Goal: Task Accomplishment & Management: Use online tool/utility

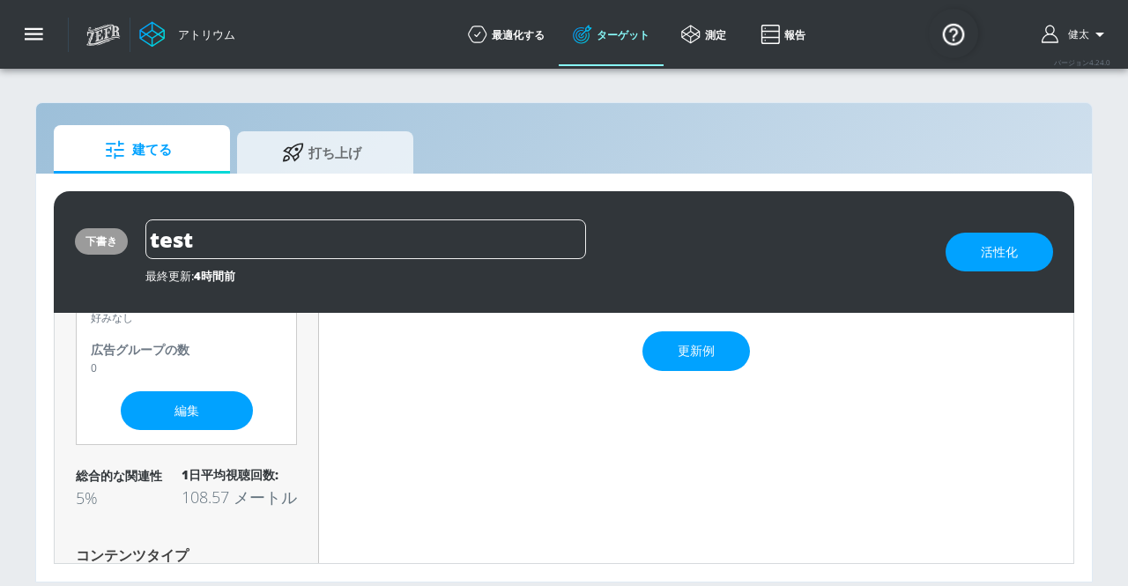
scroll to position [176, 0]
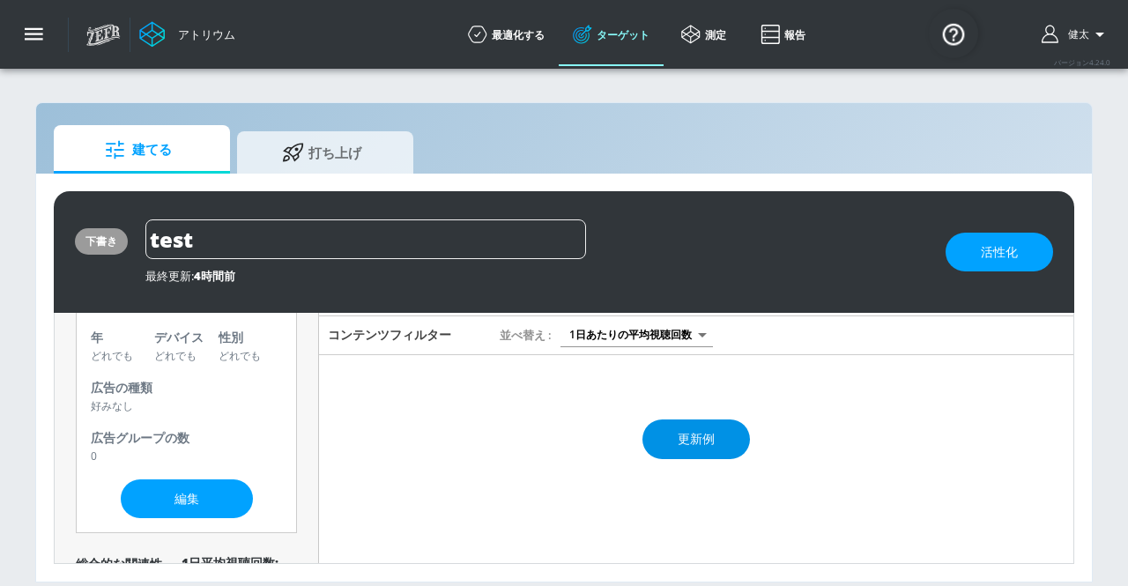
click at [691, 441] on font "更新例" at bounding box center [696, 438] width 37 height 17
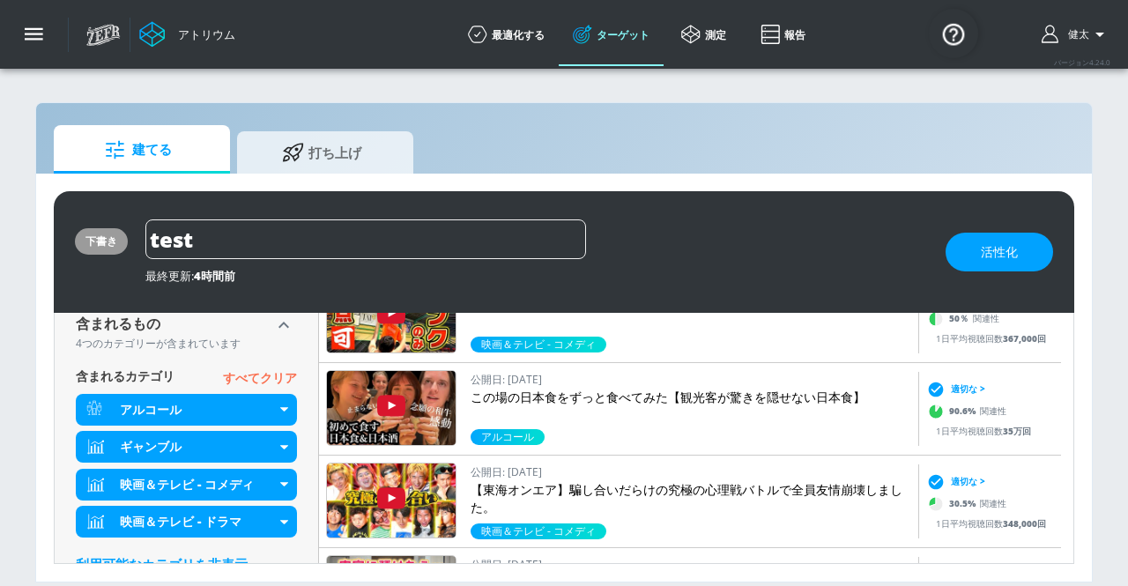
scroll to position [909, 0]
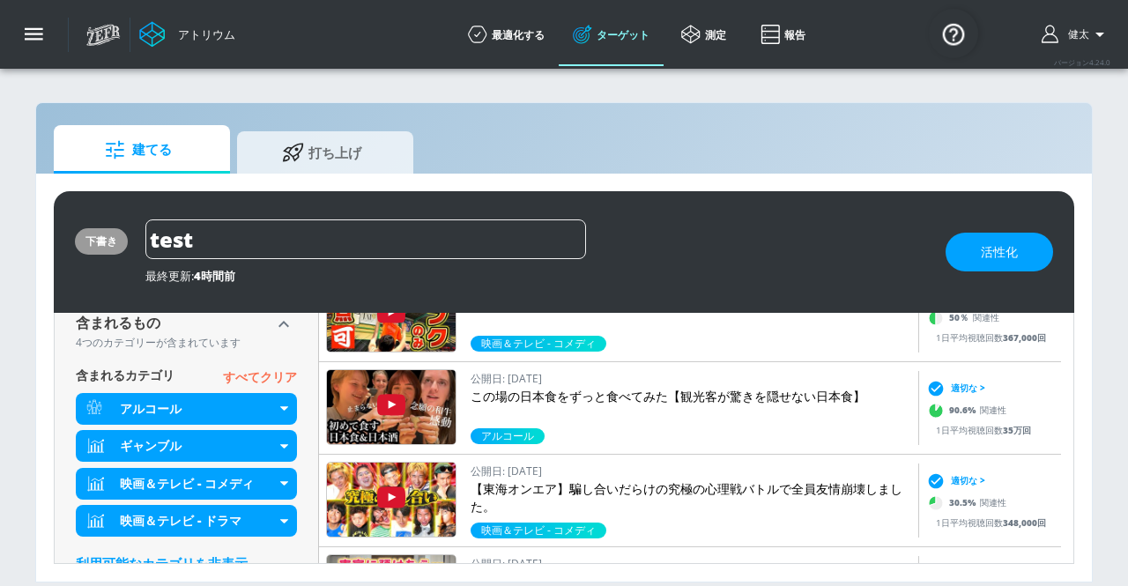
click at [257, 375] on font "すべてクリア" at bounding box center [260, 376] width 74 height 17
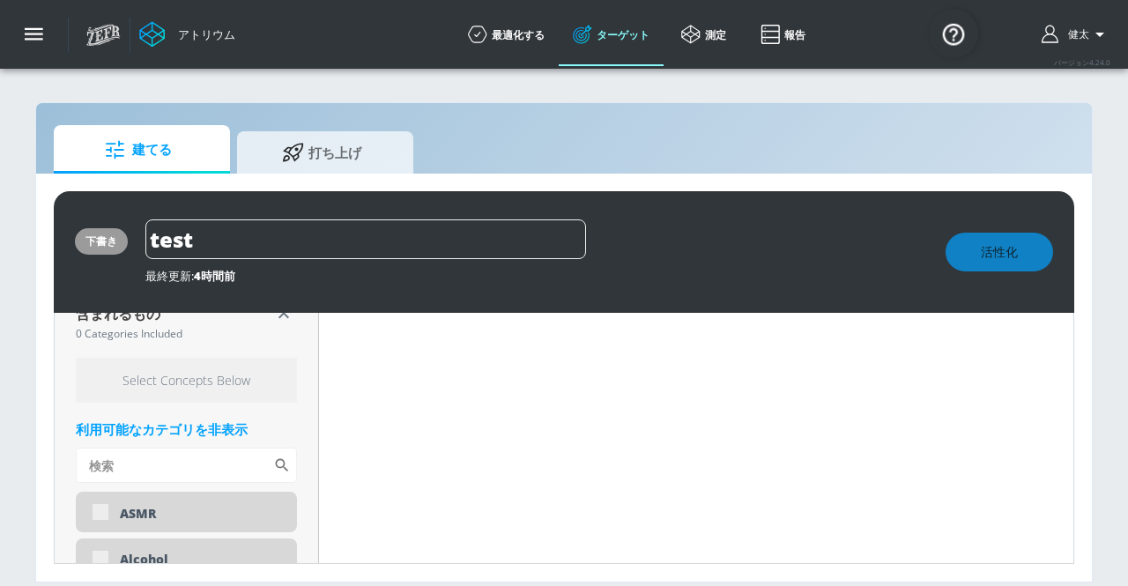
scroll to position [899, 0]
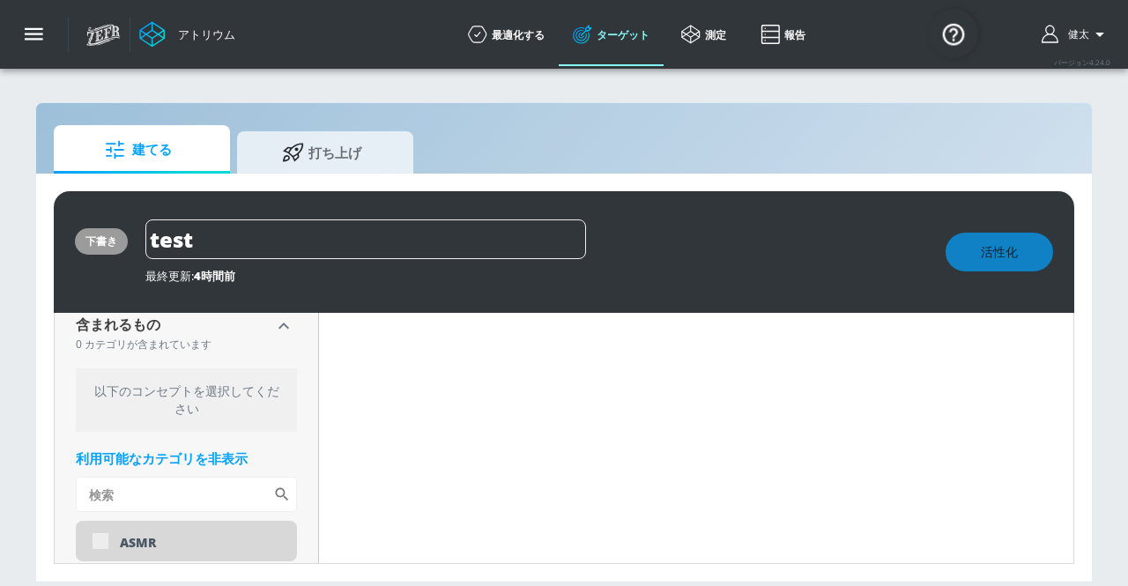
click at [211, 461] on font "を非表示" at bounding box center [221, 458] width 53 height 18
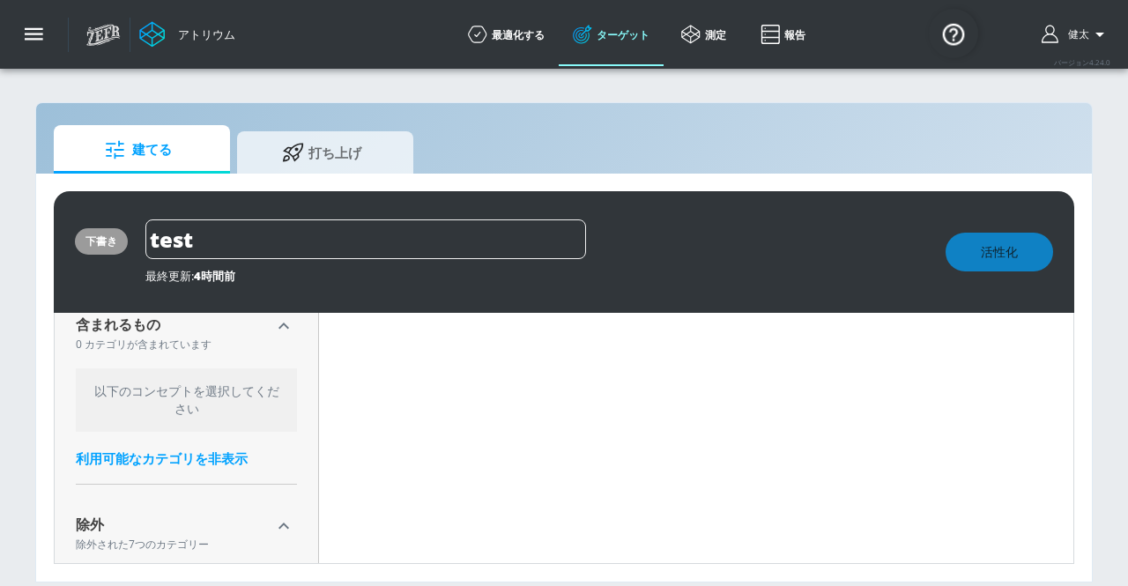
click at [211, 461] on font "を非表示" at bounding box center [221, 458] width 53 height 18
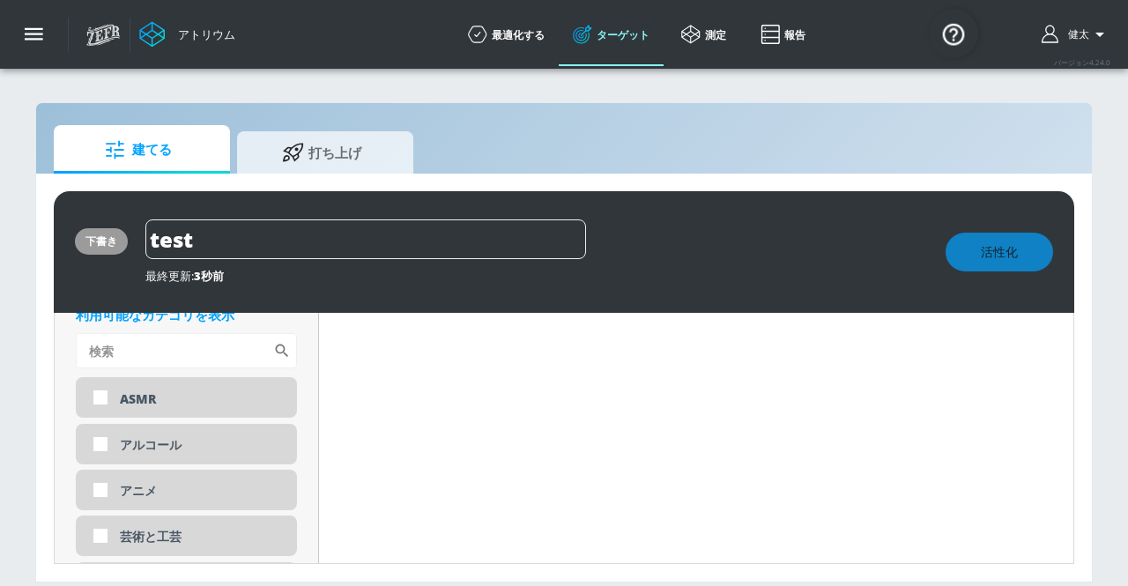
scroll to position [5846, 0]
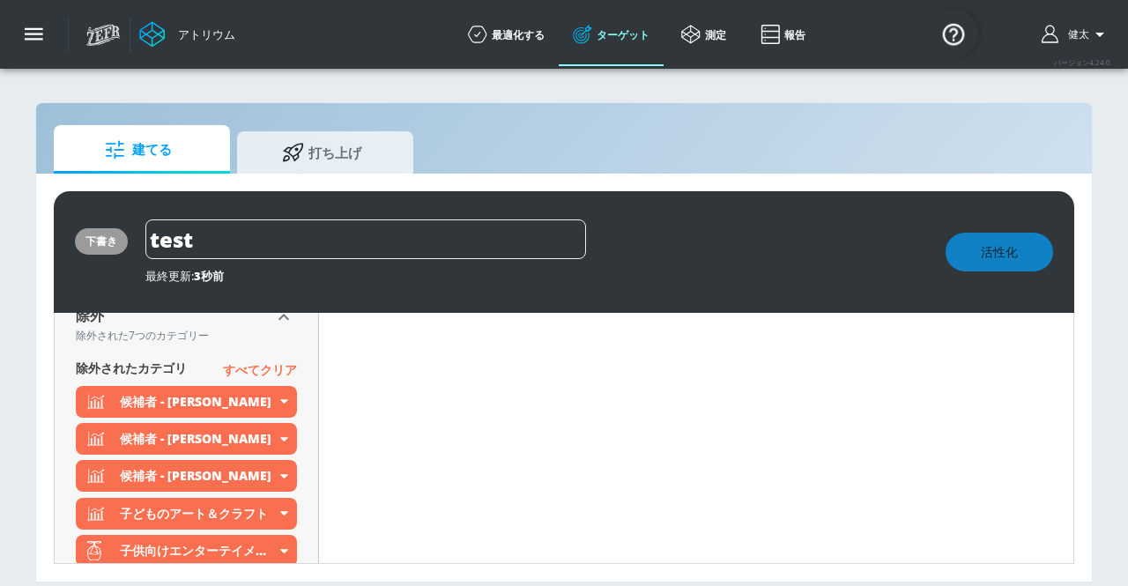
click at [237, 373] on font "すべてクリア" at bounding box center [260, 369] width 74 height 17
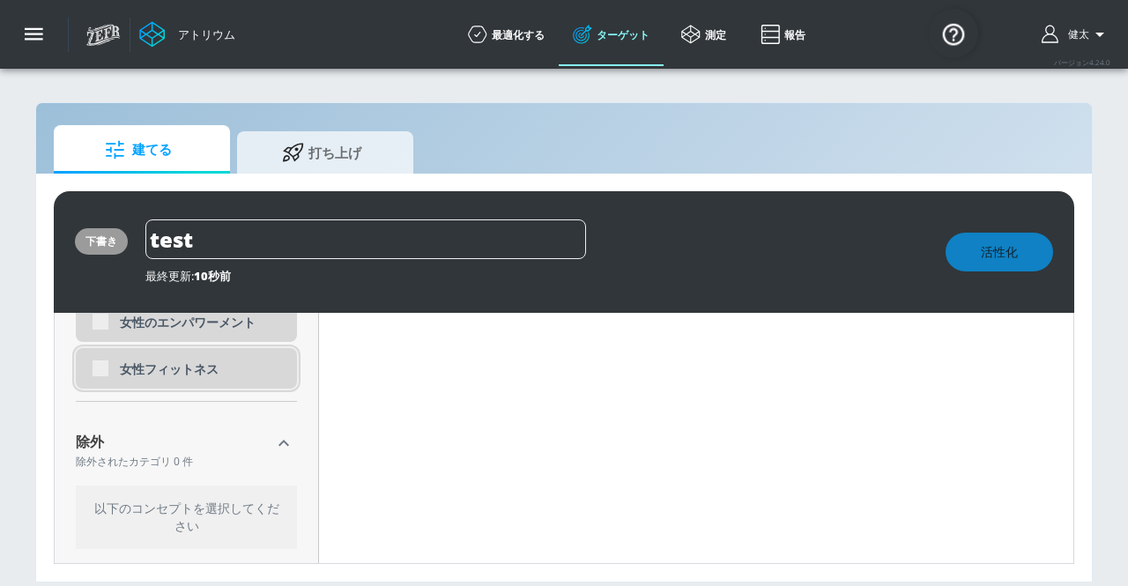
scroll to position [6020, 0]
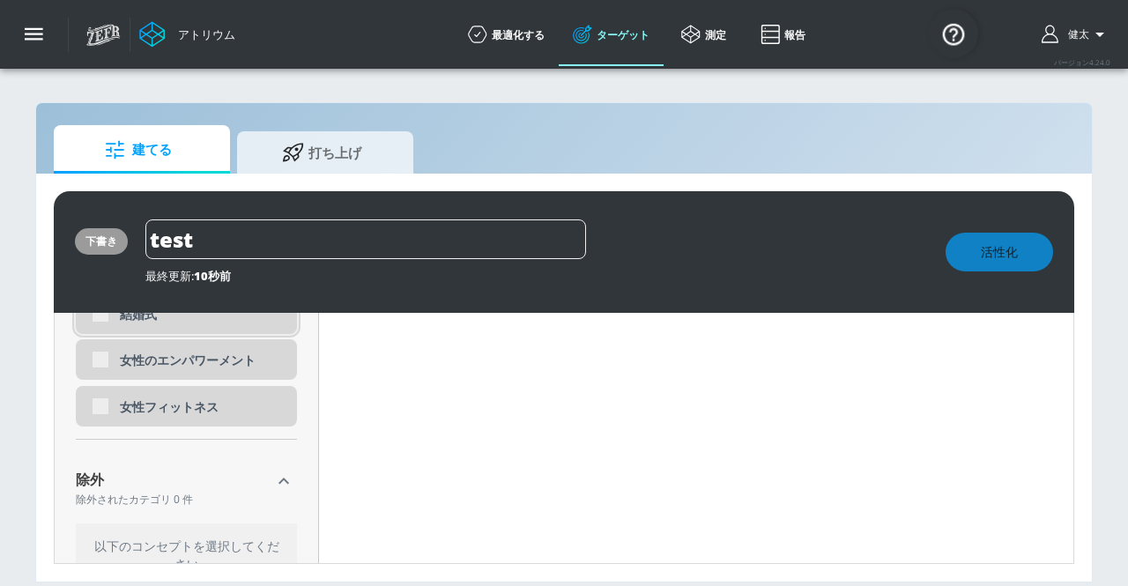
drag, startPoint x: 97, startPoint y: 404, endPoint x: 111, endPoint y: 318, distance: 86.6
click at [101, 401] on div "女性フィットネス" at bounding box center [186, 406] width 221 height 41
click at [100, 371] on div "女性のエンパワーメント" at bounding box center [186, 359] width 221 height 41
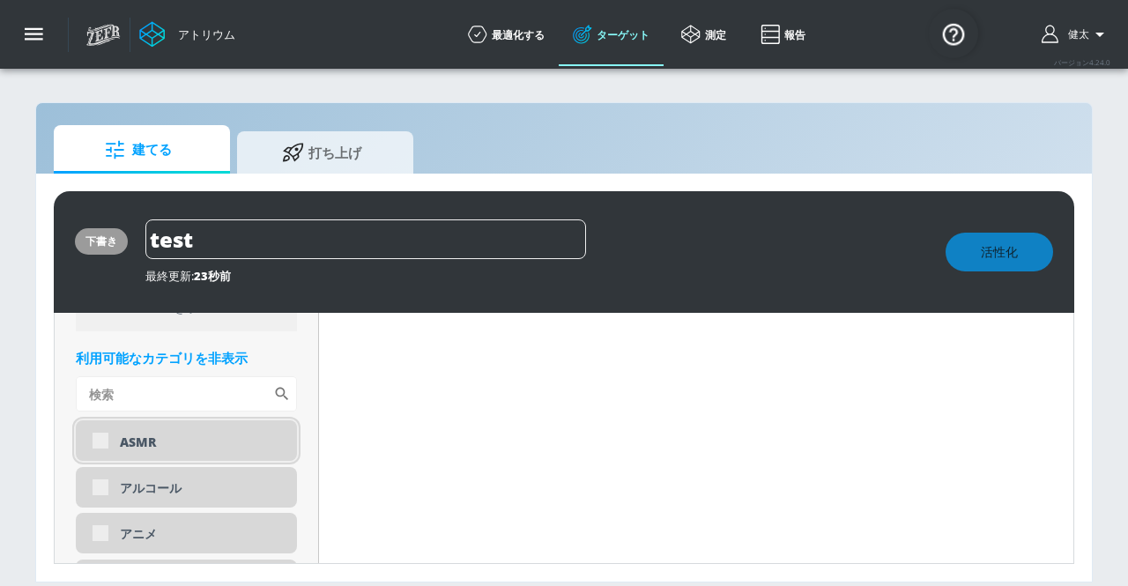
scroll to position [998, 0]
click at [102, 444] on div "ASMR" at bounding box center [186, 442] width 221 height 41
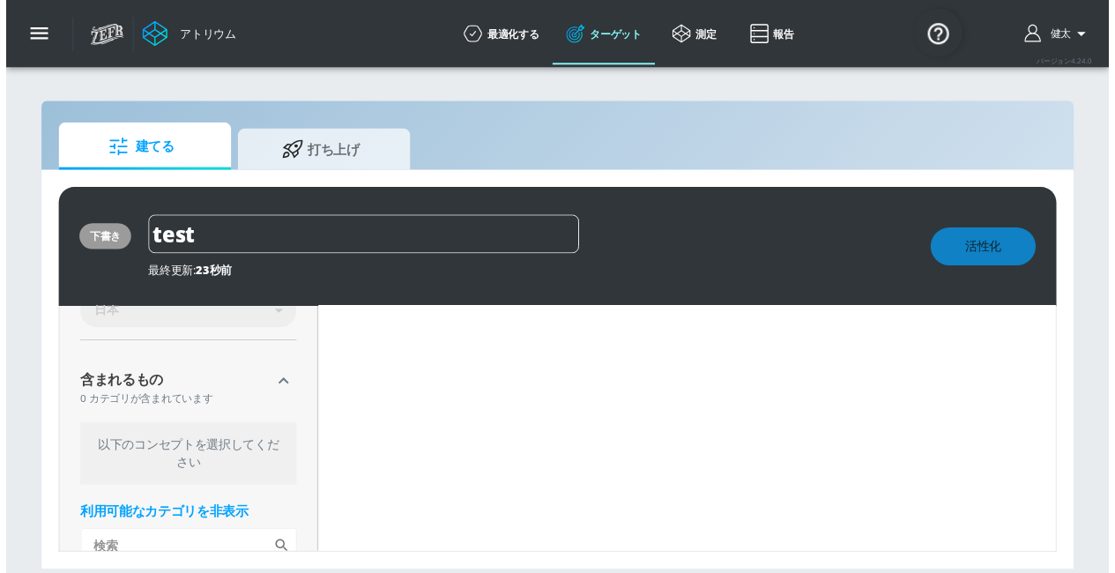
scroll to position [821, 0]
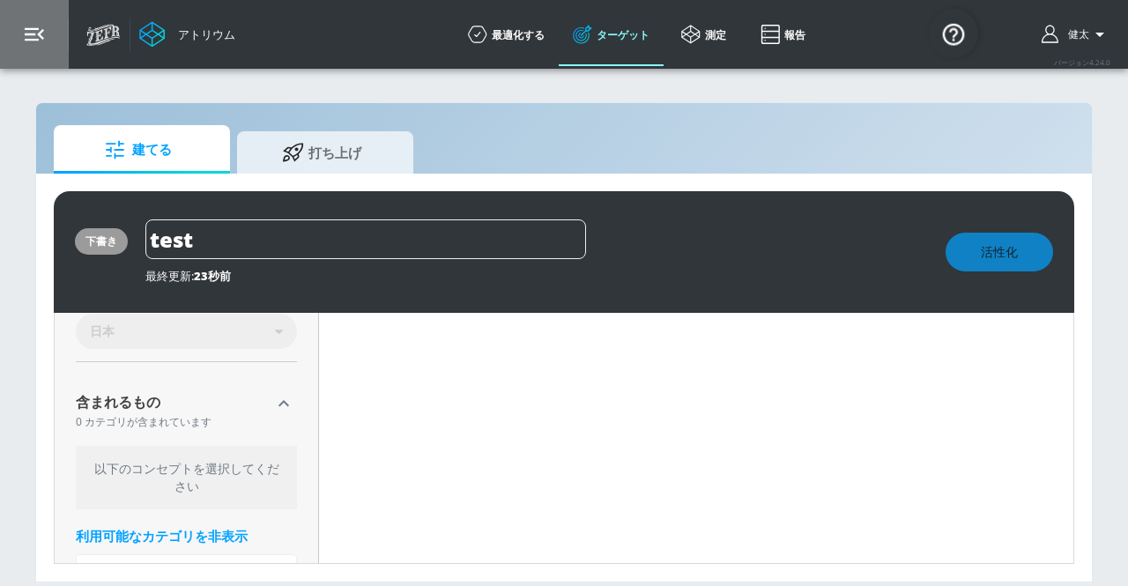
click at [29, 36] on icon "button" at bounding box center [34, 34] width 19 height 19
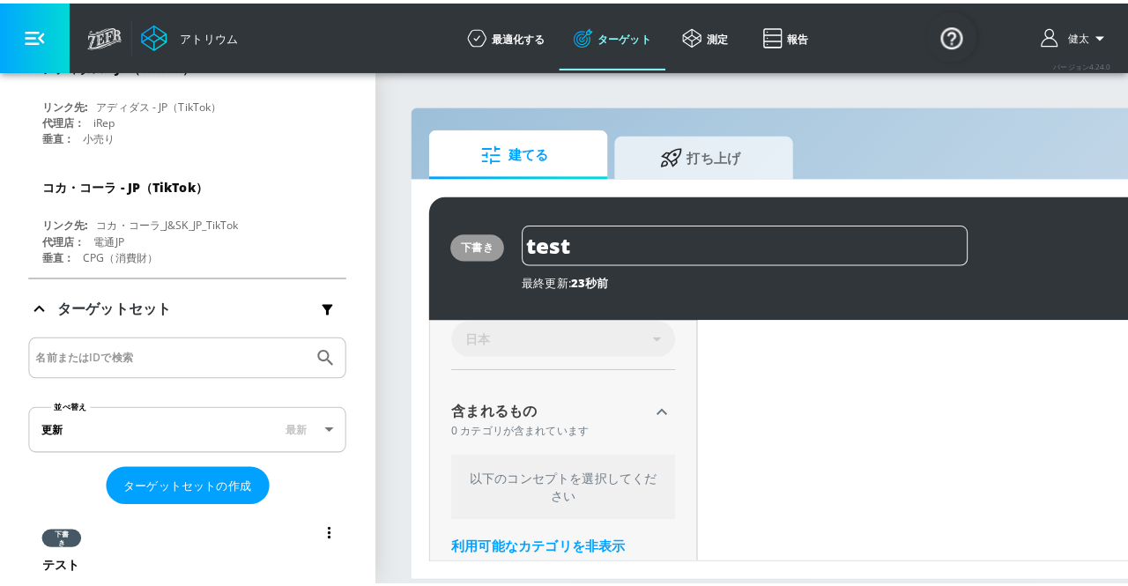
scroll to position [4721, 0]
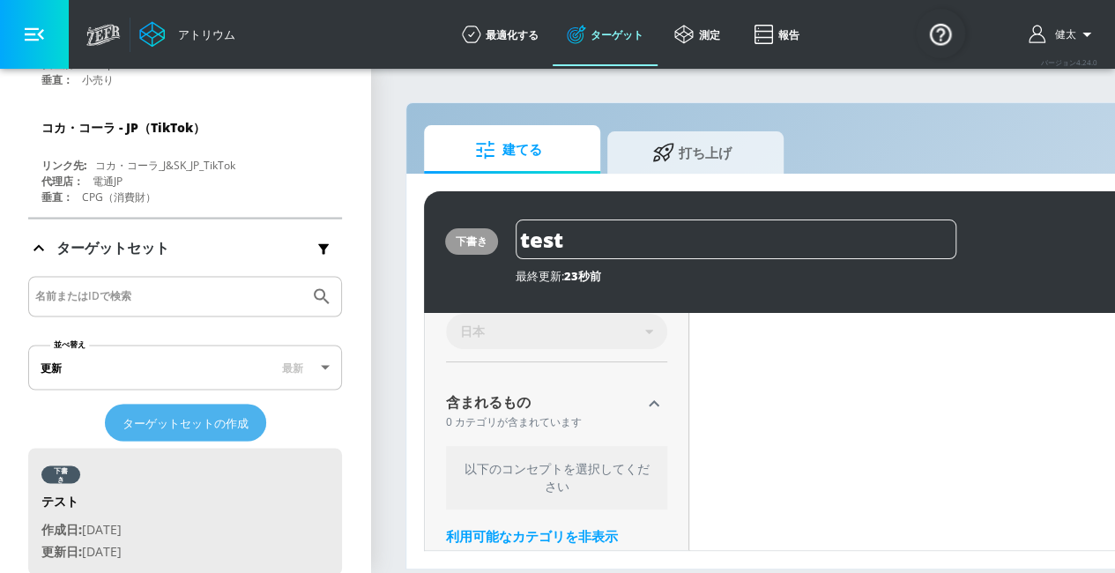
click at [213, 414] on font "ターゲットセットの作成" at bounding box center [185, 422] width 126 height 16
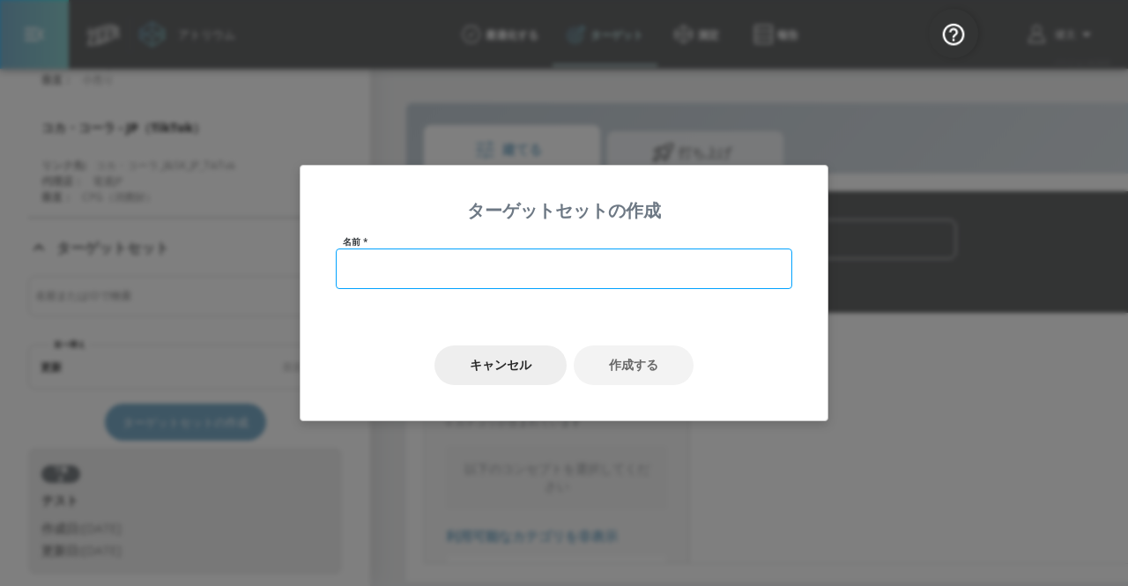
click at [387, 263] on input "text" at bounding box center [564, 268] width 456 height 41
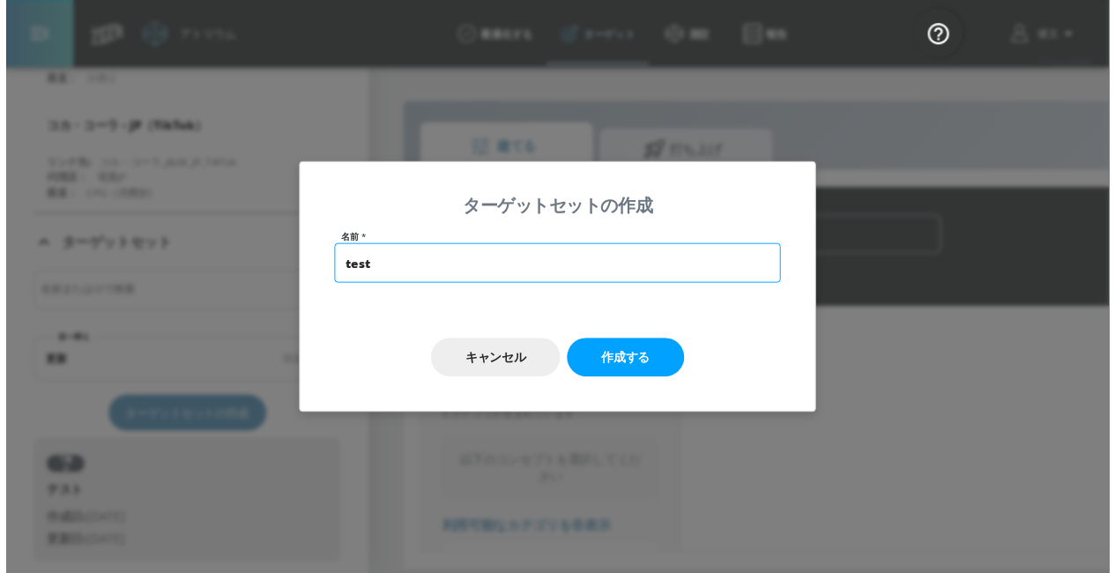
scroll to position [809, 0]
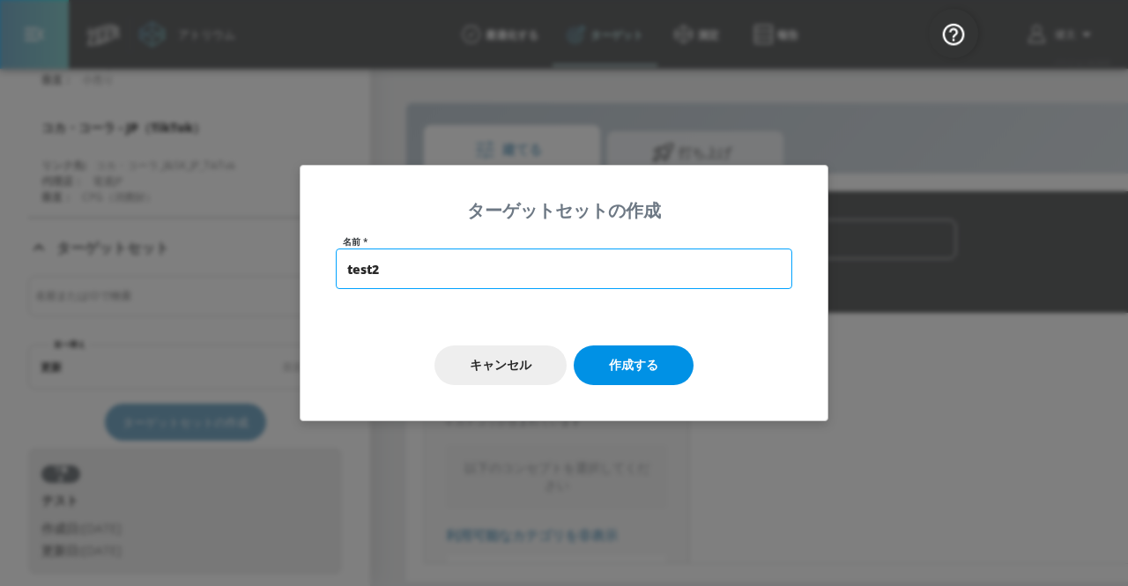
type input "test2"
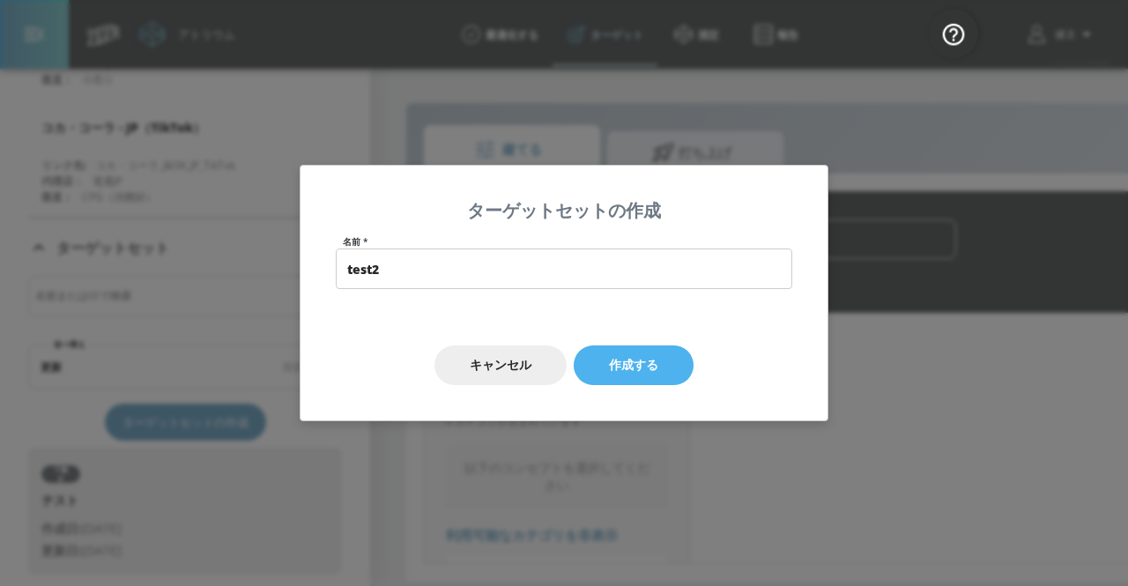
click at [630, 364] on font "作成する" at bounding box center [633, 364] width 49 height 17
type input "test2"
type input "channels"
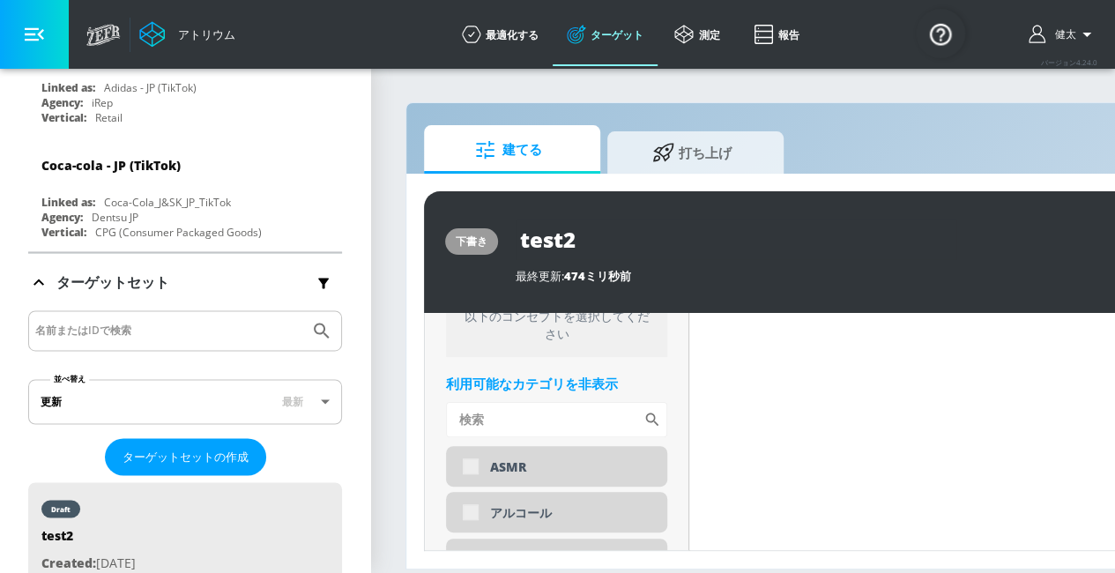
scroll to position [716, 0]
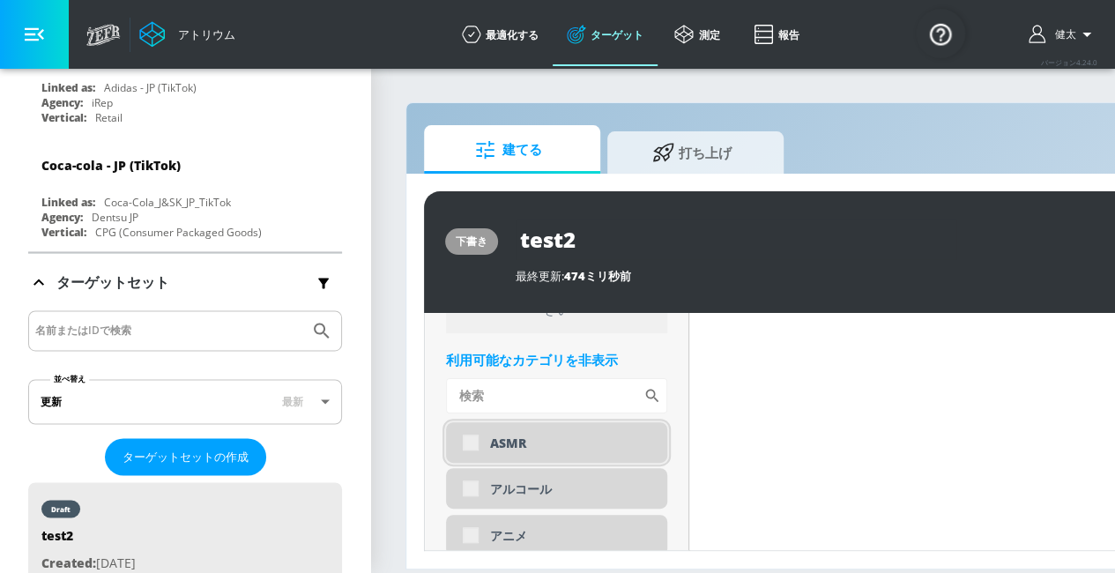
click at [471, 441] on div "ASMR" at bounding box center [556, 442] width 221 height 41
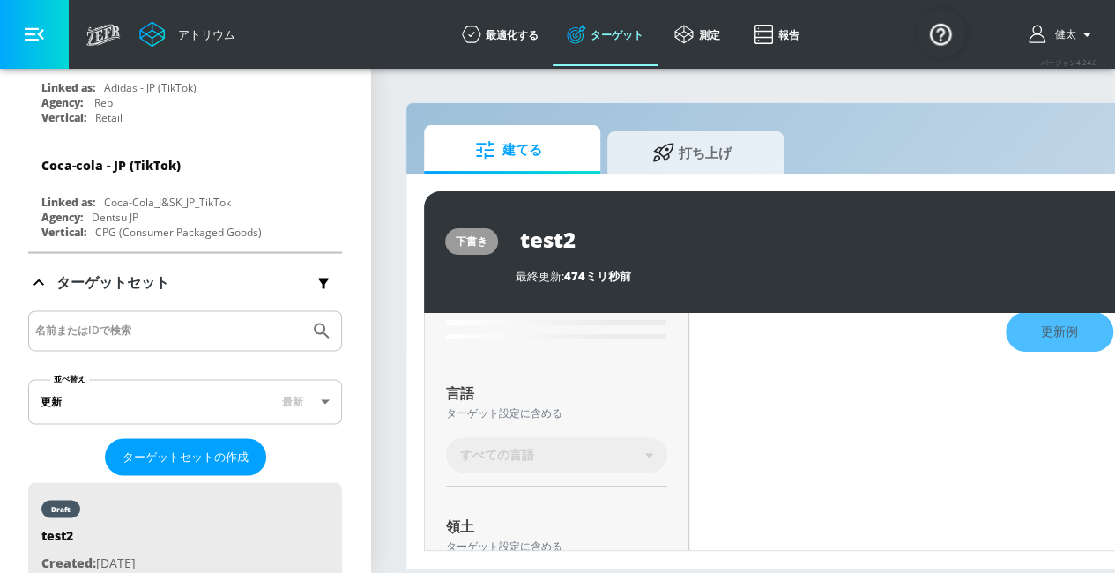
scroll to position [283, 0]
type input "0.6"
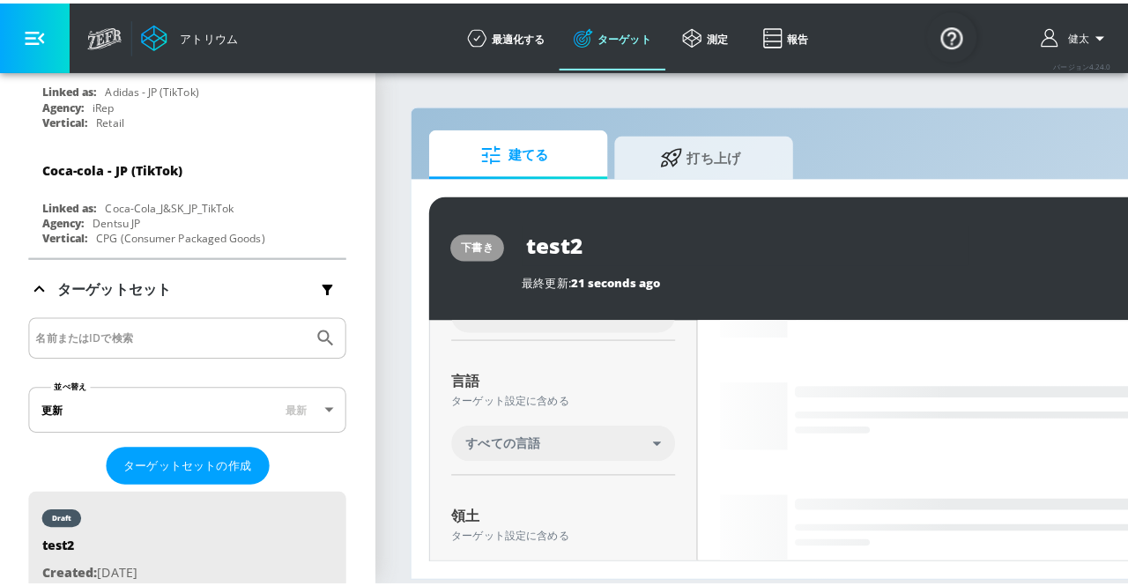
scroll to position [268, 0]
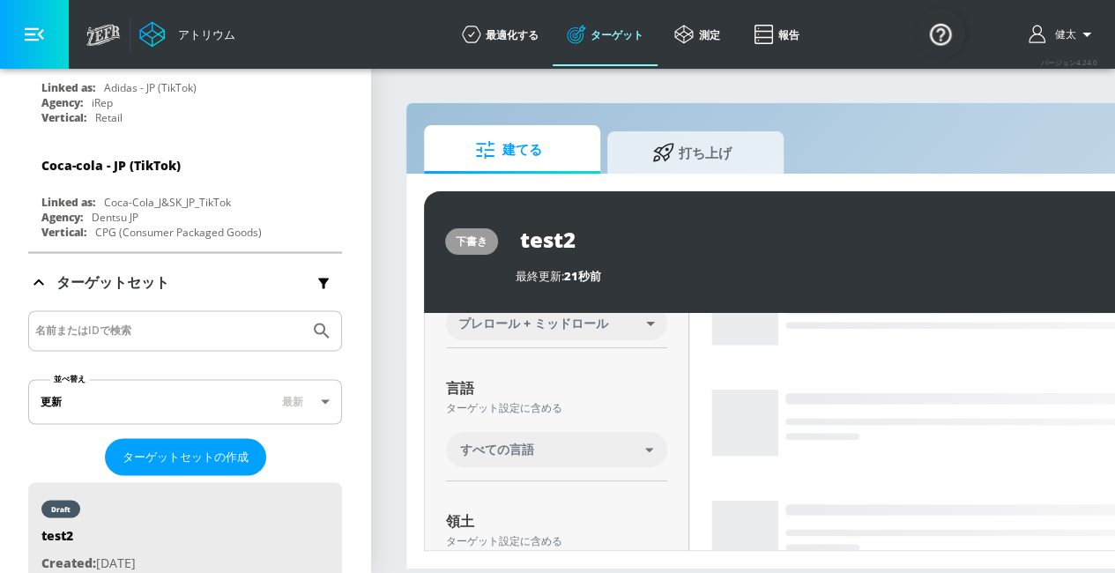
click at [640, 450] on div "すべての言語" at bounding box center [552, 450] width 185 height 18
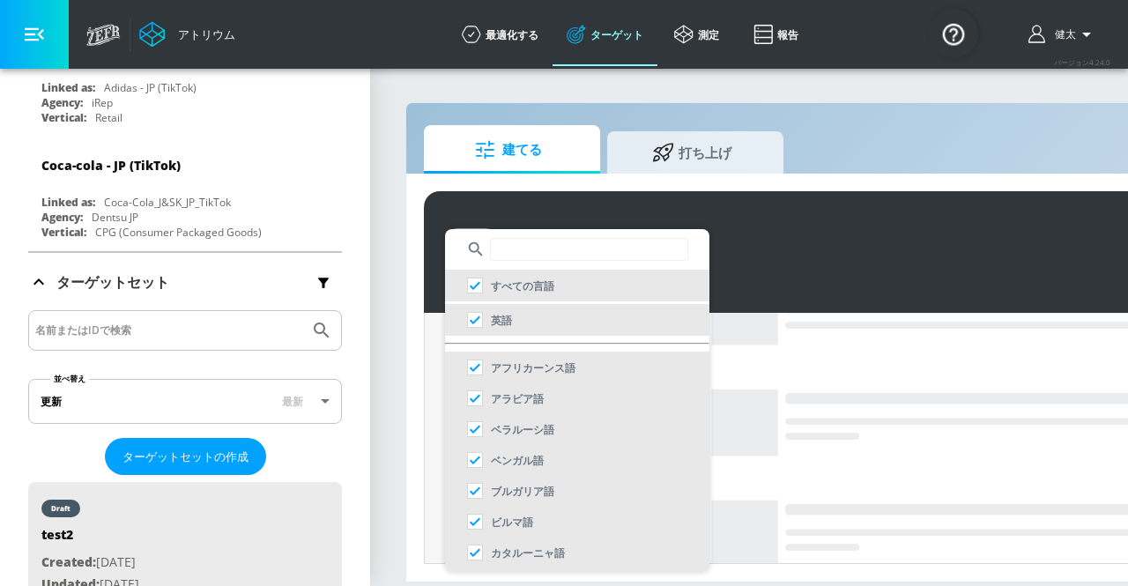
click at [539, 251] on input "text" at bounding box center [589, 249] width 198 height 23
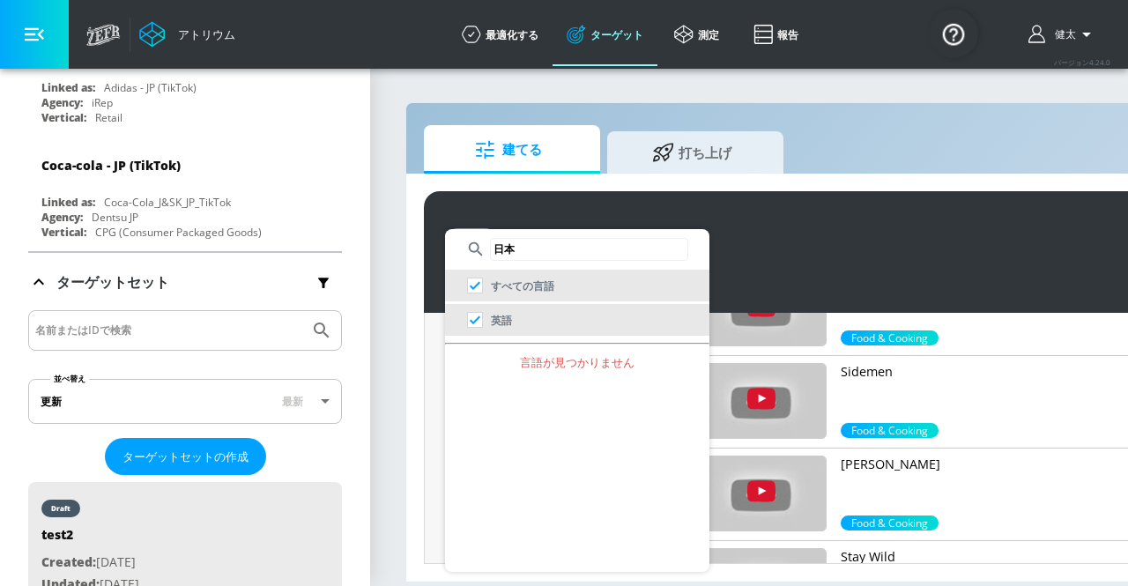
type input "日"
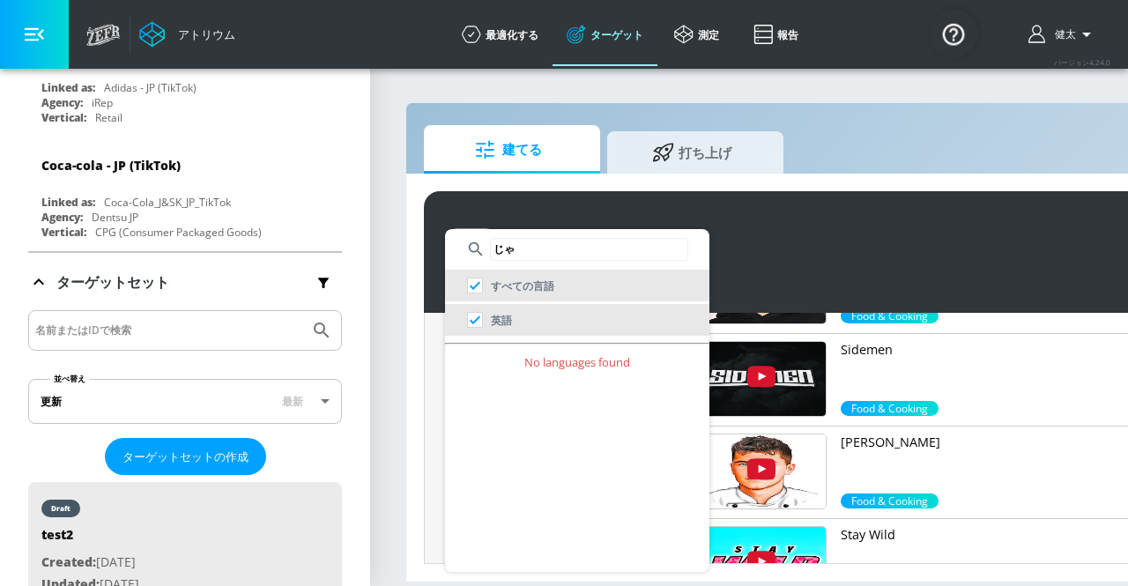
scroll to position [293, 0]
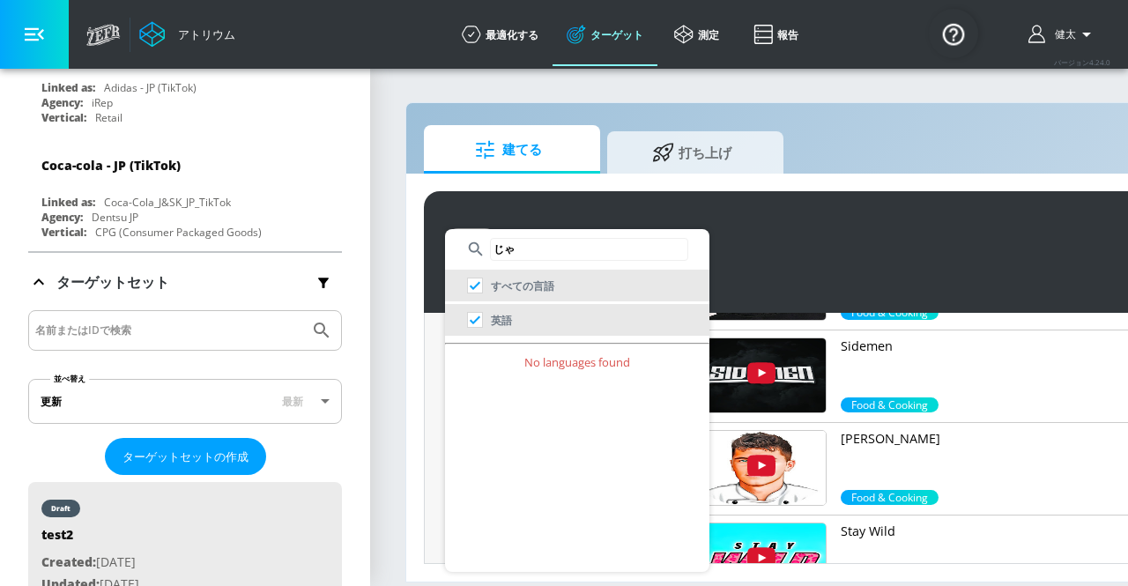
type input "じ"
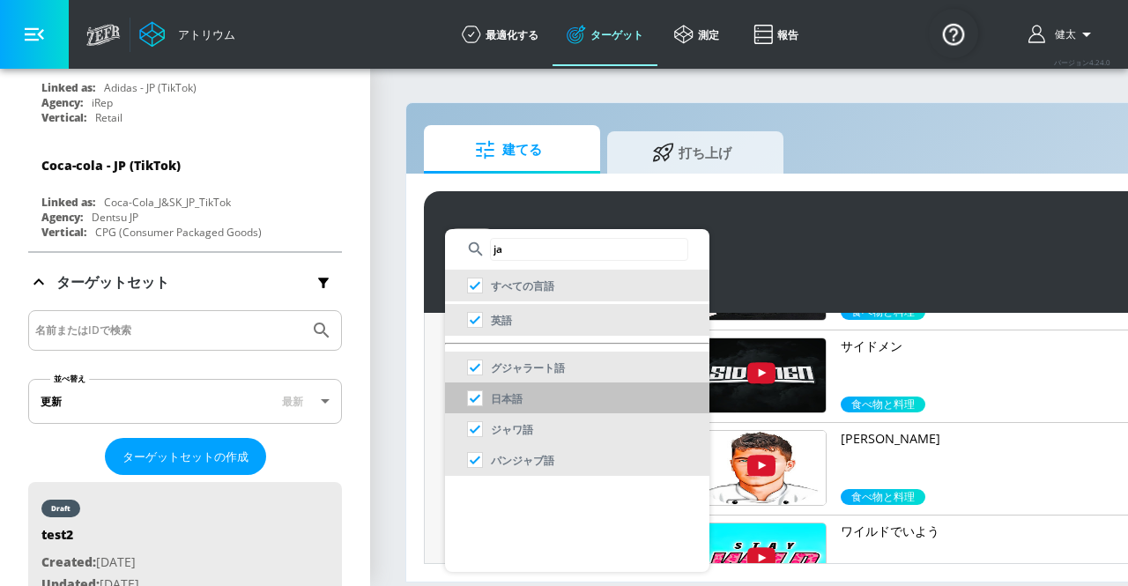
type input "ja"
click at [508, 396] on font "日本語" at bounding box center [507, 398] width 32 height 15
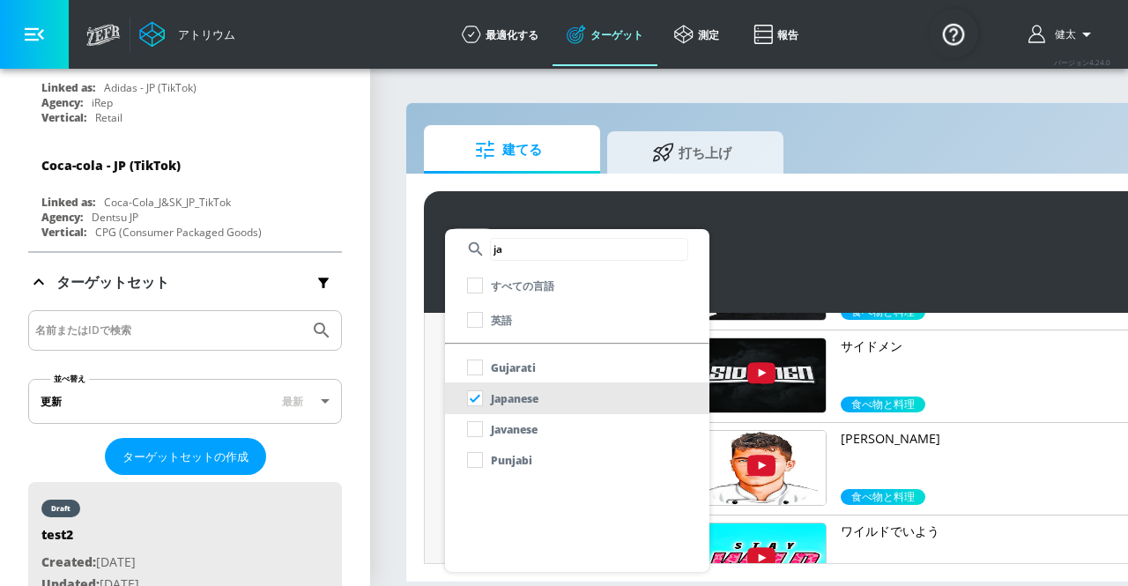
checkbox input "false"
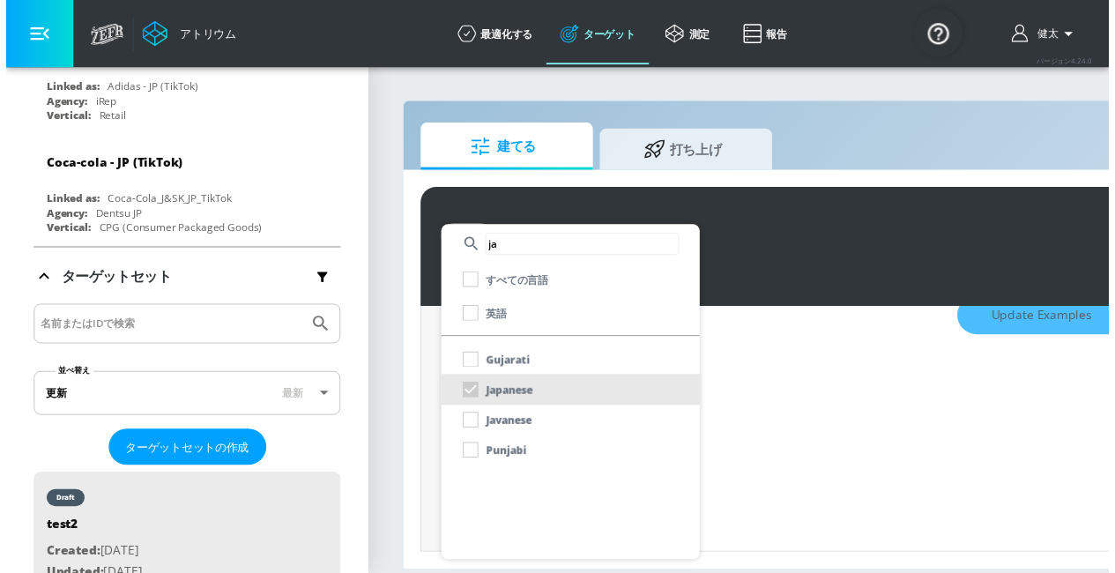
scroll to position [283, 0]
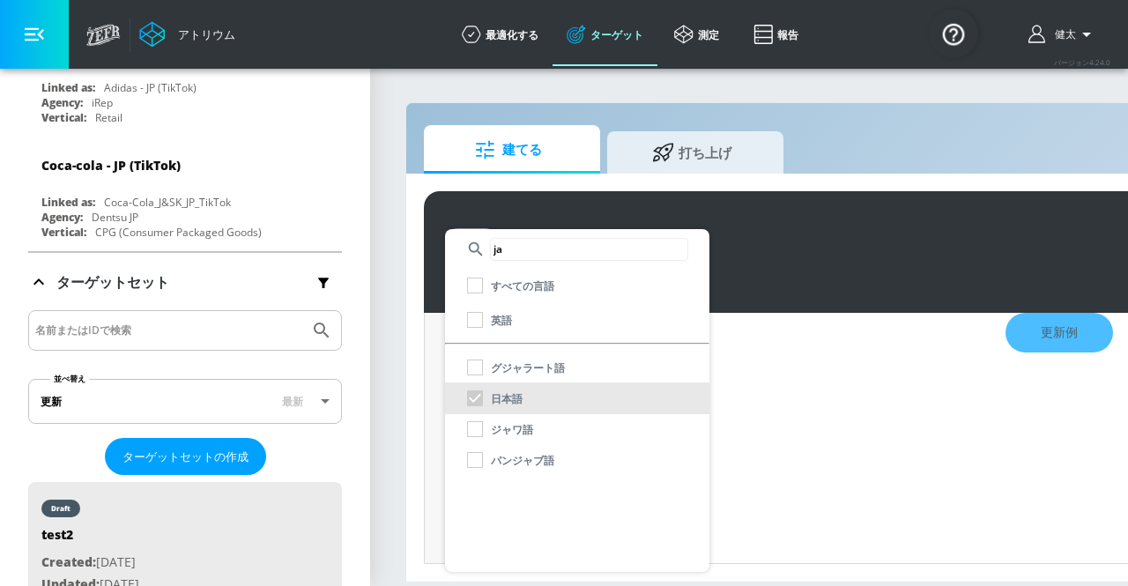
click at [417, 422] on div at bounding box center [564, 293] width 1128 height 586
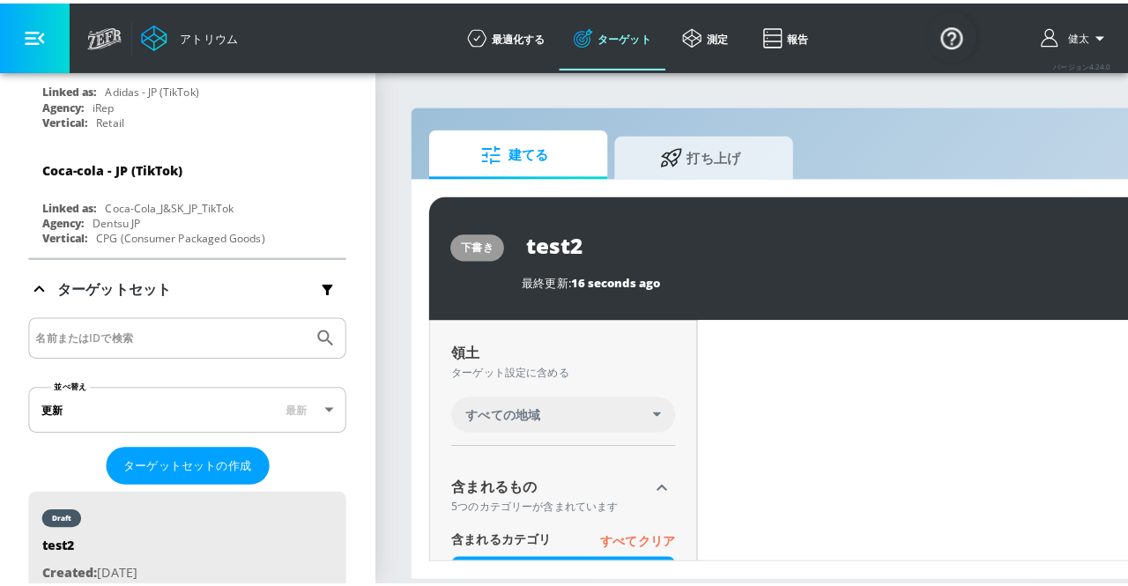
scroll to position [446, 0]
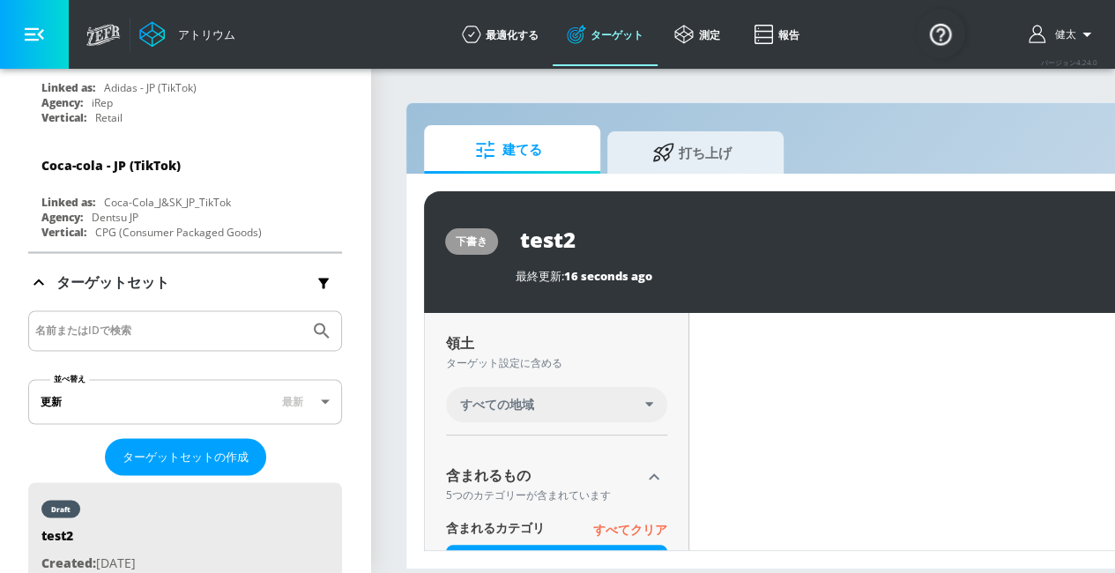
click at [648, 406] on icon at bounding box center [649, 404] width 8 height 4
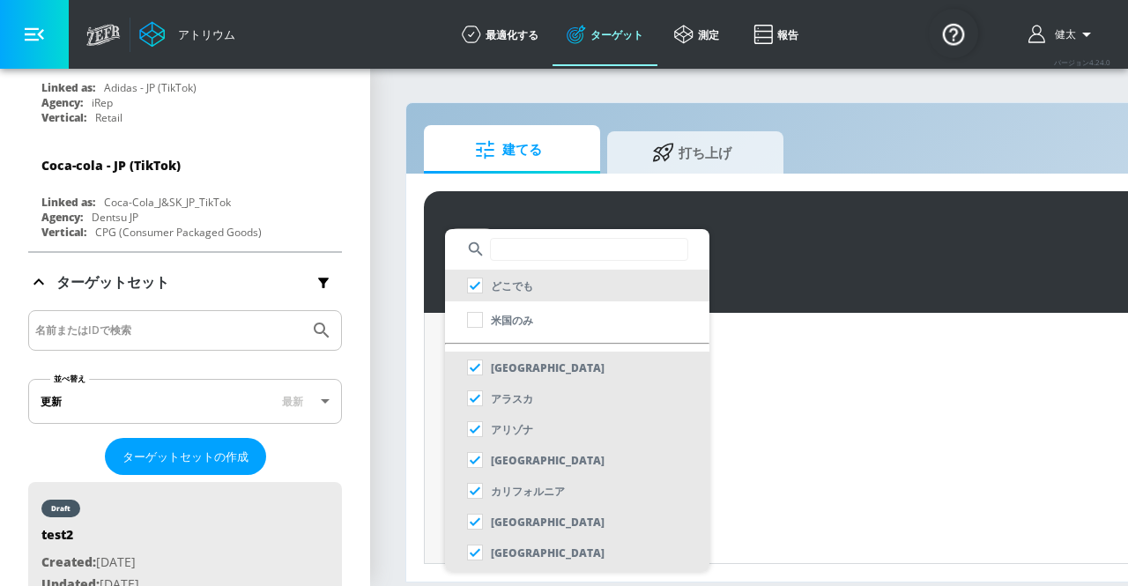
click at [516, 253] on input "text" at bounding box center [589, 249] width 198 height 23
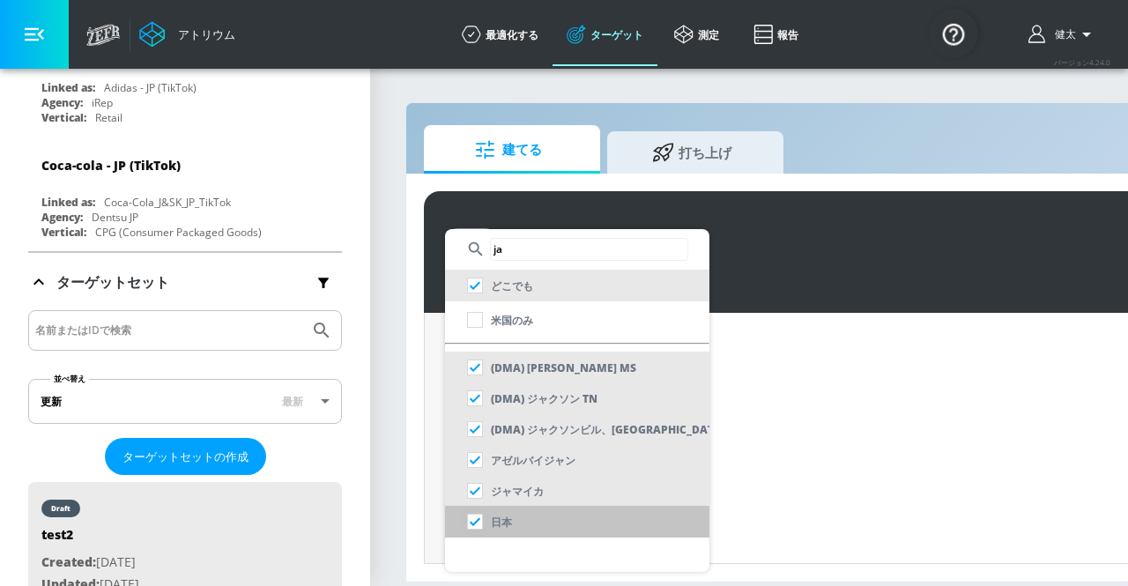
type input "ja"
click at [481, 512] on input "checkbox" at bounding box center [475, 522] width 32 height 32
checkbox input "false"
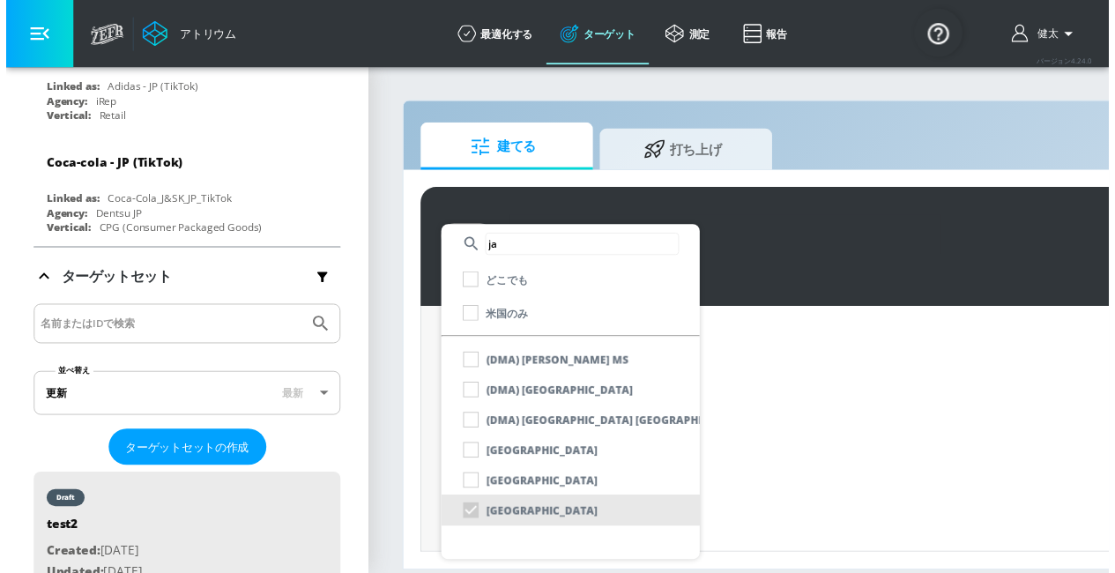
scroll to position [459, 0]
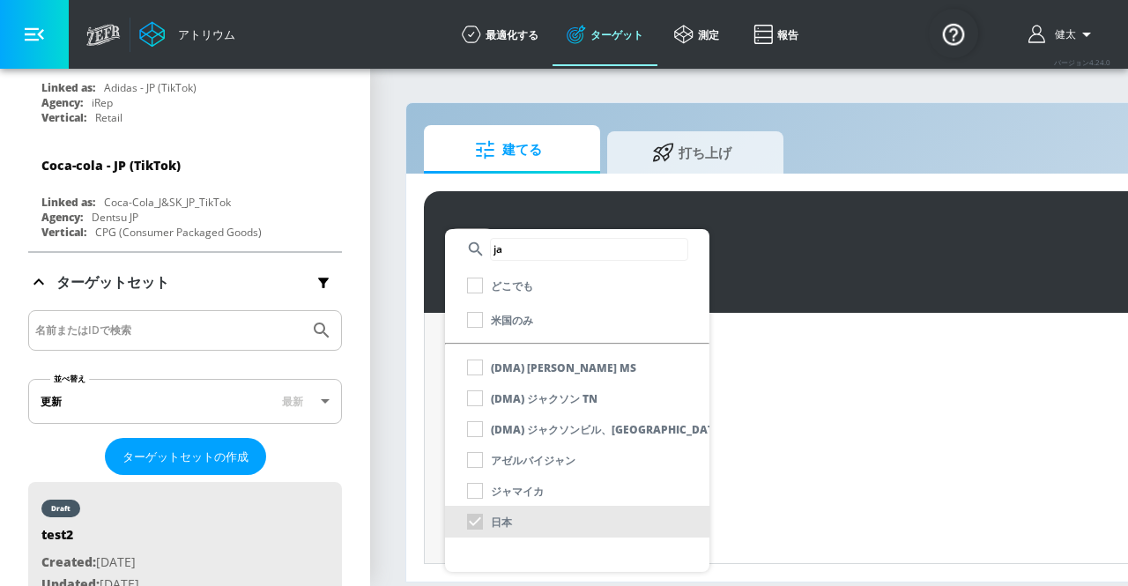
click at [415, 403] on div at bounding box center [564, 293] width 1128 height 586
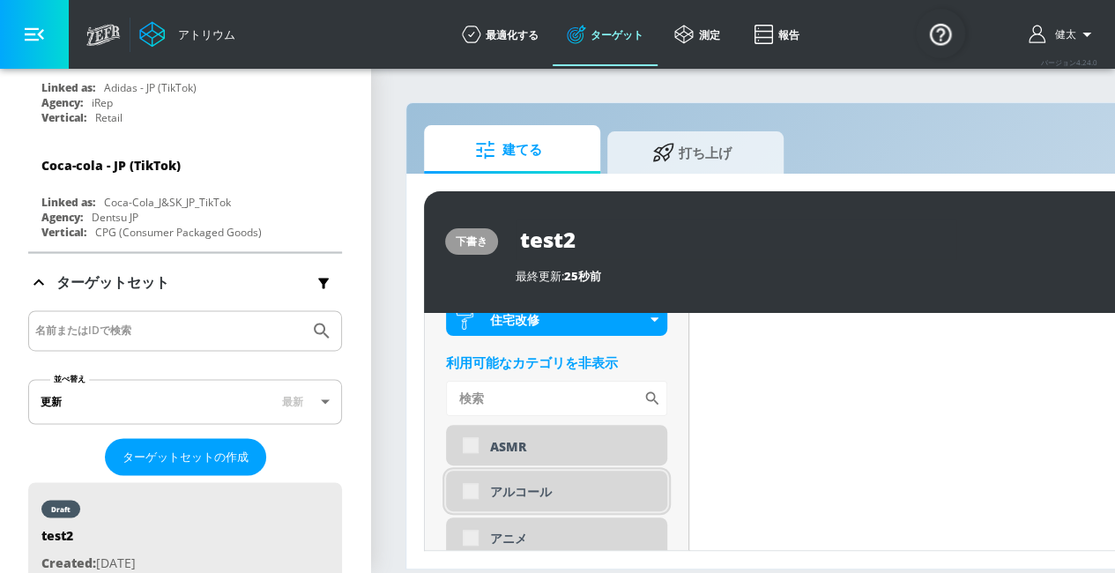
scroll to position [812, 0]
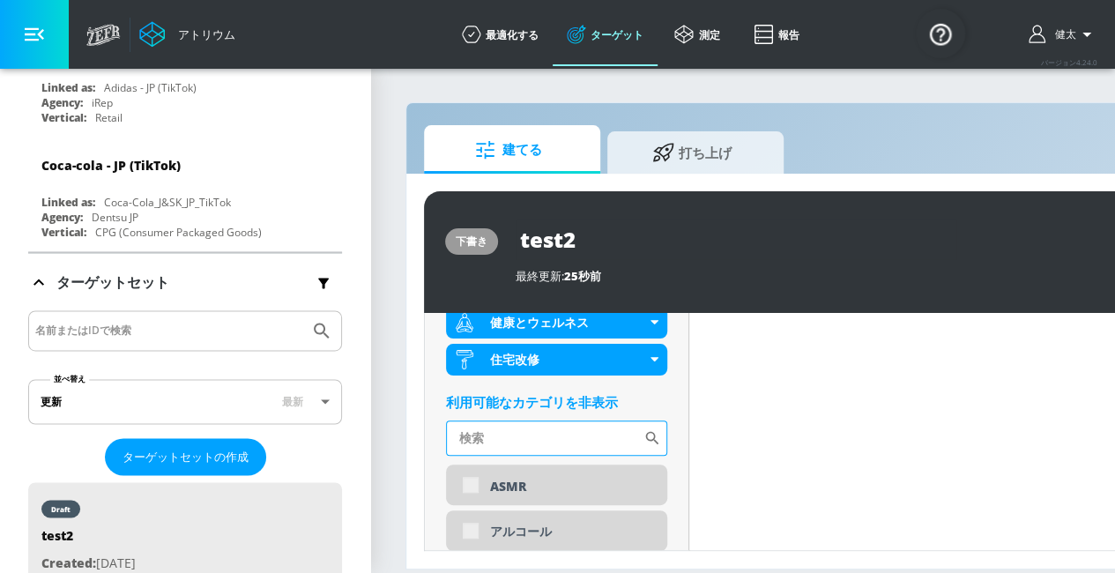
click at [493, 438] on input "並べ替え" at bounding box center [544, 437] width 197 height 35
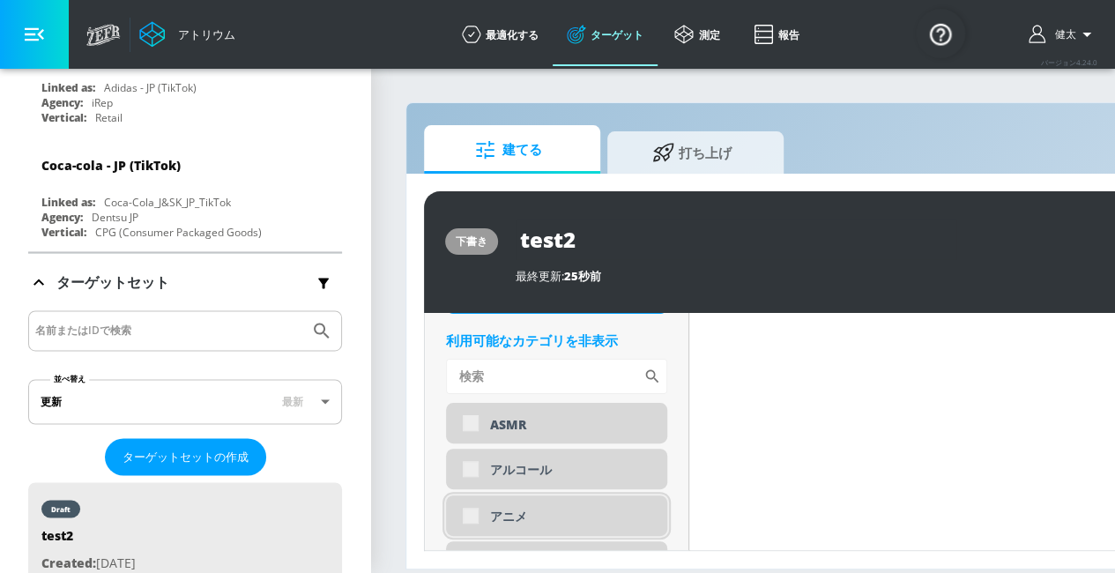
scroll to position [900, 0]
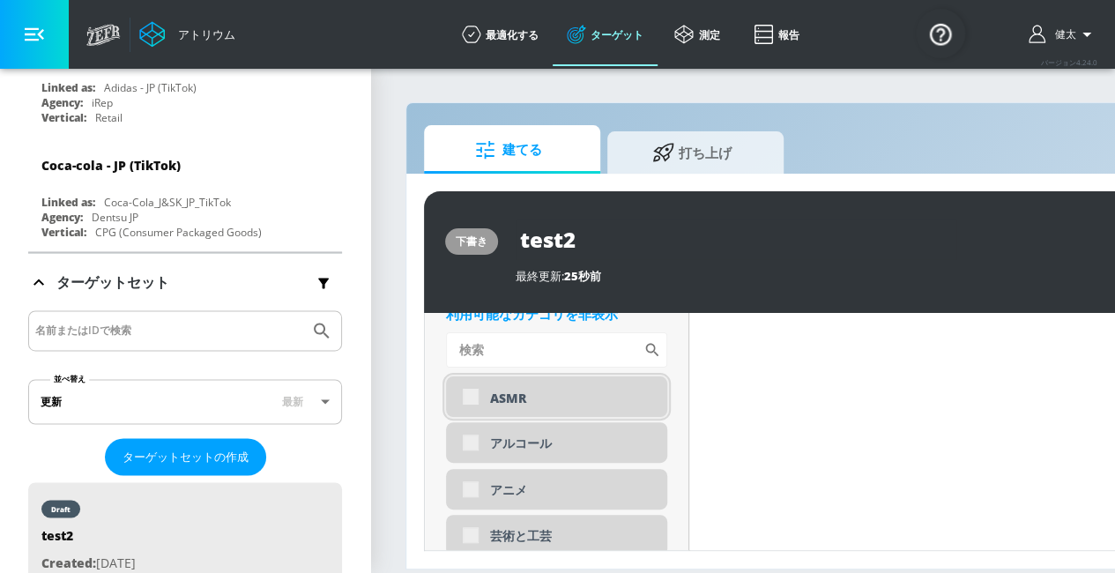
click at [474, 394] on div "ASMR" at bounding box center [556, 396] width 221 height 41
click at [476, 450] on div "アルコール" at bounding box center [556, 442] width 221 height 41
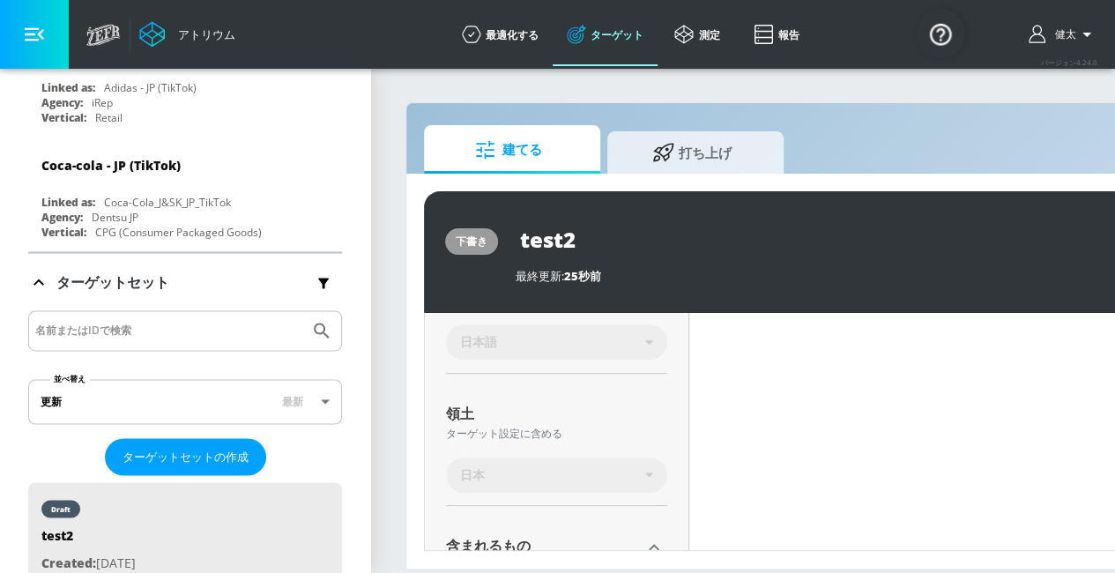
scroll to position [831, 0]
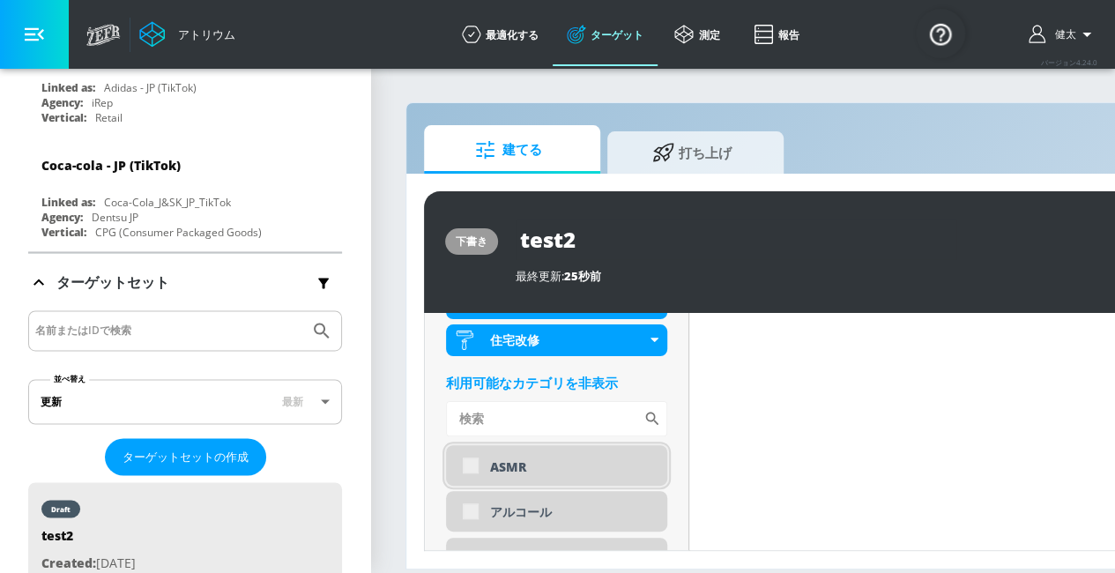
click at [473, 464] on div "ASMR" at bounding box center [556, 465] width 221 height 41
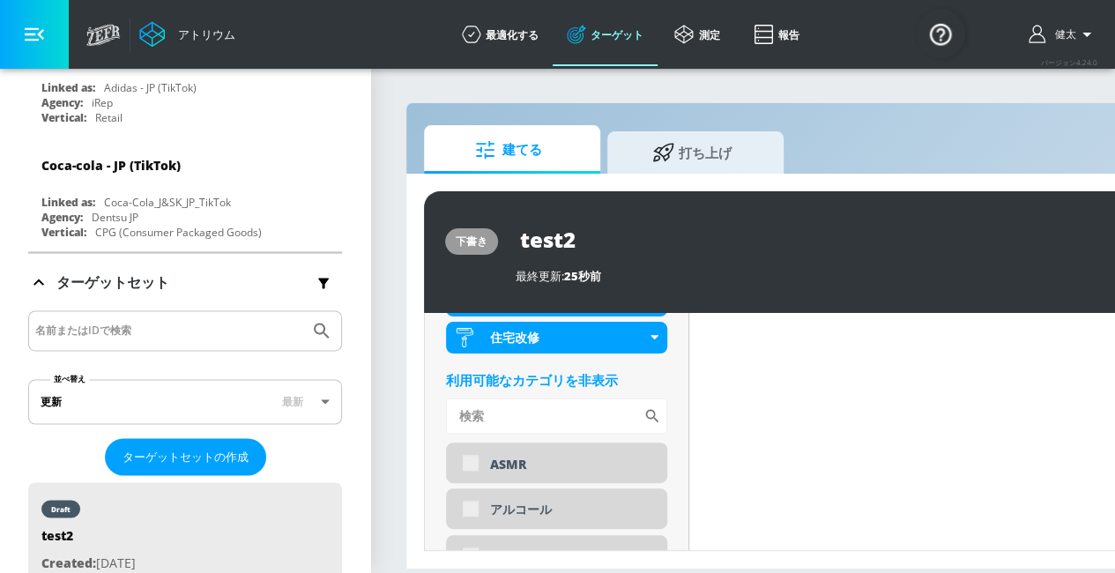
scroll to position [833, 0]
click at [464, 465] on div "ASMR" at bounding box center [556, 463] width 221 height 41
click at [469, 468] on div "ASMR" at bounding box center [556, 463] width 221 height 41
click at [474, 464] on input "checkbox" at bounding box center [471, 463] width 32 height 32
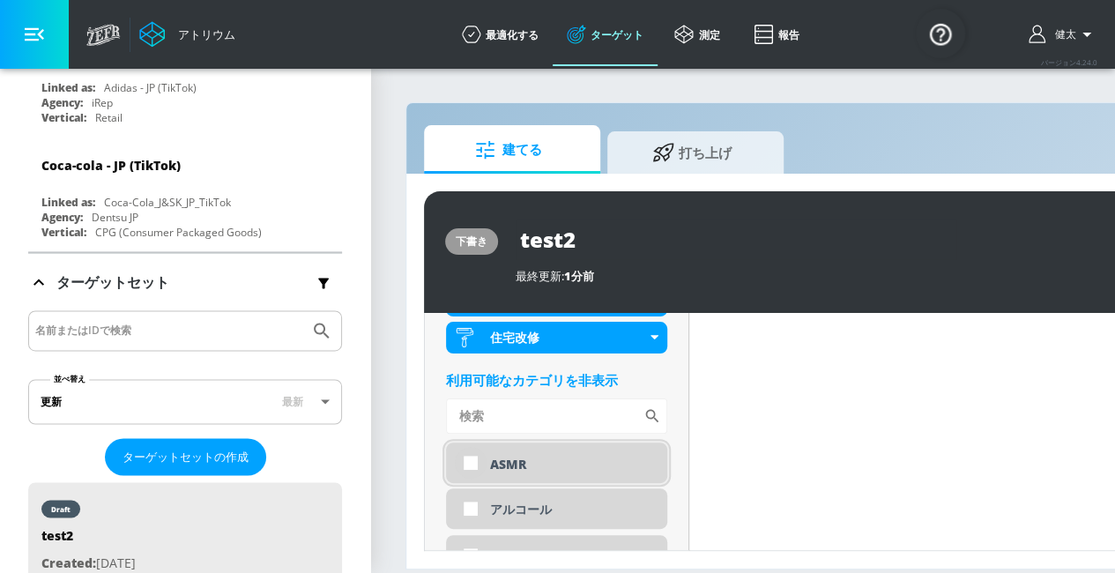
checkbox input "true"
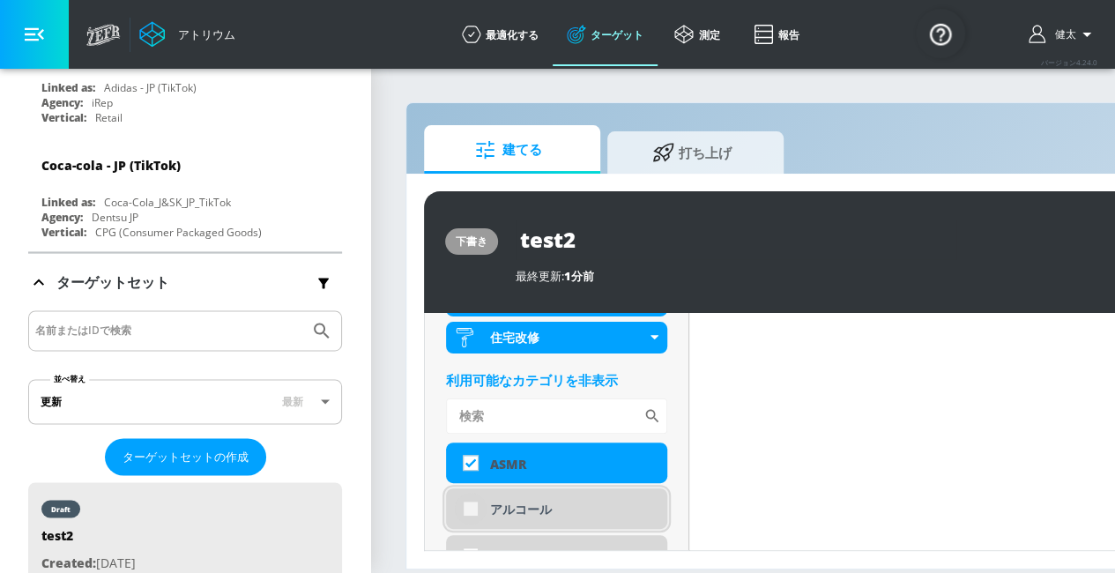
click at [464, 516] on input "checkbox" at bounding box center [471, 509] width 32 height 32
checkbox input "true"
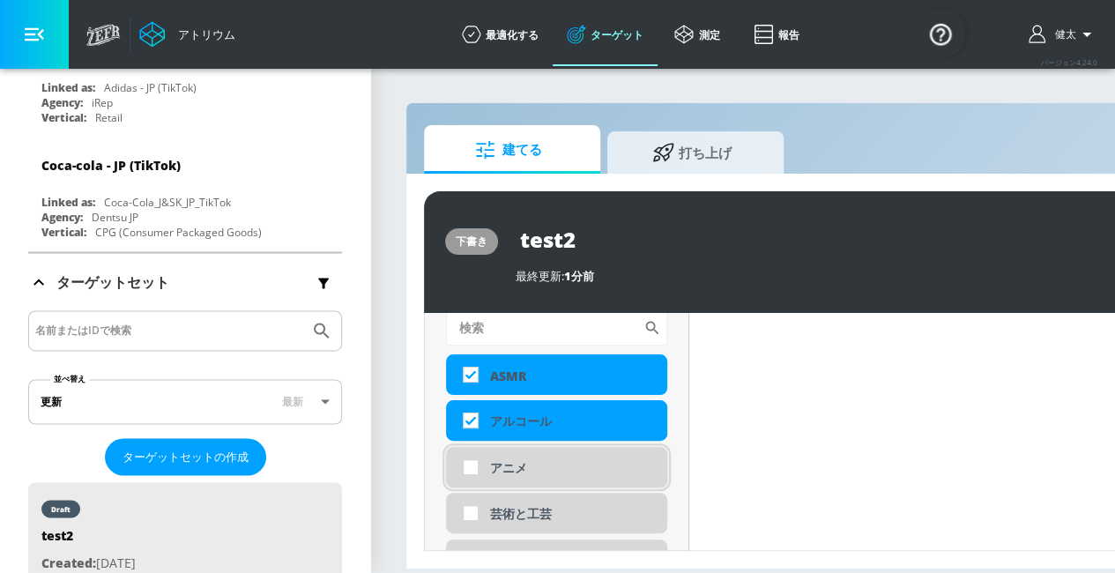
click at [466, 468] on div "アニメ" at bounding box center [556, 467] width 221 height 41
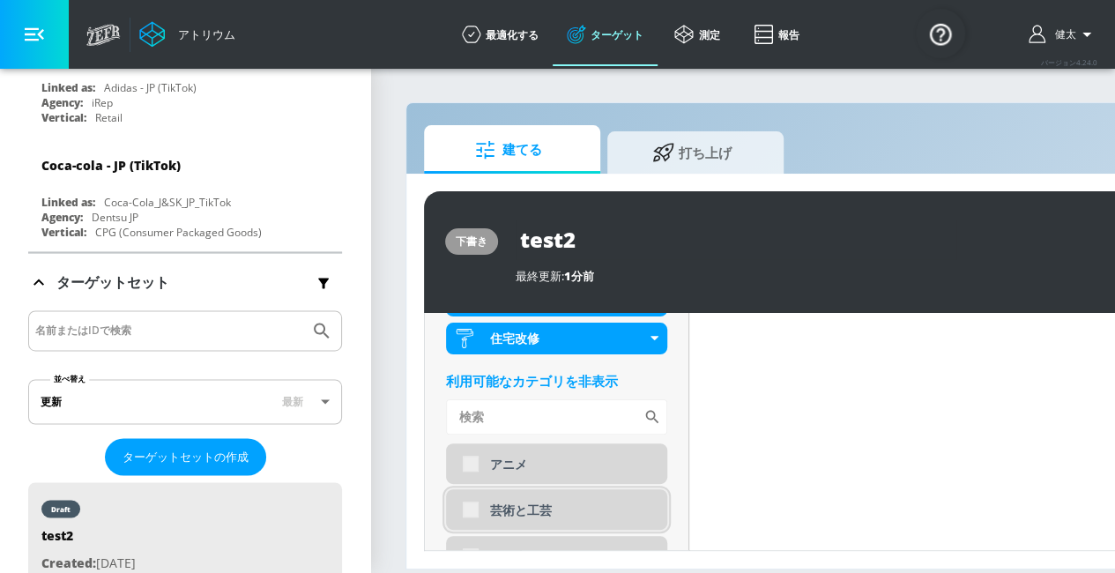
scroll to position [921, 0]
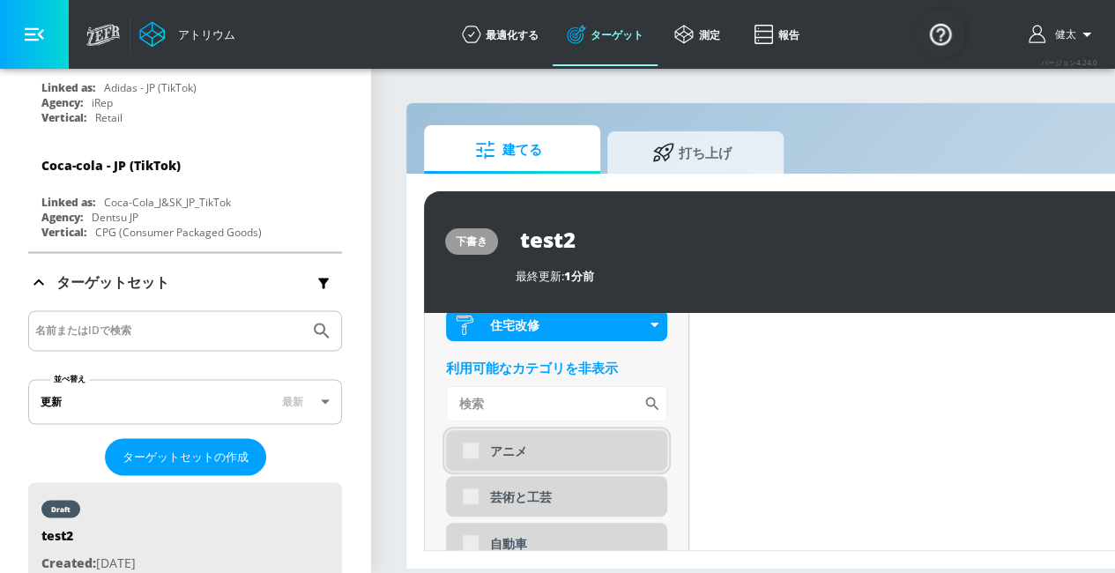
click at [464, 454] on div "アニメ" at bounding box center [556, 450] width 221 height 41
click at [475, 496] on div "芸術と工芸" at bounding box center [556, 496] width 221 height 41
click at [469, 448] on div "アニメ" at bounding box center [556, 450] width 221 height 41
click at [471, 450] on div "アニメ" at bounding box center [556, 450] width 221 height 41
click at [473, 498] on div "芸術と工芸" at bounding box center [556, 496] width 221 height 41
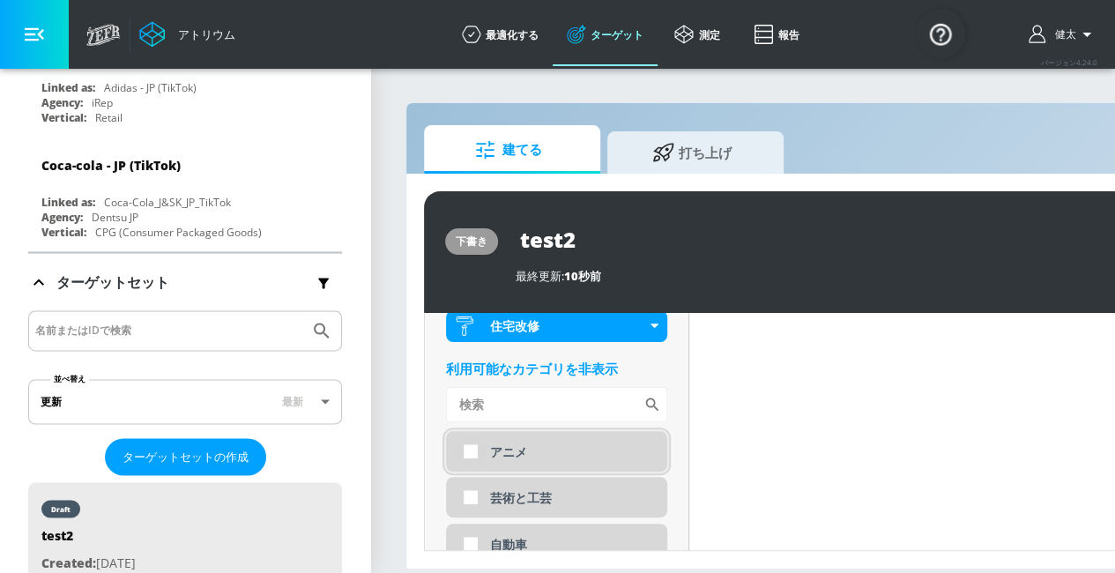
scroll to position [908, 0]
click at [467, 447] on input "checkbox" at bounding box center [471, 450] width 32 height 32
checkbox input "true"
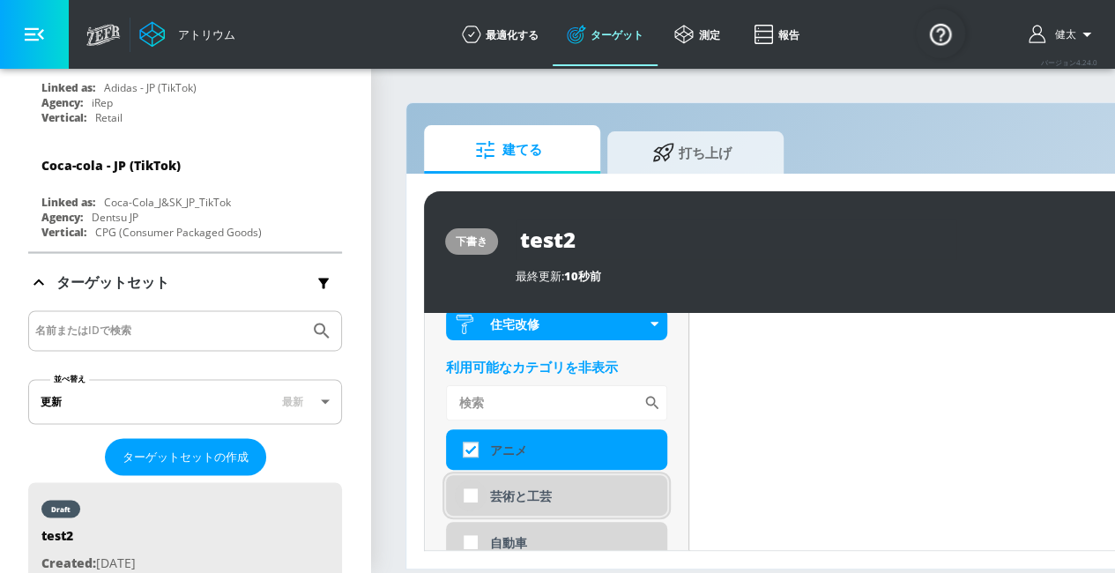
click at [467, 496] on input "checkbox" at bounding box center [471, 495] width 32 height 32
checkbox input "true"
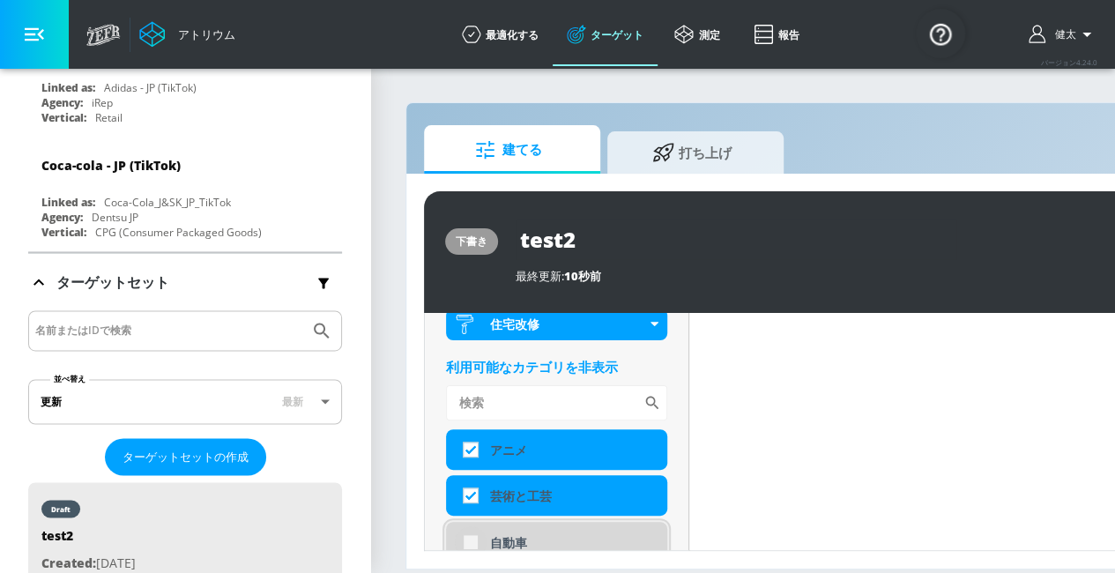
click at [471, 545] on input "checkbox" at bounding box center [471, 542] width 32 height 32
checkbox input "true"
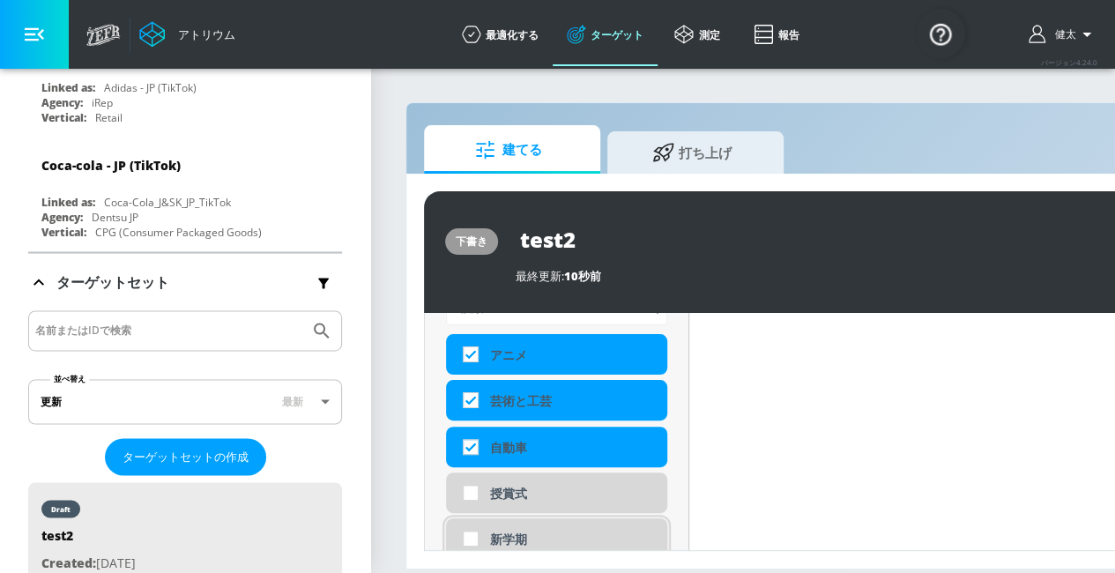
click at [468, 518] on div "新学期" at bounding box center [556, 538] width 221 height 41
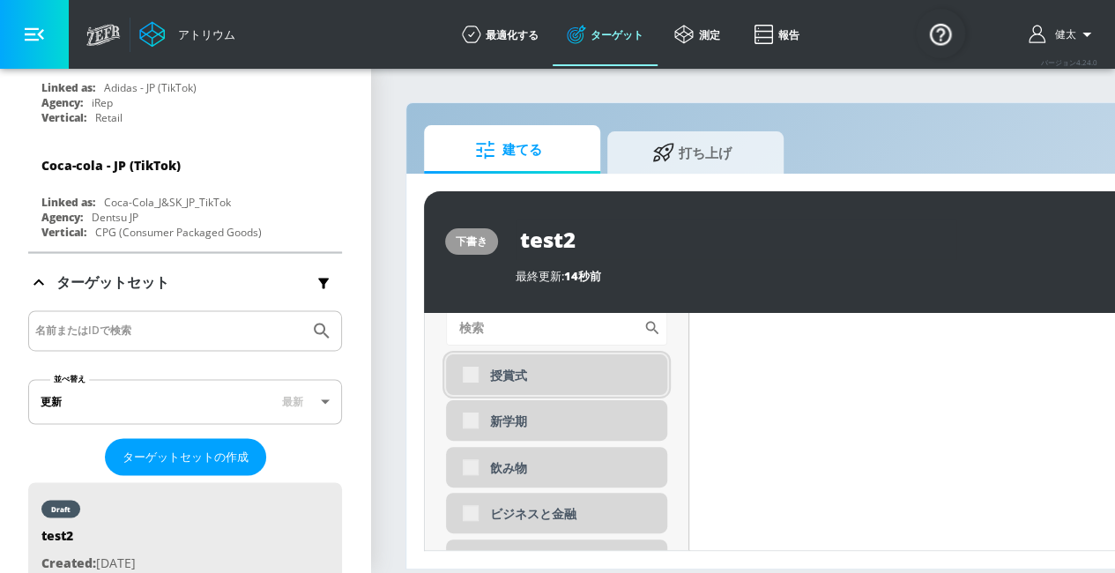
scroll to position [1185, 0]
click at [468, 375] on input "checkbox" at bounding box center [471, 374] width 32 height 32
checkbox input "true"
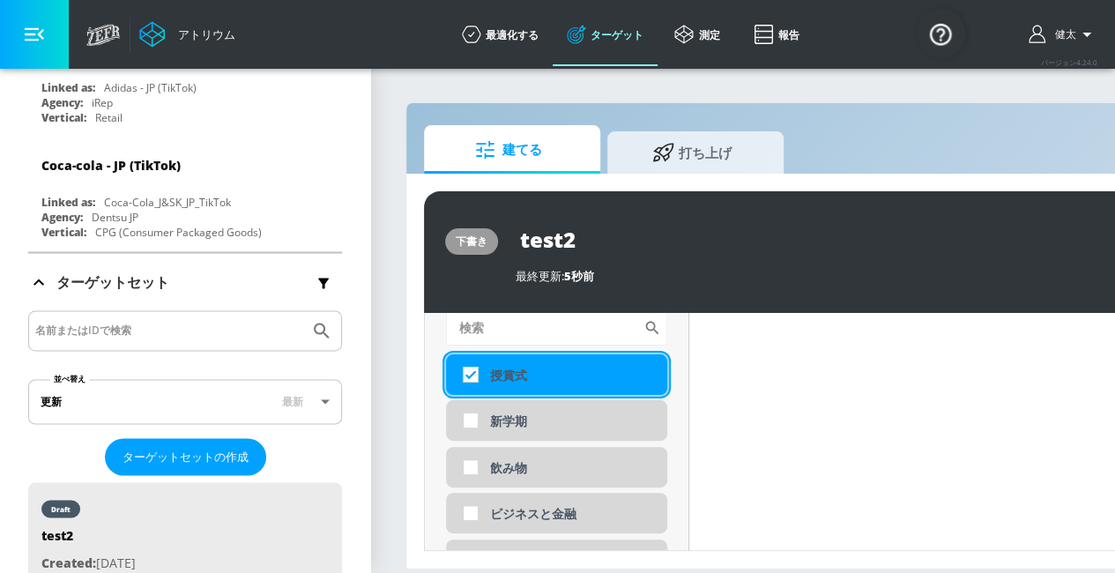
scroll to position [1096, 0]
click at [471, 424] on input "checkbox" at bounding box center [471, 419] width 32 height 32
checkbox input "true"
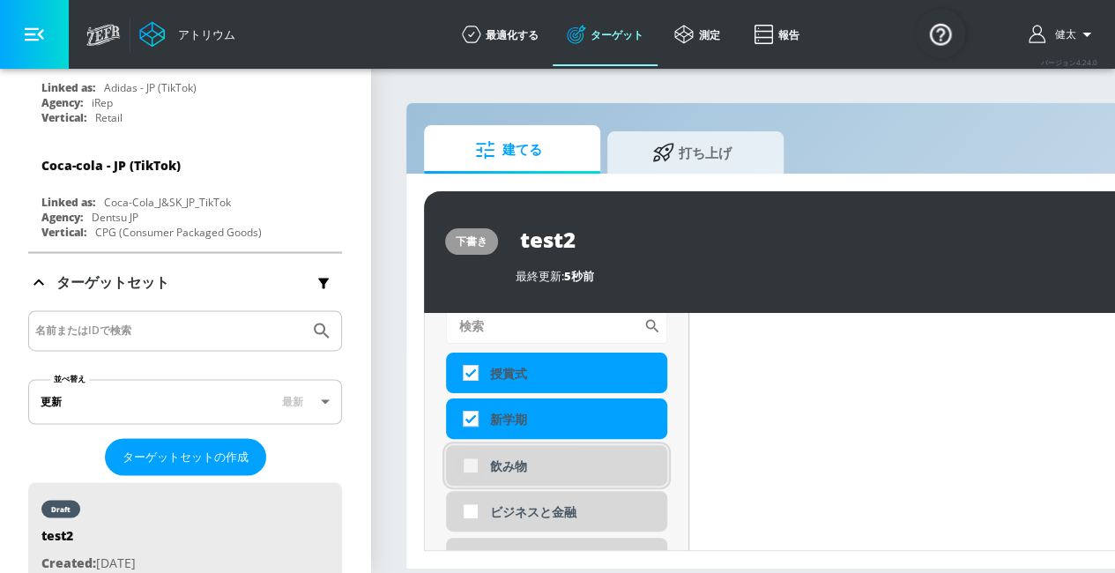
click at [473, 478] on input "checkbox" at bounding box center [471, 465] width 32 height 32
checkbox input "true"
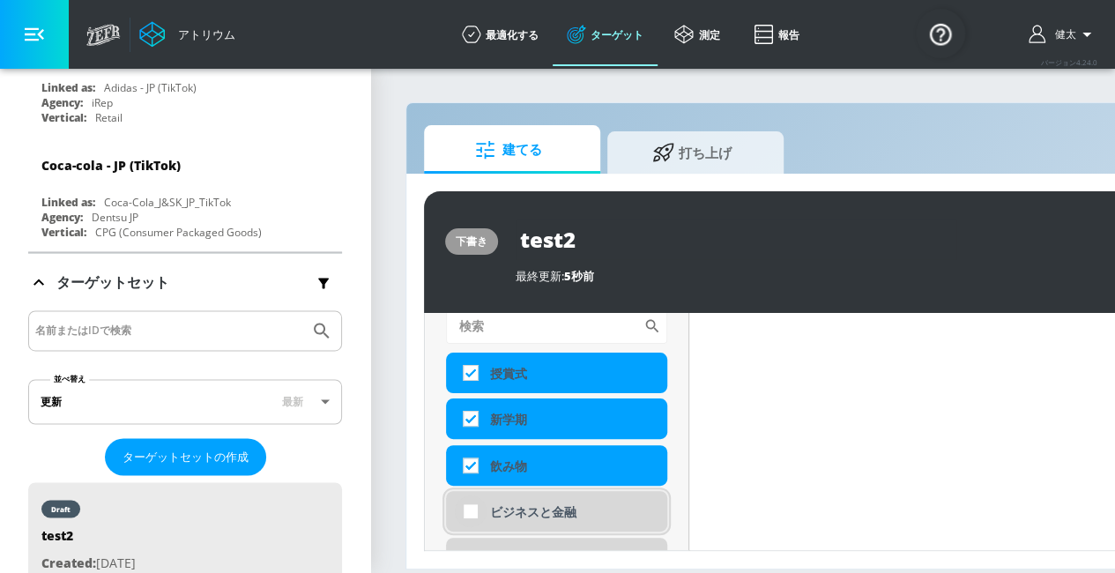
click at [473, 511] on input "checkbox" at bounding box center [471, 511] width 32 height 32
checkbox input "true"
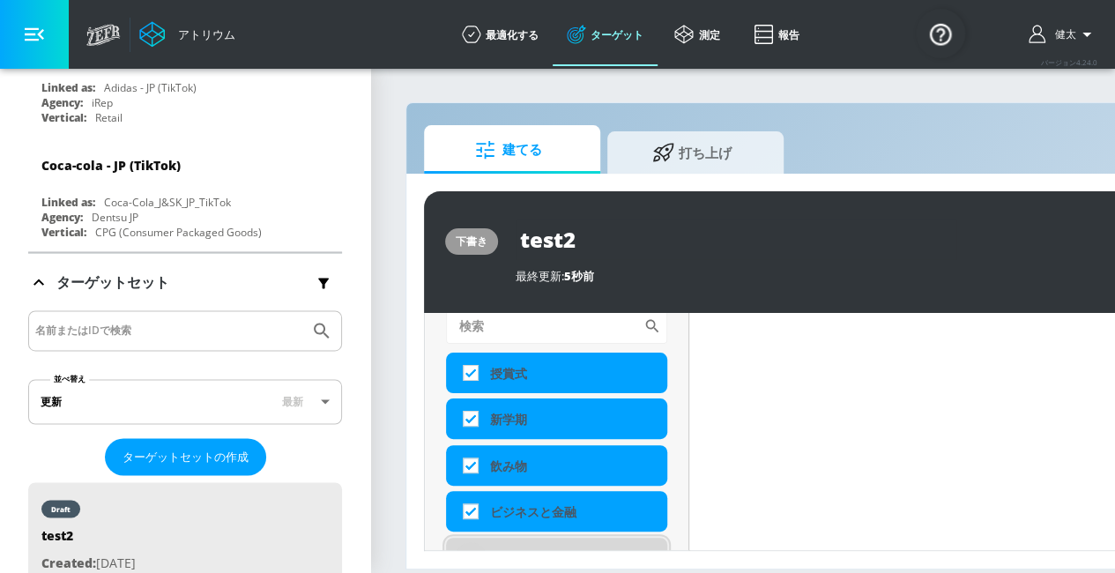
click at [471, 550] on input "checkbox" at bounding box center [471, 558] width 32 height 32
checkbox input "true"
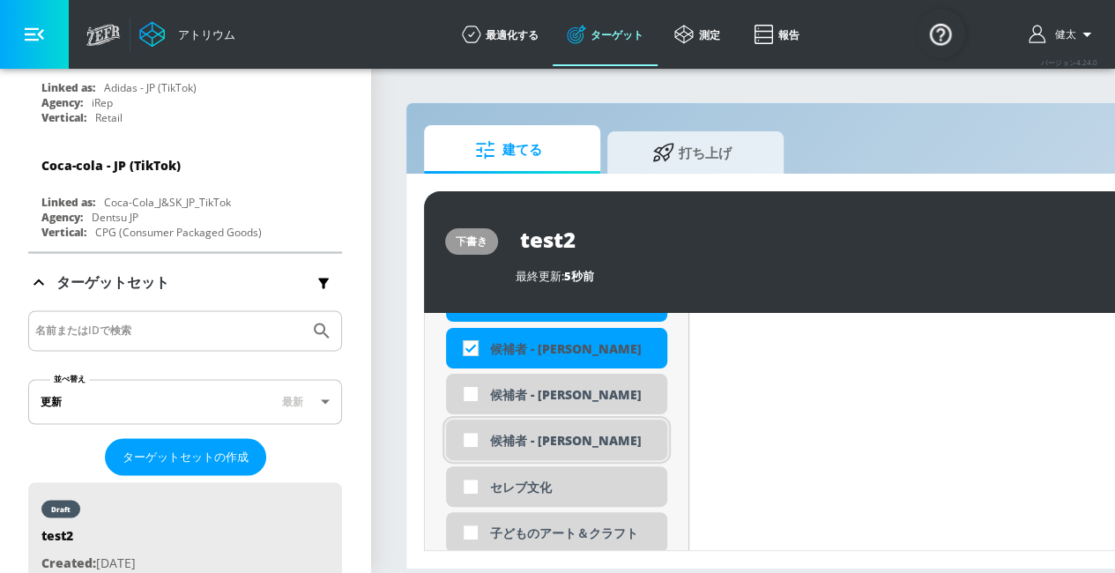
click at [472, 419] on div "候補者 - [PERSON_NAME]" at bounding box center [556, 439] width 221 height 41
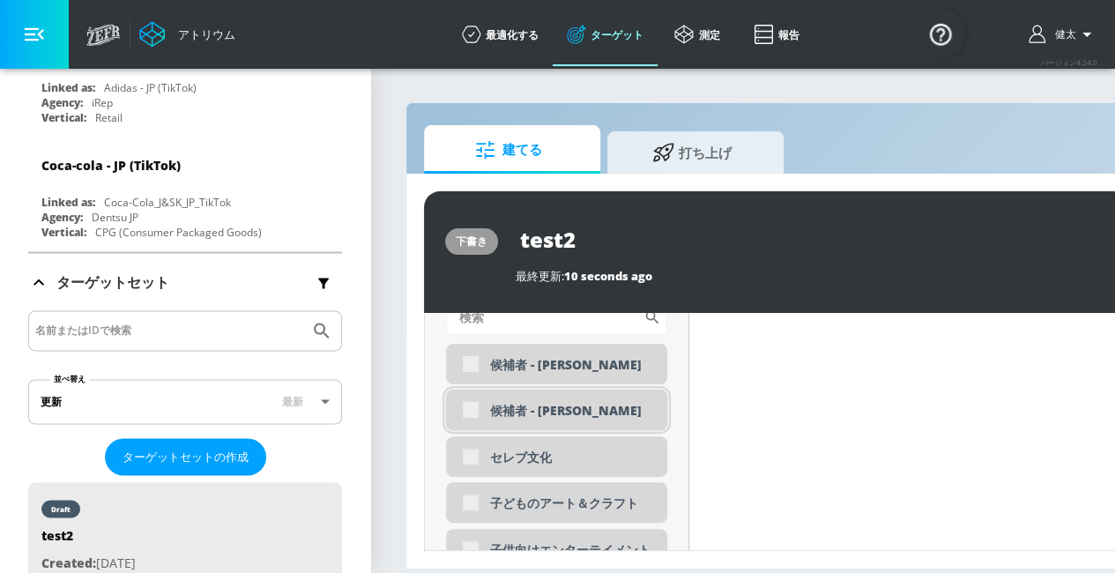
scroll to position [1320, 0]
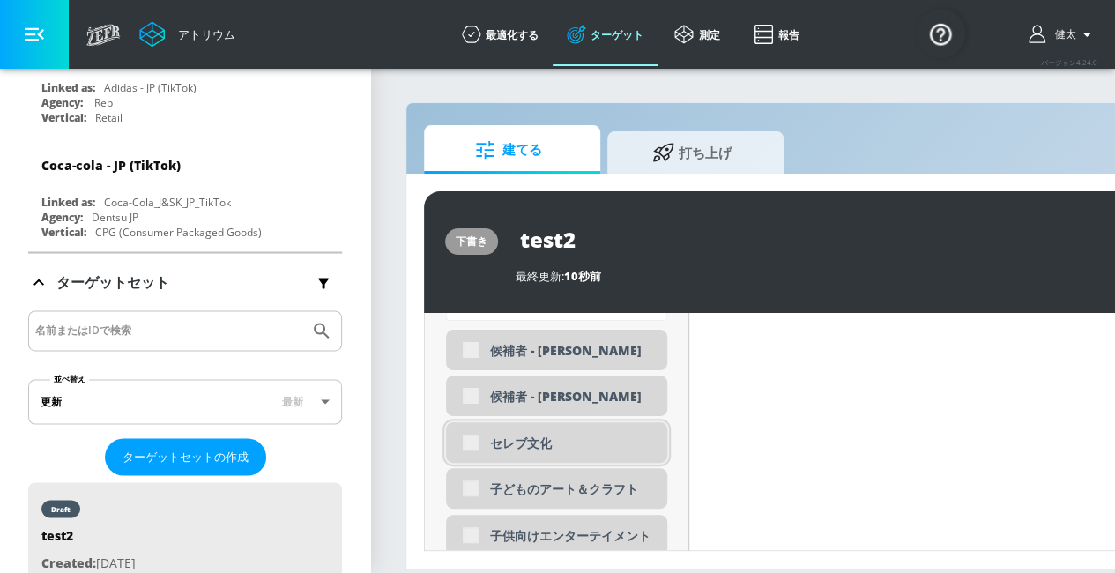
click at [471, 445] on div "セレブ文化" at bounding box center [556, 442] width 221 height 41
click at [472, 448] on div "セレブ文化" at bounding box center [556, 442] width 221 height 41
click at [472, 447] on input "checkbox" at bounding box center [471, 443] width 32 height 32
checkbox input "true"
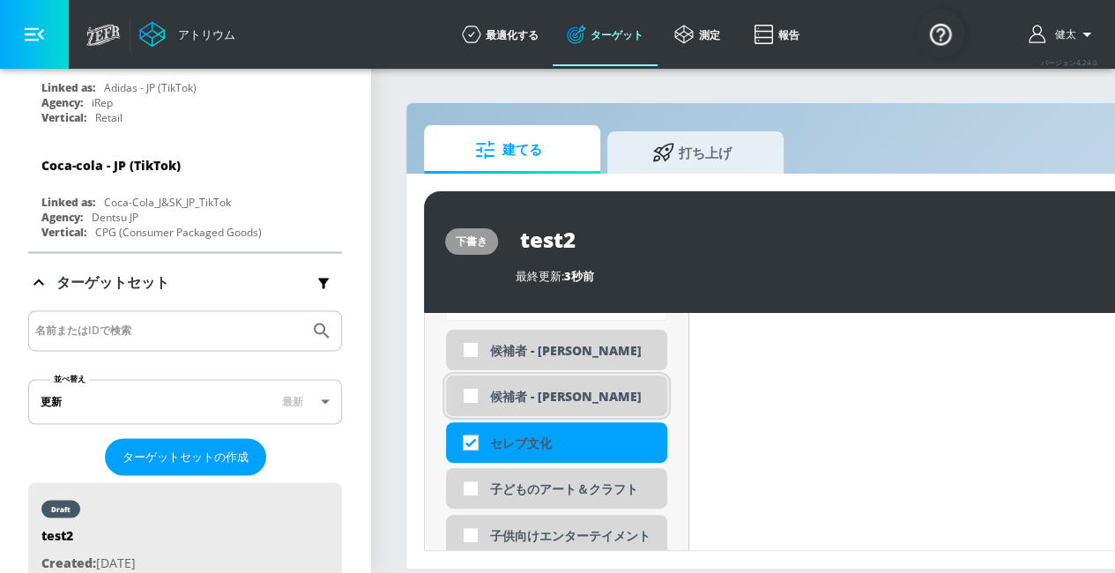
click at [472, 408] on input "checkbox" at bounding box center [471, 396] width 32 height 32
checkbox input "true"
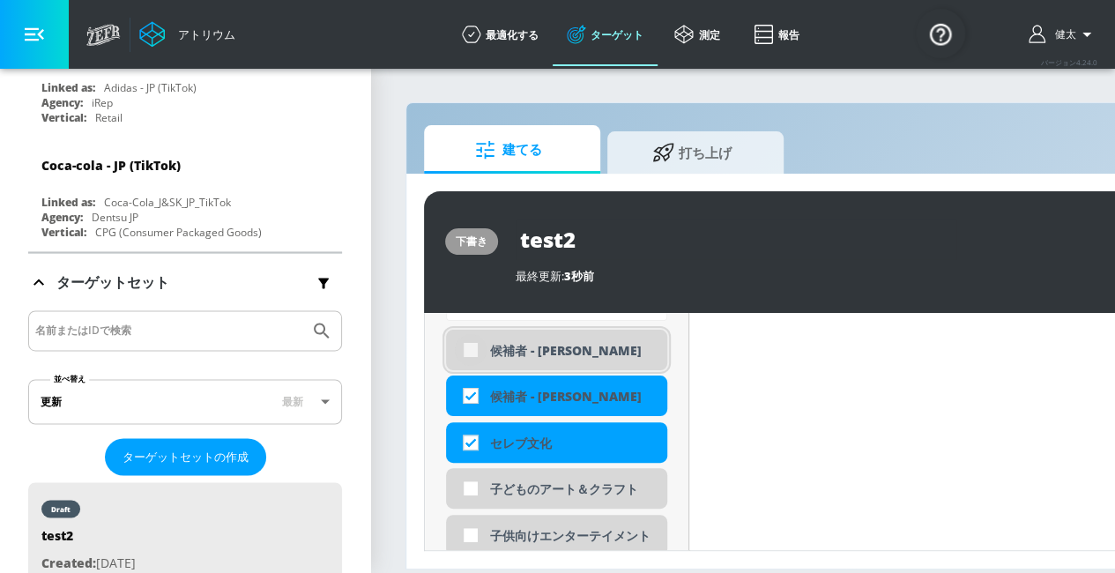
click at [472, 339] on input "checkbox" at bounding box center [471, 350] width 32 height 32
checkbox input "true"
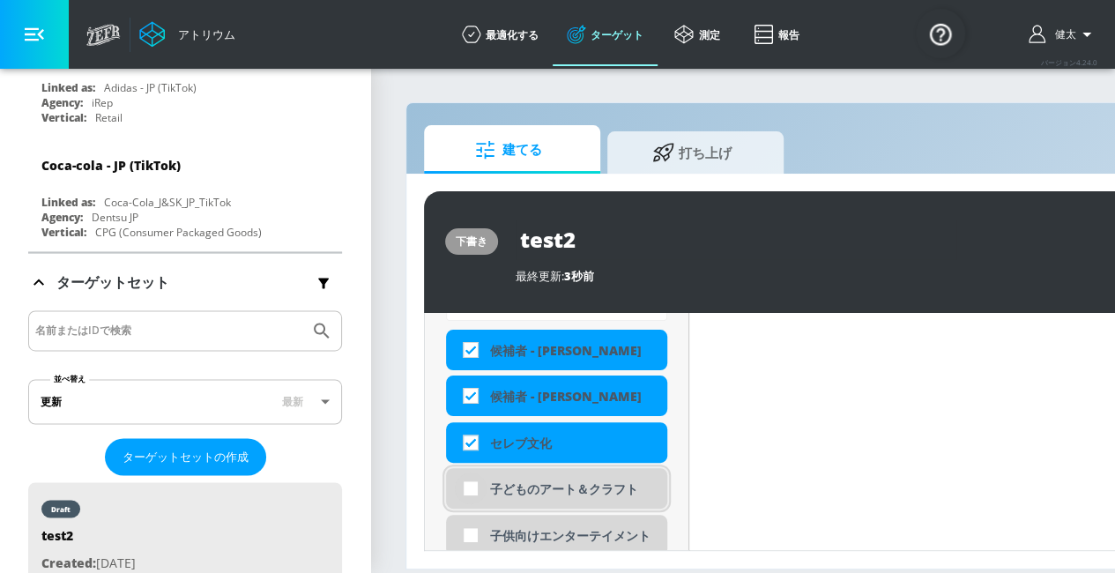
click at [470, 475] on input "checkbox" at bounding box center [471, 488] width 32 height 32
checkbox input "true"
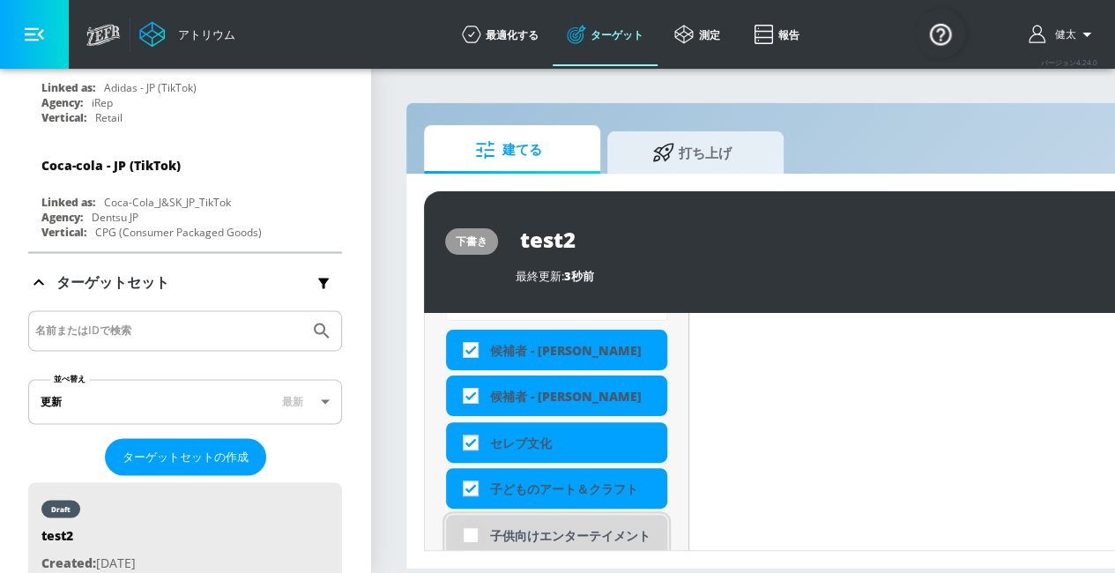
click at [472, 538] on input "checkbox" at bounding box center [471, 535] width 32 height 32
checkbox input "true"
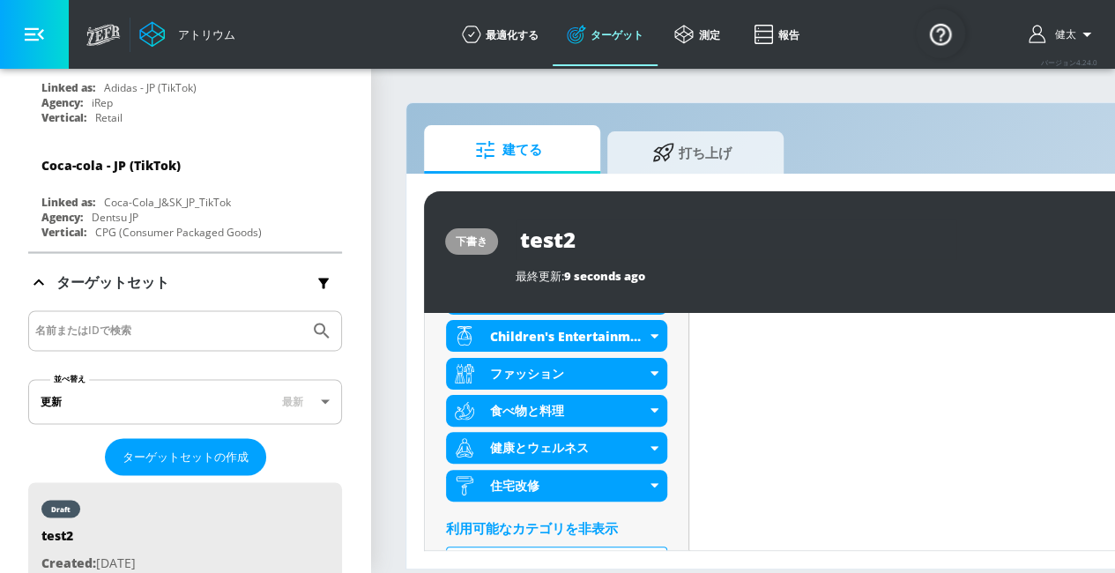
scroll to position [1584, 0]
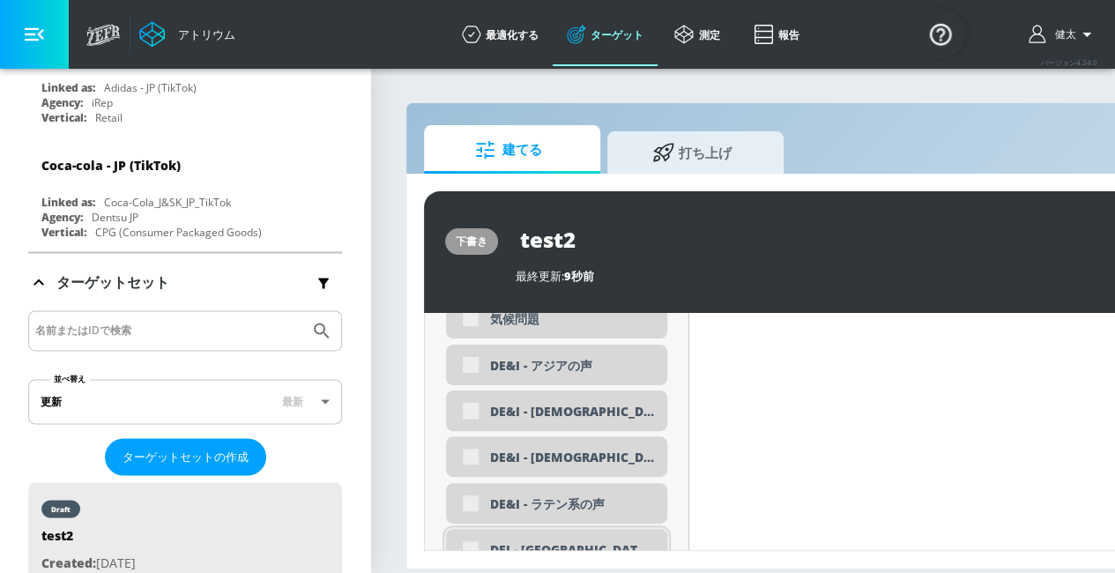
click at [471, 552] on div "DEI - [GEOGRAPHIC_DATA]の声" at bounding box center [556, 549] width 221 height 41
click at [468, 554] on input "checkbox" at bounding box center [471, 549] width 32 height 32
checkbox input "true"
drag, startPoint x: 474, startPoint y: 508, endPoint x: 471, endPoint y: 500, distance: 9.2
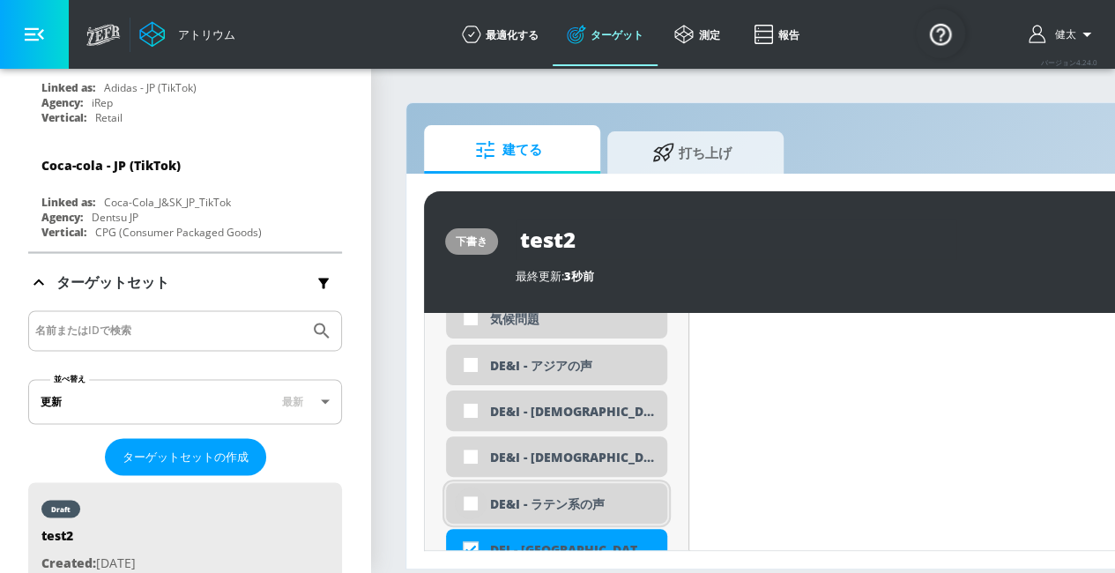
click at [474, 508] on input "checkbox" at bounding box center [471, 503] width 32 height 32
checkbox input "true"
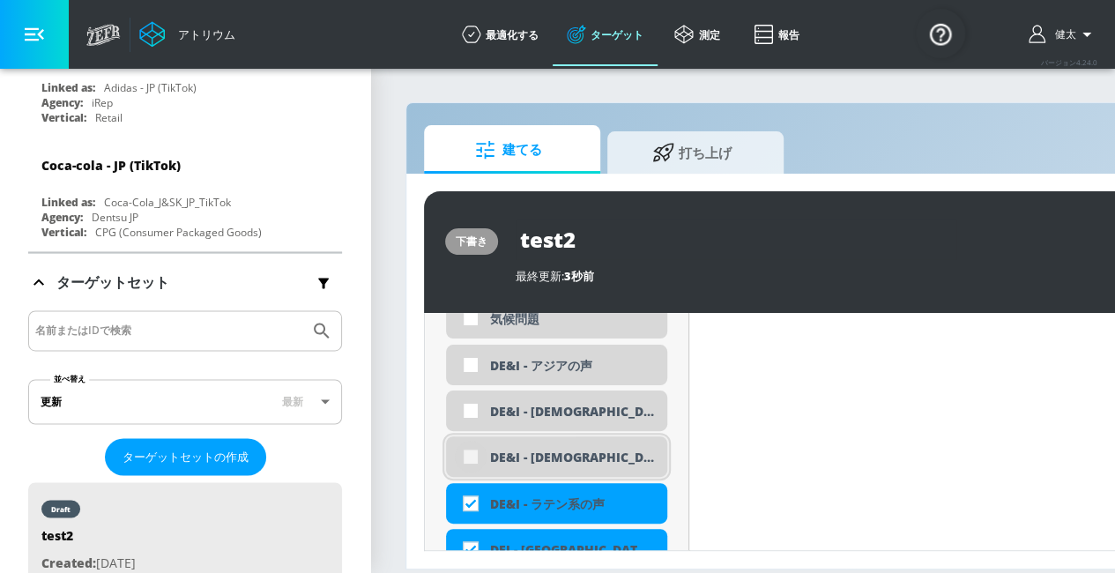
click at [469, 459] on input "checkbox" at bounding box center [471, 457] width 32 height 32
checkbox input "true"
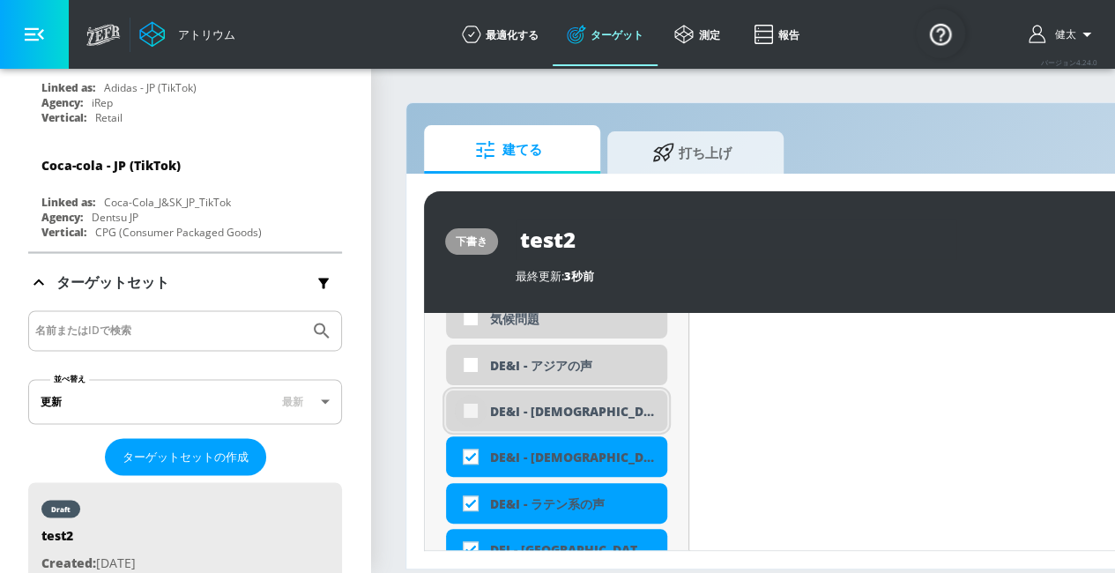
drag, startPoint x: 470, startPoint y: 417, endPoint x: 470, endPoint y: 403, distance: 14.1
click at [470, 415] on input "checkbox" at bounding box center [471, 411] width 32 height 32
checkbox input "true"
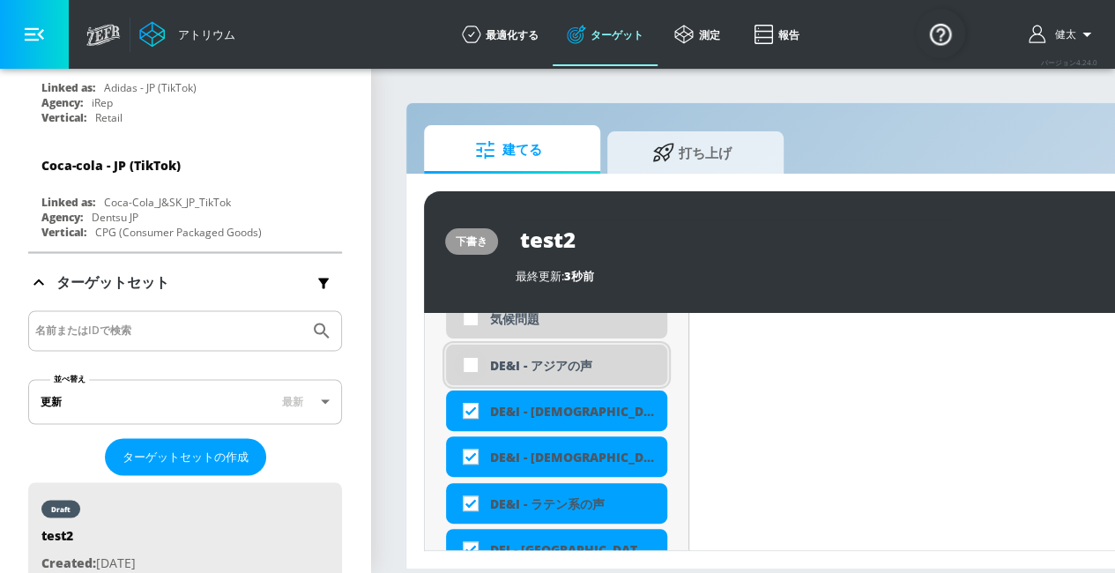
click at [470, 371] on input "checkbox" at bounding box center [471, 365] width 32 height 32
checkbox input "true"
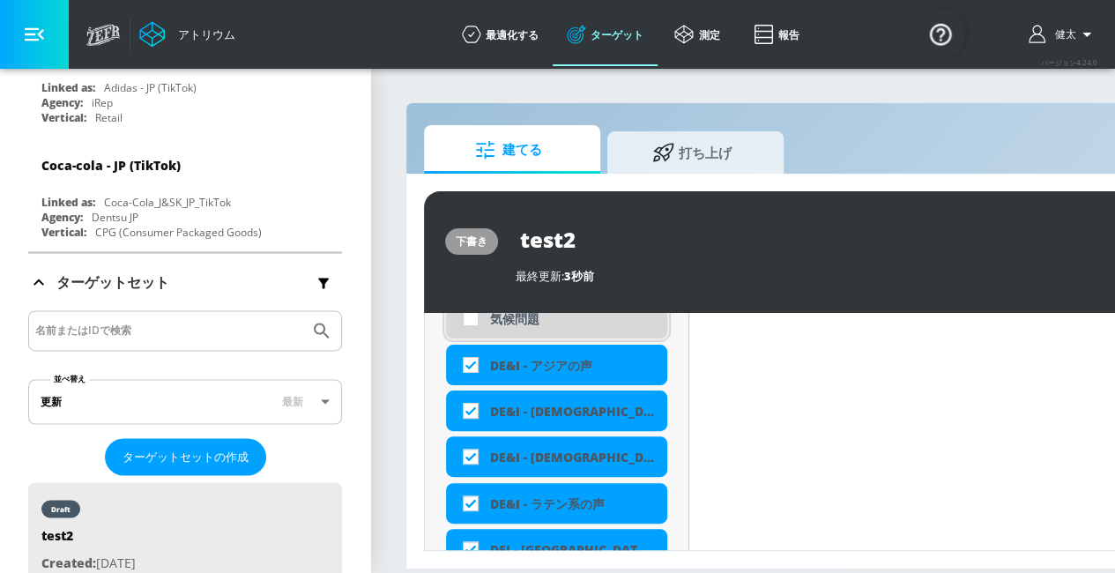
click at [471, 325] on input "checkbox" at bounding box center [471, 318] width 32 height 32
checkbox input "true"
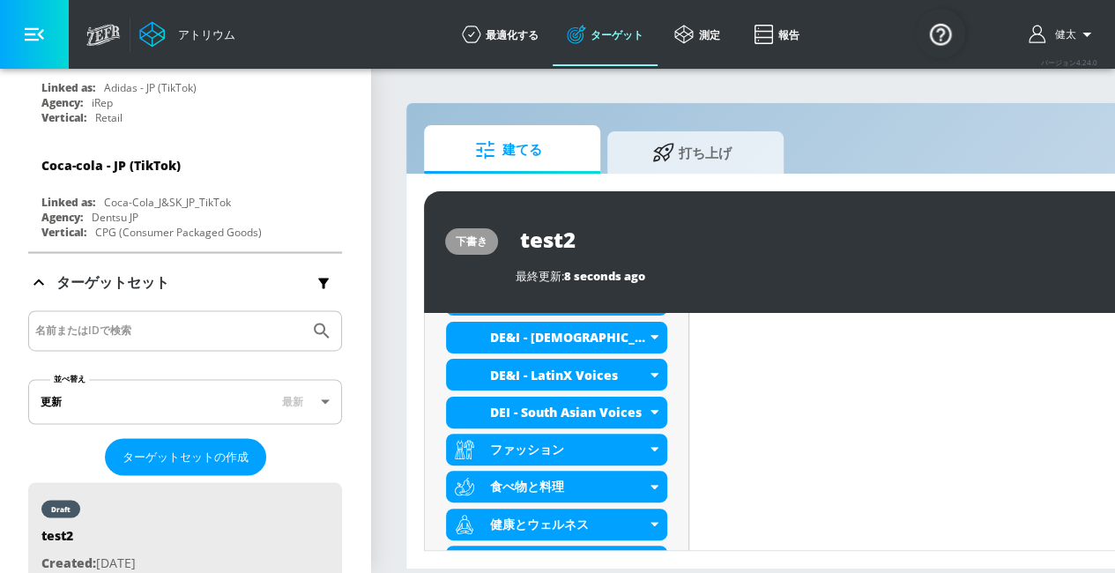
scroll to position [1408, 0]
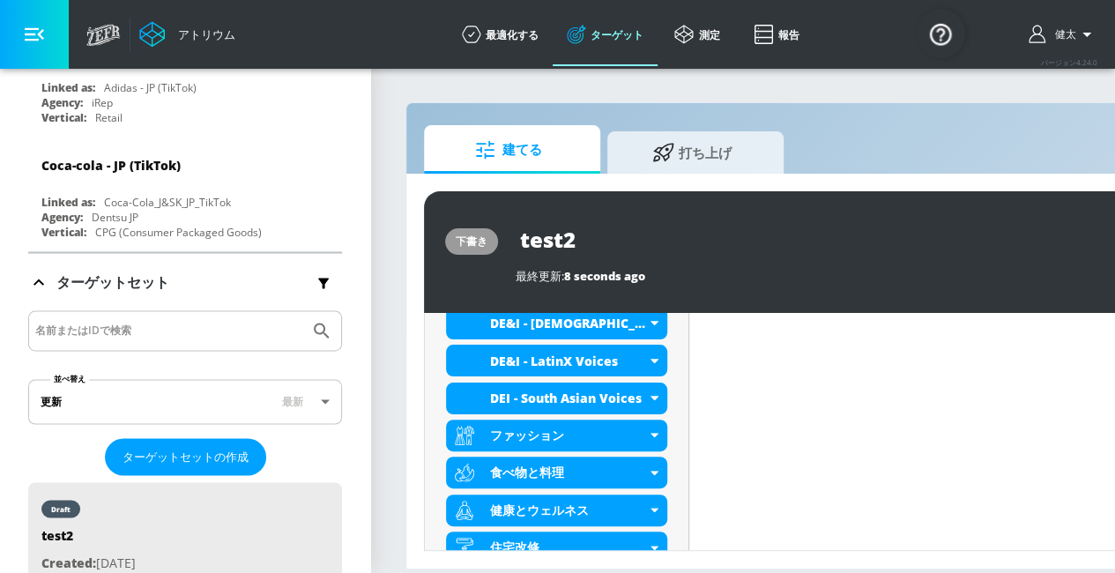
click at [469, 456] on div "食べ物と料理" at bounding box center [556, 472] width 221 height 32
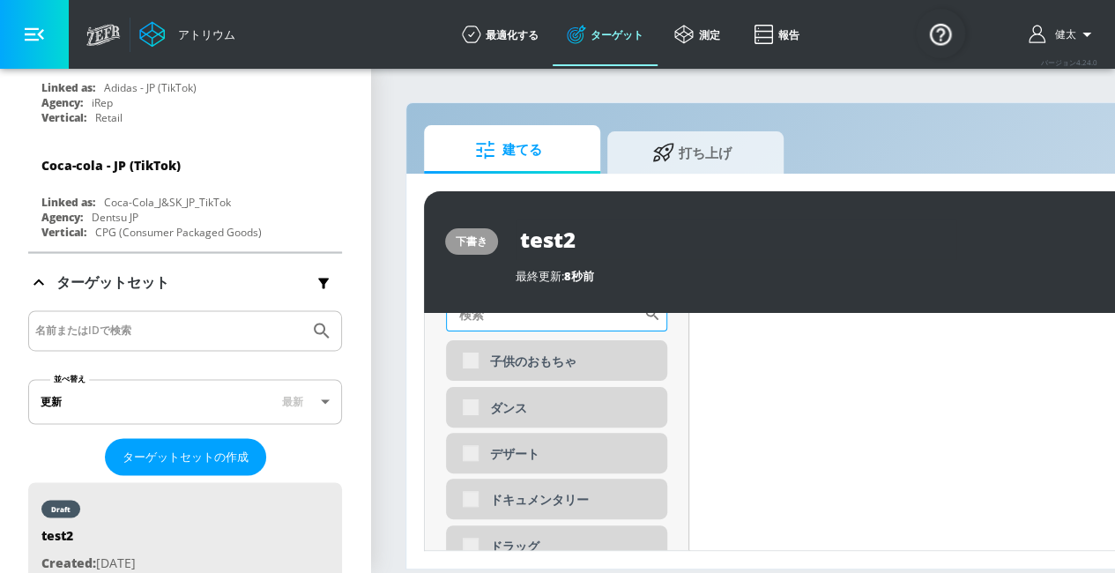
scroll to position [1849, 0]
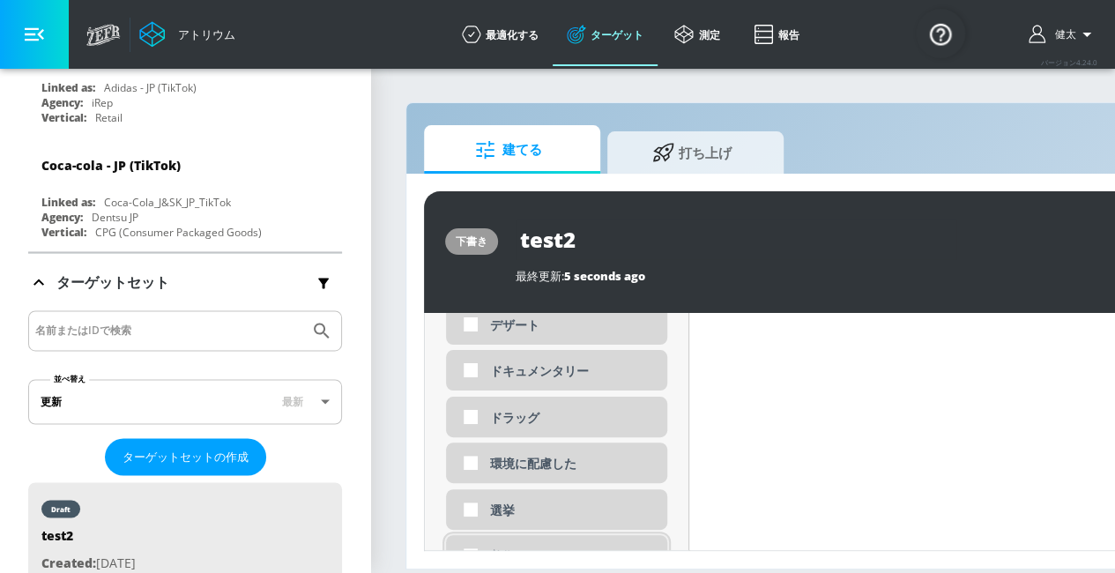
click at [472, 556] on input "checkbox" at bounding box center [471, 555] width 32 height 32
checkbox input "true"
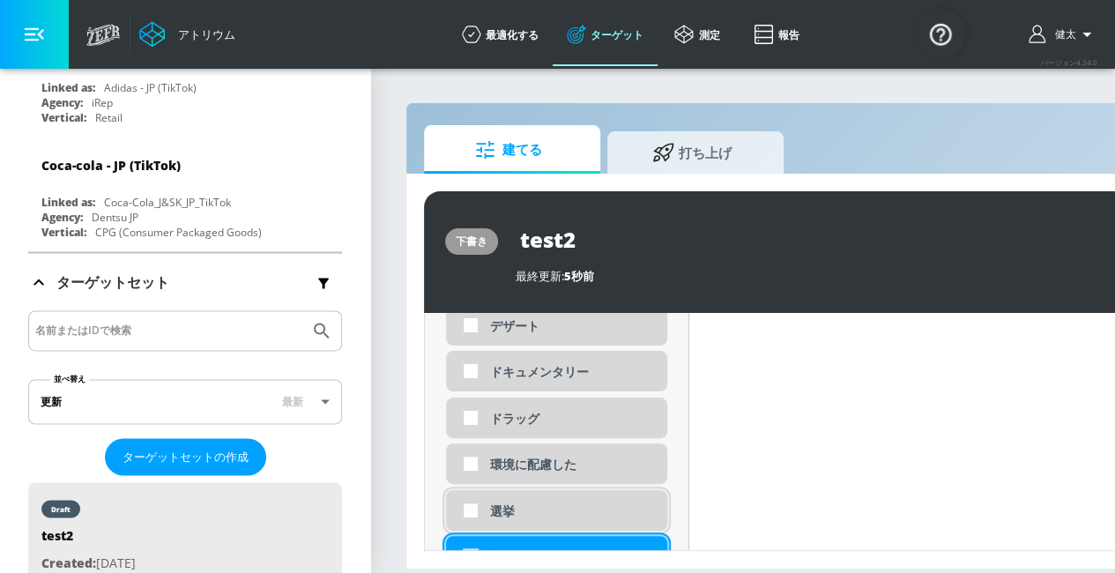
scroll to position [1835, 0]
click at [471, 508] on input "checkbox" at bounding box center [471, 509] width 32 height 32
checkbox input "true"
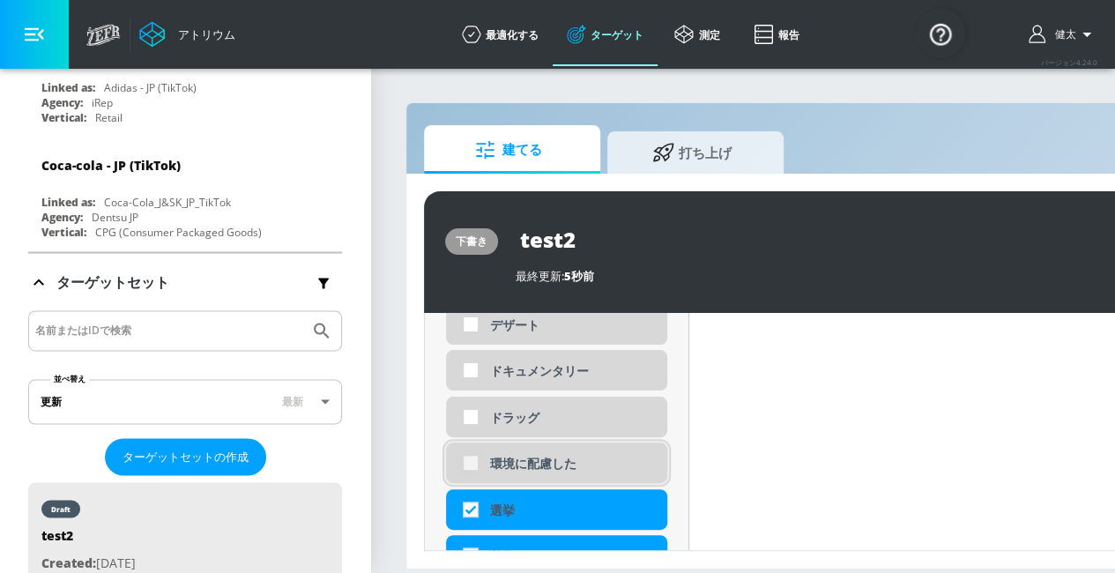
click at [471, 450] on input "checkbox" at bounding box center [471, 463] width 32 height 32
checkbox input "true"
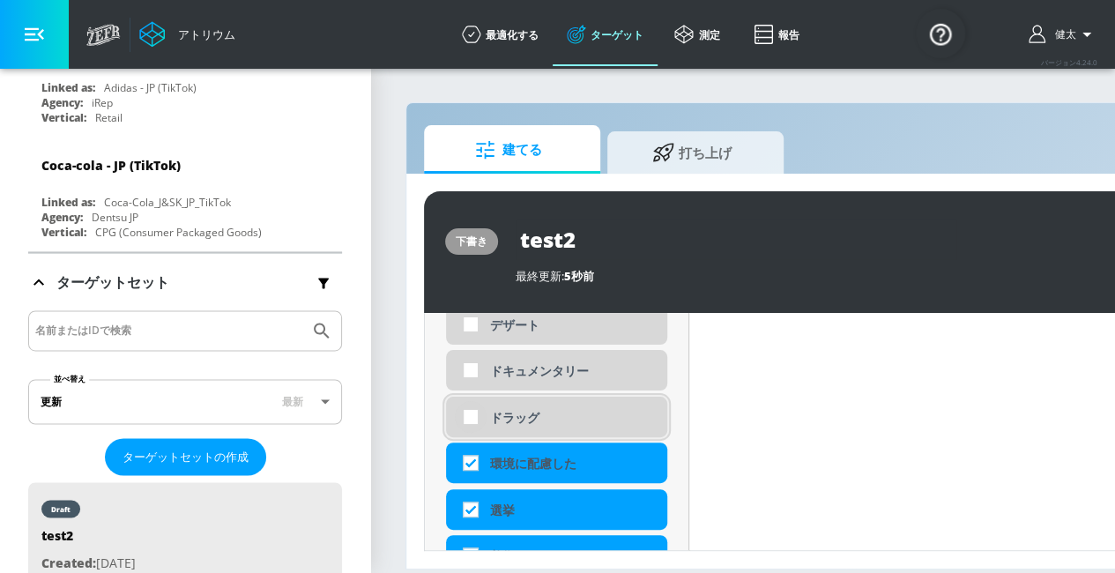
click at [469, 412] on input "checkbox" at bounding box center [471, 417] width 32 height 32
checkbox input "true"
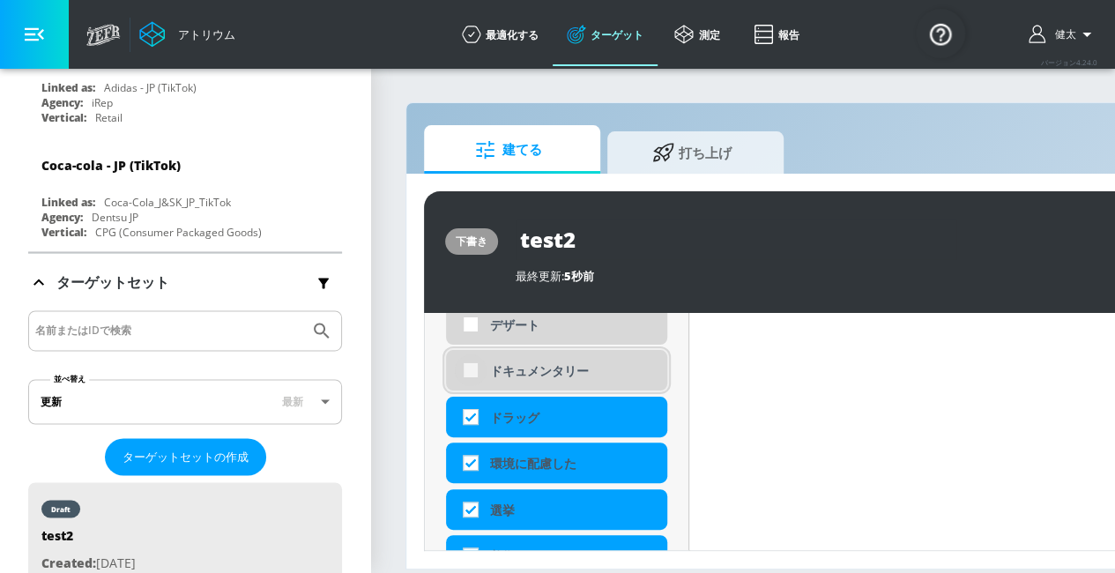
click at [468, 366] on input "checkbox" at bounding box center [471, 370] width 32 height 32
checkbox input "true"
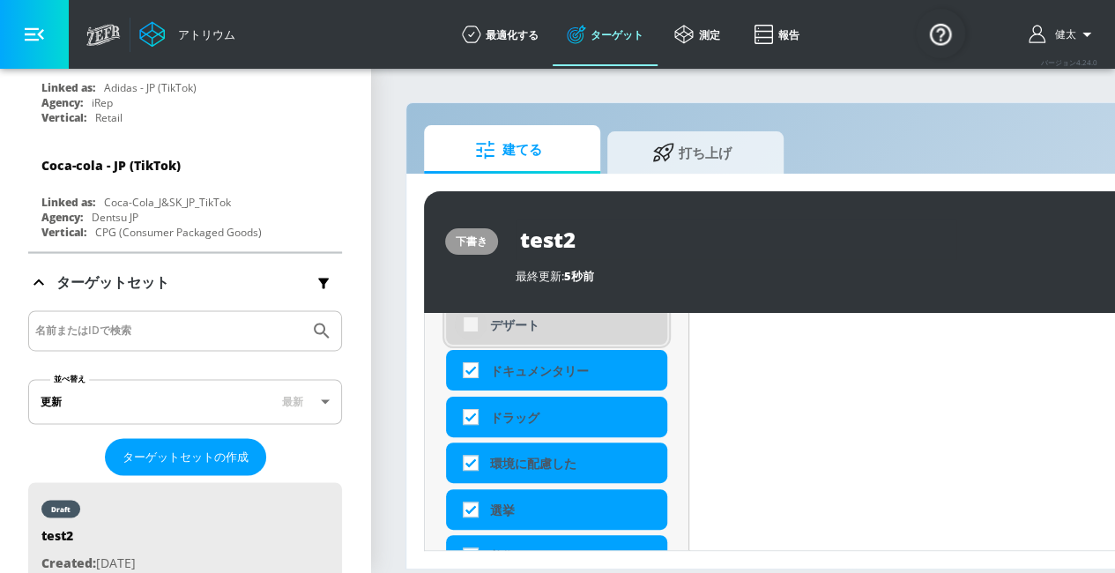
click at [471, 331] on input "checkbox" at bounding box center [471, 324] width 32 height 32
checkbox input "true"
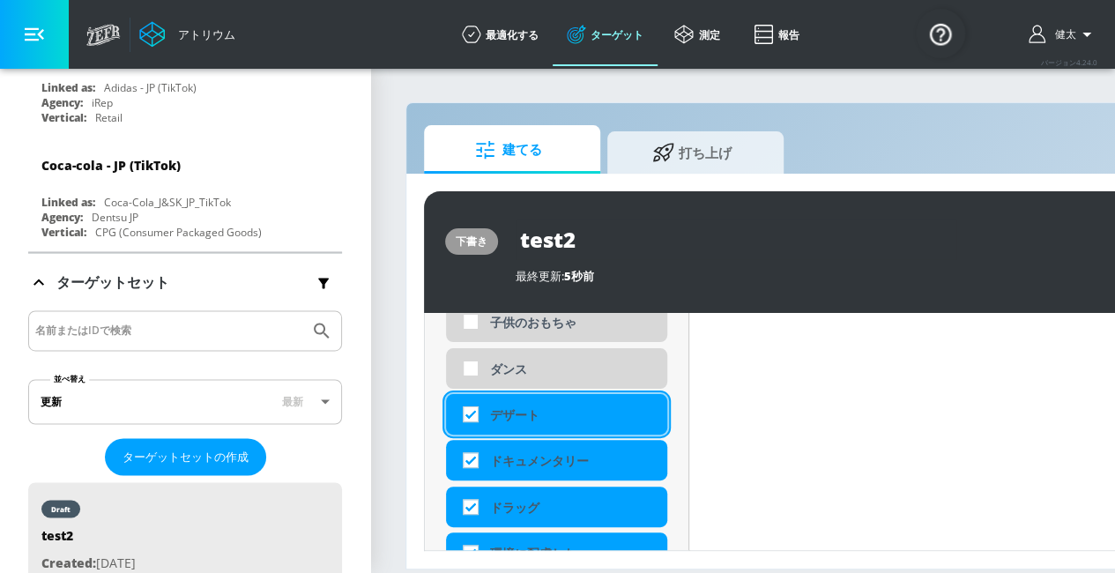
scroll to position [1745, 0]
click at [471, 355] on input "checkbox" at bounding box center [471, 368] width 32 height 32
checkbox input "true"
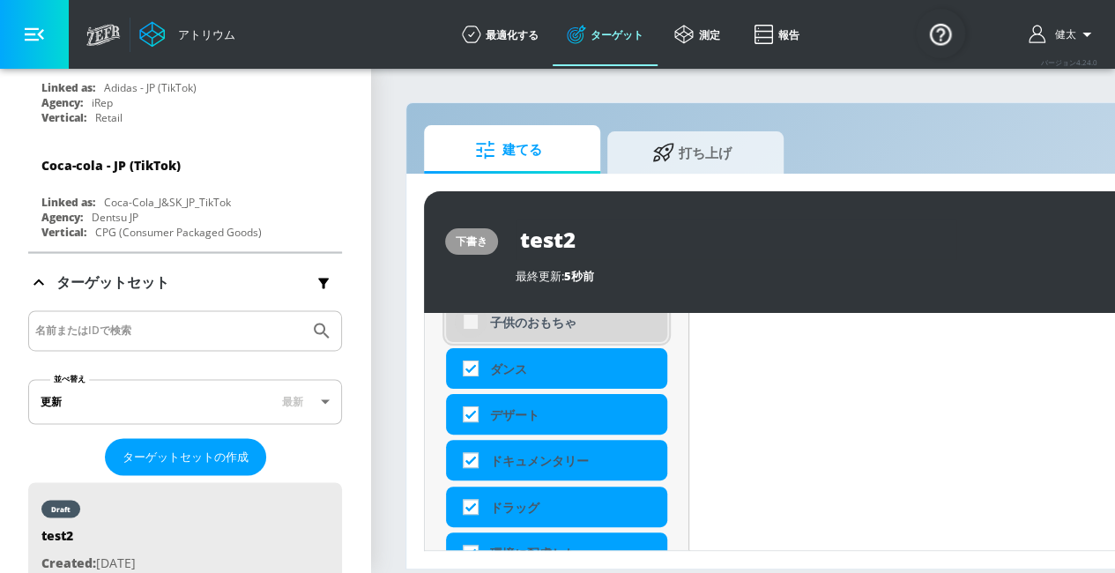
click at [469, 326] on input "checkbox" at bounding box center [471, 322] width 32 height 32
checkbox input "true"
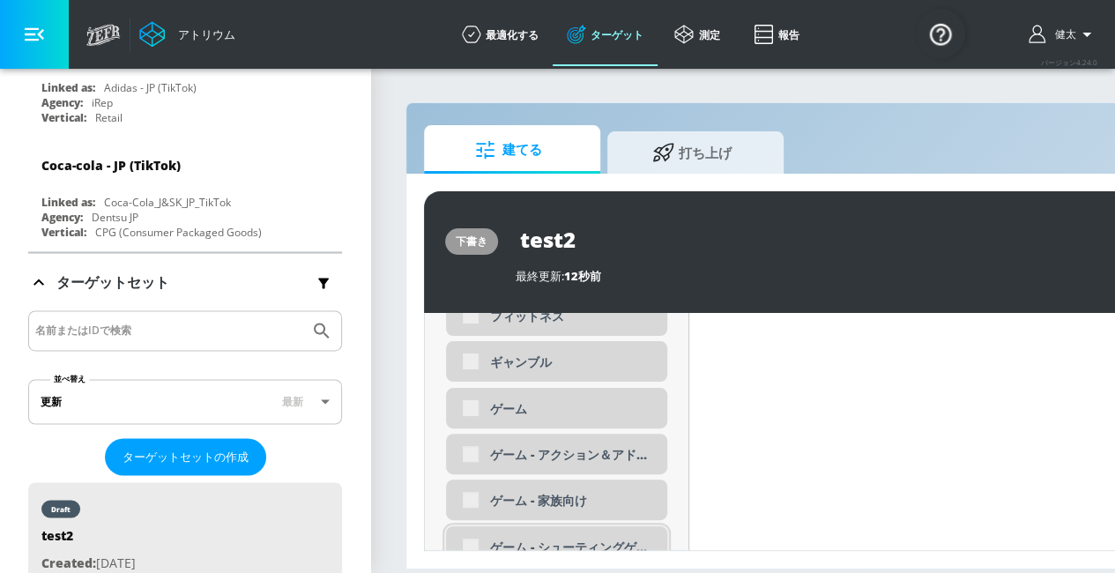
scroll to position [2111, 0]
click at [467, 549] on div "ゲーム - シューティングゲーム" at bounding box center [556, 545] width 221 height 41
click at [472, 504] on input "checkbox" at bounding box center [471, 499] width 32 height 32
checkbox input "true"
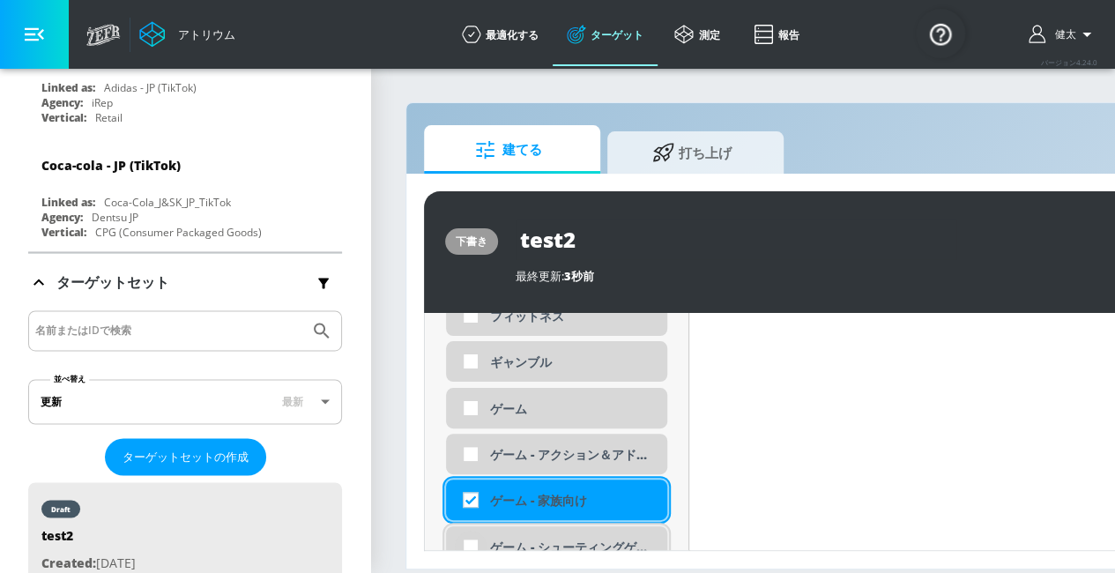
scroll to position [2097, 0]
click at [471, 545] on input "checkbox" at bounding box center [471, 546] width 32 height 32
checkbox input "true"
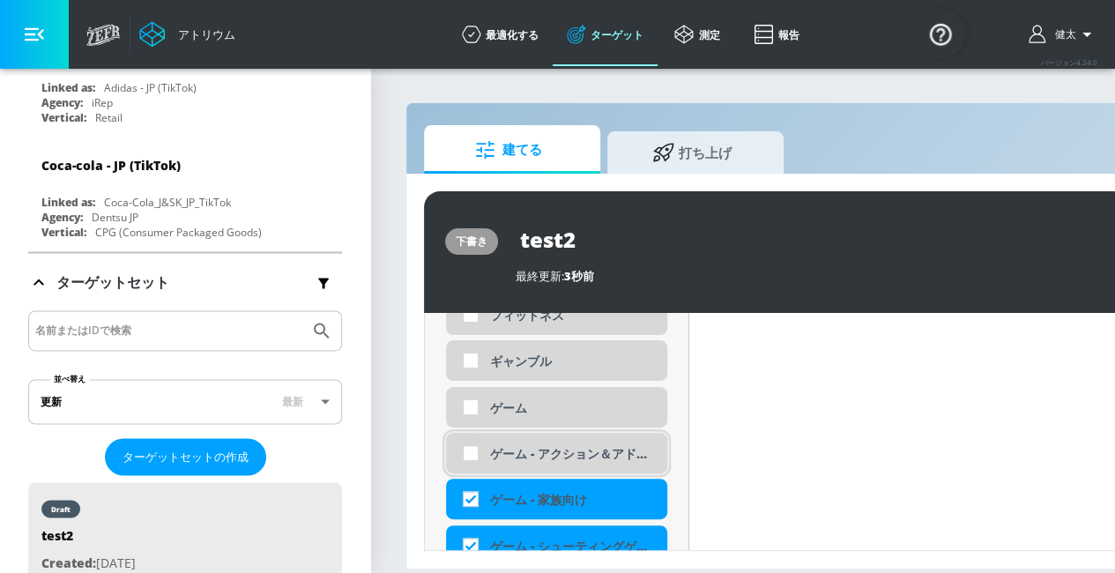
click at [471, 453] on input "checkbox" at bounding box center [471, 453] width 32 height 32
checkbox input "true"
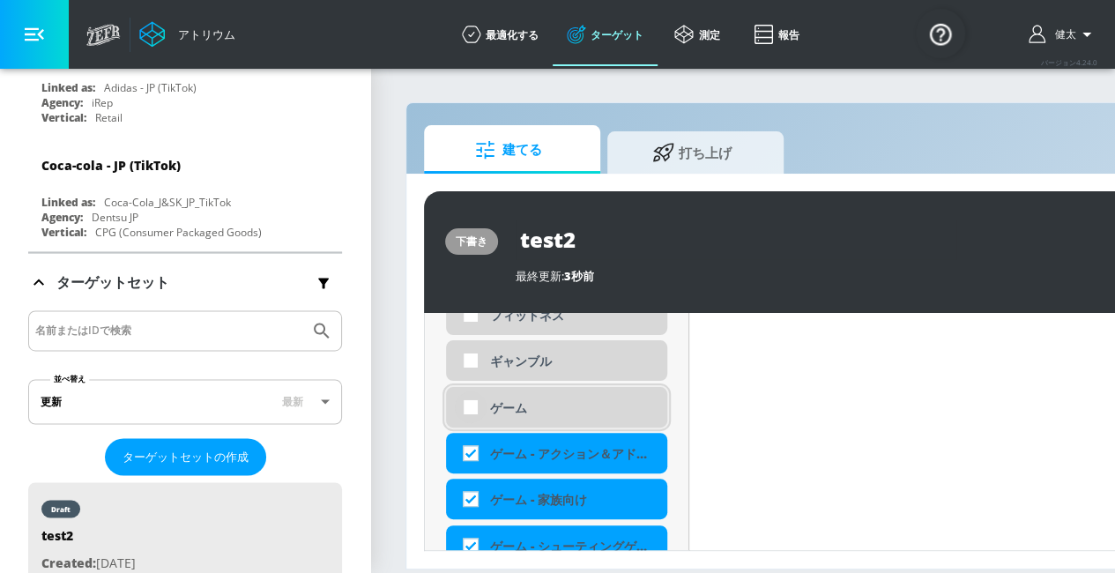
click at [466, 392] on input "checkbox" at bounding box center [471, 407] width 32 height 32
checkbox input "true"
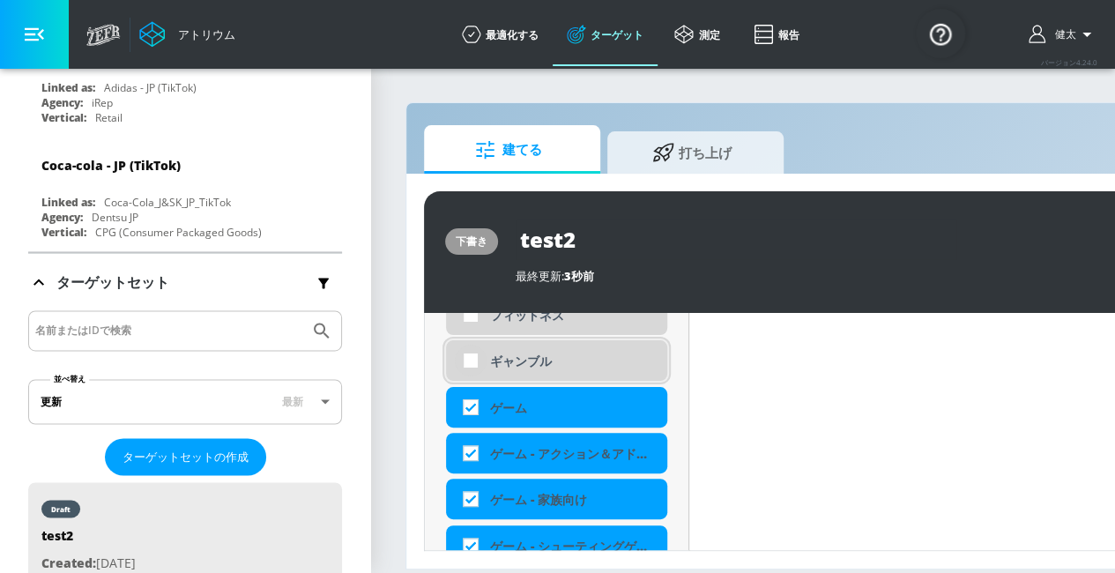
click at [469, 364] on input "checkbox" at bounding box center [471, 361] width 32 height 32
checkbox input "true"
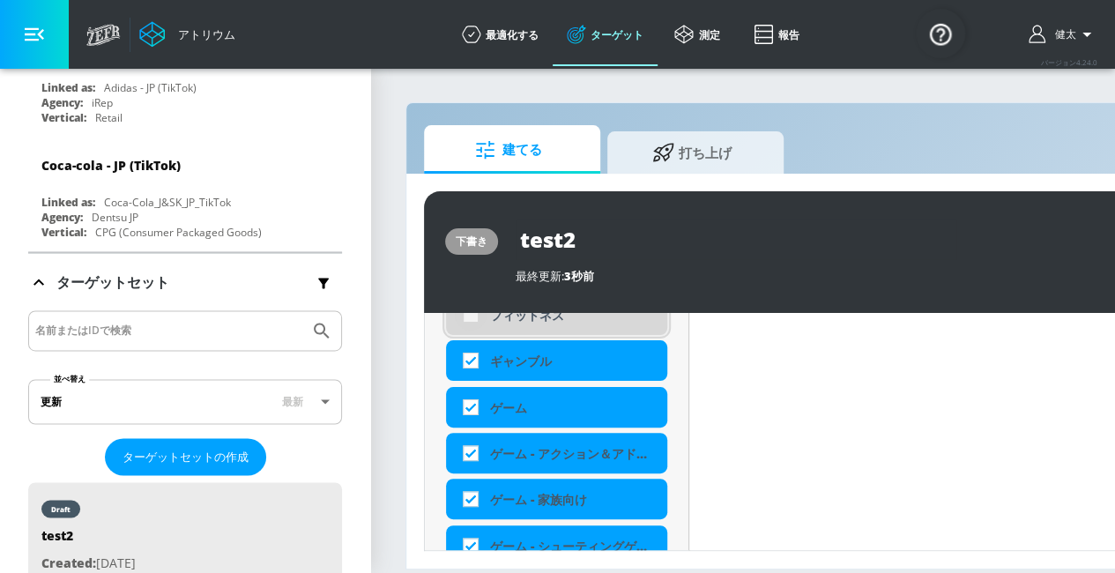
click at [471, 320] on input "checkbox" at bounding box center [471, 315] width 32 height 32
checkbox input "true"
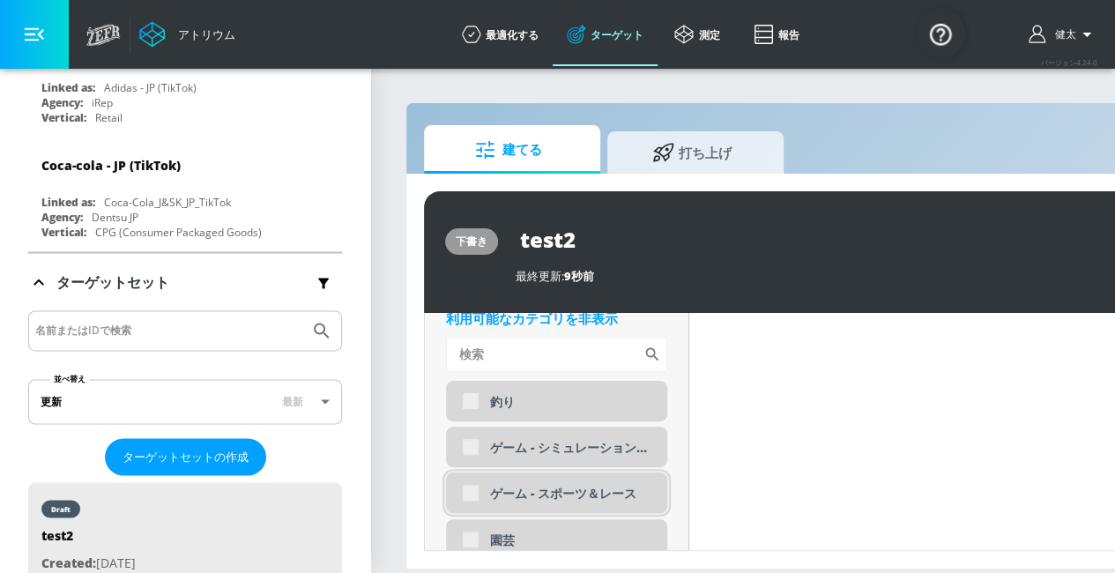
scroll to position [2270, 0]
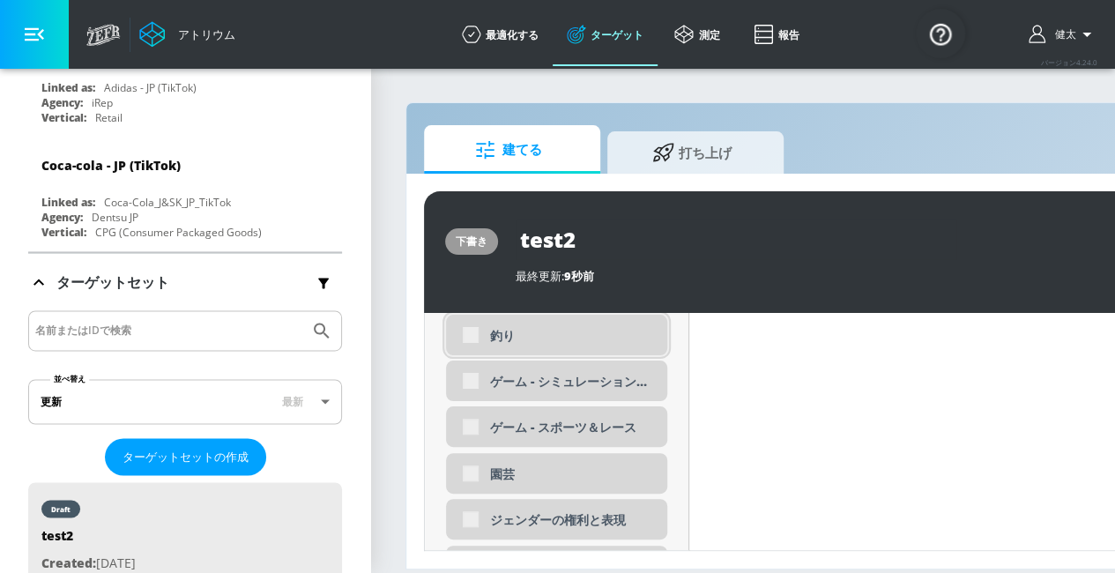
click at [470, 338] on div "釣り" at bounding box center [556, 335] width 221 height 41
click at [469, 336] on div "釣り" at bounding box center [556, 335] width 221 height 41
click at [467, 337] on div "釣り" at bounding box center [556, 335] width 221 height 41
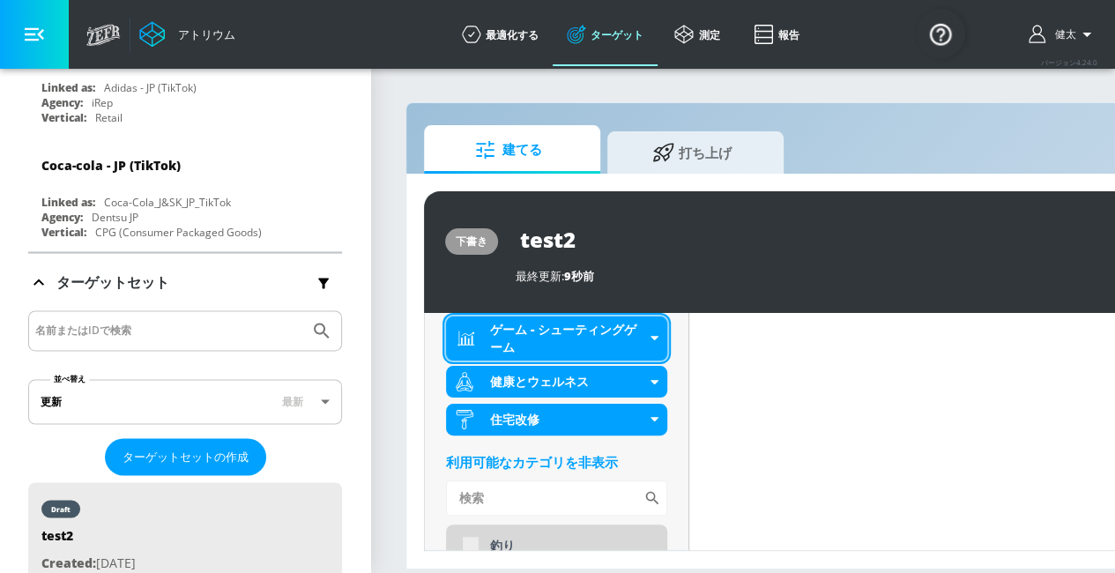
scroll to position [2258, 0]
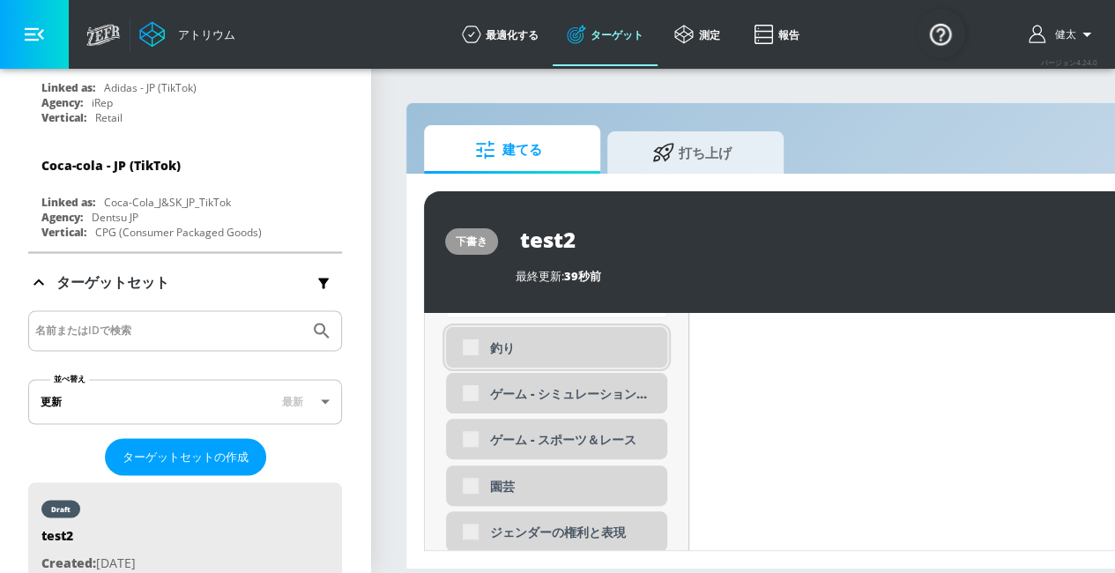
click at [465, 348] on div "釣り" at bounding box center [556, 347] width 221 height 41
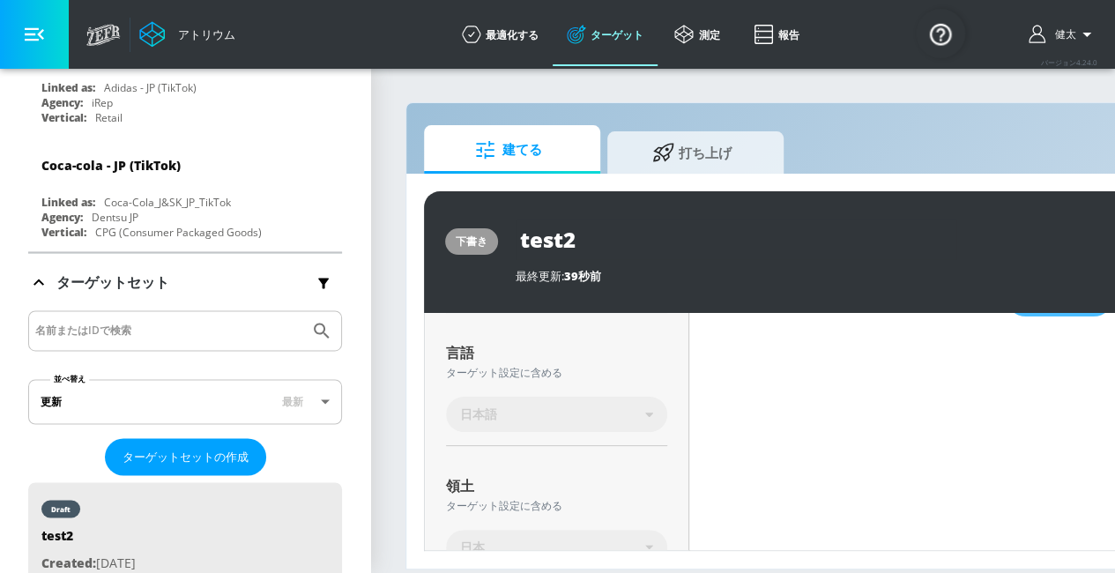
scroll to position [583, 0]
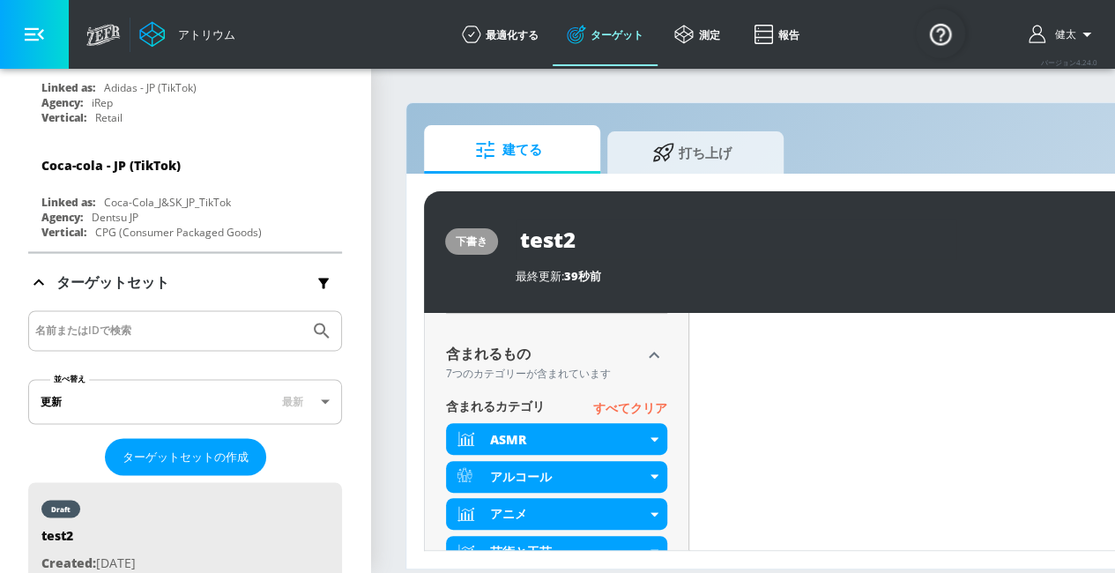
click at [622, 411] on font "すべてクリア" at bounding box center [630, 407] width 74 height 17
click at [626, 404] on font "すべてクリア" at bounding box center [630, 407] width 74 height 17
click at [620, 404] on font "すべてクリア" at bounding box center [630, 407] width 74 height 17
click at [607, 406] on font "すべてクリア" at bounding box center [630, 407] width 74 height 17
click at [613, 404] on font "すべてクリア" at bounding box center [630, 407] width 74 height 17
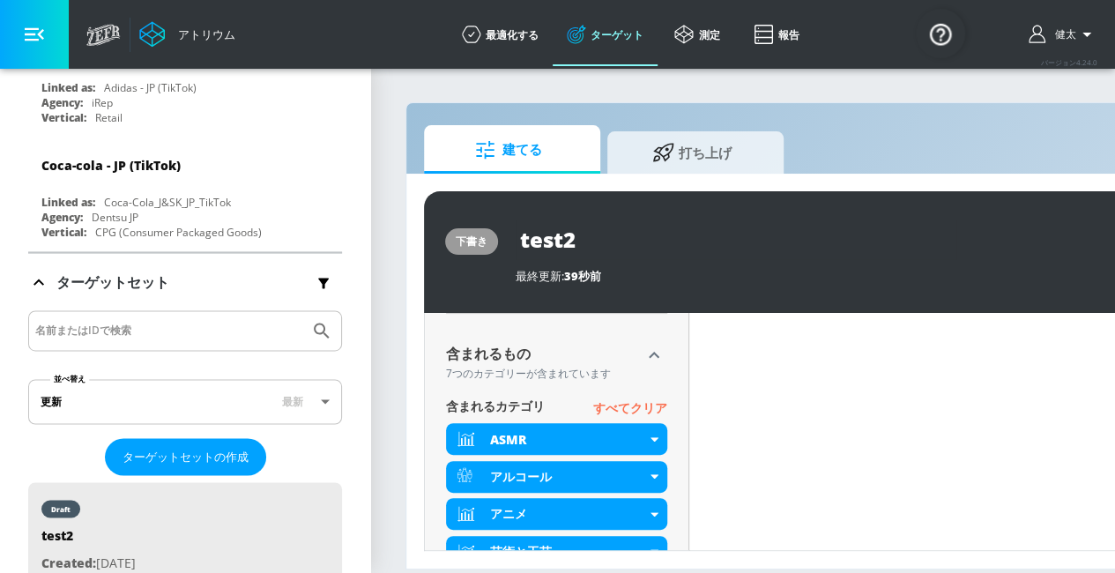
click at [599, 410] on font "すべてクリア" at bounding box center [630, 407] width 74 height 17
click at [654, 408] on font "すべてクリア" at bounding box center [630, 407] width 74 height 17
click at [649, 405] on font "すべてクリア" at bounding box center [630, 407] width 74 height 17
click at [612, 404] on font "すべてクリア" at bounding box center [630, 407] width 74 height 17
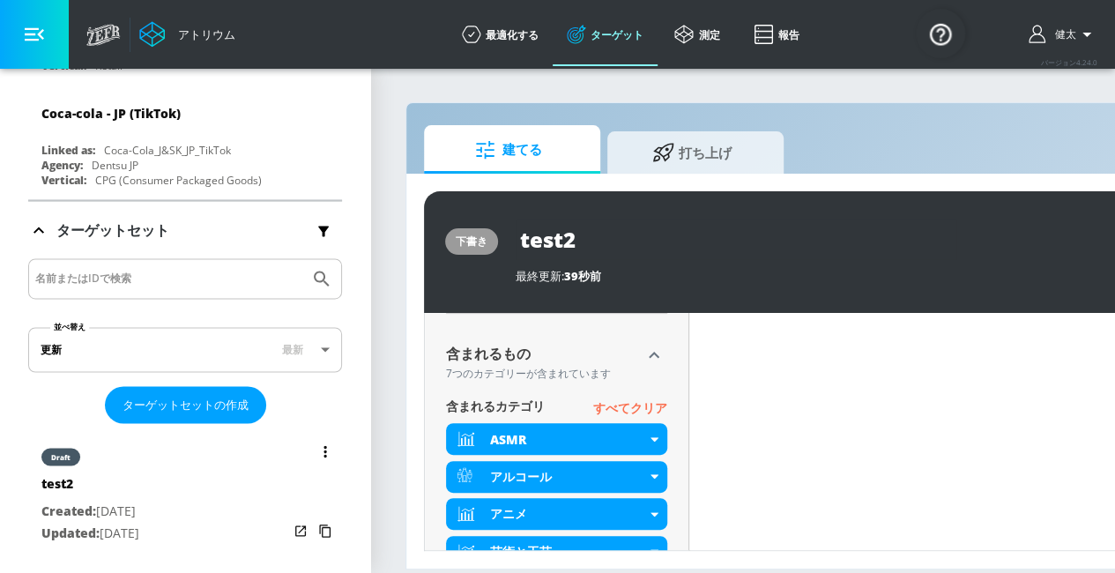
scroll to position [4672, 0]
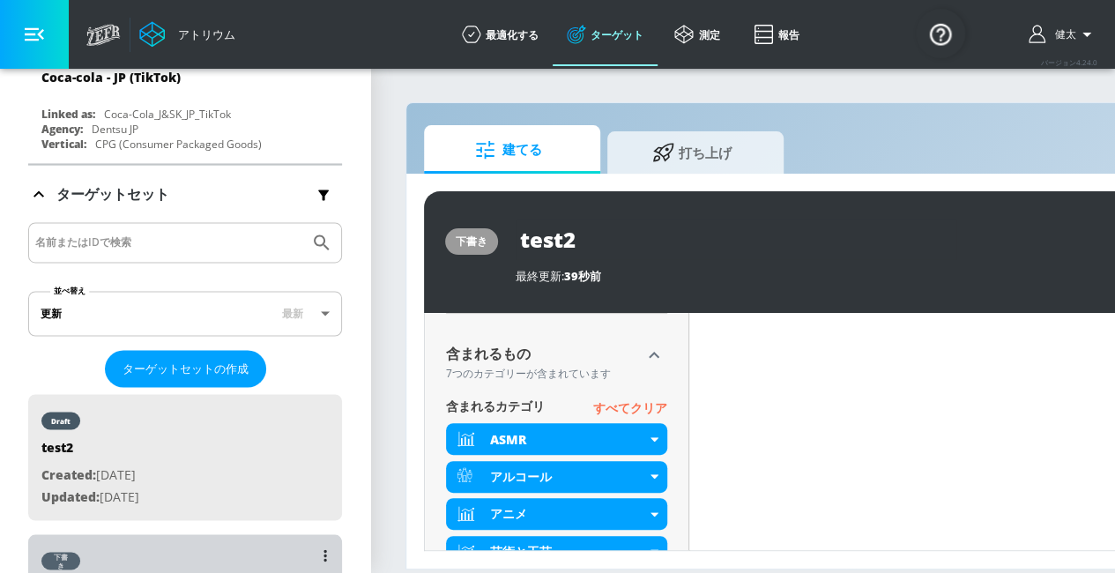
type input "test"
type input "videos"
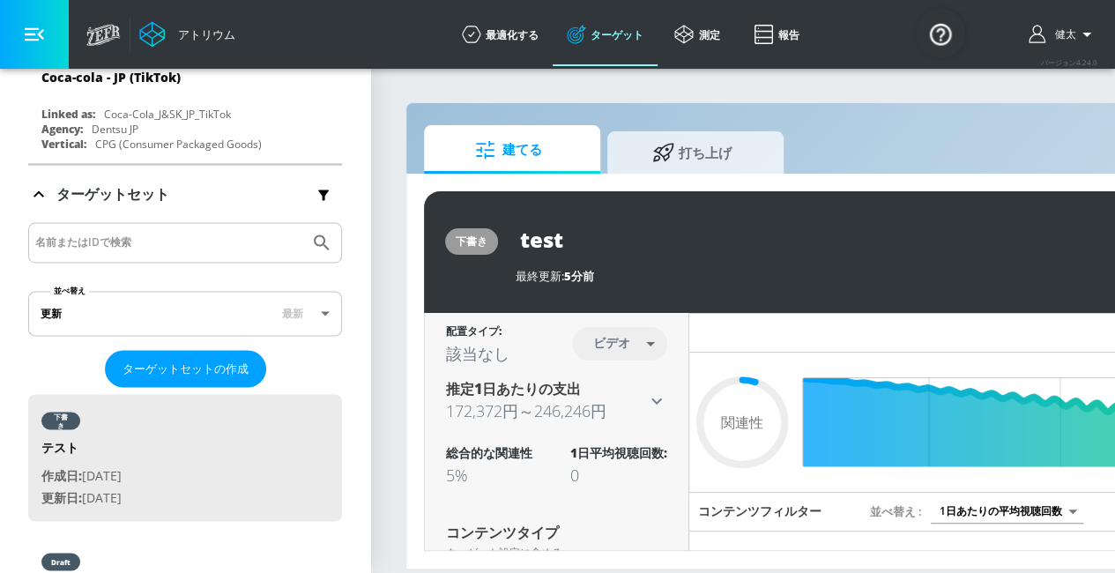
click at [51, 30] on button "button" at bounding box center [34, 34] width 69 height 69
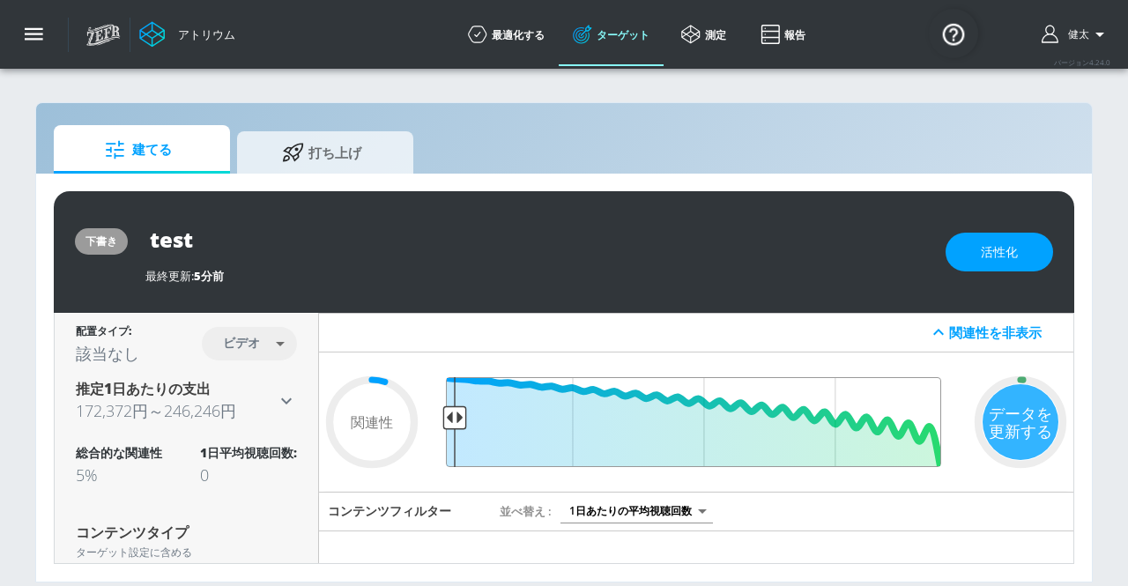
drag, startPoint x: 925, startPoint y: 422, endPoint x: 328, endPoint y: 420, distance: 597.5
click at [442, 420] on input "最終閾値" at bounding box center [696, 422] width 508 height 90
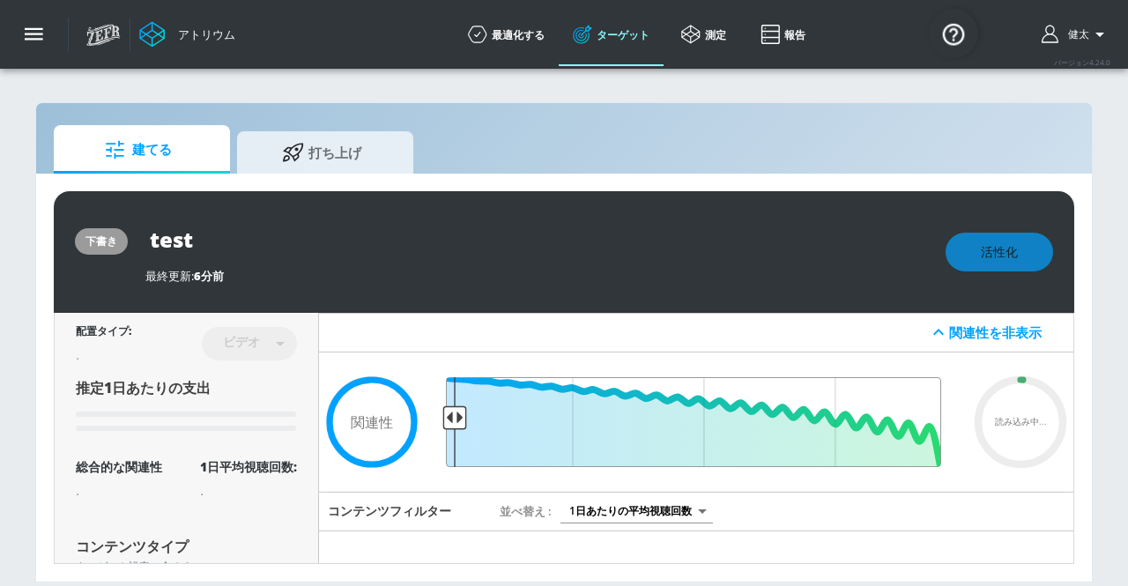
scroll to position [88, 0]
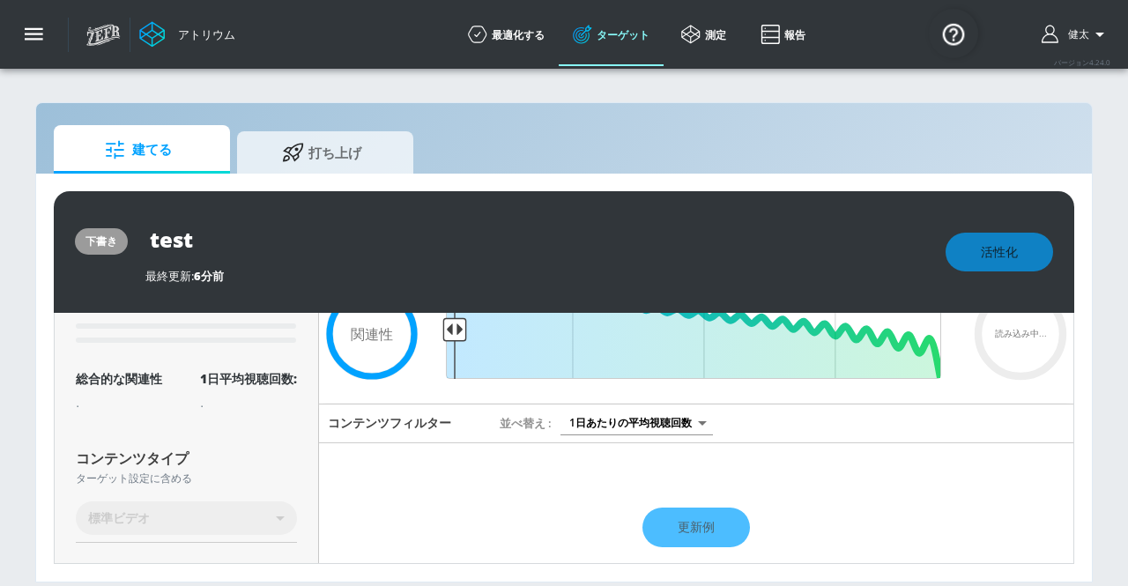
click at [663, 528] on div "更新例" at bounding box center [696, 528] width 754 height 62
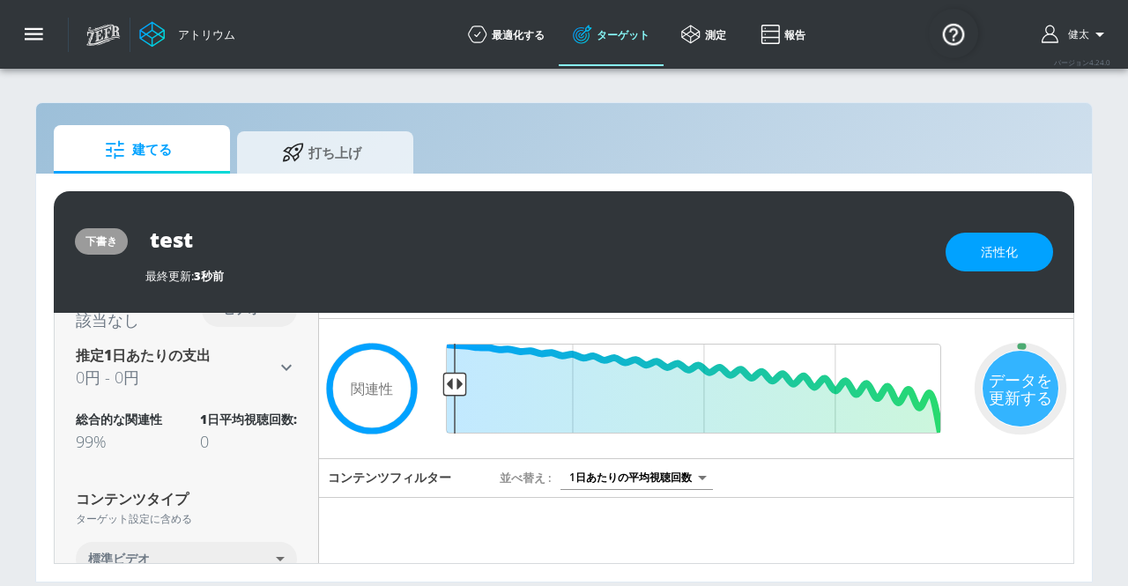
scroll to position [0, 0]
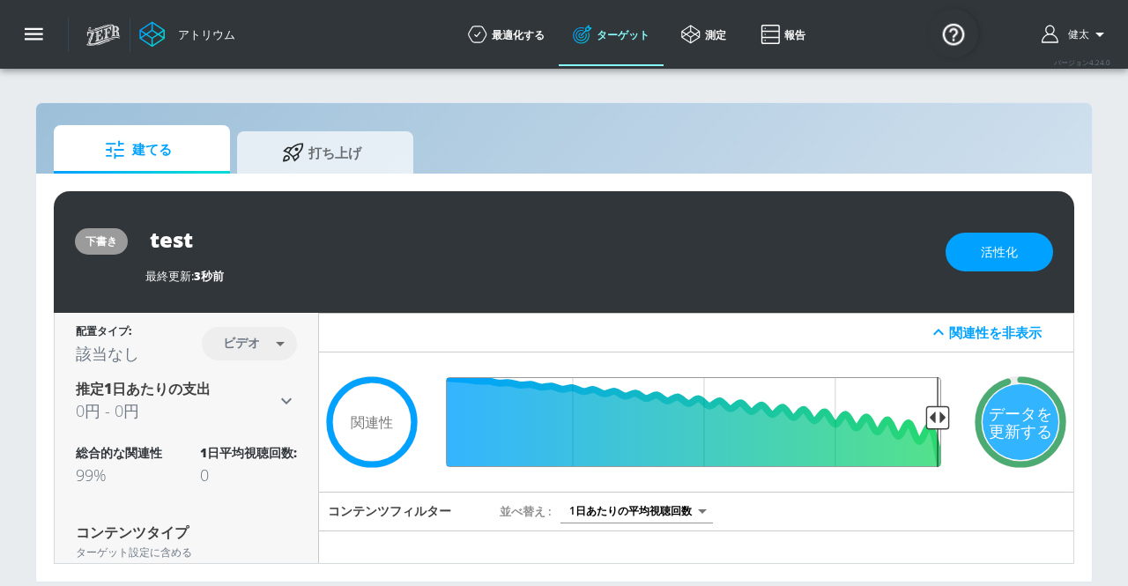
drag, startPoint x: 442, startPoint y: 413, endPoint x: 938, endPoint y: 440, distance: 495.9
type input "0.05"
click at [938, 440] on input "最終閾値" at bounding box center [696, 422] width 508 height 90
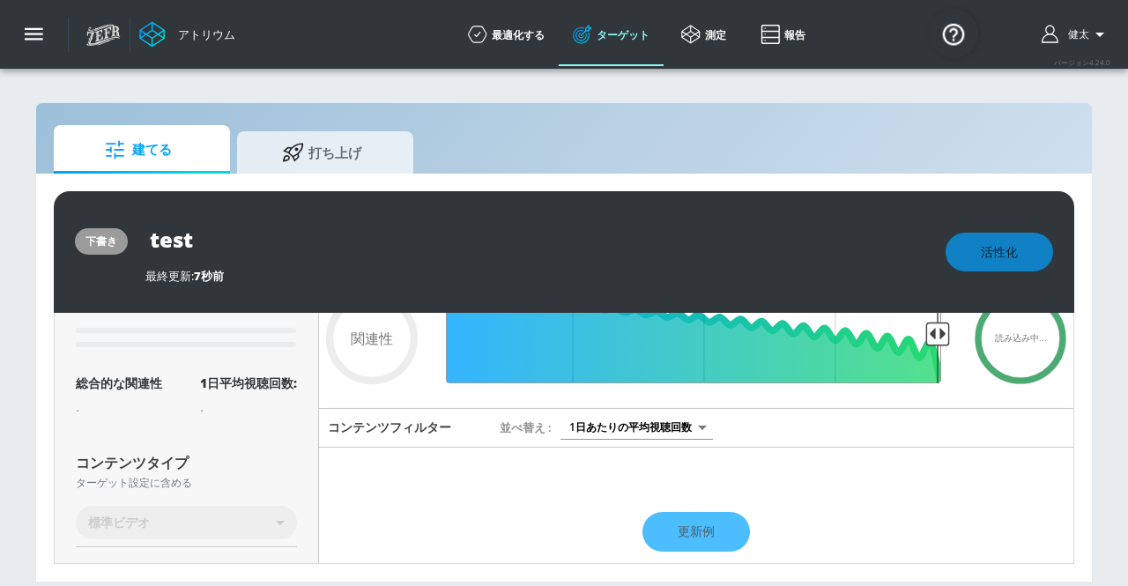
scroll to position [88, 0]
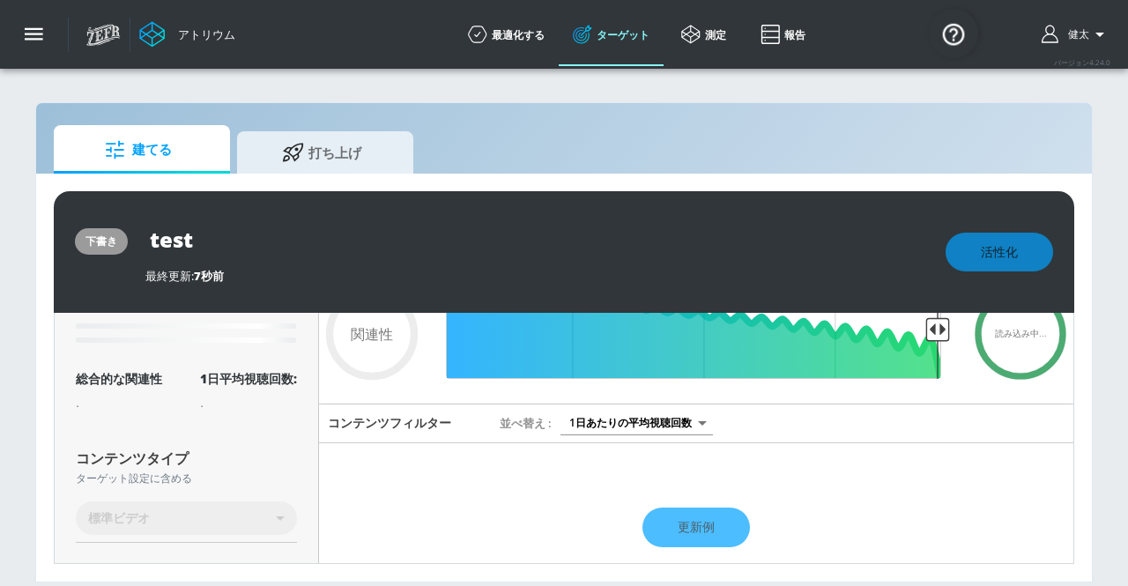
click at [673, 526] on div "更新例" at bounding box center [696, 528] width 754 height 62
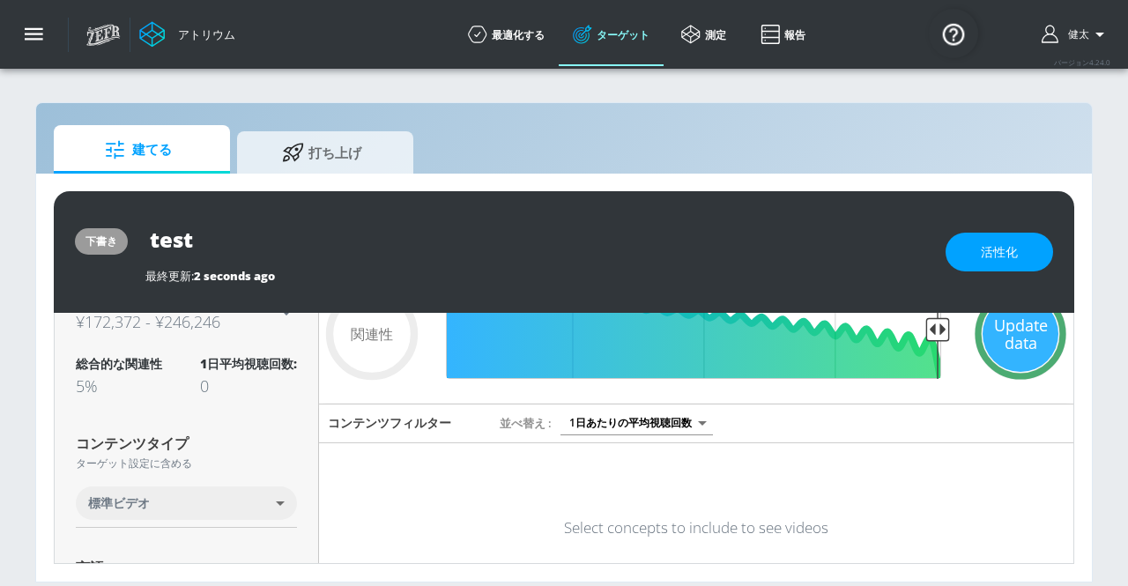
click at [681, 526] on h6 "Select concepts to include to see videos" at bounding box center [696, 527] width 264 height 20
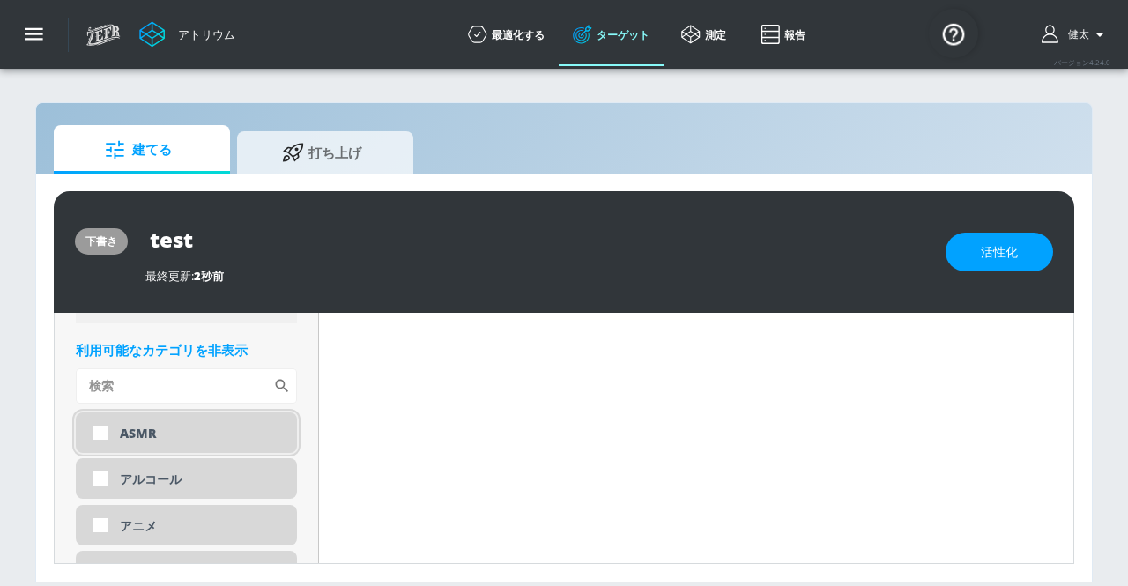
scroll to position [723, 0]
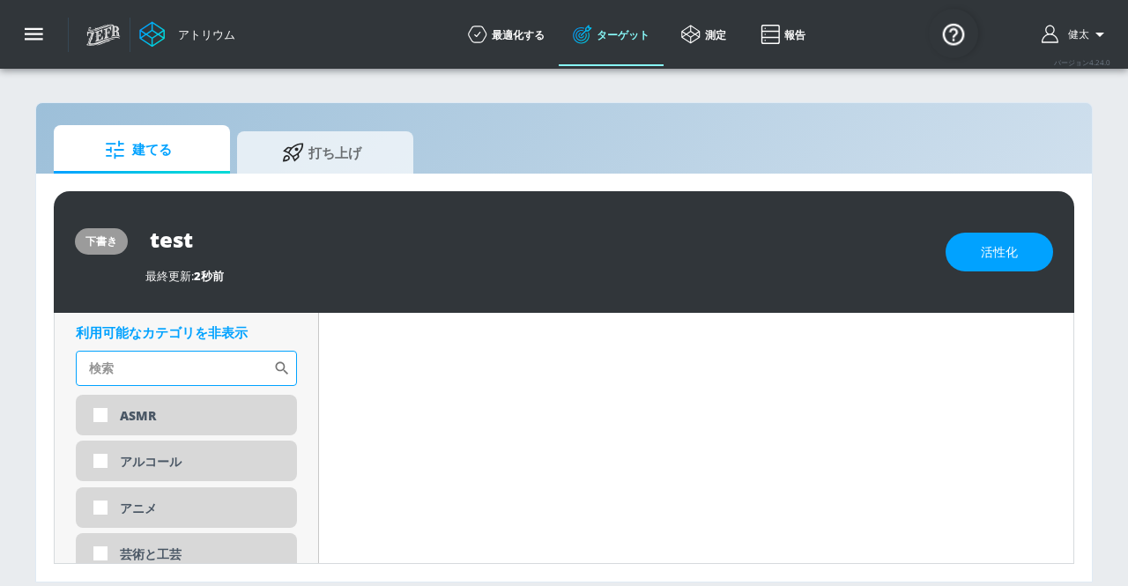
click at [217, 369] on input "並べ替え" at bounding box center [174, 368] width 197 height 35
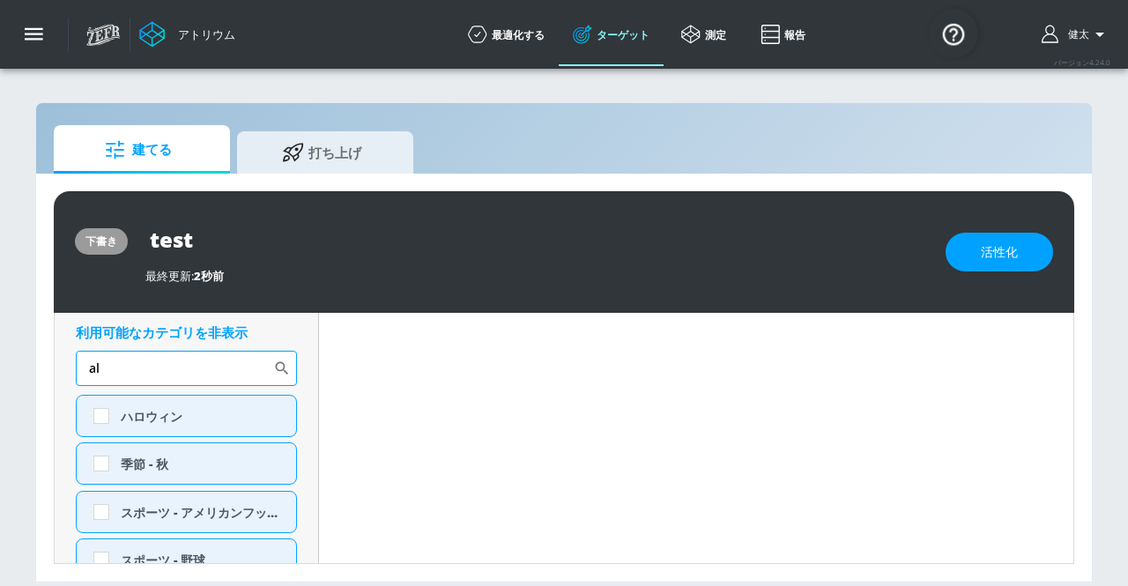
type input "a"
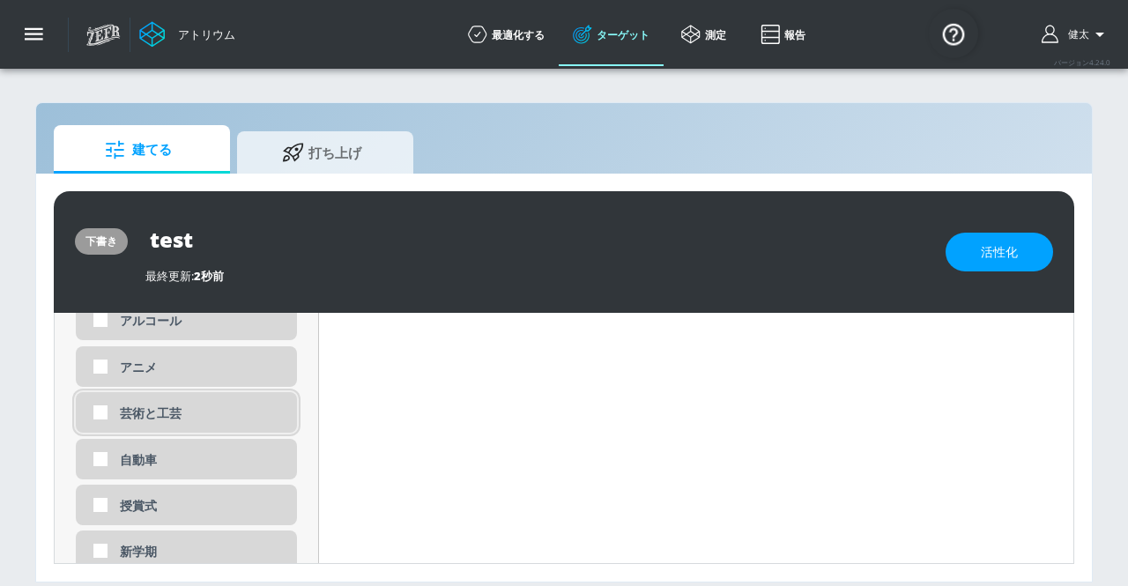
drag, startPoint x: 166, startPoint y: 350, endPoint x: 166, endPoint y: 419, distance: 68.7
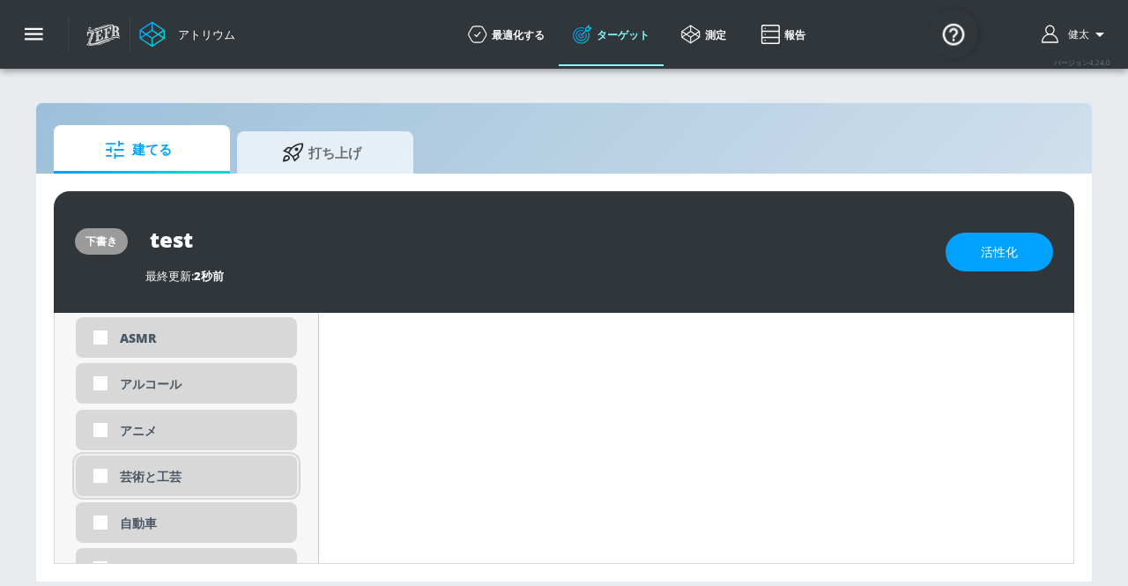
scroll to position [688, 0]
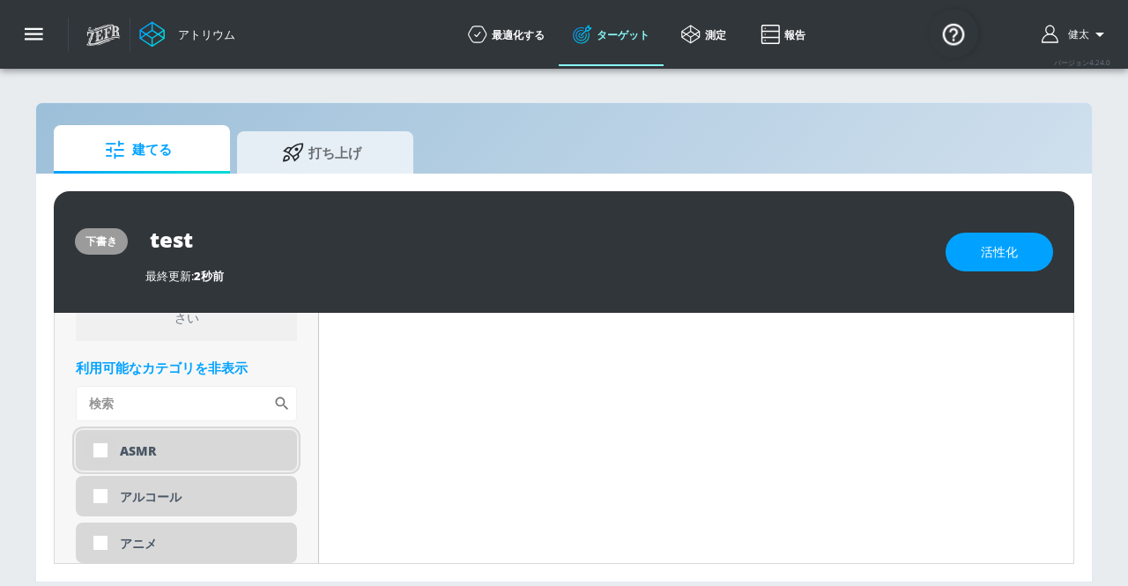
click at [98, 462] on input "checkbox" at bounding box center [101, 450] width 32 height 32
checkbox input "true"
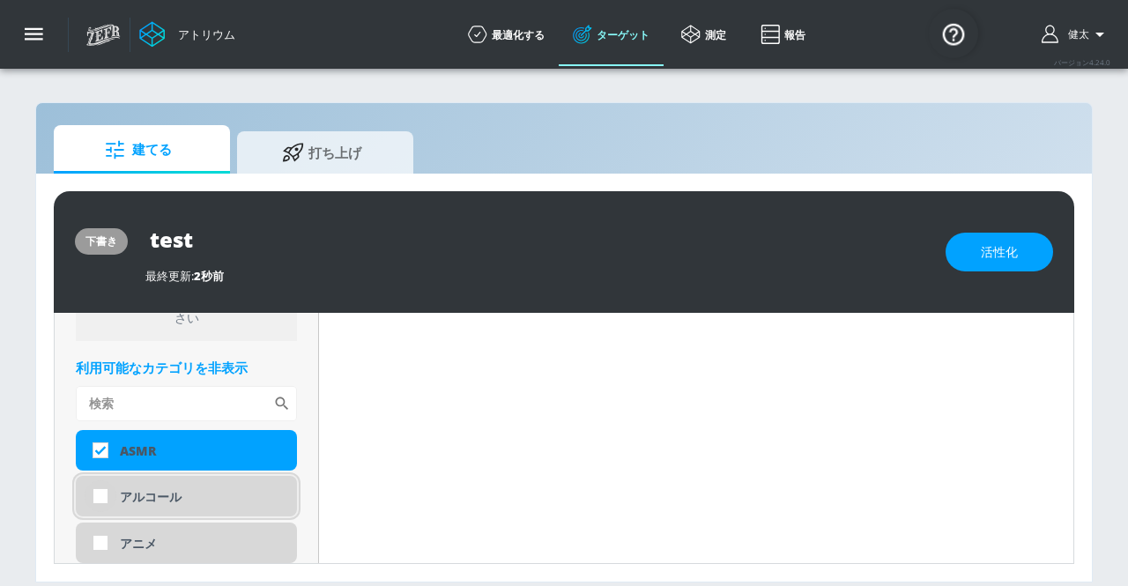
click at [97, 489] on input "checkbox" at bounding box center [101, 496] width 32 height 32
checkbox input "true"
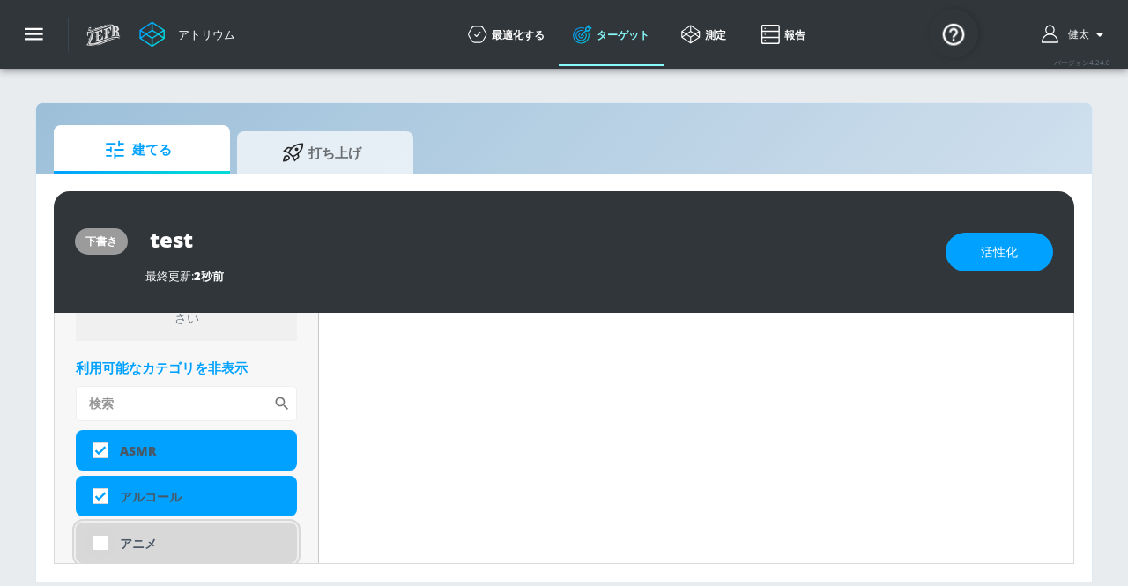
click at [99, 530] on input "checkbox" at bounding box center [101, 543] width 32 height 32
checkbox input "true"
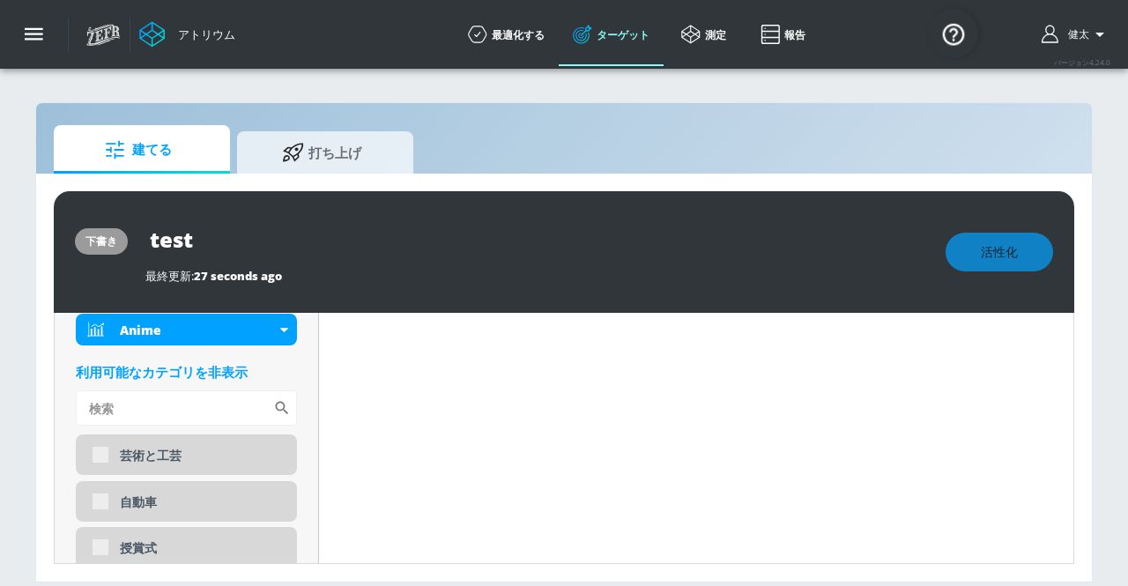
scroll to position [821, 0]
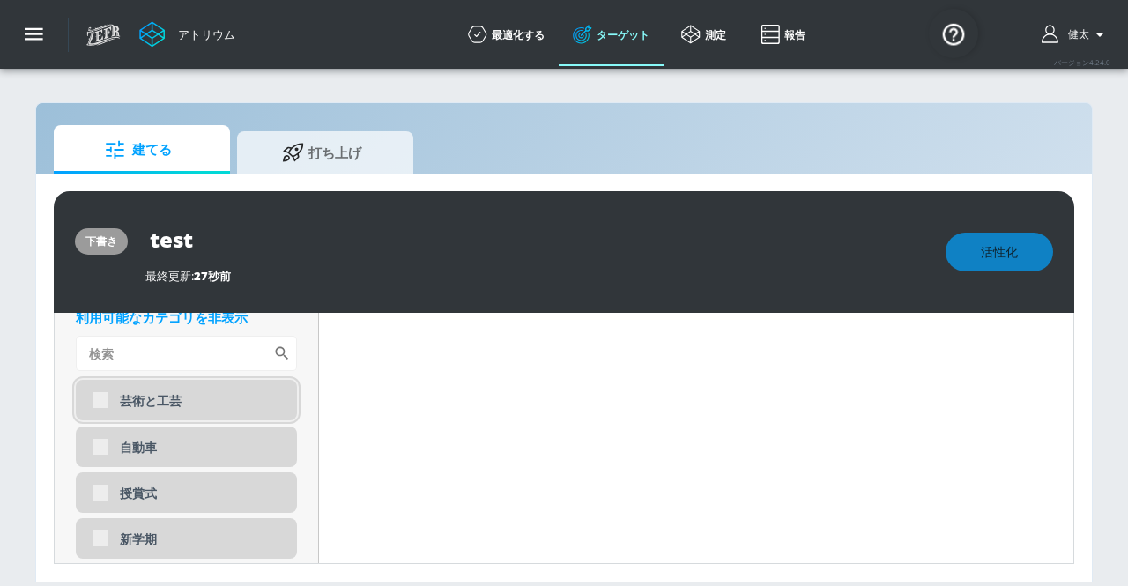
click at [99, 401] on div "芸術と工芸" at bounding box center [186, 400] width 221 height 41
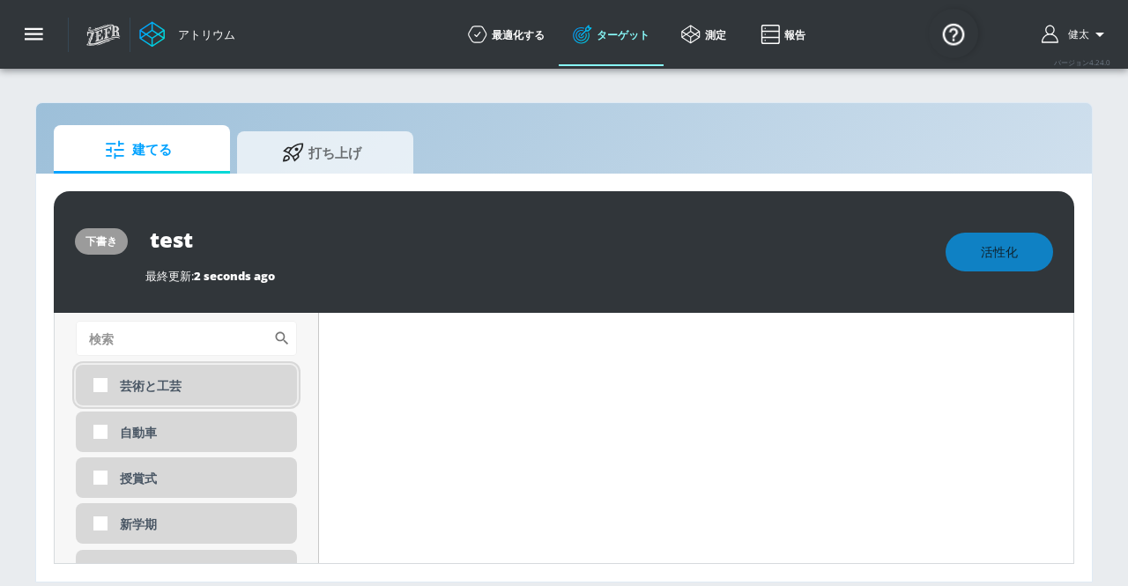
scroll to position [806, 0]
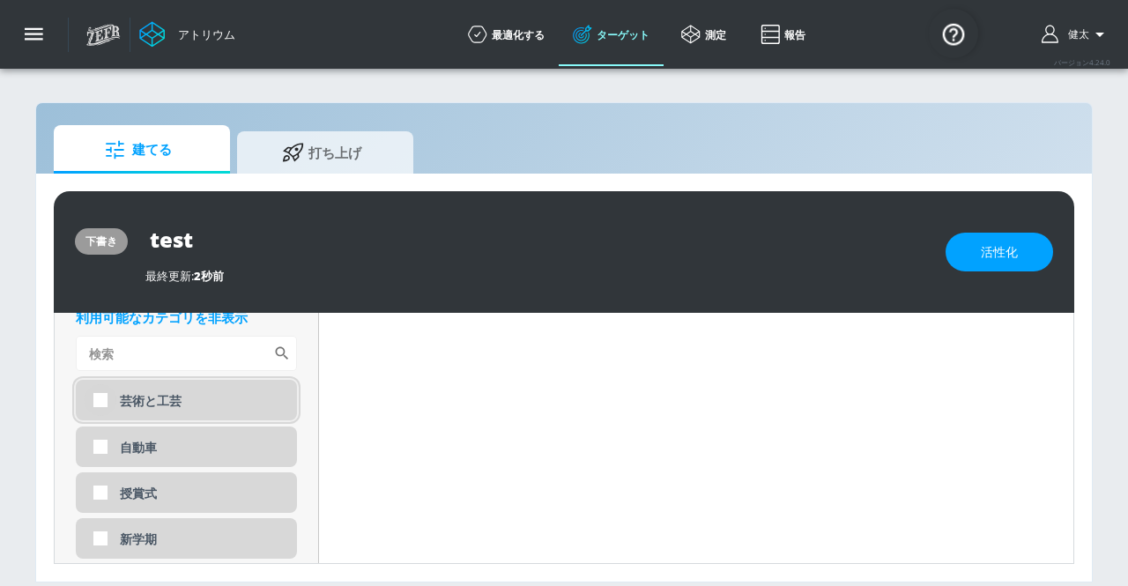
click at [100, 399] on input "checkbox" at bounding box center [101, 400] width 32 height 32
checkbox input "true"
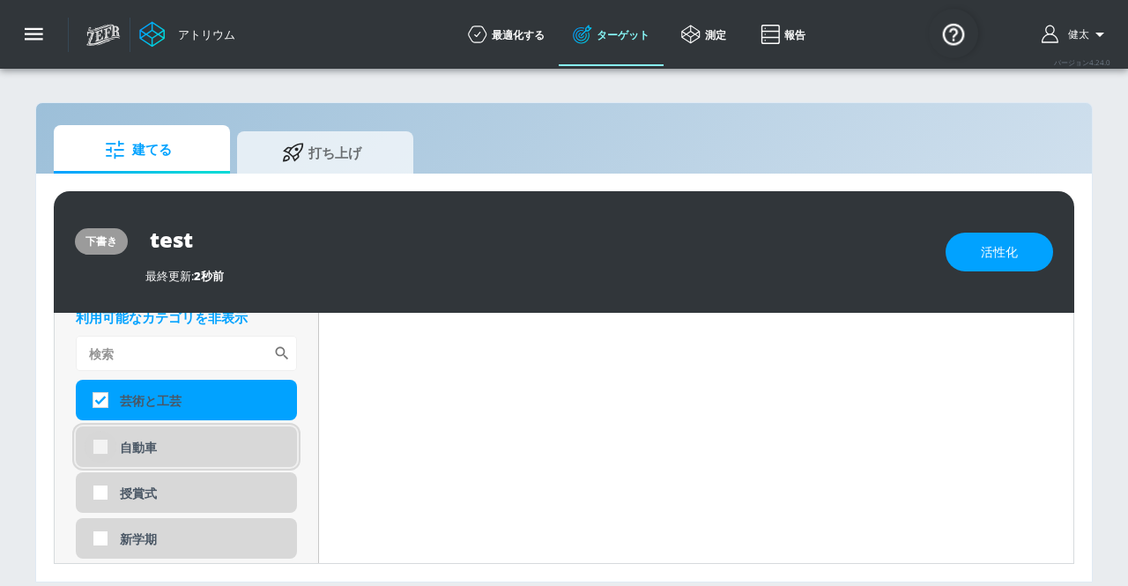
click at [102, 447] on input "checkbox" at bounding box center [101, 447] width 32 height 32
checkbox input "true"
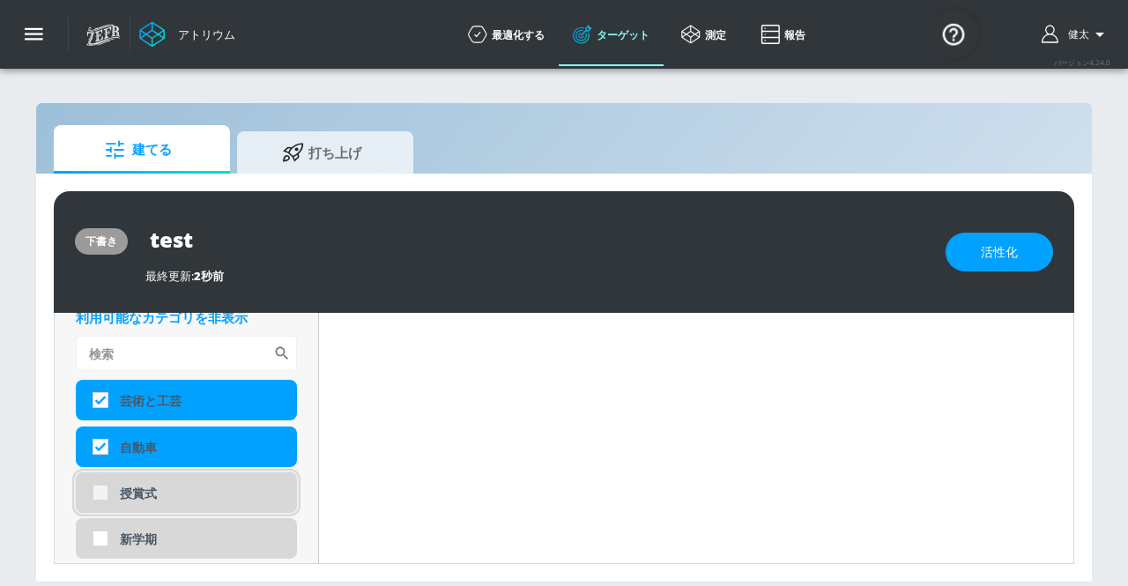
click at [99, 497] on input "checkbox" at bounding box center [101, 493] width 32 height 32
checkbox input "true"
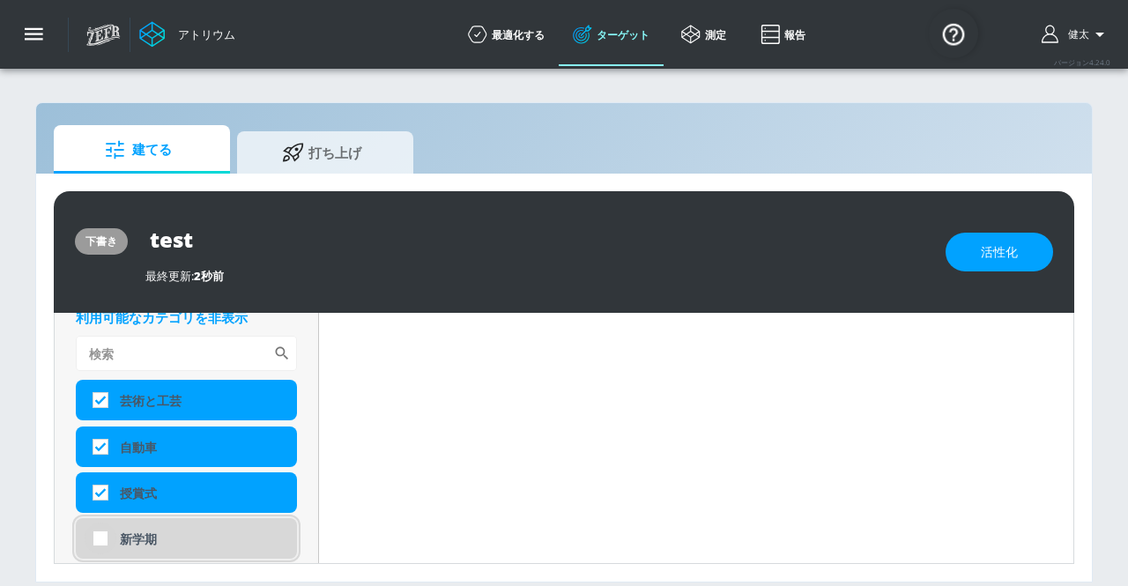
click at [100, 541] on input "checkbox" at bounding box center [101, 539] width 32 height 32
checkbox input "true"
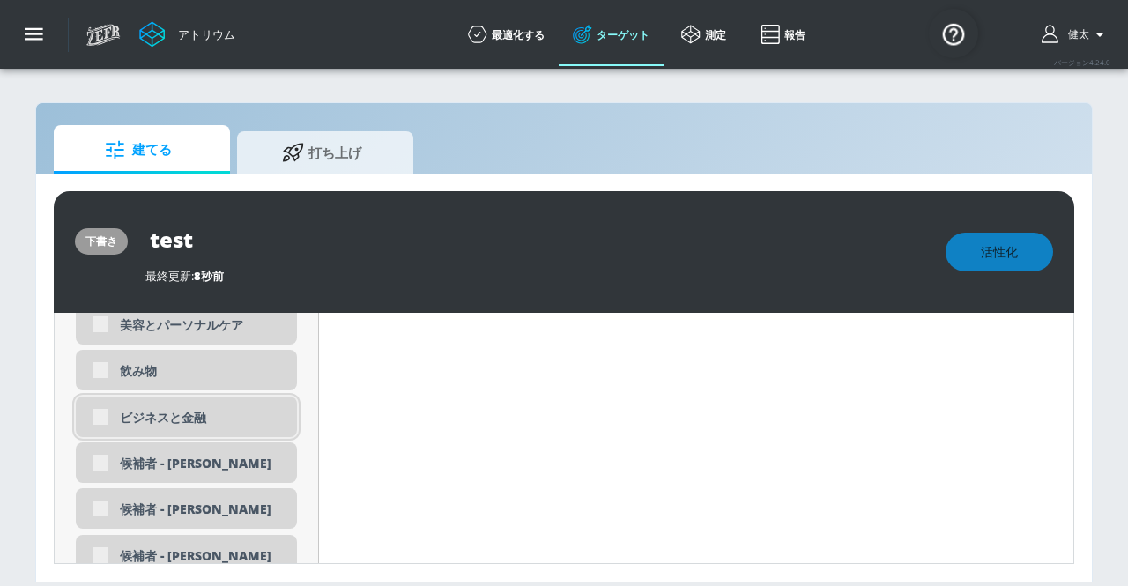
scroll to position [998, 0]
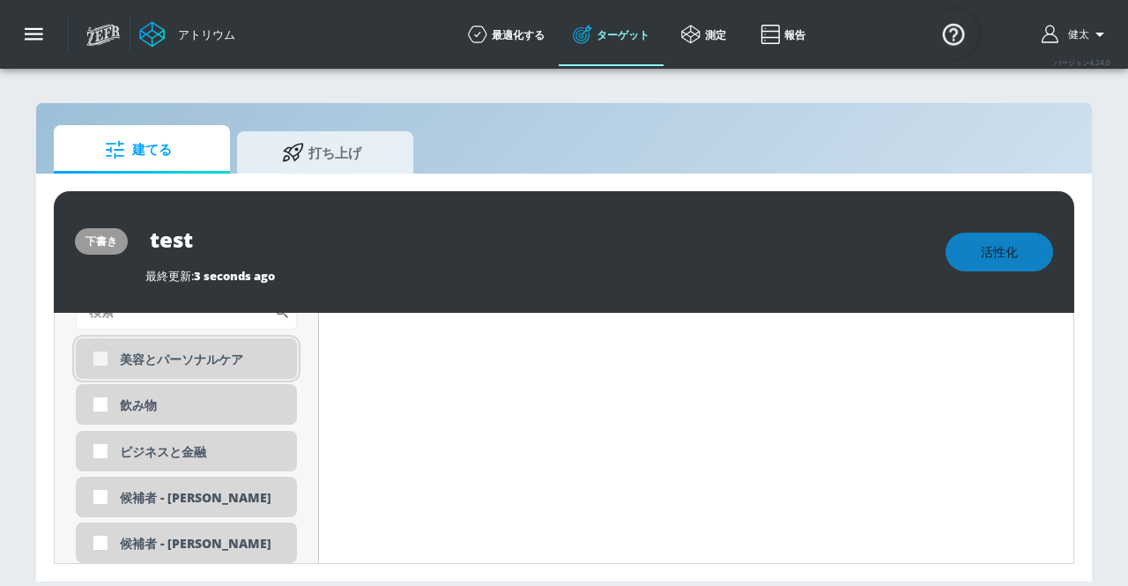
click at [100, 371] on input "checkbox" at bounding box center [101, 359] width 32 height 32
checkbox input "true"
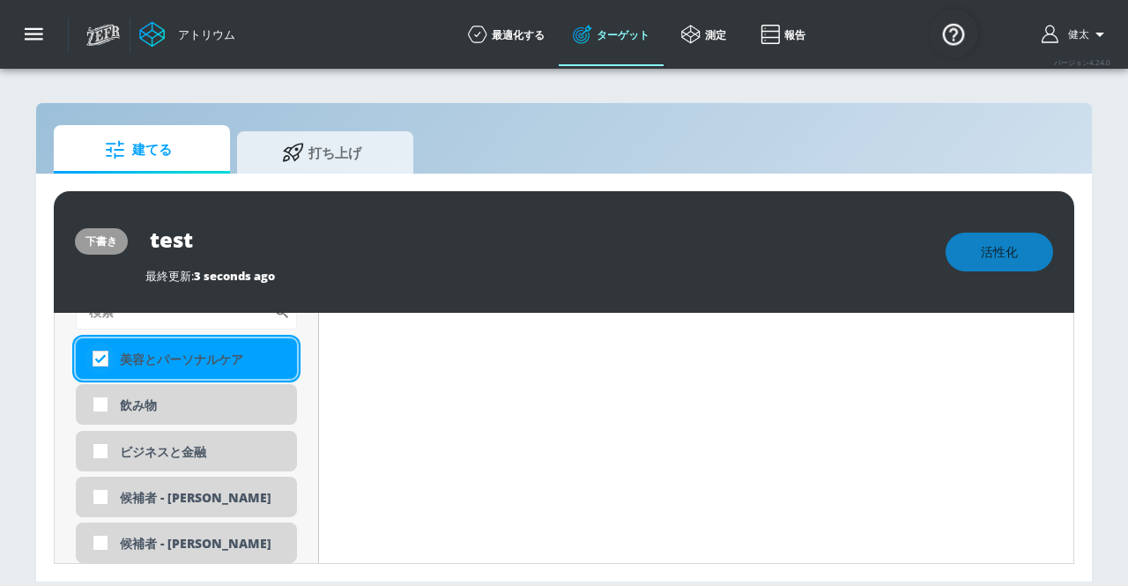
scroll to position [983, 0]
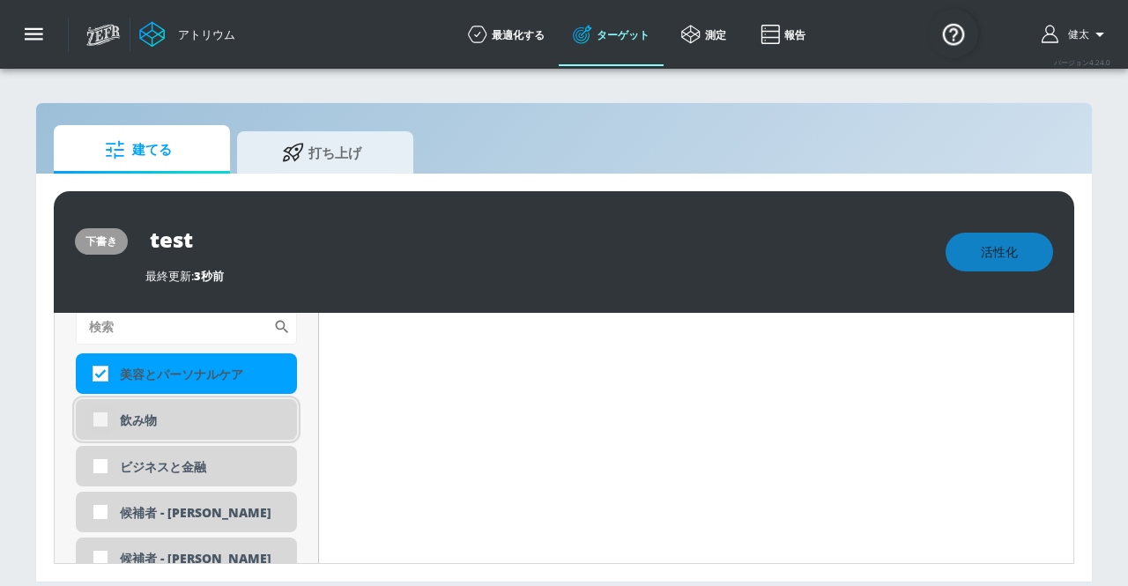
click at [100, 415] on input "checkbox" at bounding box center [101, 420] width 32 height 32
checkbox input "true"
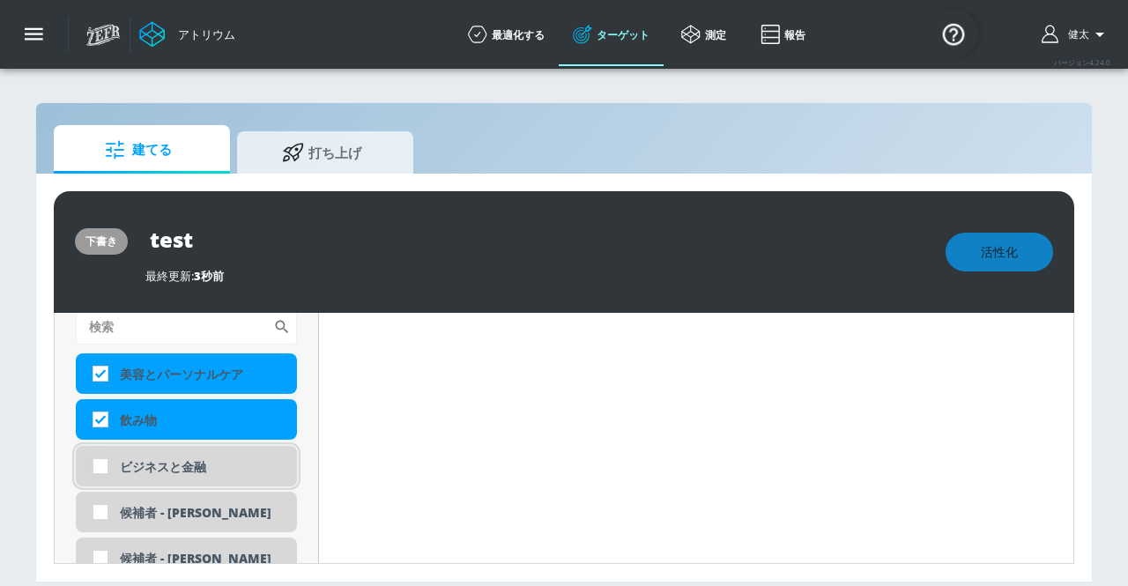
click at [100, 471] on input "checkbox" at bounding box center [101, 466] width 32 height 32
checkbox input "true"
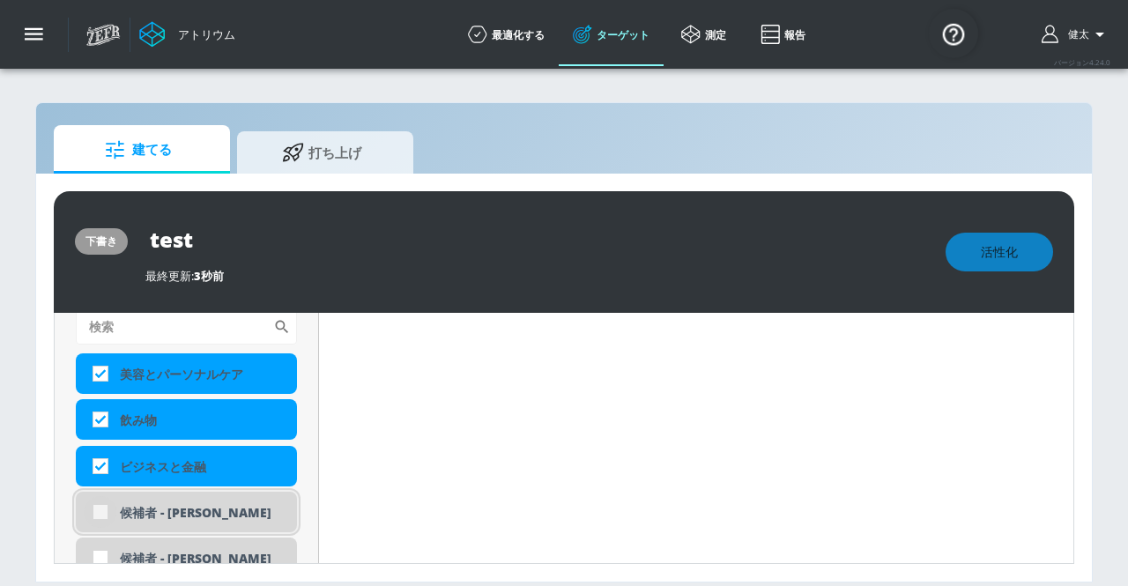
click at [100, 516] on input "checkbox" at bounding box center [101, 512] width 32 height 32
checkbox input "true"
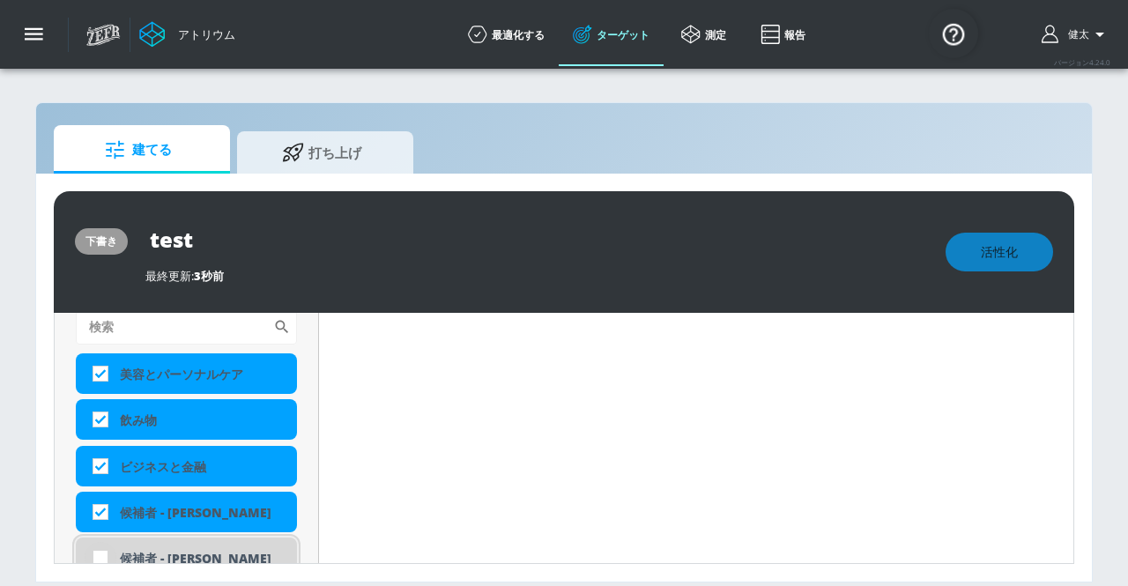
click at [99, 558] on input "checkbox" at bounding box center [101, 558] width 32 height 32
checkbox input "true"
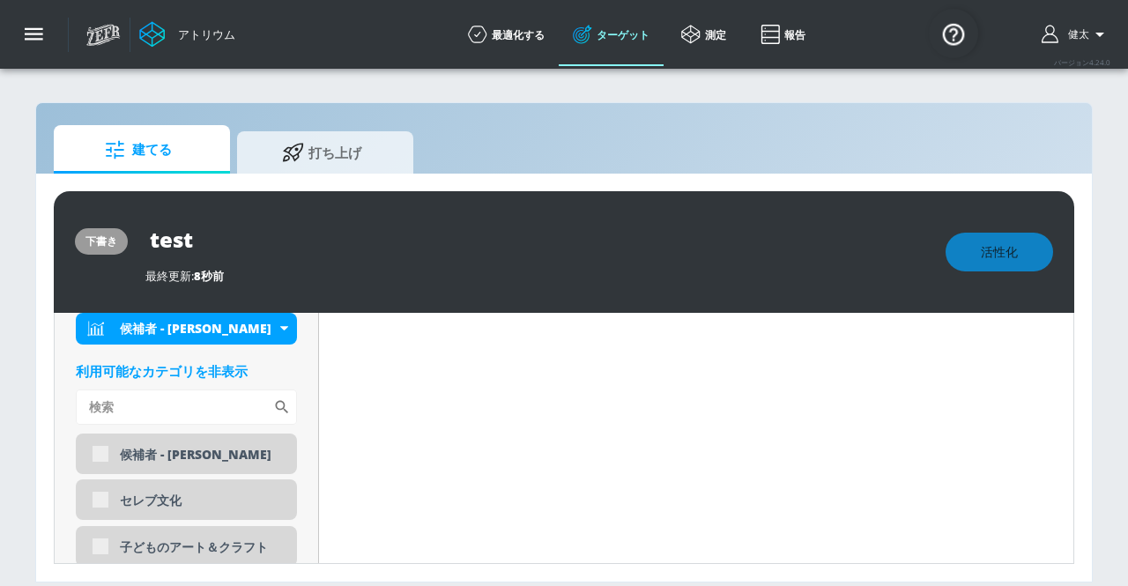
scroll to position [1174, 0]
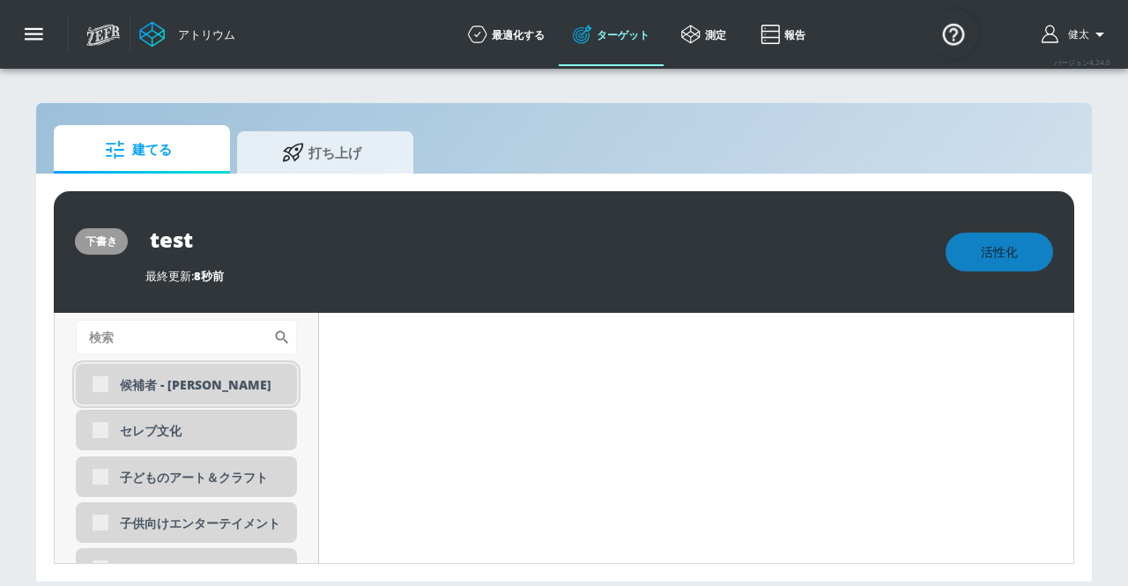
click at [97, 383] on div "候補者 - [PERSON_NAME]" at bounding box center [186, 384] width 221 height 41
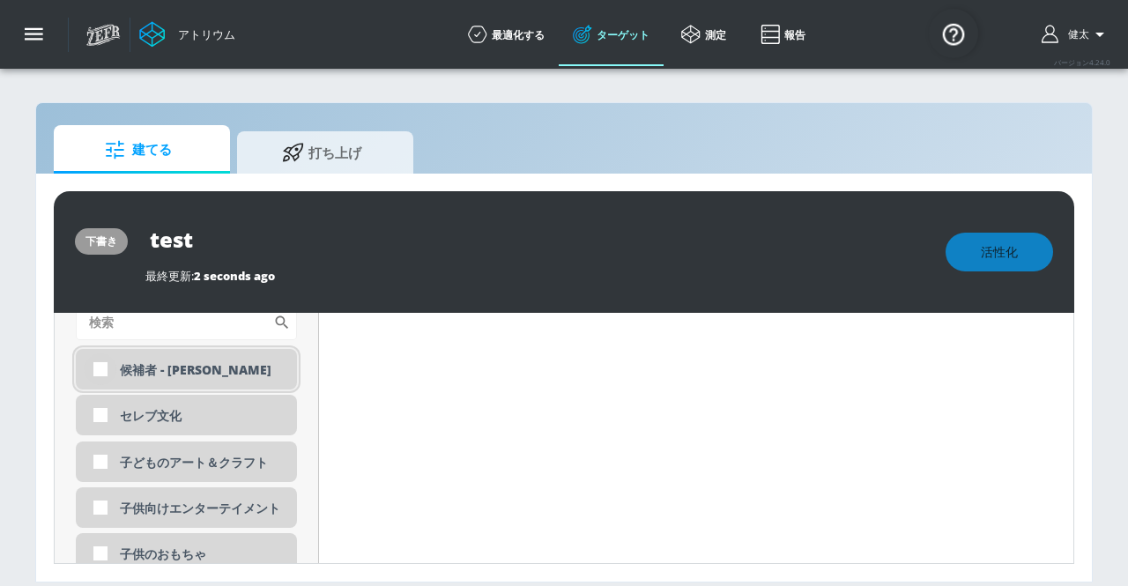
scroll to position [1159, 0]
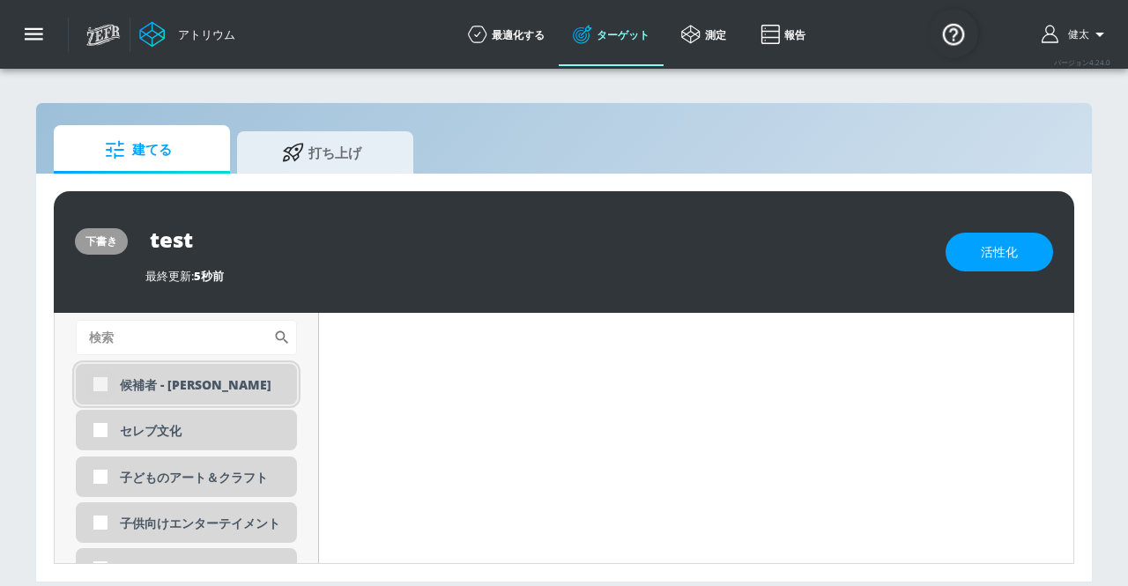
click at [102, 387] on input "checkbox" at bounding box center [101, 384] width 32 height 32
checkbox input "true"
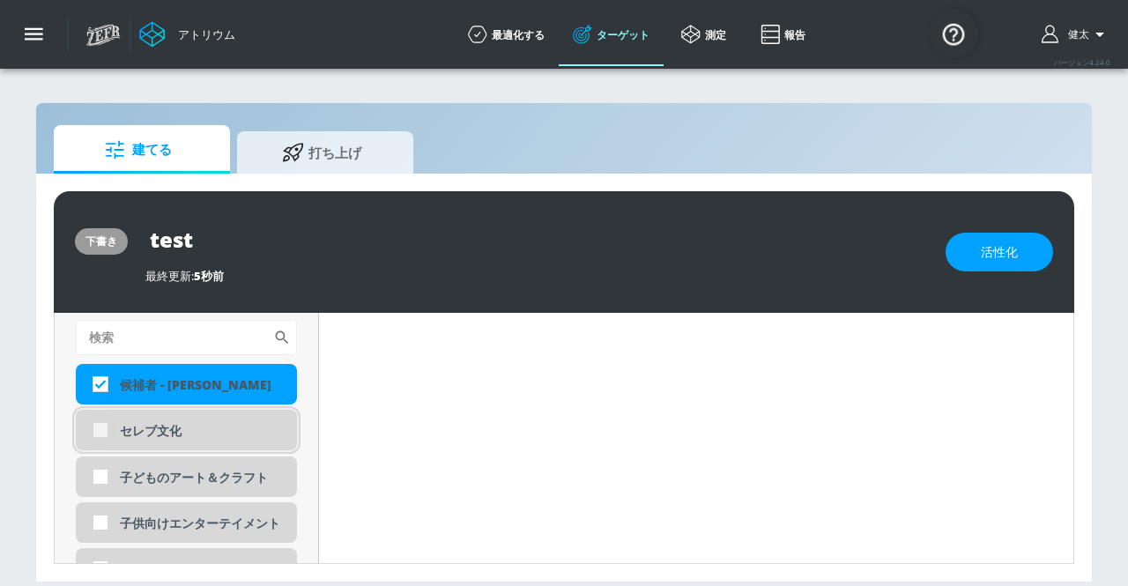
click at [102, 427] on input "checkbox" at bounding box center [101, 430] width 32 height 32
checkbox input "true"
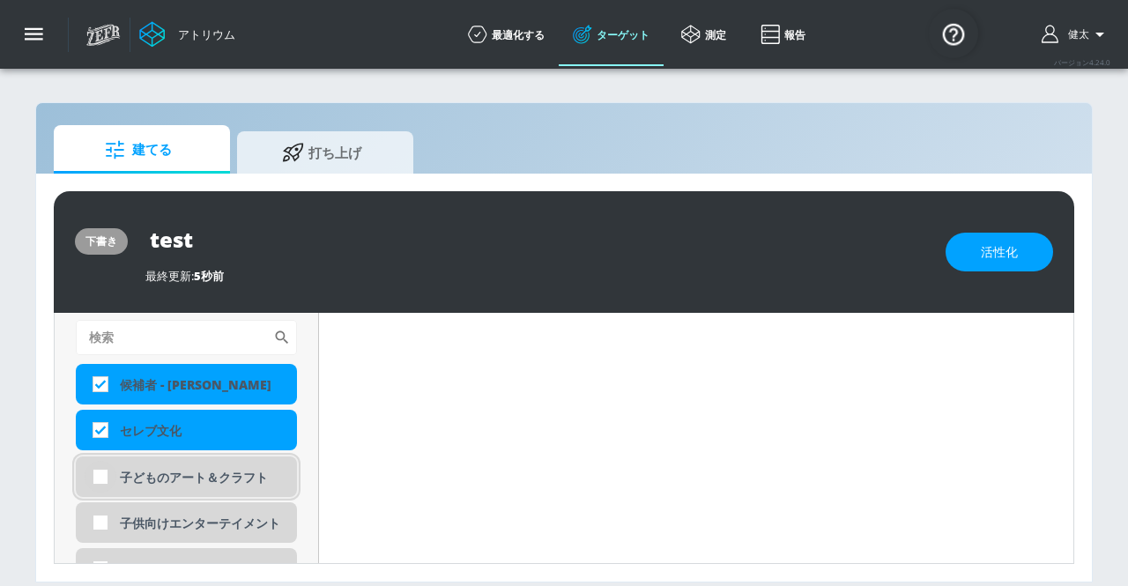
click at [102, 482] on input "checkbox" at bounding box center [101, 477] width 32 height 32
checkbox input "true"
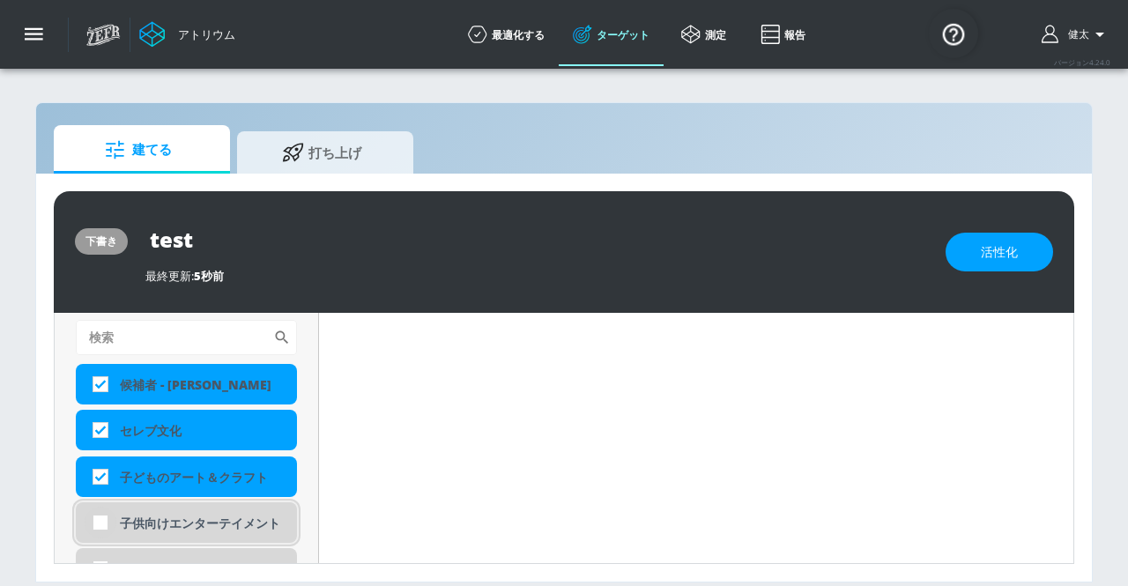
click at [100, 525] on input "checkbox" at bounding box center [101, 523] width 32 height 32
checkbox input "true"
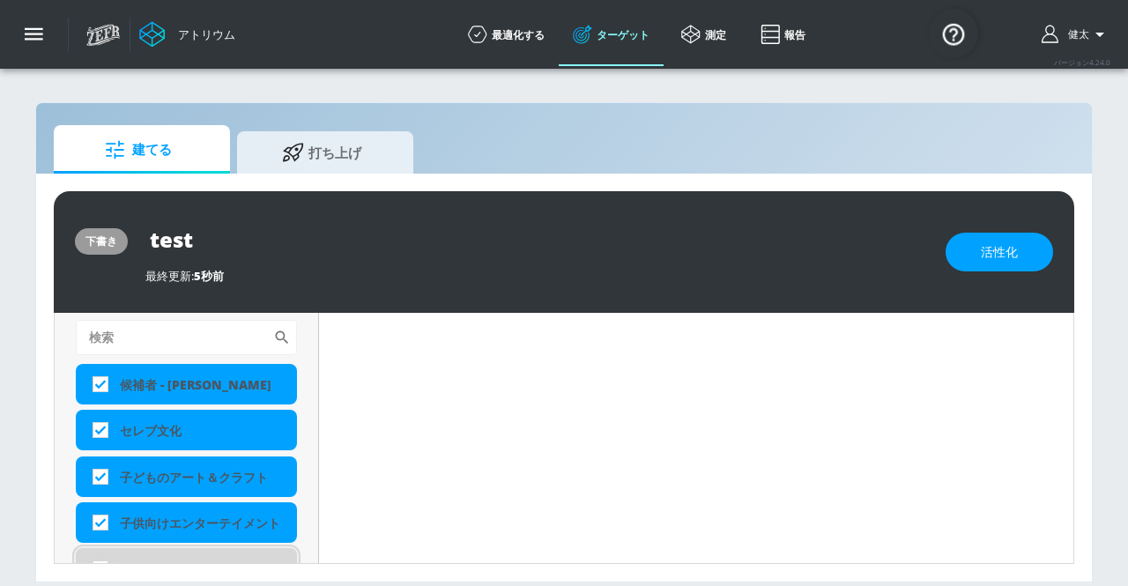
click at [93, 558] on input "checkbox" at bounding box center [101, 569] width 32 height 32
checkbox input "true"
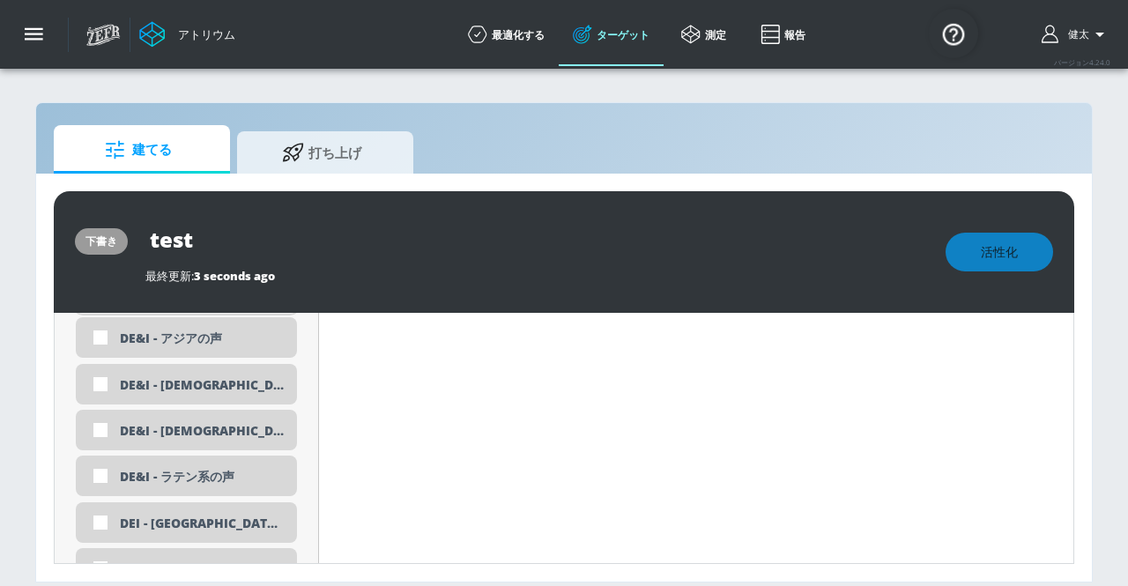
scroll to position [1423, 0]
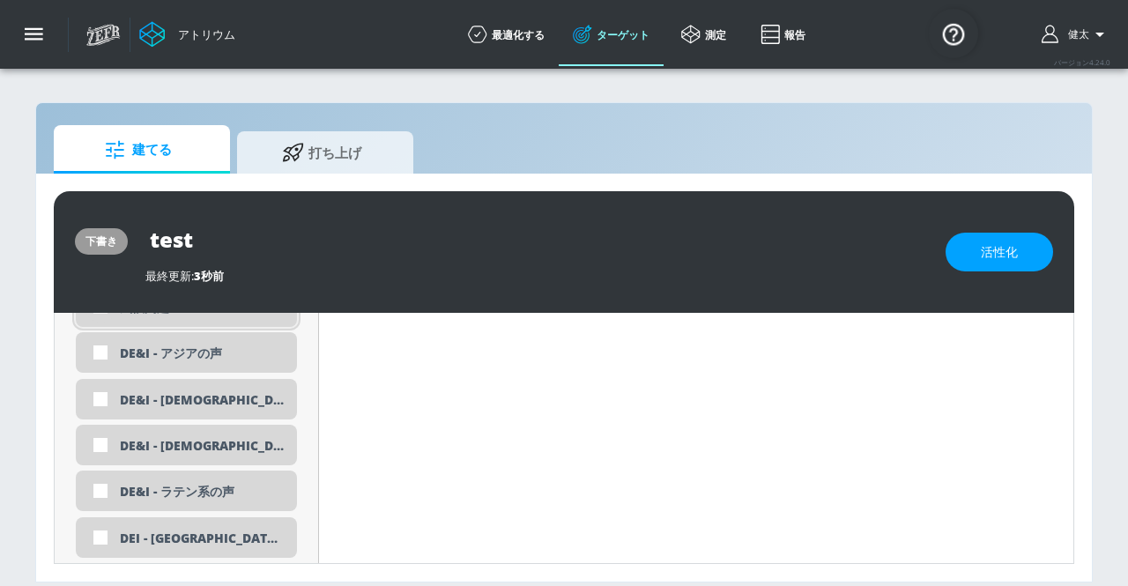
click at [102, 315] on input "checkbox" at bounding box center [101, 307] width 32 height 32
checkbox input "true"
click at [100, 353] on input "checkbox" at bounding box center [101, 353] width 32 height 32
checkbox input "true"
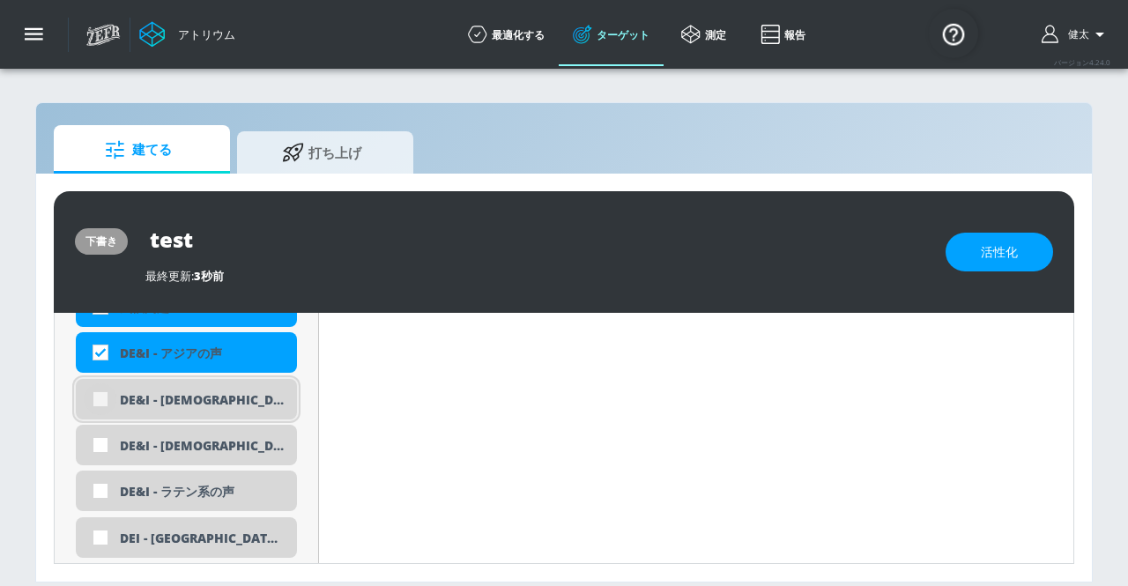
click at [99, 396] on input "checkbox" at bounding box center [101, 399] width 32 height 32
checkbox input "true"
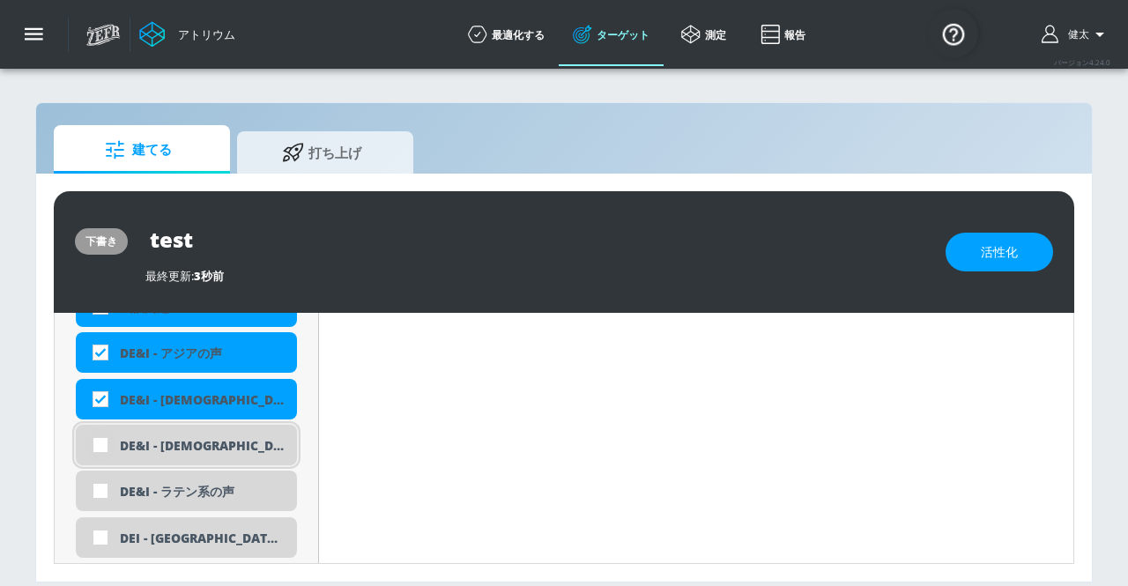
click at [100, 448] on input "checkbox" at bounding box center [101, 445] width 32 height 32
checkbox input "true"
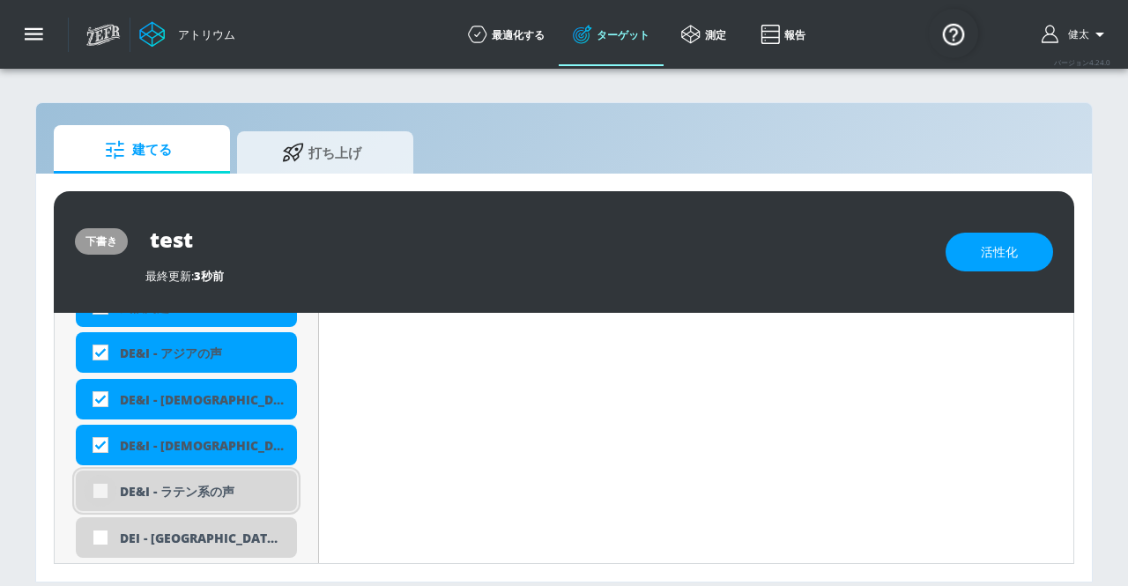
click at [100, 492] on input "checkbox" at bounding box center [101, 491] width 32 height 32
checkbox input "true"
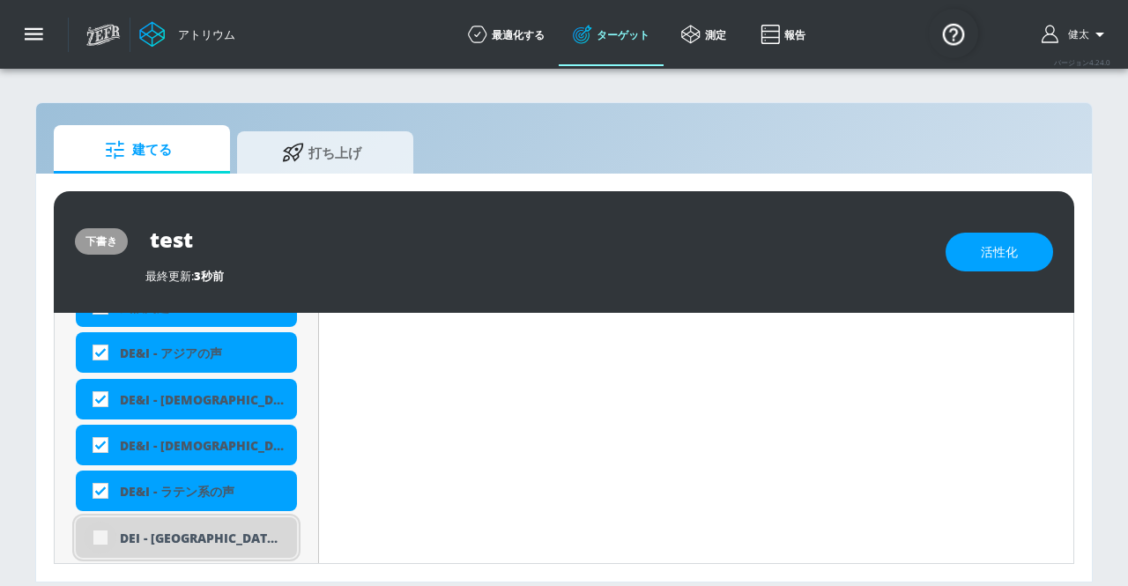
click at [99, 535] on input "checkbox" at bounding box center [101, 538] width 32 height 32
checkbox input "true"
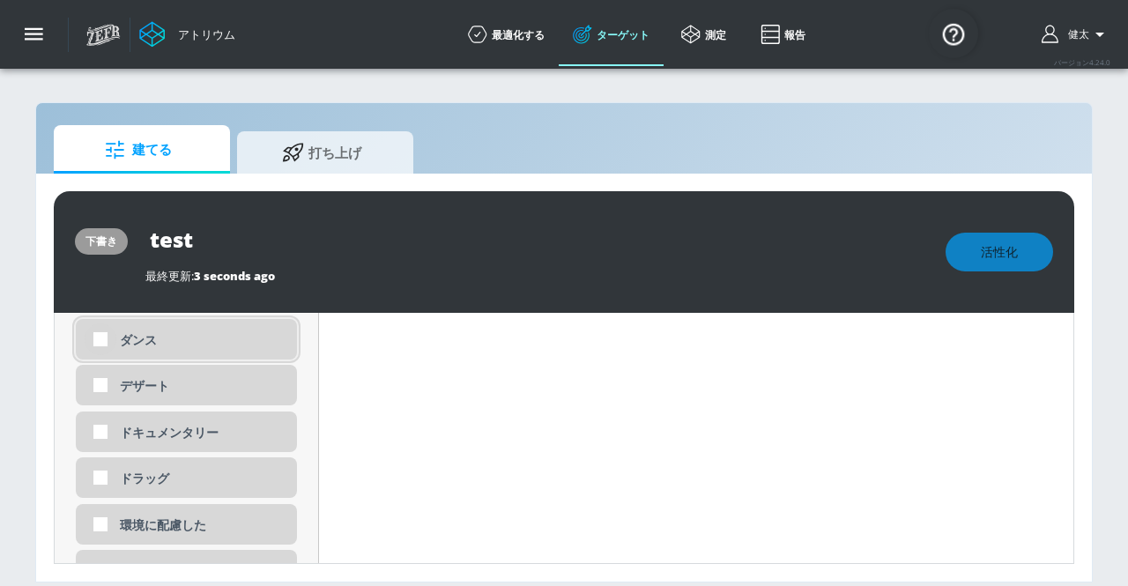
scroll to position [1599, 0]
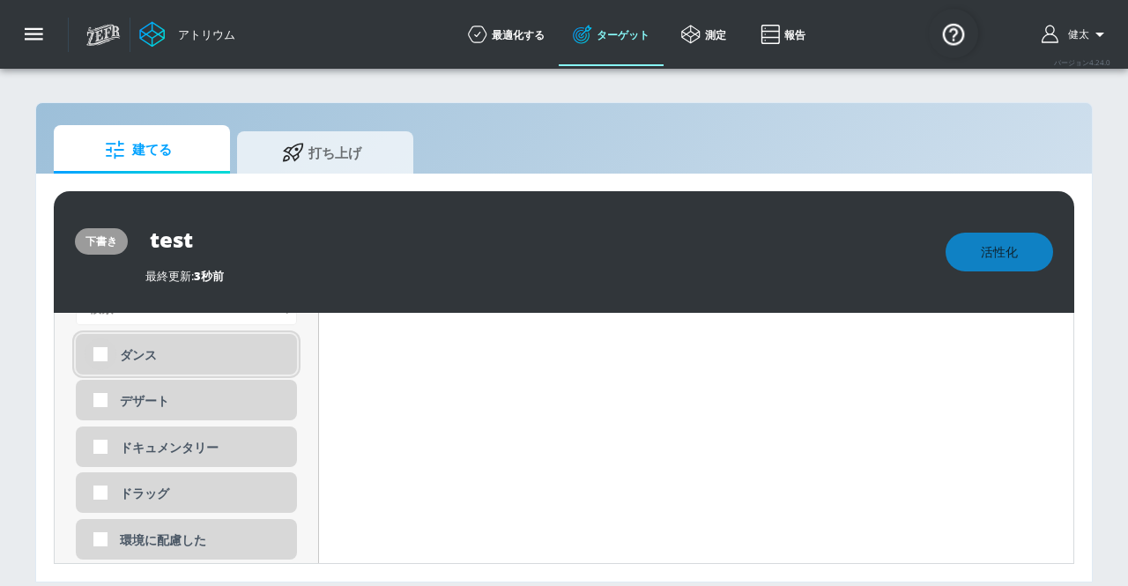
click at [99, 357] on input "checkbox" at bounding box center [101, 354] width 32 height 32
checkbox input "true"
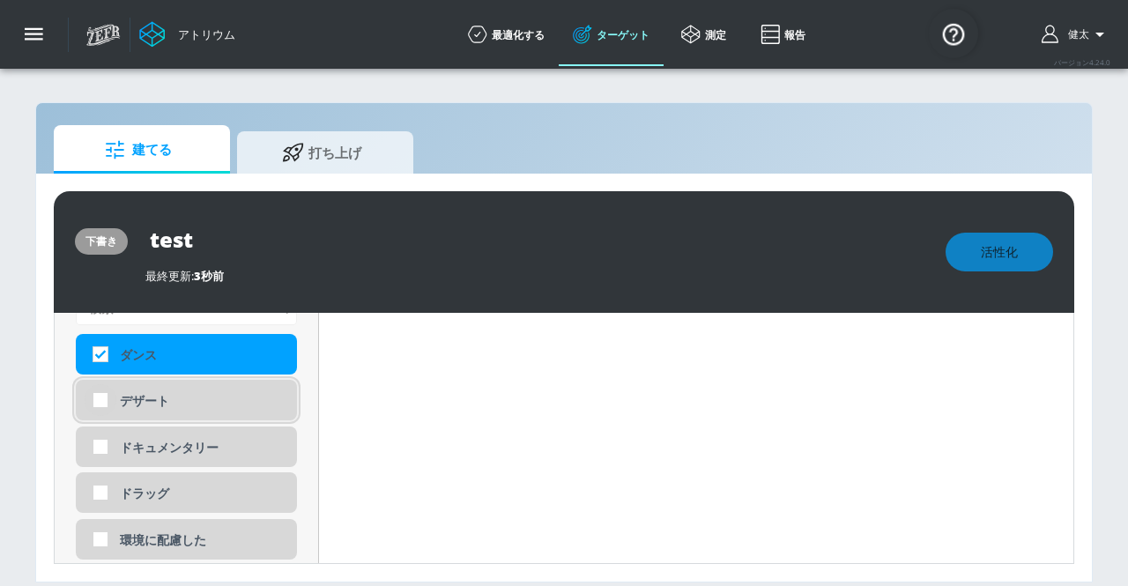
click at [100, 402] on input "checkbox" at bounding box center [101, 400] width 32 height 32
checkbox input "true"
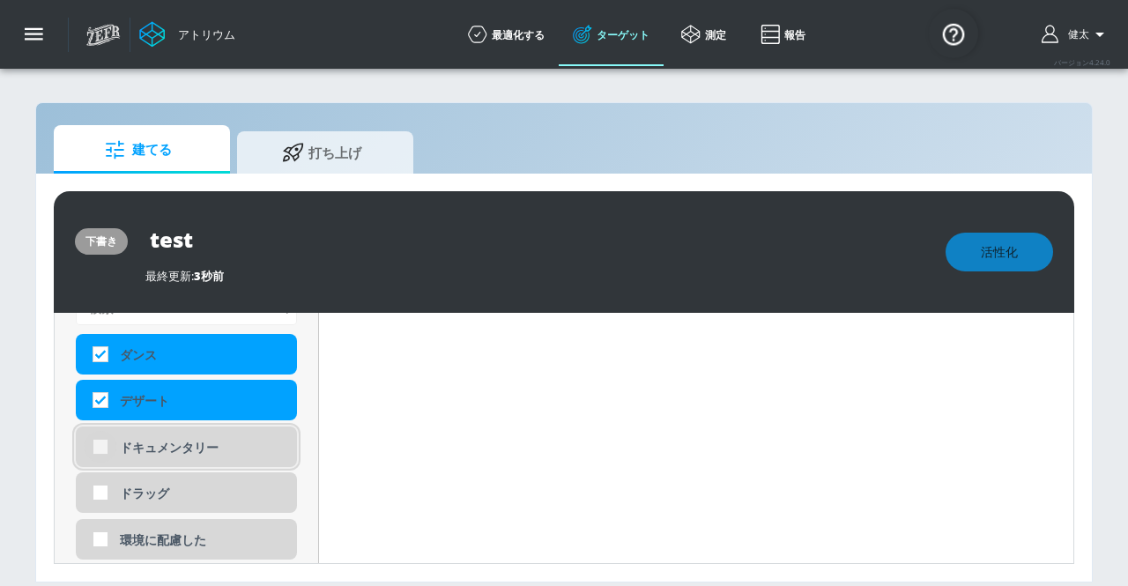
click at [102, 443] on input "checkbox" at bounding box center [101, 447] width 32 height 32
checkbox input "true"
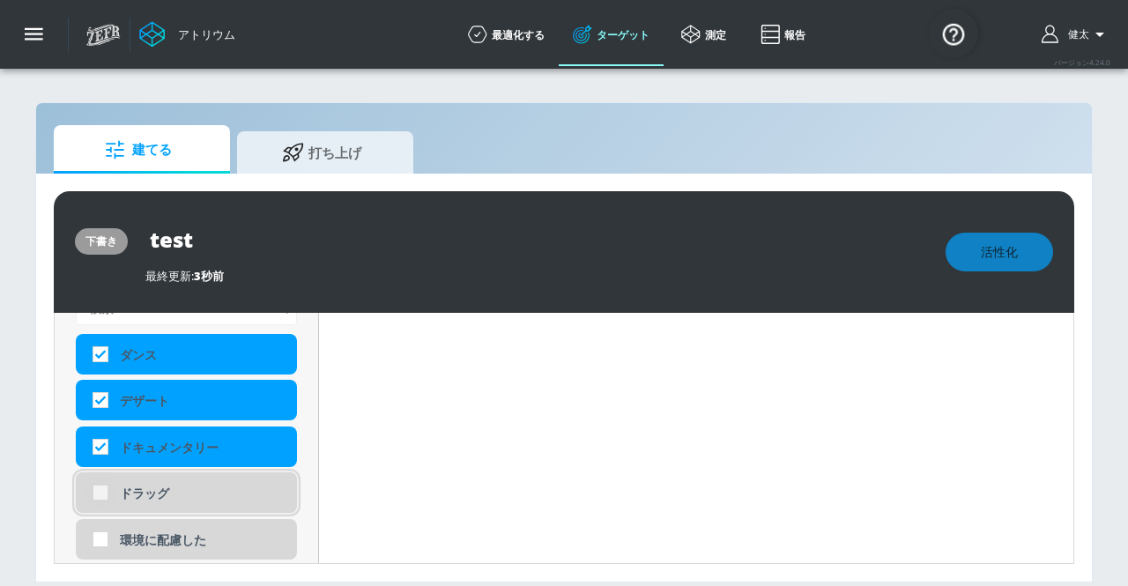
click at [104, 495] on input "checkbox" at bounding box center [101, 493] width 32 height 32
checkbox input "true"
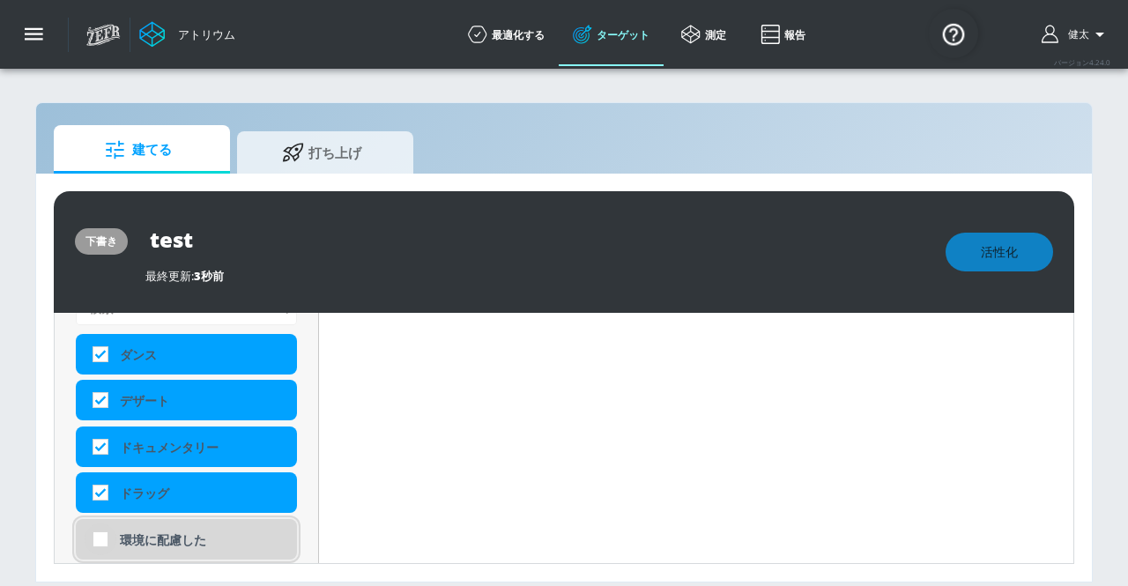
click at [101, 536] on input "checkbox" at bounding box center [101, 539] width 32 height 32
checkbox input "true"
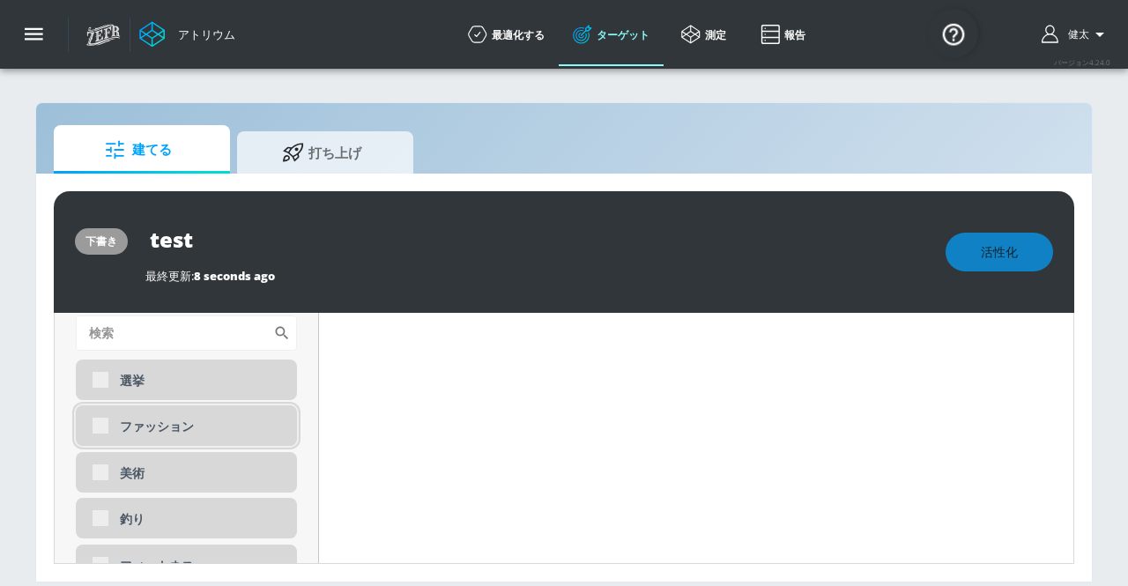
scroll to position [1791, 0]
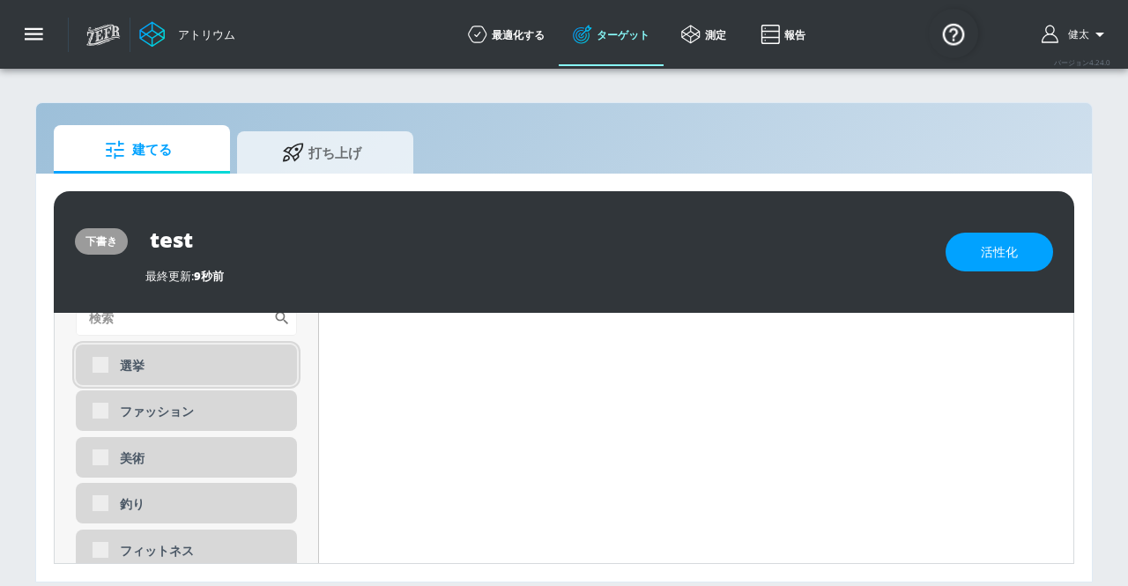
click at [102, 367] on div "選挙" at bounding box center [186, 365] width 221 height 41
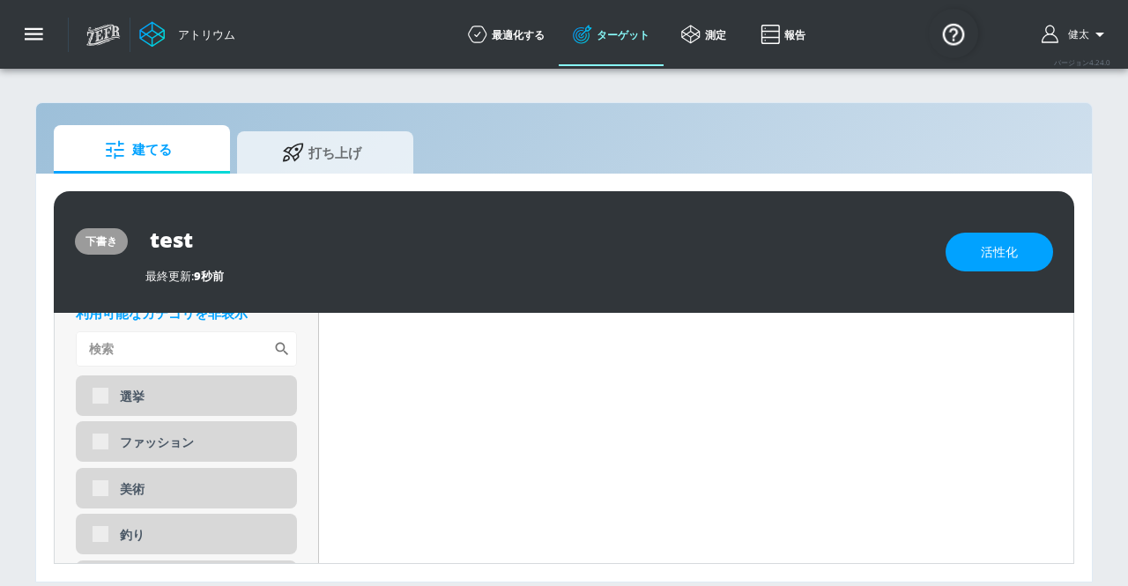
scroll to position [1702, 0]
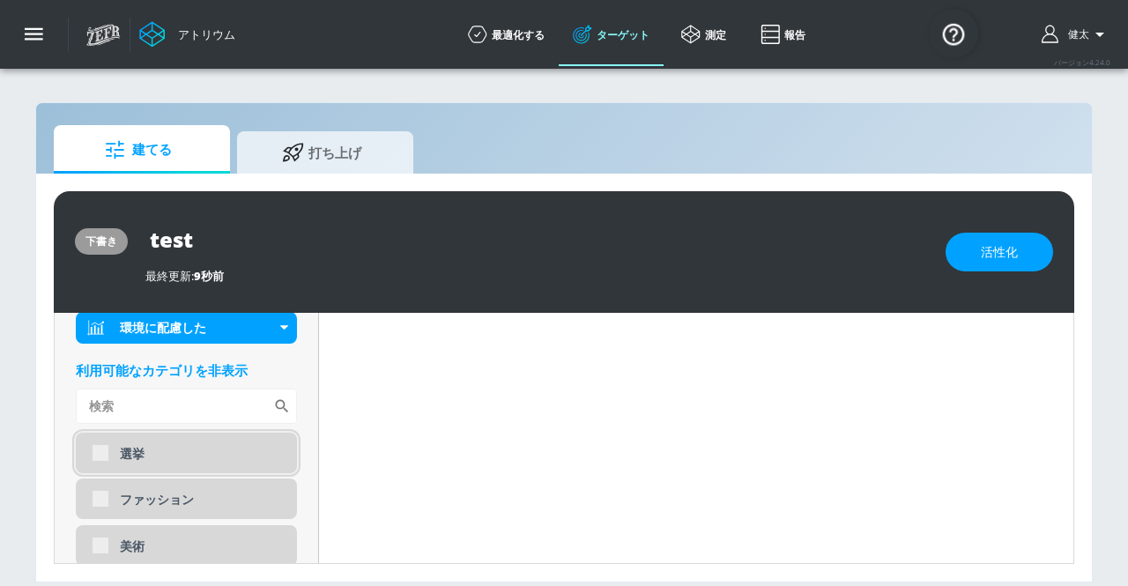
click at [100, 454] on div "選挙" at bounding box center [186, 453] width 221 height 41
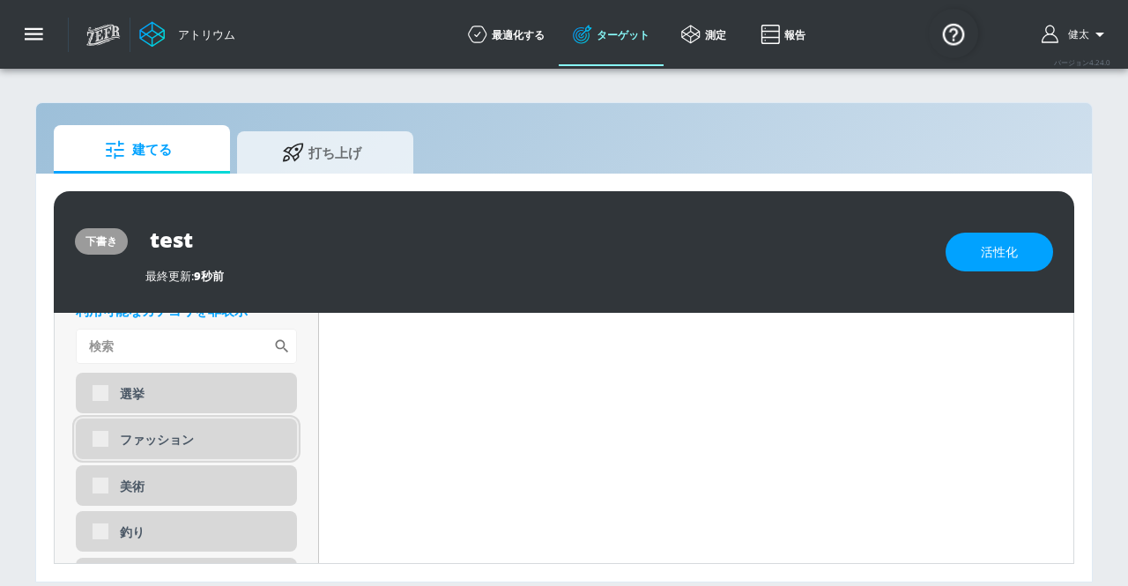
scroll to position [1791, 0]
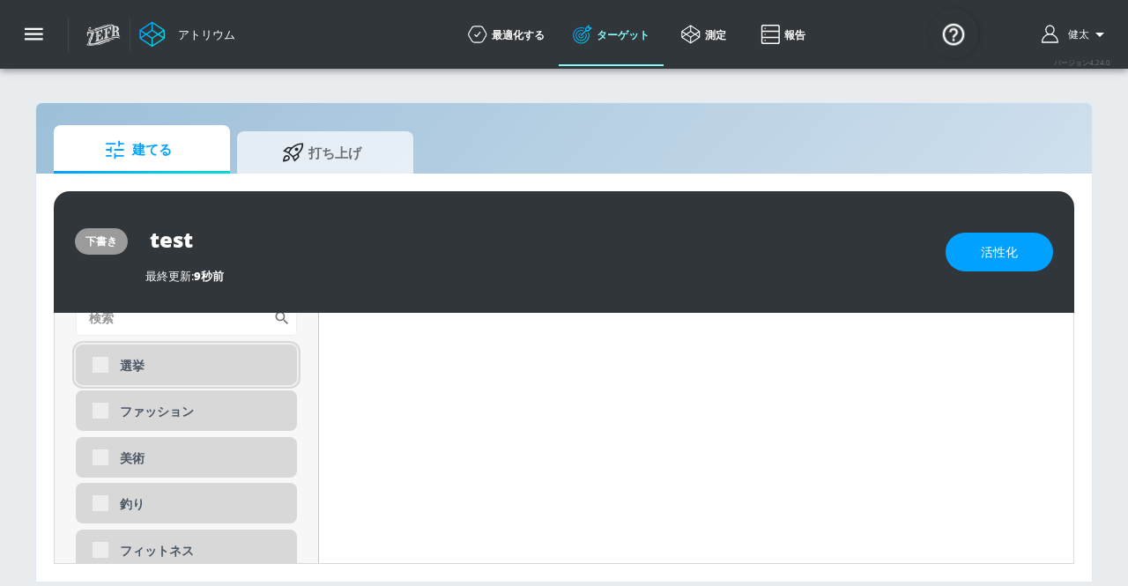
click at [99, 367] on div "選挙" at bounding box center [186, 365] width 221 height 41
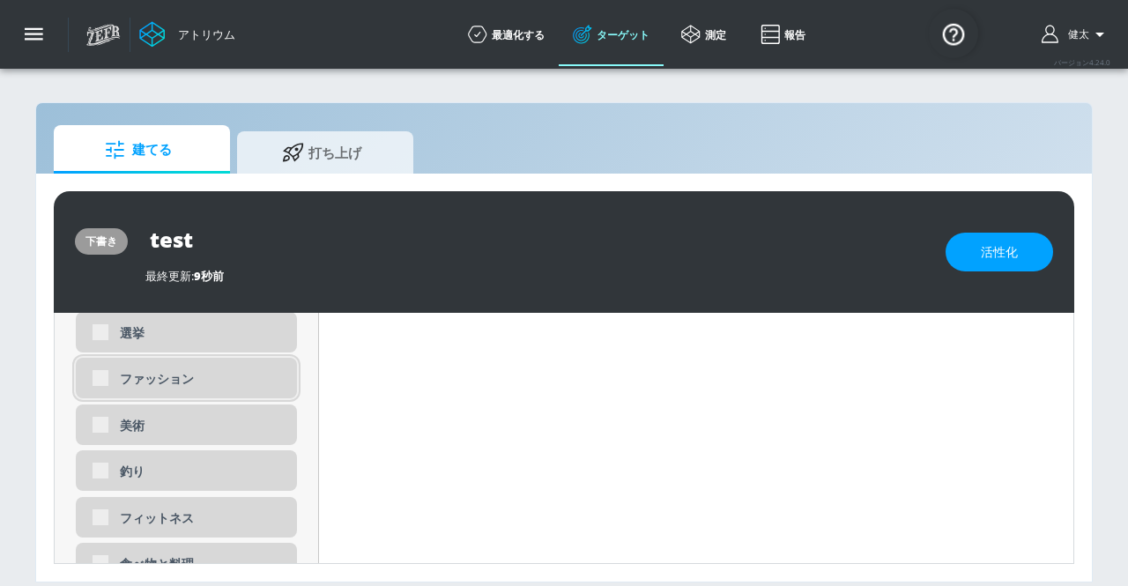
scroll to position [1838, 0]
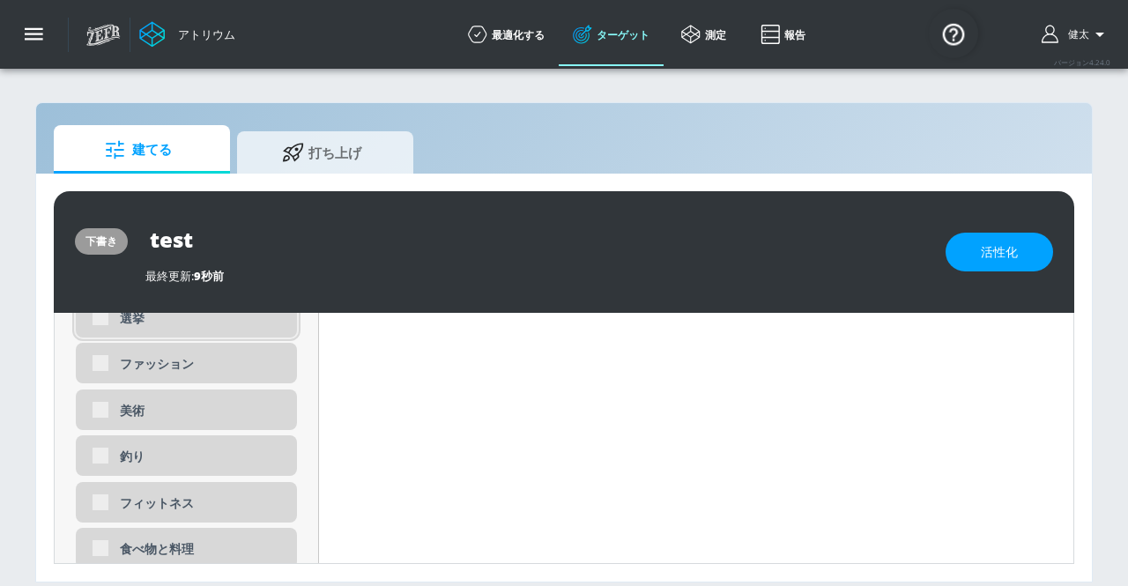
click at [101, 322] on div "選挙" at bounding box center [186, 317] width 221 height 41
click at [100, 355] on div "ファッション" at bounding box center [186, 363] width 221 height 41
click at [102, 362] on div "ファッション" at bounding box center [186, 363] width 221 height 41
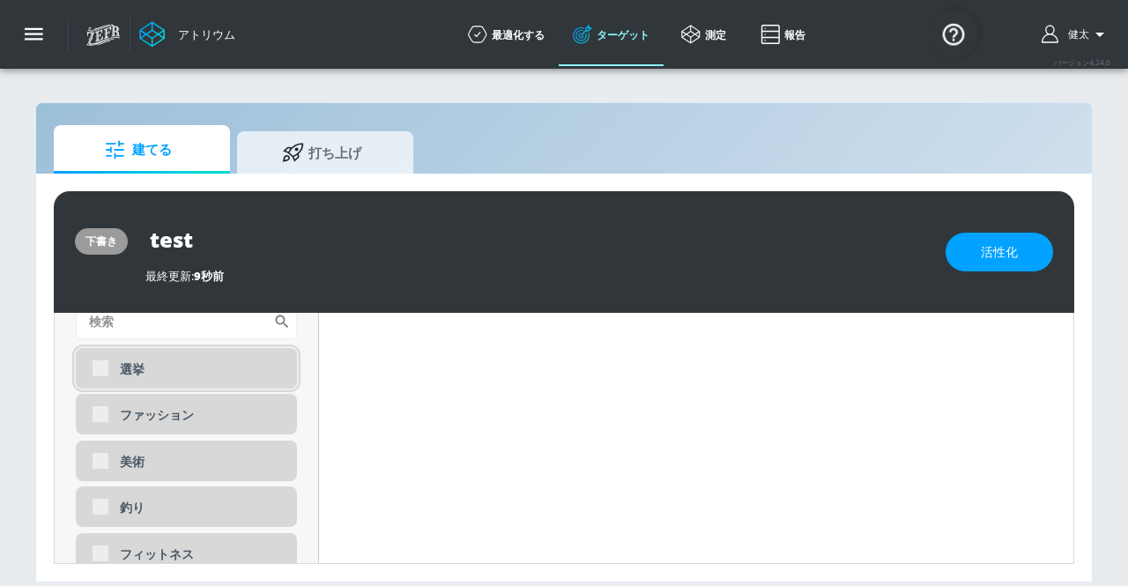
scroll to position [1762, 0]
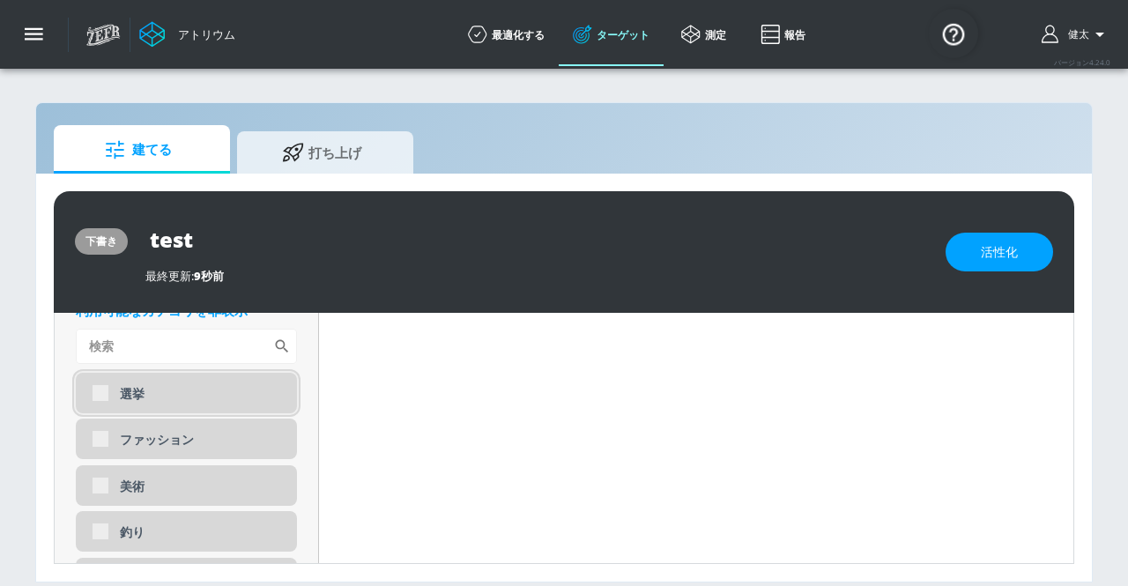
drag, startPoint x: 98, startPoint y: 391, endPoint x: 104, endPoint y: 398, distance: 9.4
click at [99, 392] on div "選挙" at bounding box center [186, 393] width 221 height 41
click at [100, 392] on div "選挙" at bounding box center [186, 393] width 221 height 41
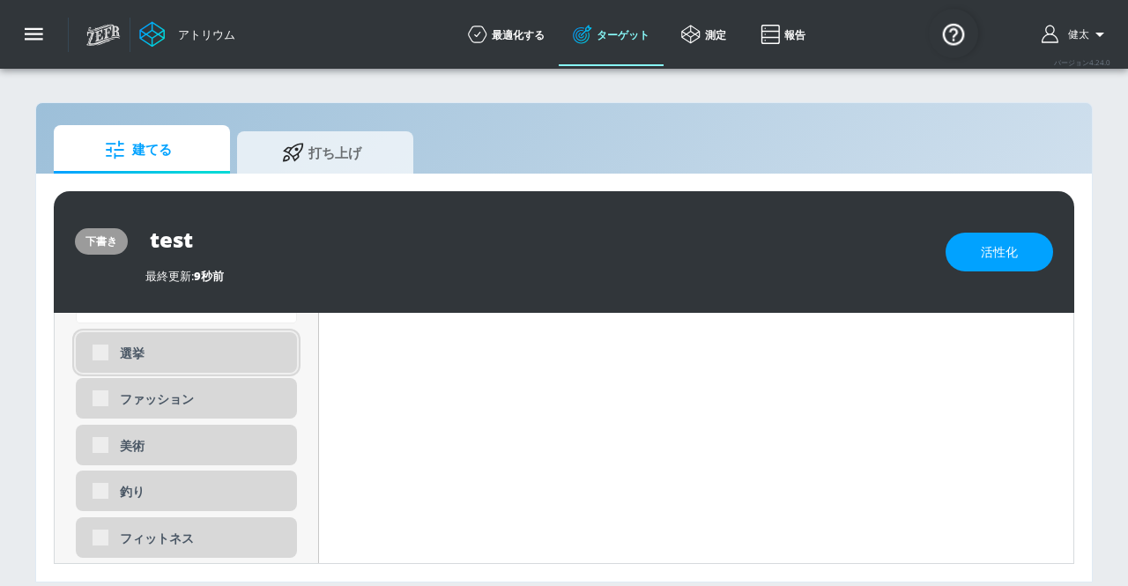
scroll to position [1805, 0]
click at [100, 359] on div "選挙" at bounding box center [186, 350] width 221 height 41
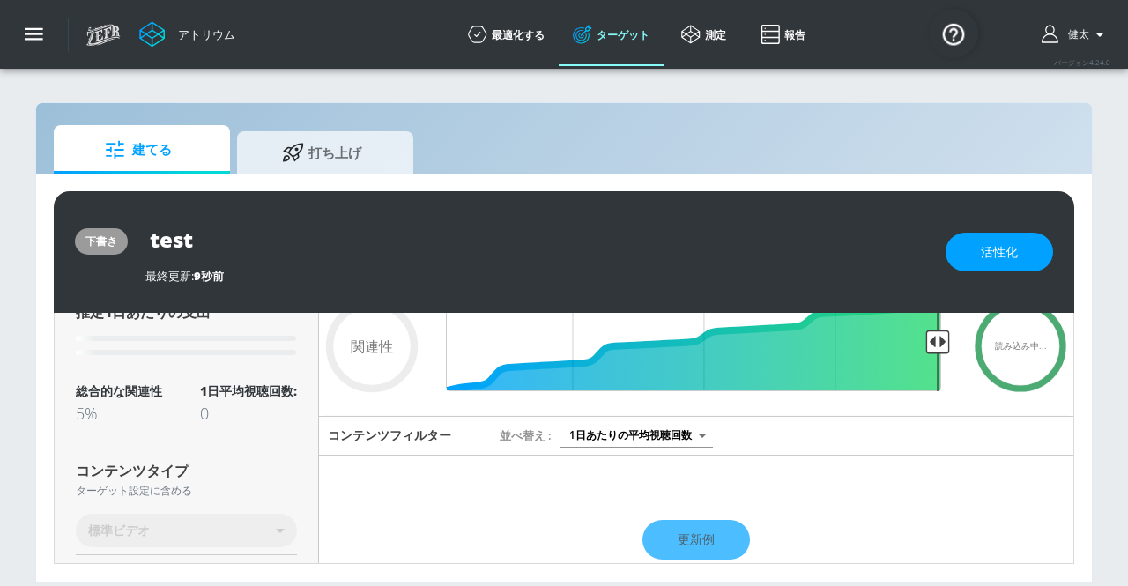
scroll to position [0, 0]
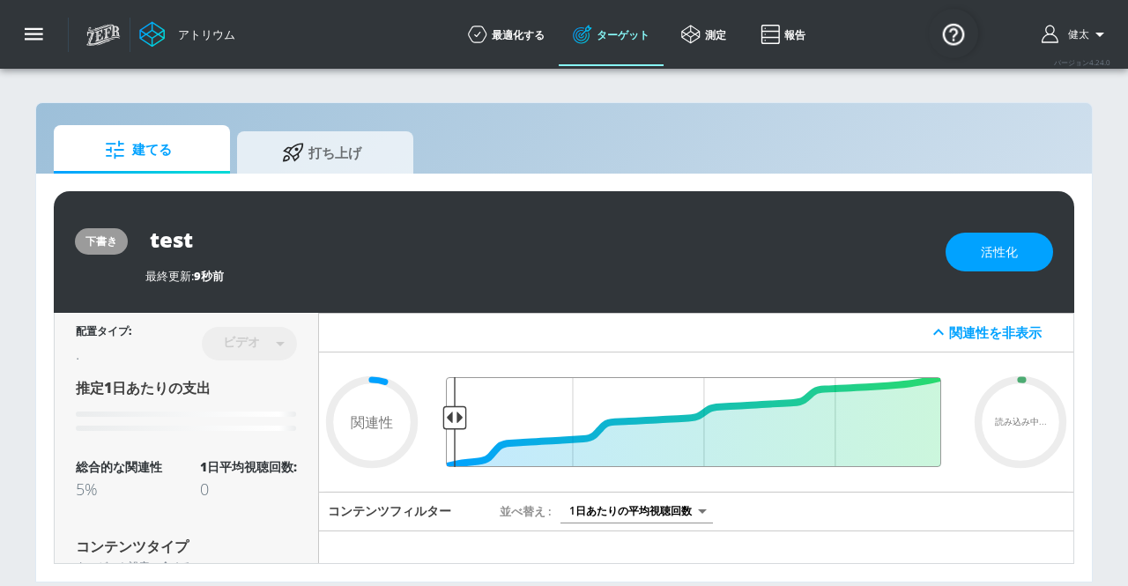
drag, startPoint x: 924, startPoint y: 416, endPoint x: 402, endPoint y: 441, distance: 523.2
type input "0.99"
click at [442, 441] on input "最終閾値" at bounding box center [696, 422] width 508 height 90
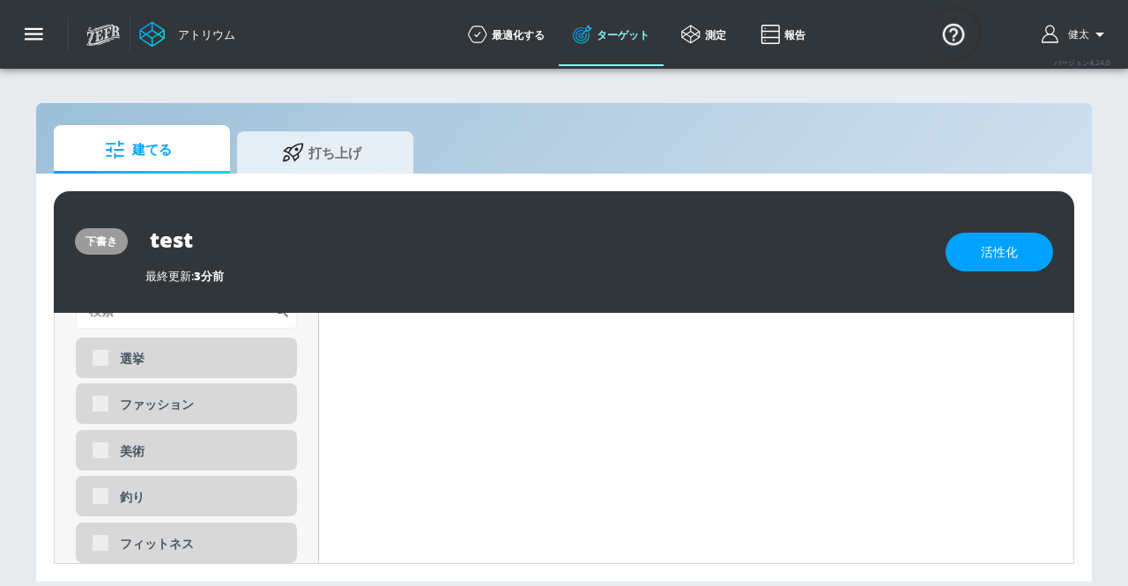
scroll to position [1799, 0]
click at [92, 364] on div "選挙" at bounding box center [186, 357] width 221 height 41
click at [98, 357] on div "選挙" at bounding box center [186, 357] width 221 height 41
click at [100, 402] on div "ファッション" at bounding box center [186, 402] width 221 height 41
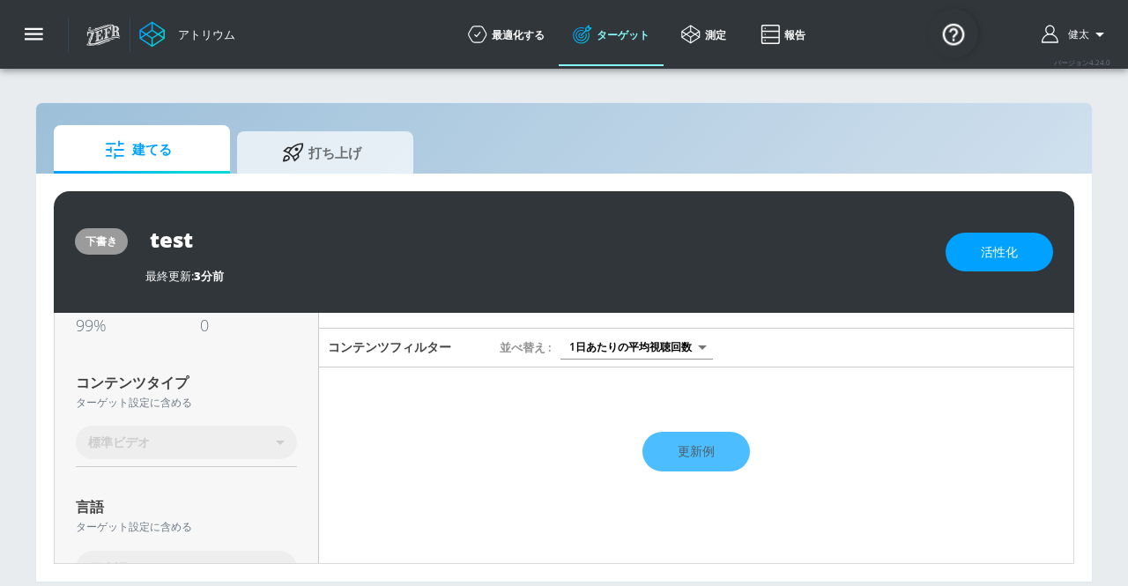
scroll to position [78, 0]
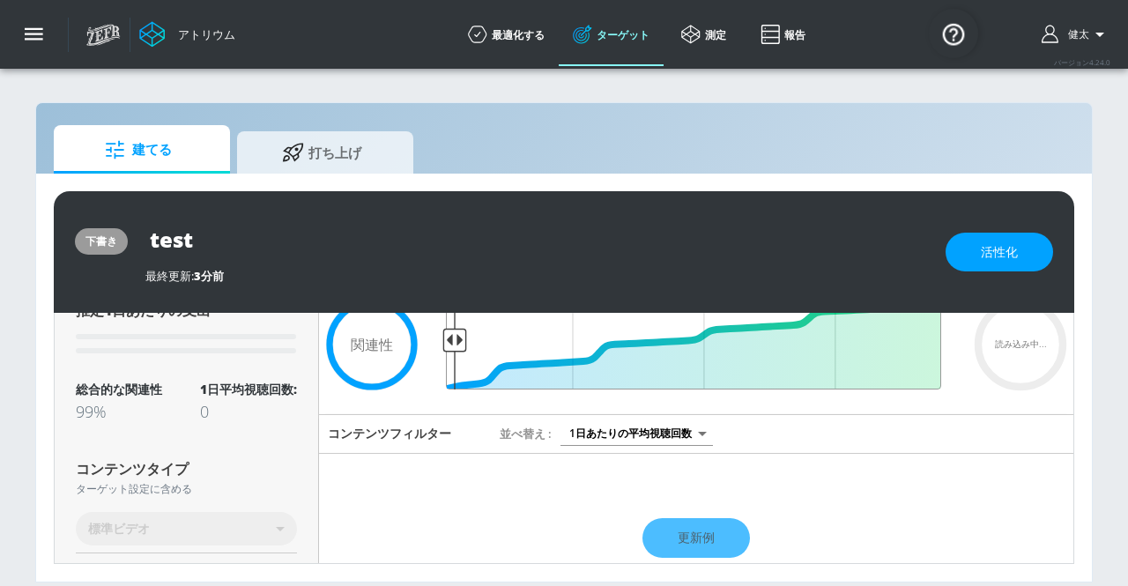
drag, startPoint x: 456, startPoint y: 341, endPoint x: 422, endPoint y: 341, distance: 34.4
click at [442, 341] on input "最終閾値" at bounding box center [696, 345] width 508 height 90
click at [444, 337] on input "最終閾値" at bounding box center [696, 345] width 508 height 90
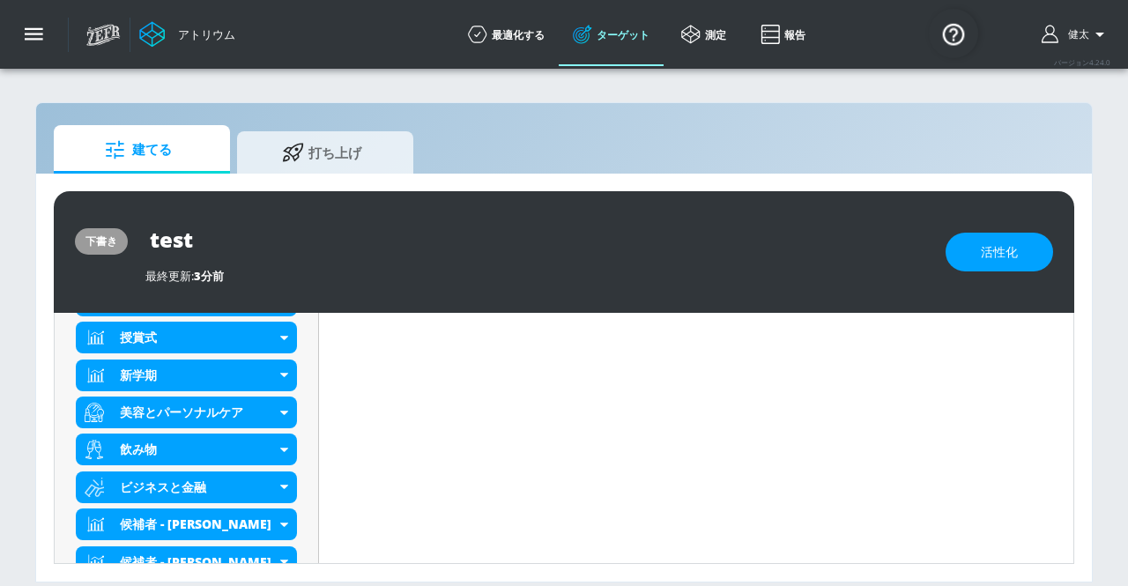
scroll to position [606, 0]
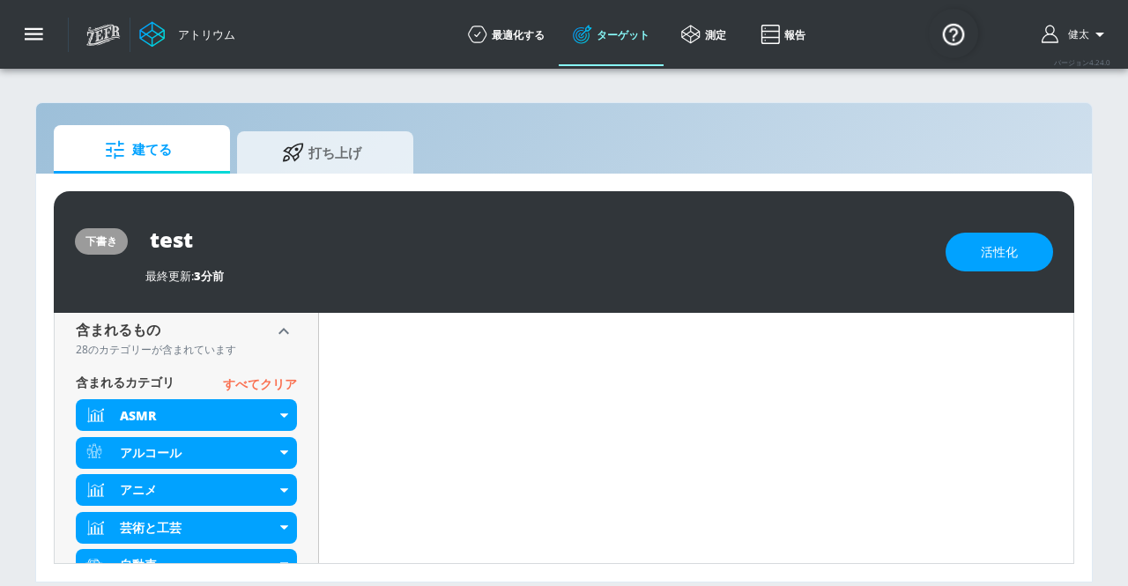
click at [250, 378] on font "すべてクリア" at bounding box center [260, 383] width 74 height 17
click at [252, 381] on font "すべてクリア" at bounding box center [260, 383] width 74 height 17
click at [270, 378] on font "すべてクリア" at bounding box center [260, 383] width 74 height 17
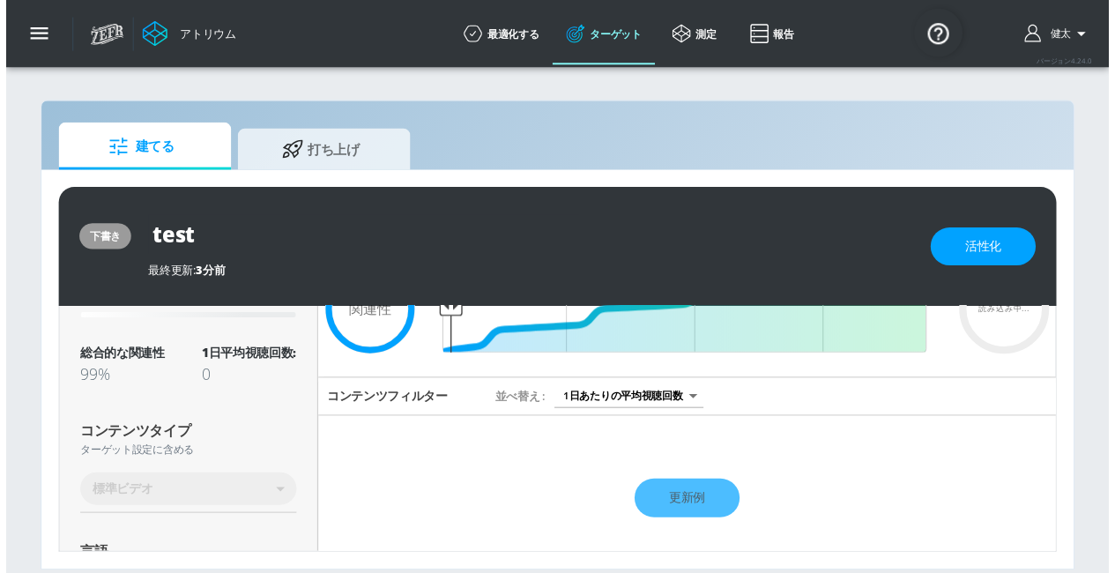
scroll to position [78, 0]
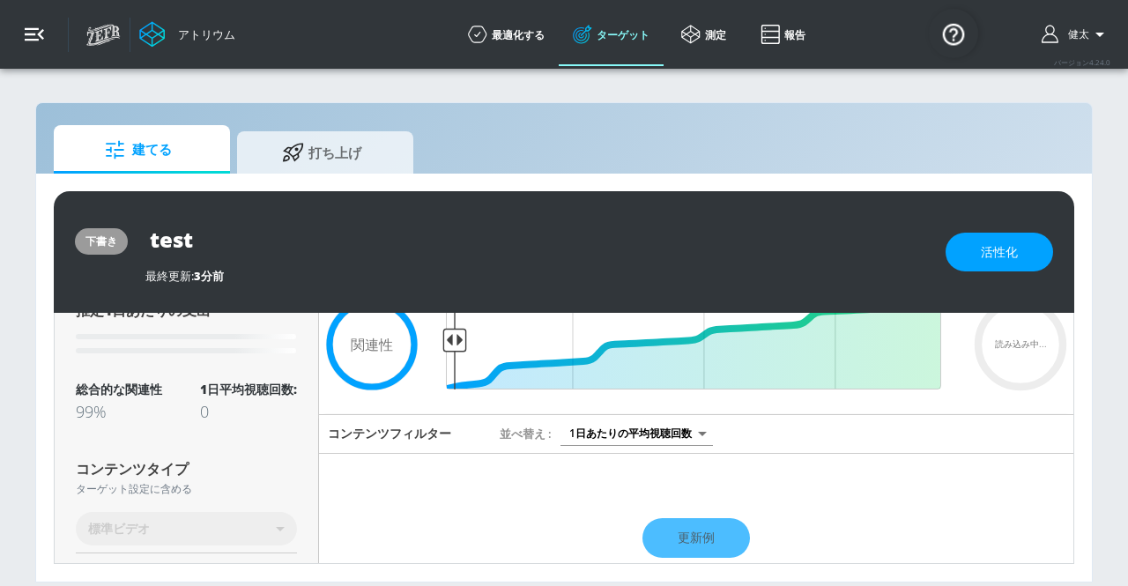
click at [27, 29] on icon "button" at bounding box center [34, 34] width 19 height 13
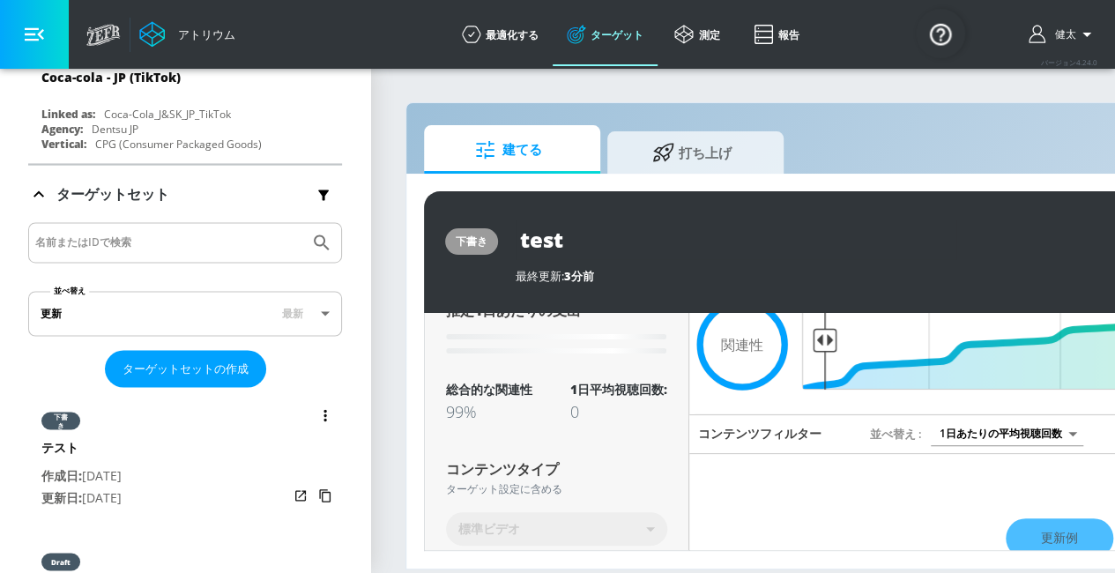
click at [313, 403] on button "ターゲットセットのリスト" at bounding box center [325, 415] width 25 height 25
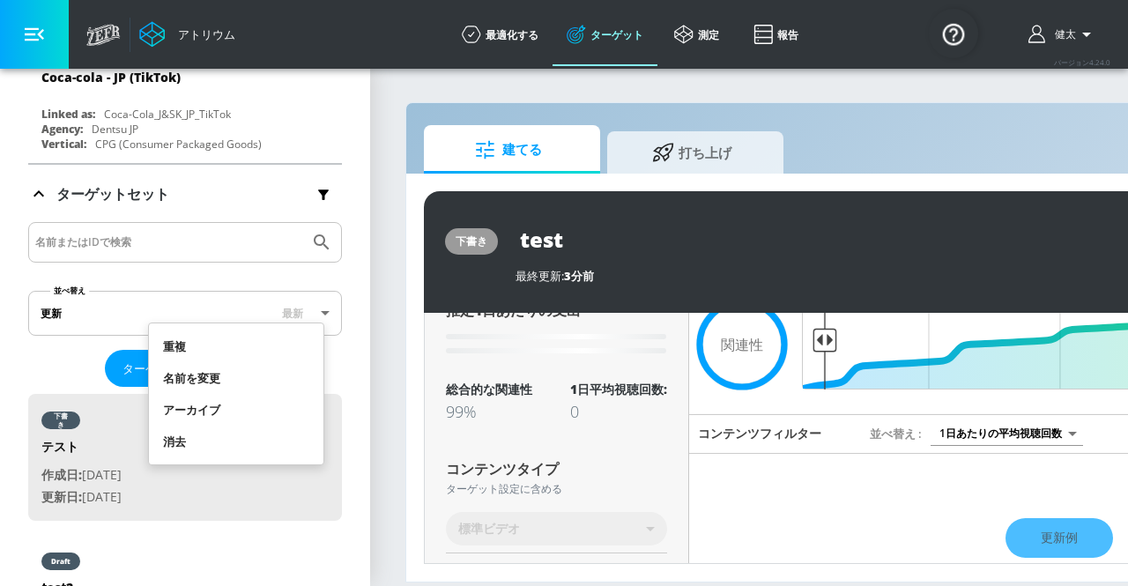
click at [167, 438] on font "消去" at bounding box center [174, 442] width 23 height 16
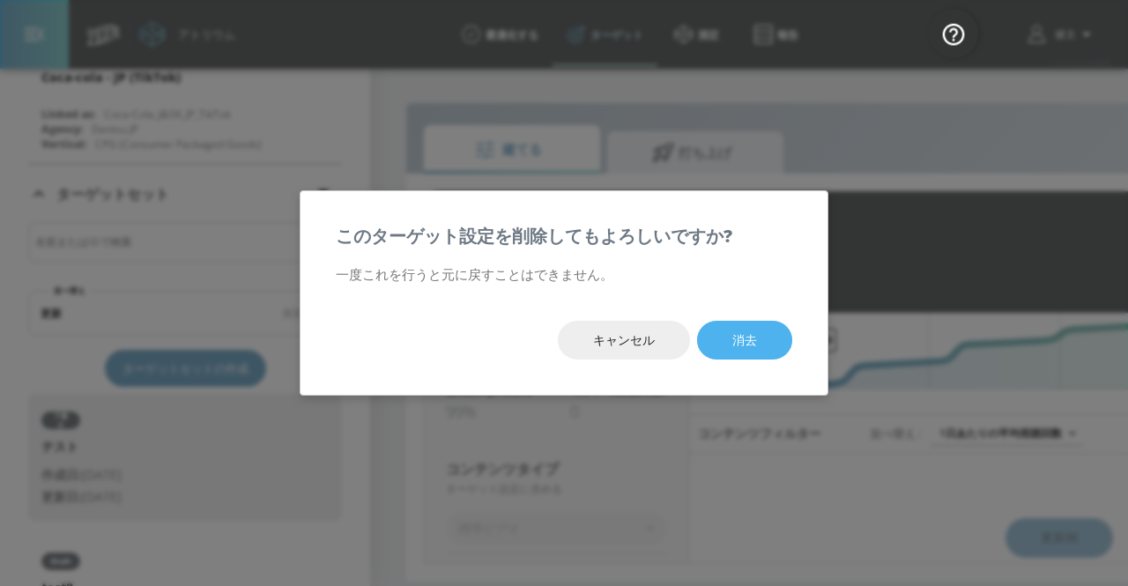
click at [731, 344] on button "消去" at bounding box center [744, 341] width 95 height 40
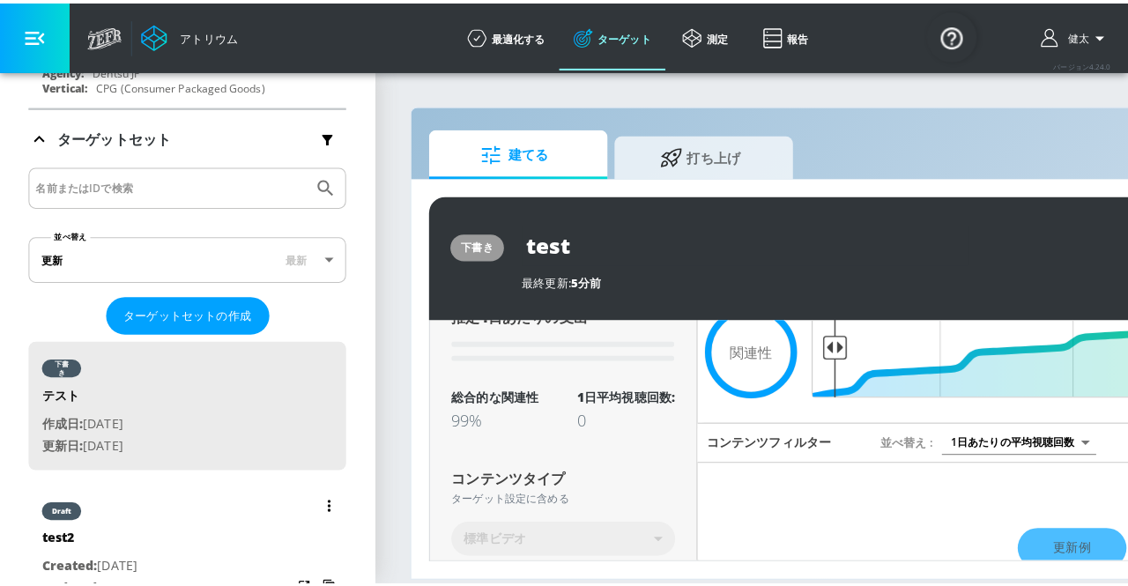
scroll to position [4811, 0]
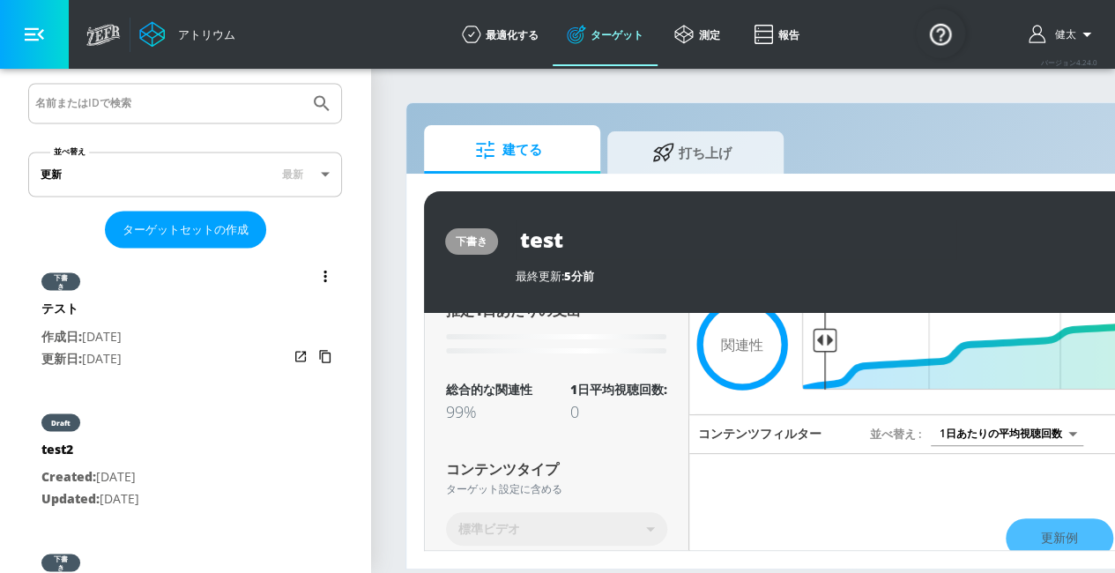
click at [315, 263] on button "ターゲットセットのリスト" at bounding box center [325, 275] width 25 height 25
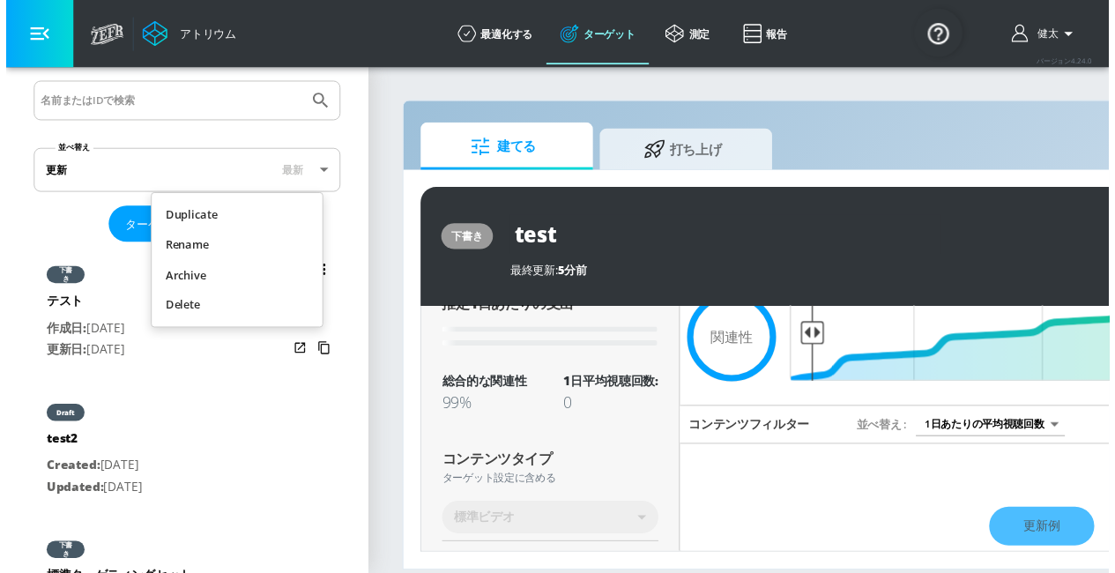
scroll to position [4798, 0]
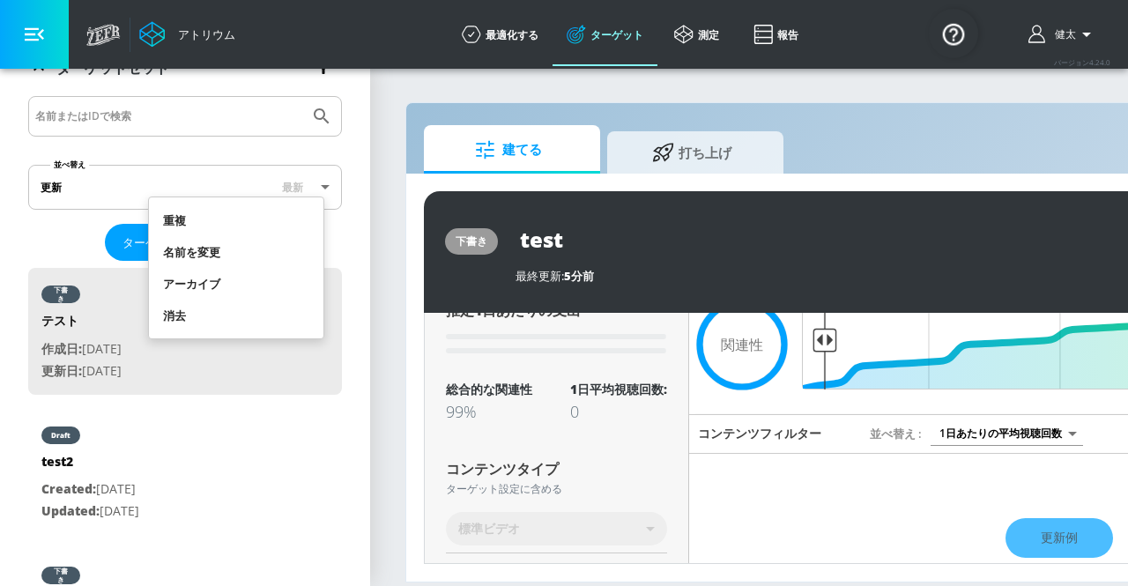
click at [183, 315] on font "消去" at bounding box center [174, 316] width 23 height 16
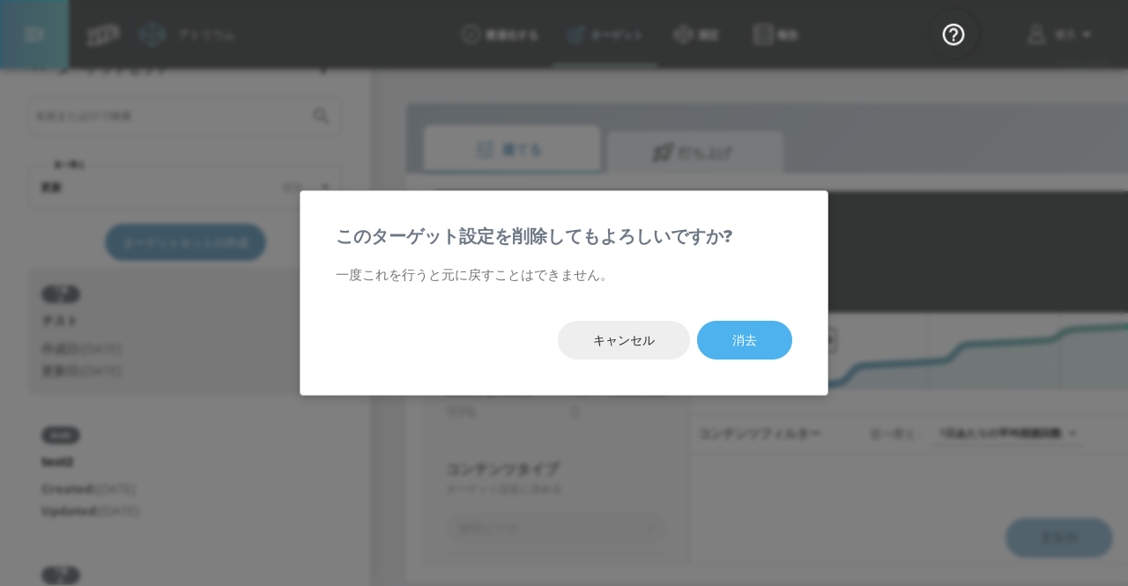
click at [730, 343] on button "消去" at bounding box center [744, 341] width 95 height 40
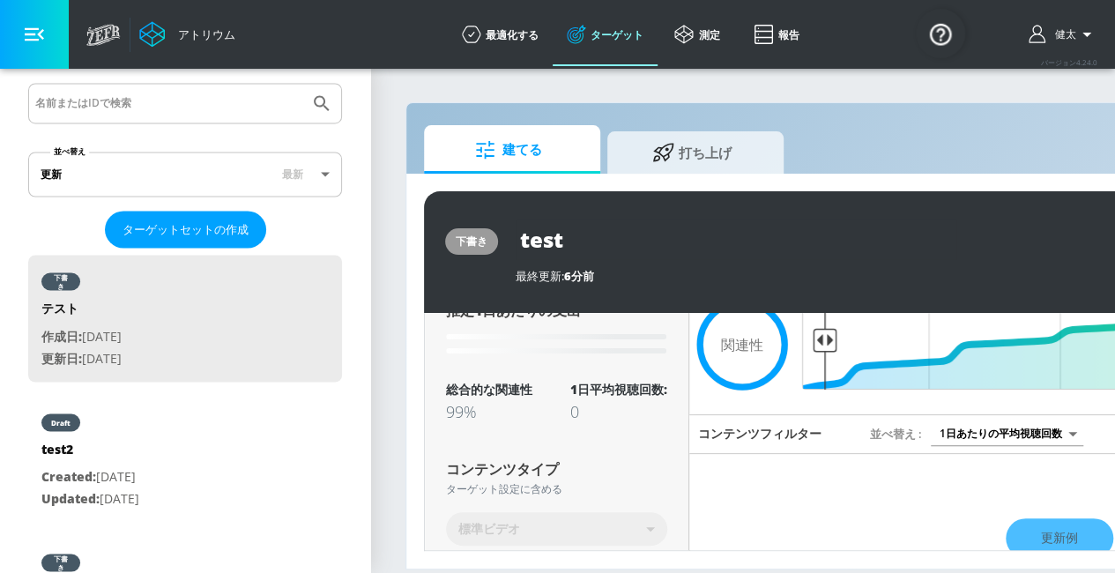
type input "test2"
type input "channels"
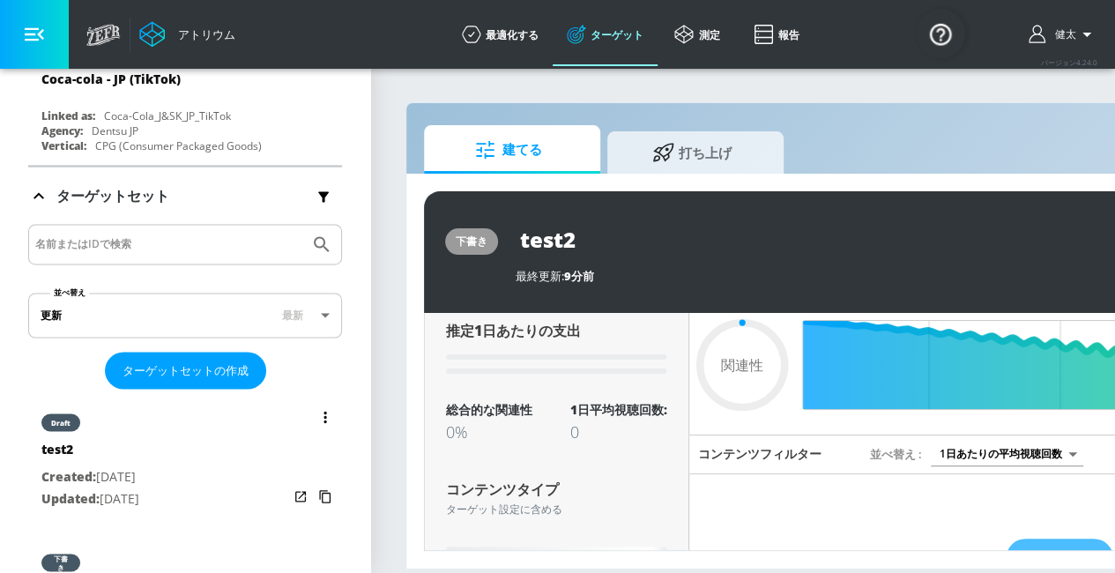
scroll to position [13, 0]
click at [323, 412] on icon "ターゲットセットのリスト" at bounding box center [324, 417] width 3 height 11
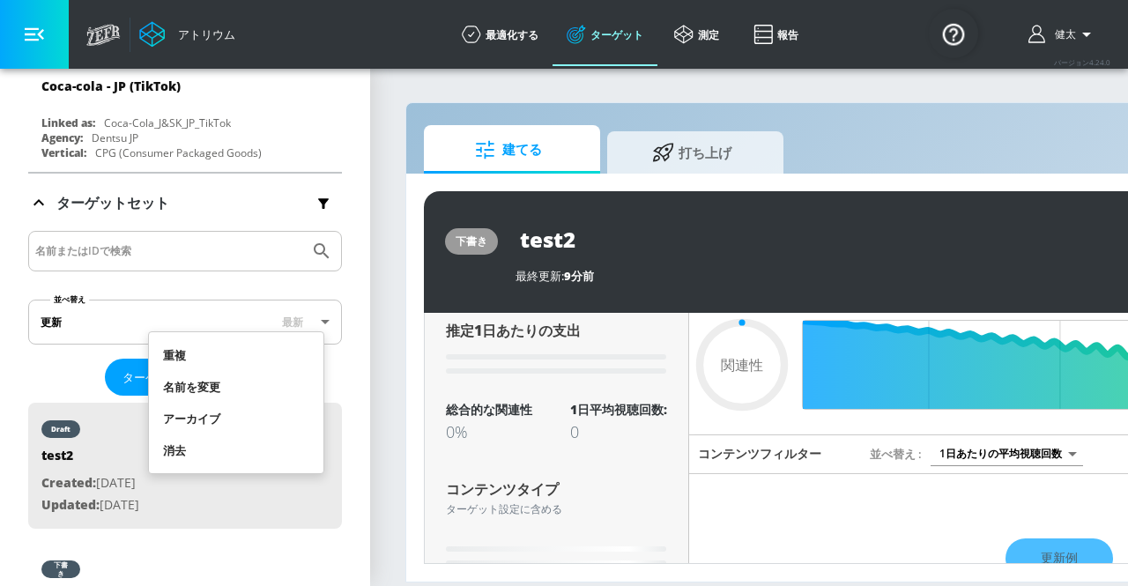
click at [508, 475] on div at bounding box center [564, 293] width 1128 height 586
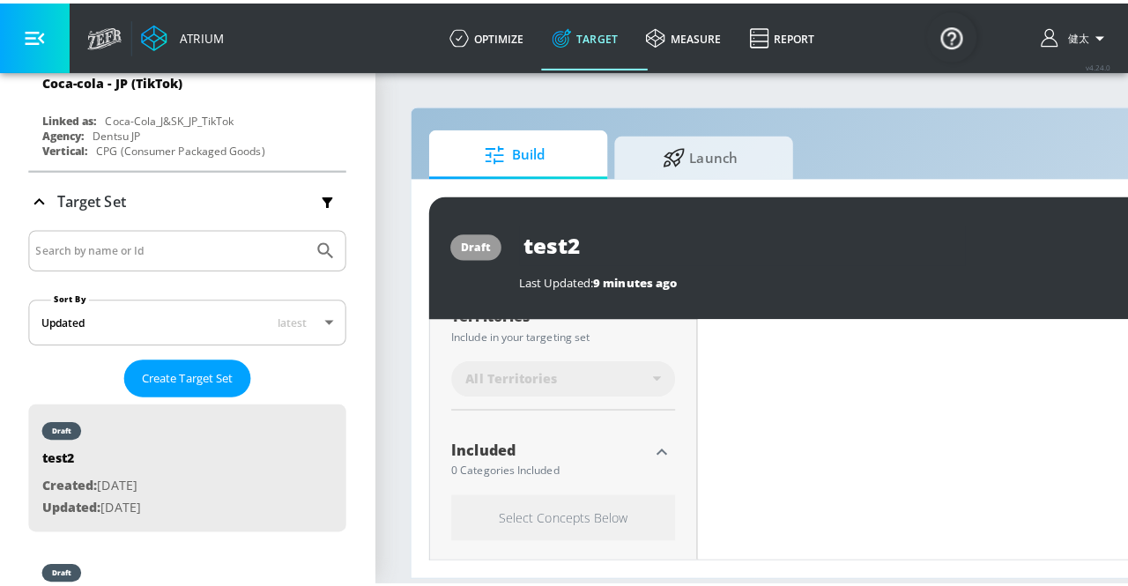
scroll to position [495, 0]
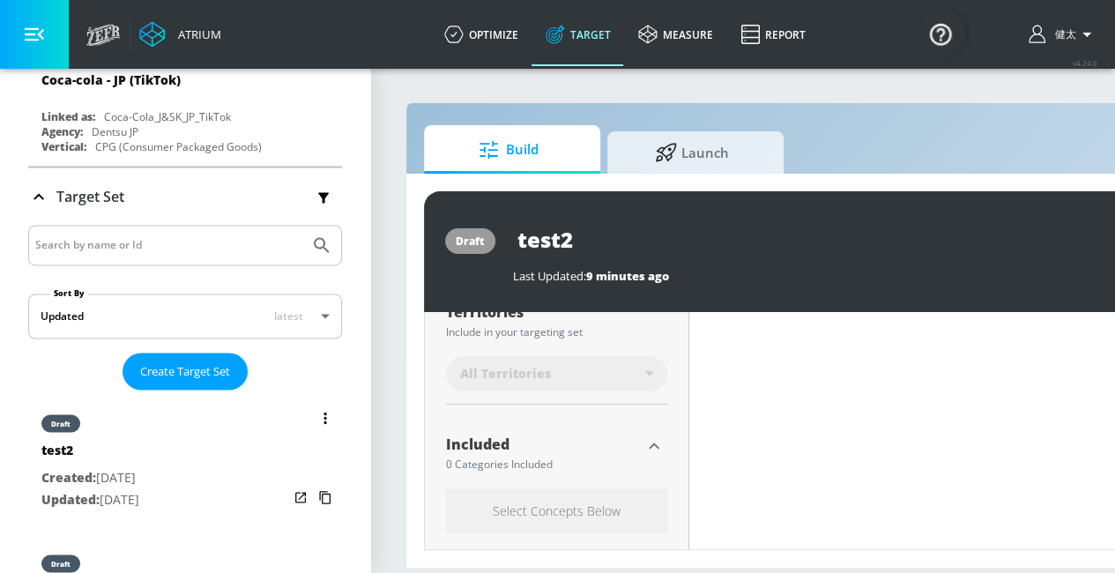
click at [319, 405] on button "list of Target Set" at bounding box center [325, 417] width 25 height 25
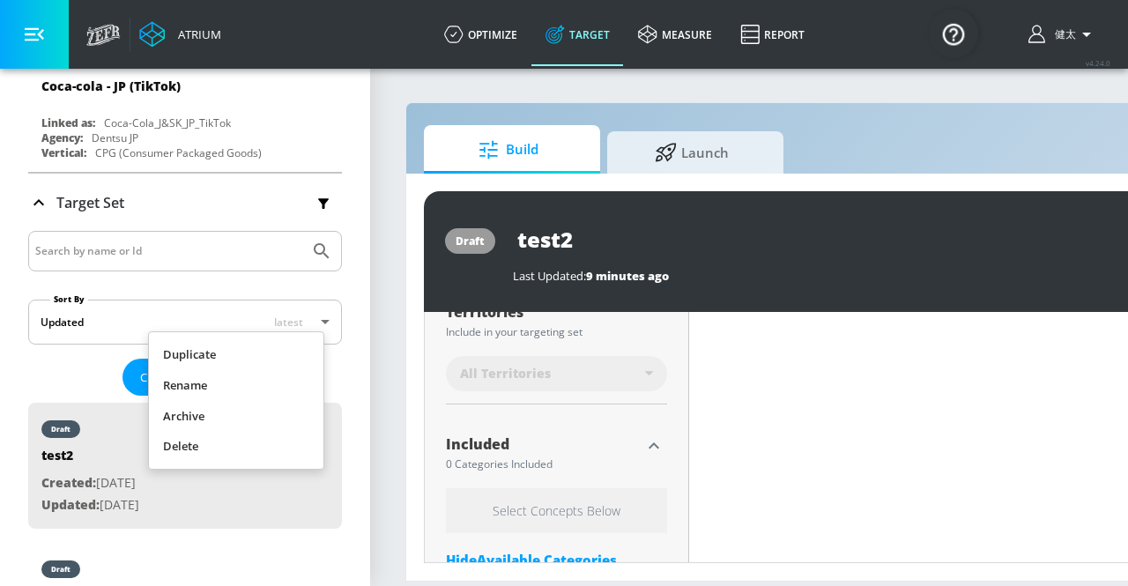
click at [187, 437] on li "Delete" at bounding box center [236, 446] width 174 height 31
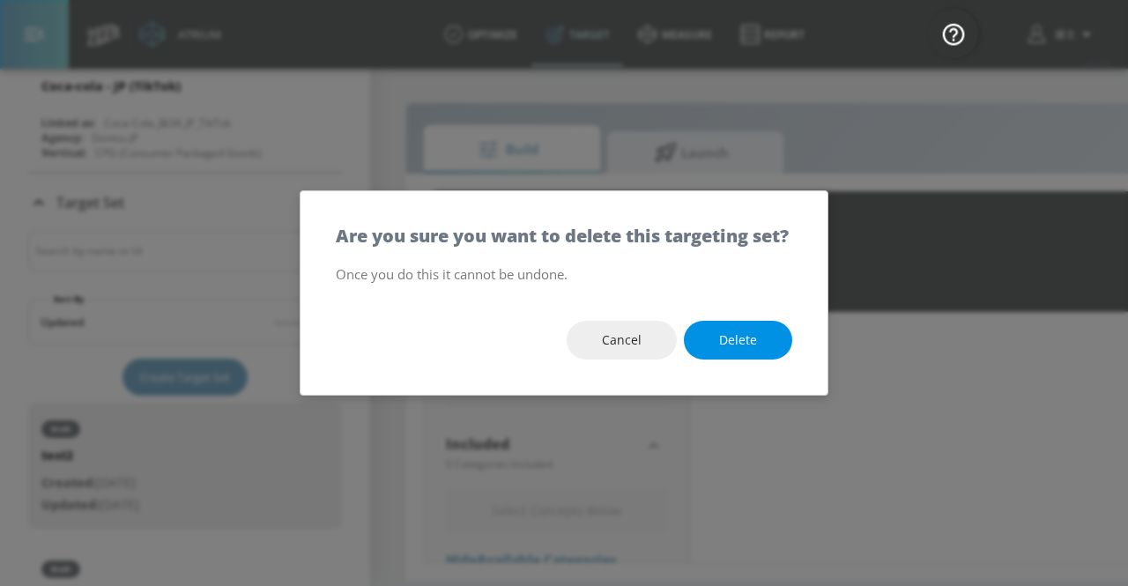
click at [740, 349] on span "Delete" at bounding box center [738, 341] width 38 height 22
type input "0.05"
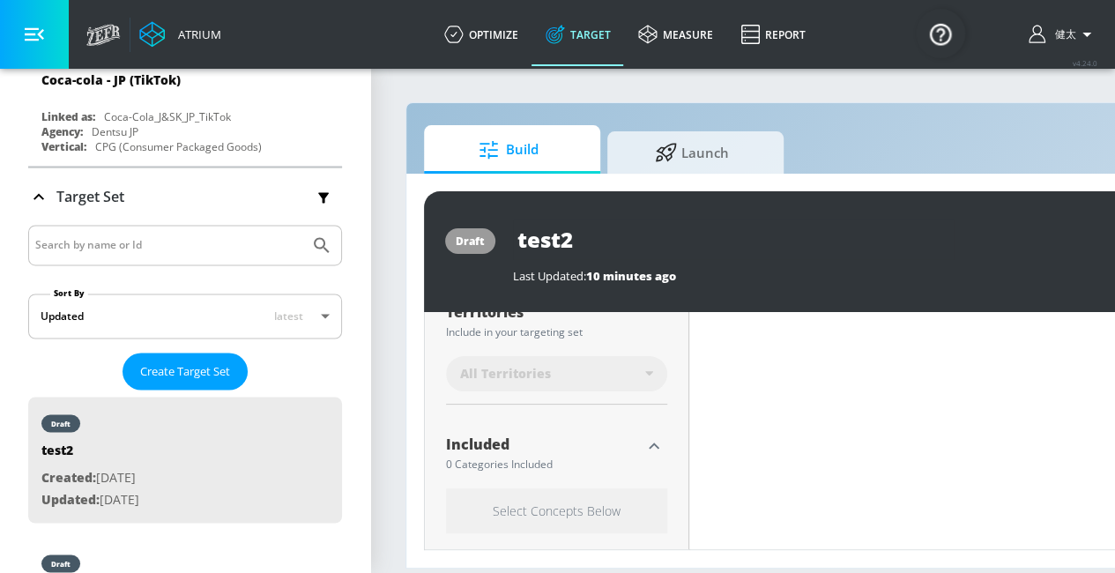
type input "Standard Targeting Set"
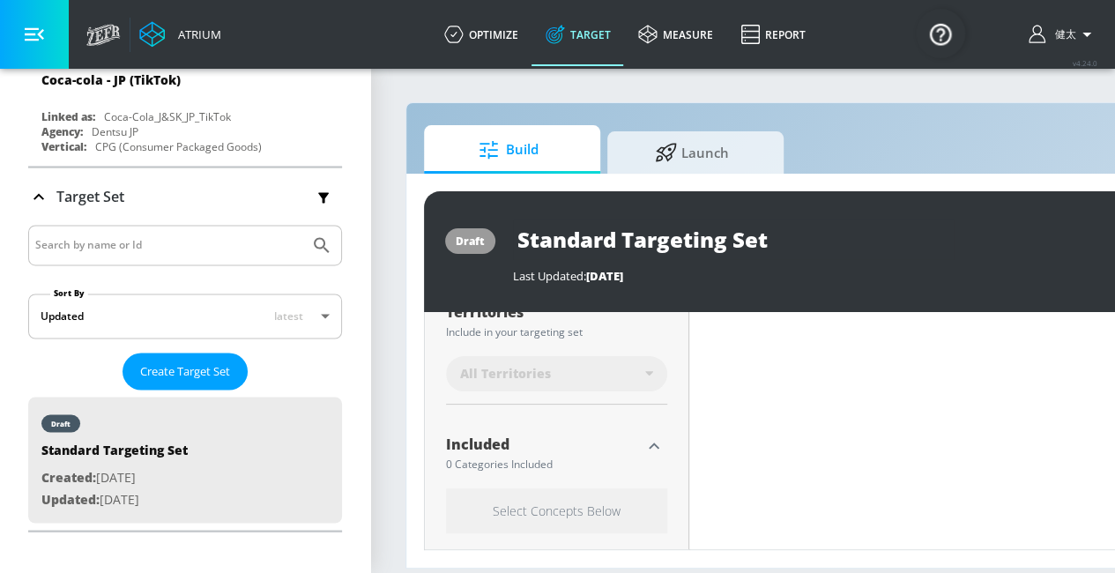
scroll to position [4529, 0]
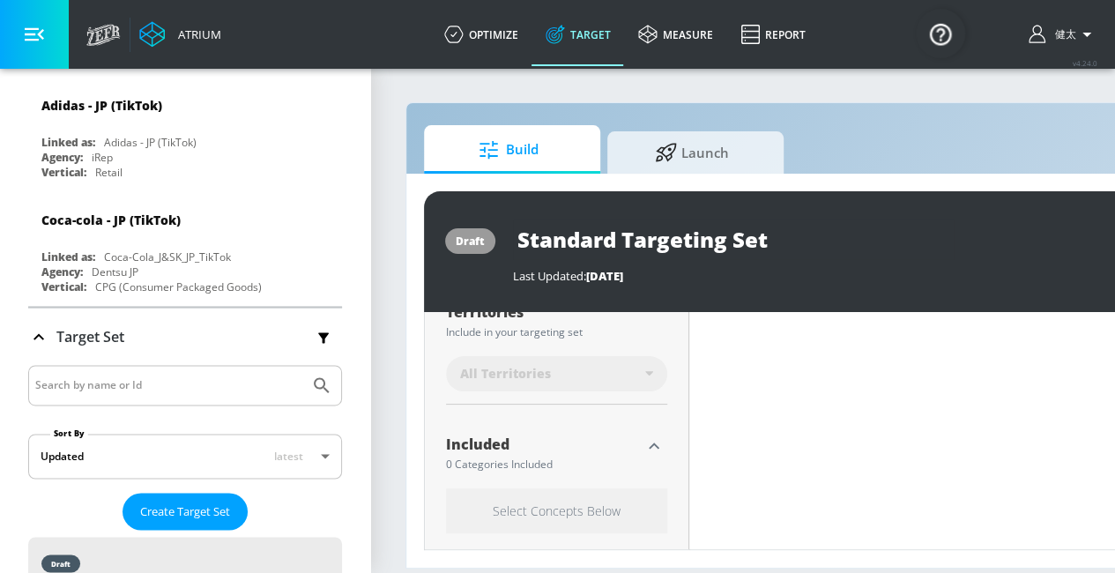
type input "0.05"
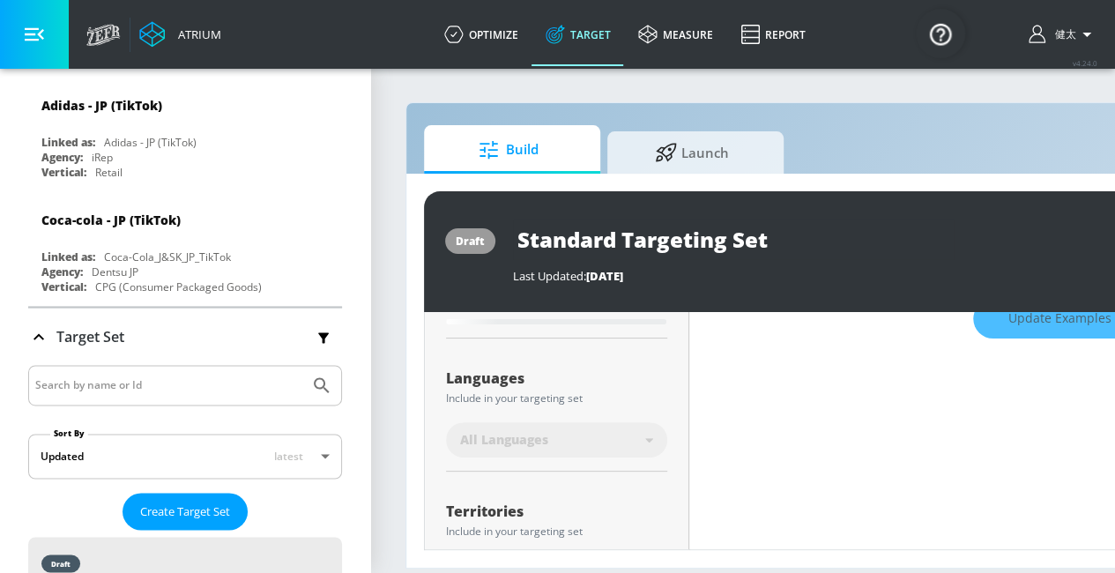
scroll to position [319, 0]
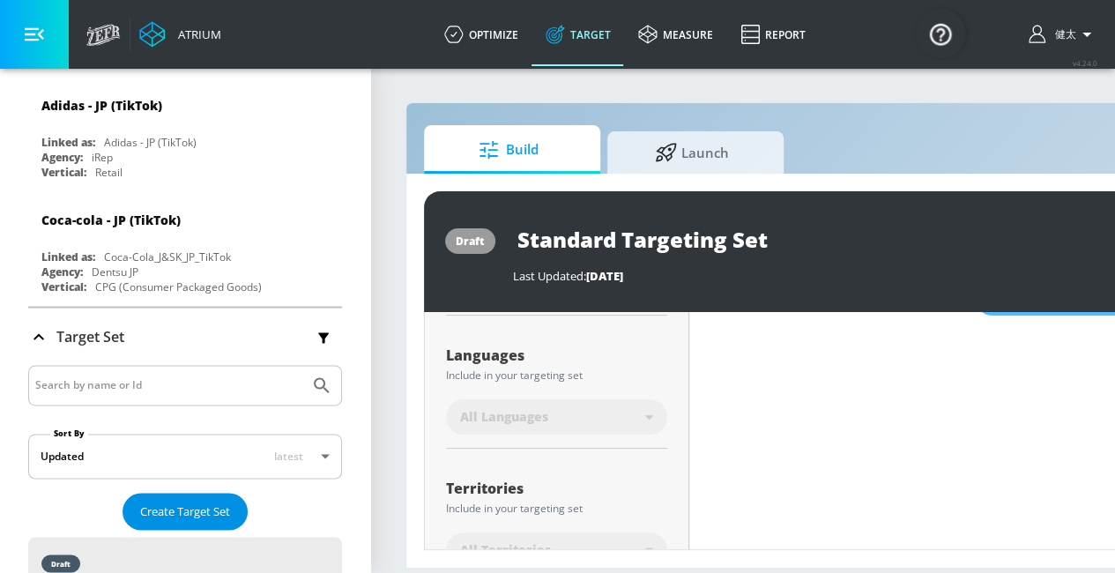
click at [208, 501] on span "Create Target Set" at bounding box center [185, 511] width 90 height 20
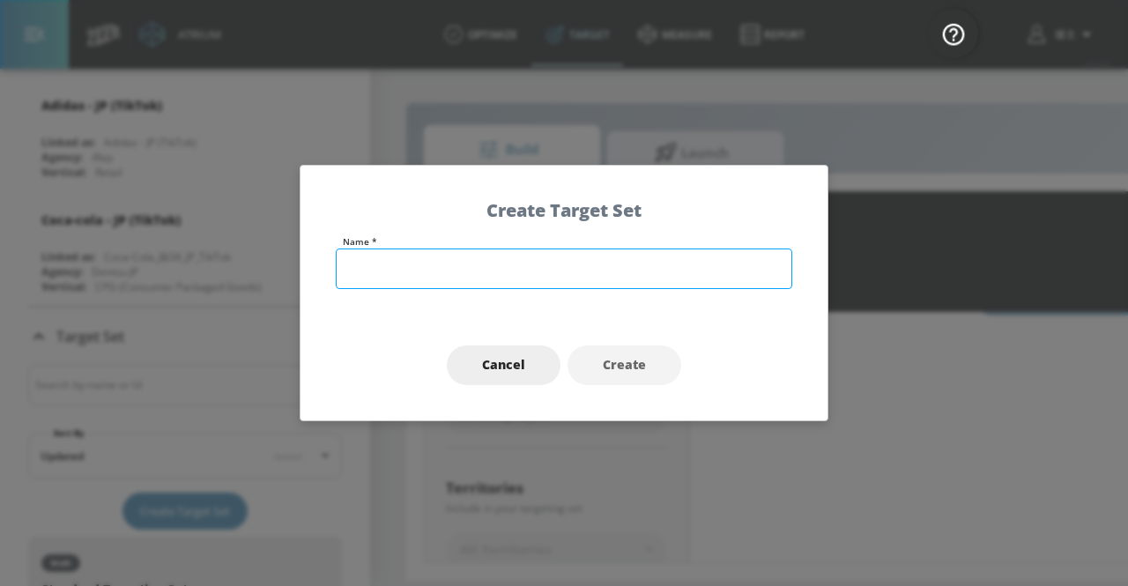
click at [379, 259] on input "text" at bounding box center [564, 268] width 456 height 41
type input "AbemaTV"
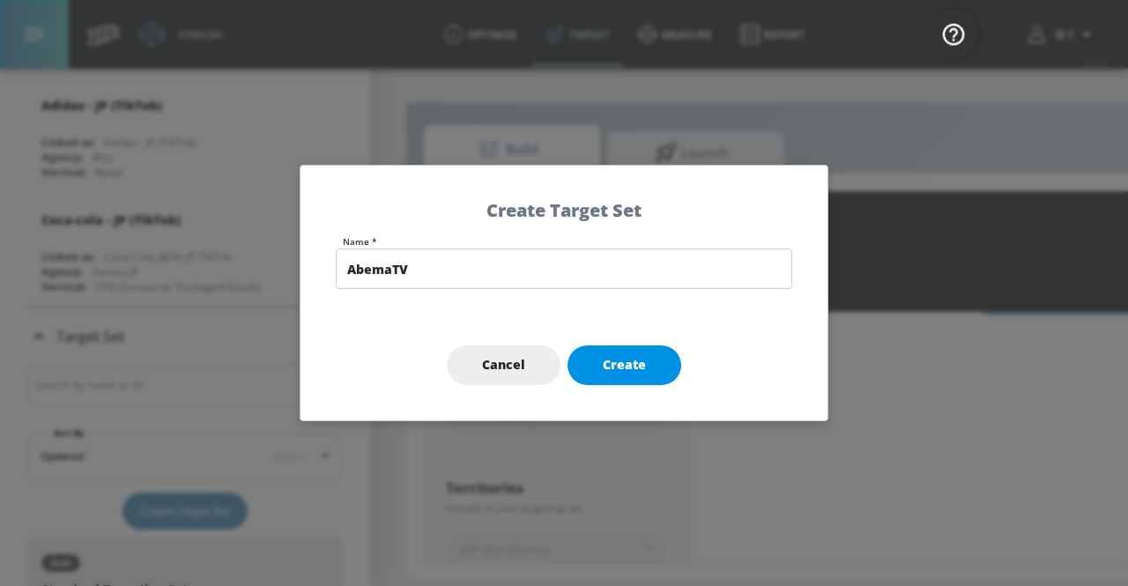
click at [606, 357] on span "Create" at bounding box center [624, 365] width 43 height 22
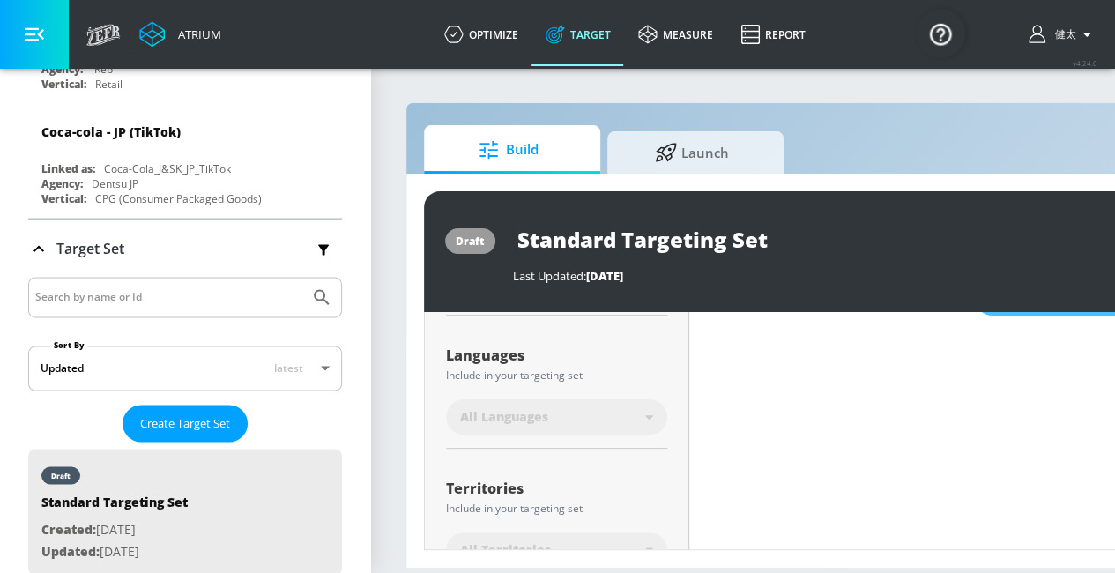
click at [647, 415] on icon at bounding box center [649, 417] width 8 height 4
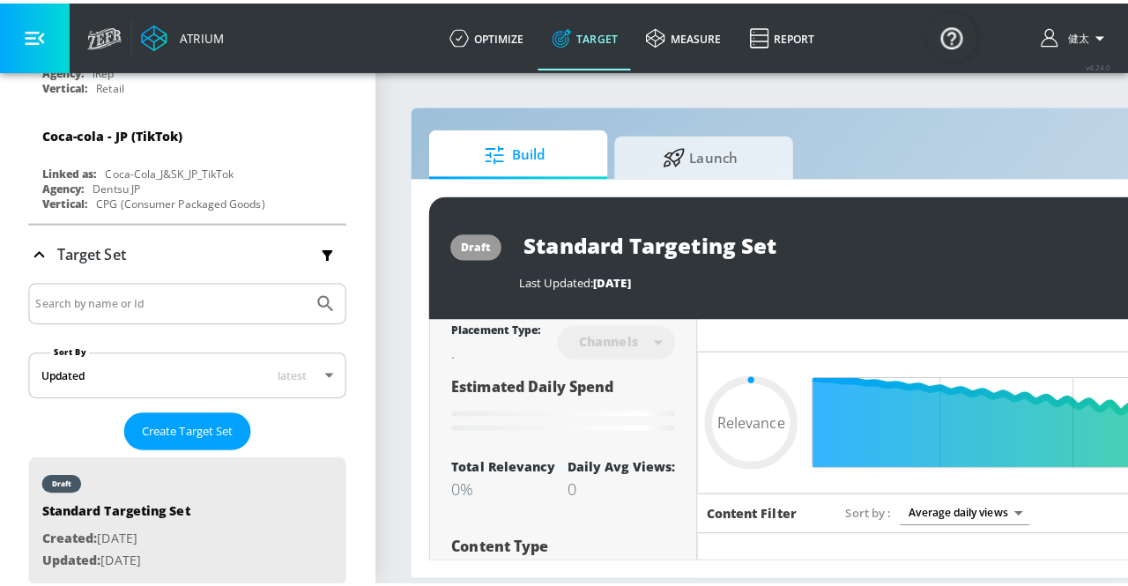
scroll to position [0, 0]
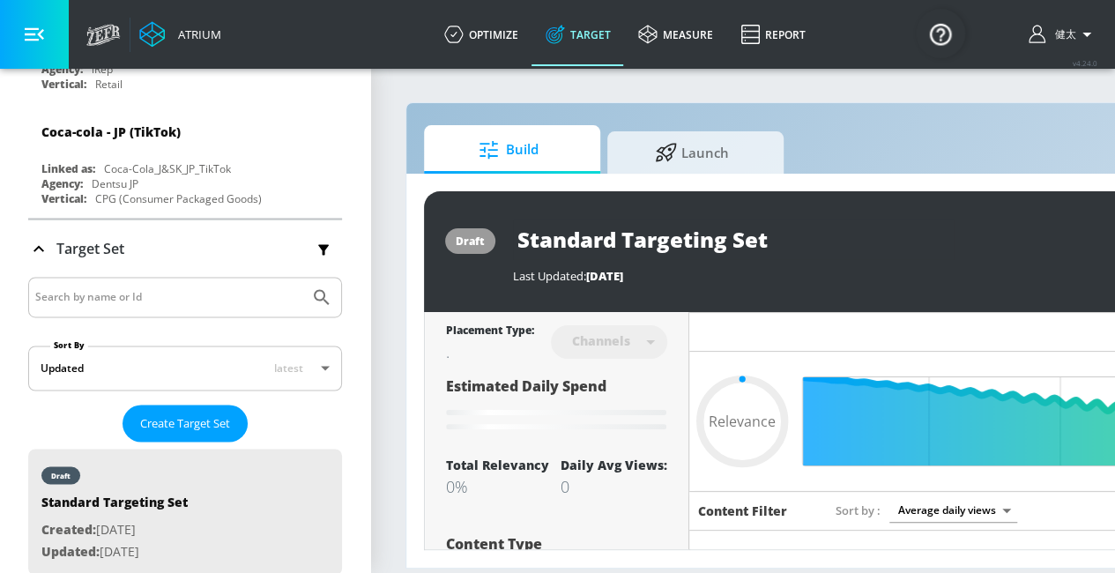
click at [648, 436] on nav "Estimated Daily Spend Loading... Activation Platform Google Ads Age Any Devices…" at bounding box center [556, 405] width 221 height 73
click at [634, 473] on span "Daily Avg Views: 0" at bounding box center [613, 476] width 107 height 41
click at [497, 33] on link "optimize" at bounding box center [480, 34] width 101 height 63
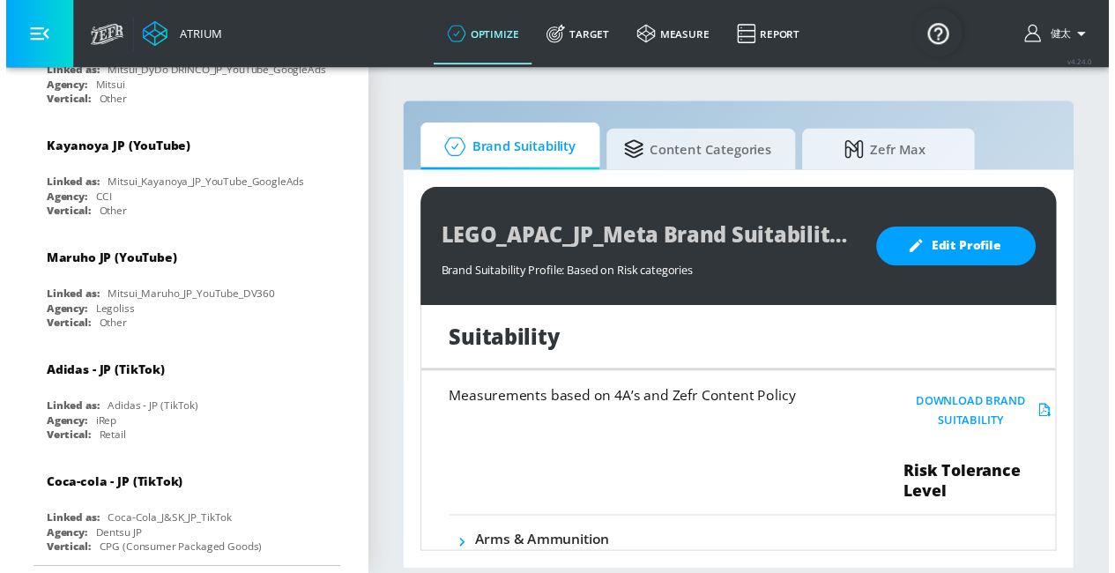
scroll to position [4151, 0]
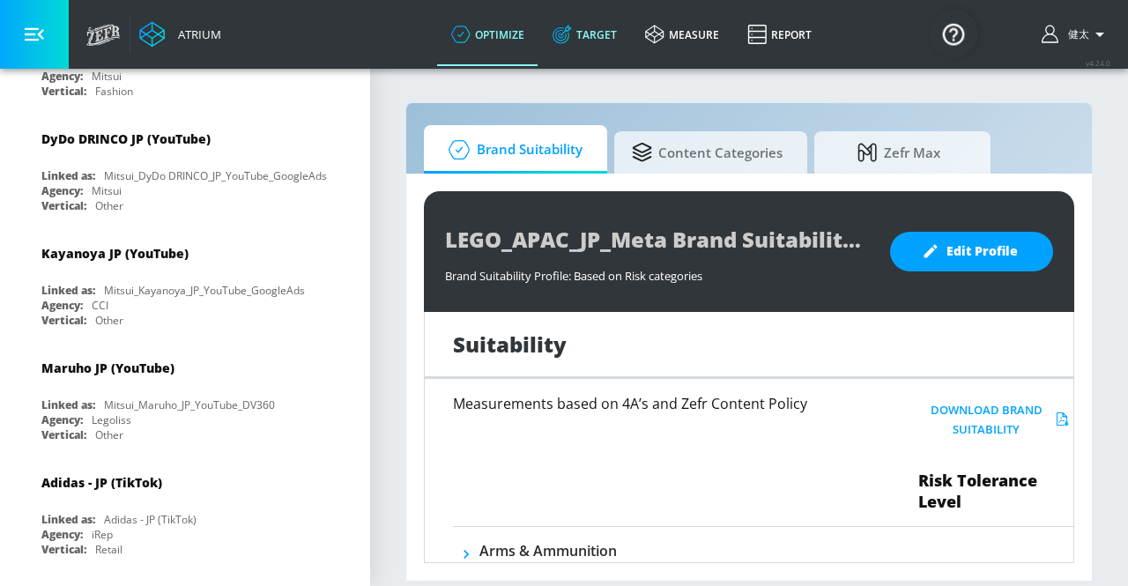
click at [590, 41] on link "Target" at bounding box center [584, 34] width 93 height 63
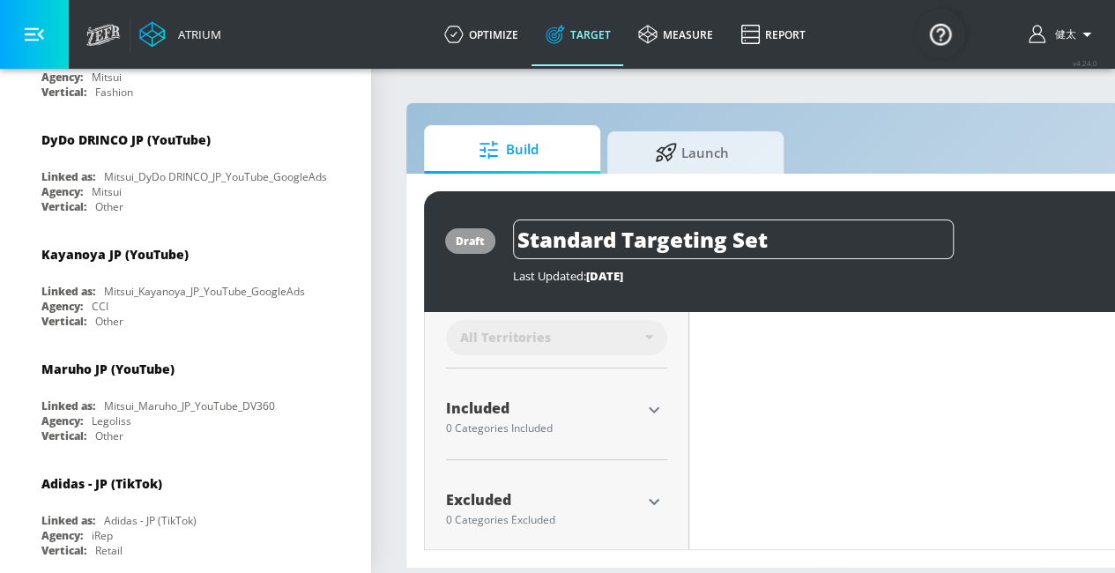
scroll to position [532, 0]
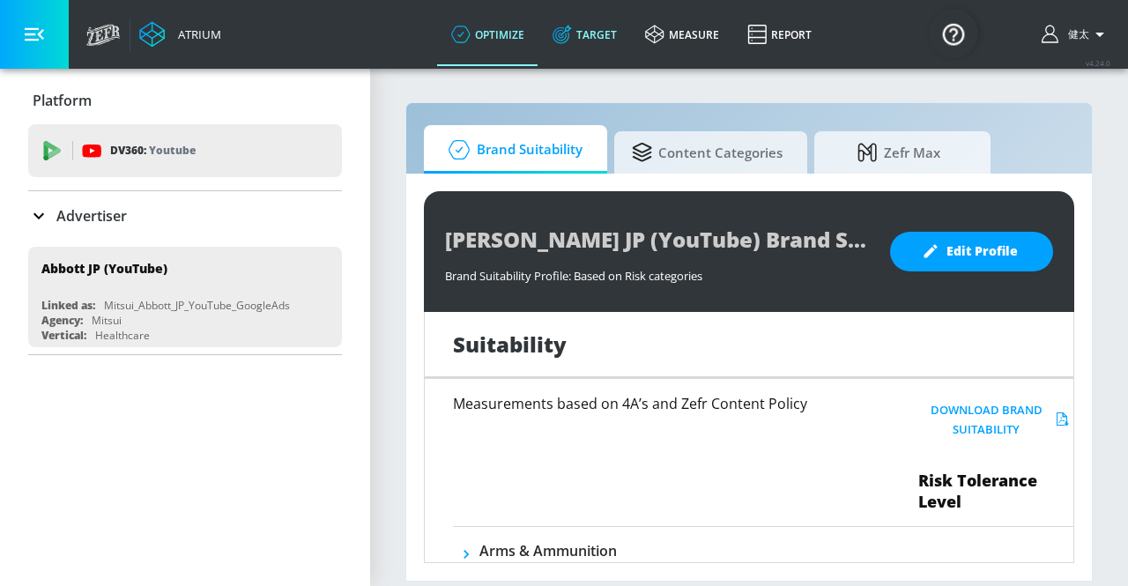
click at [598, 50] on link "Target" at bounding box center [584, 34] width 93 height 63
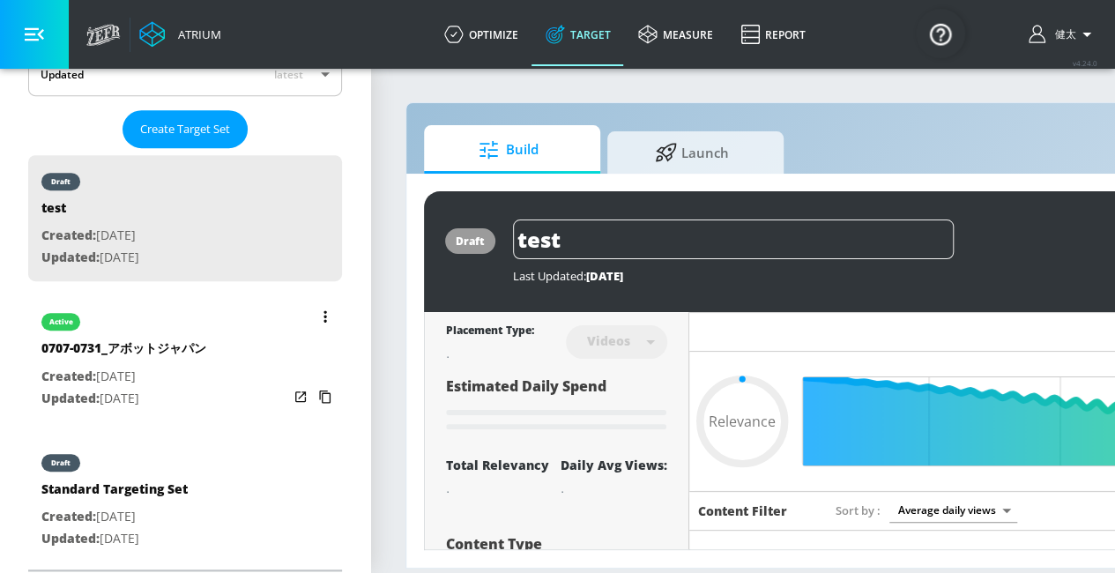
scroll to position [432, 0]
type input "0.5"
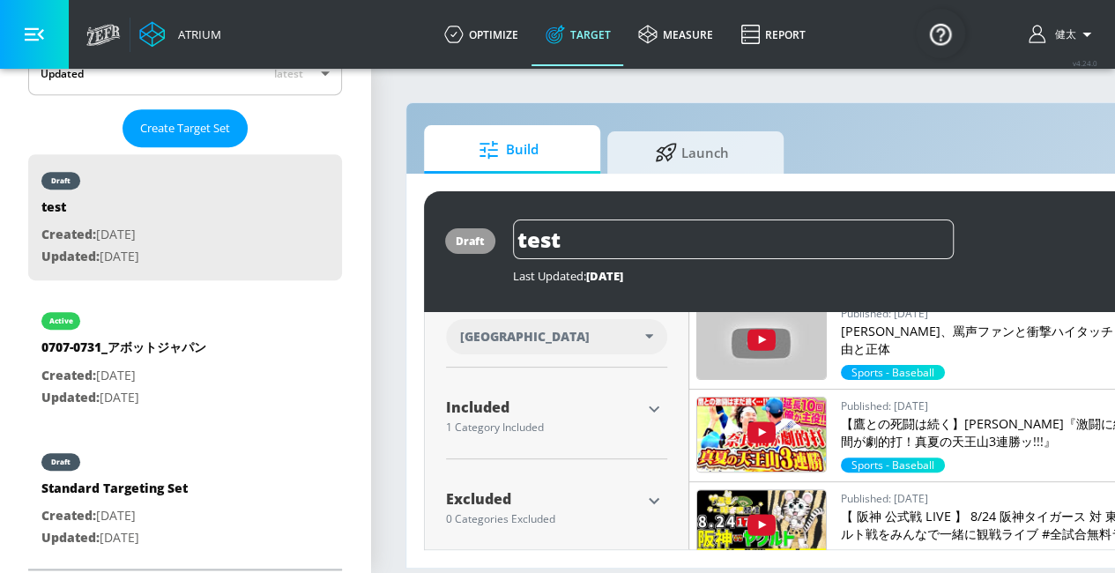
scroll to position [423, 0]
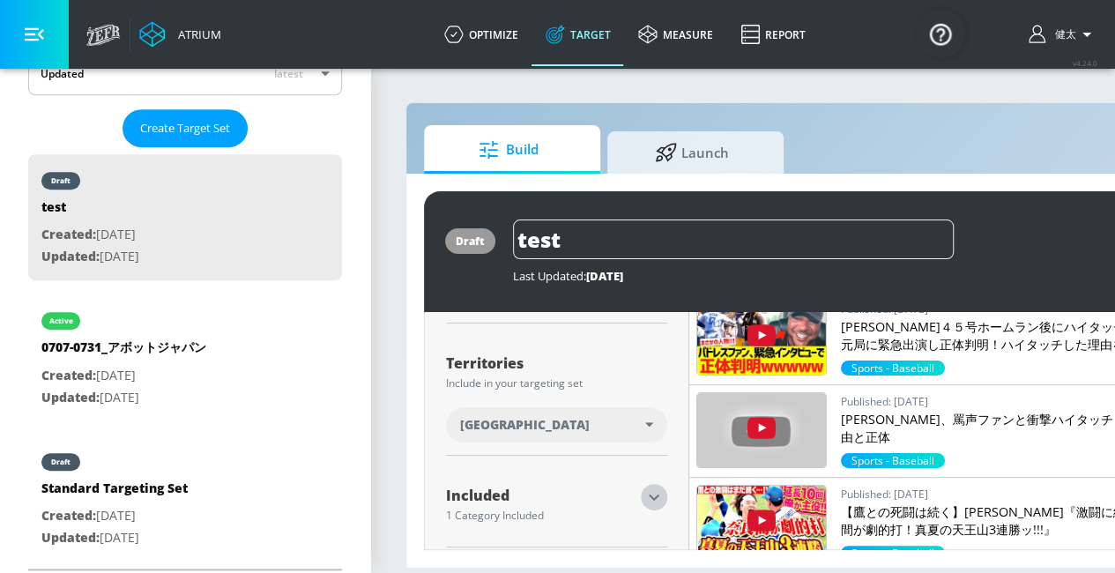
click at [647, 486] on icon "button" at bounding box center [653, 496] width 21 height 21
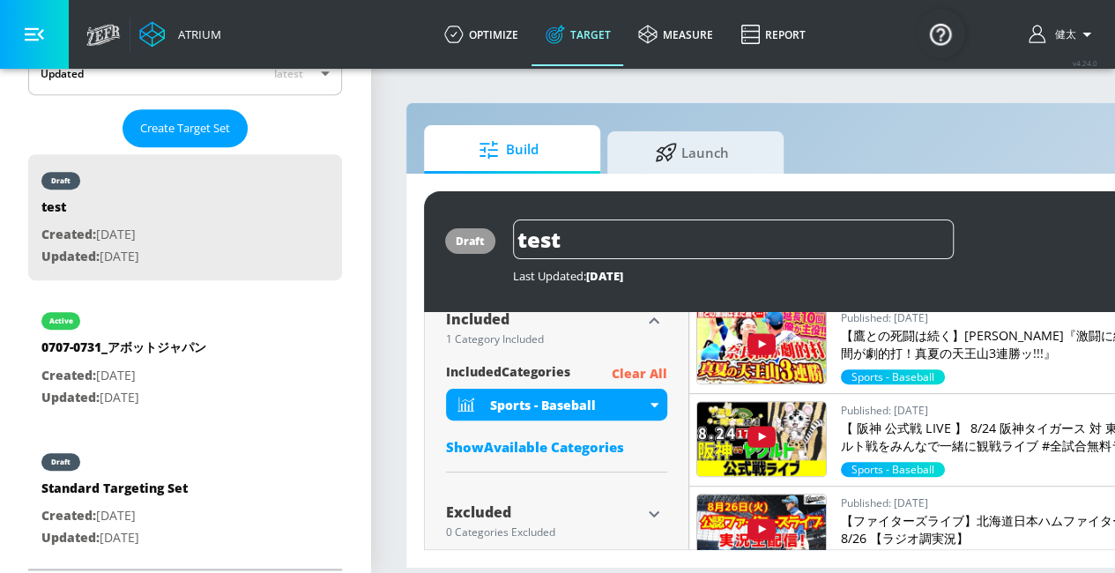
click at [646, 363] on p "Clear All" at bounding box center [640, 374] width 56 height 22
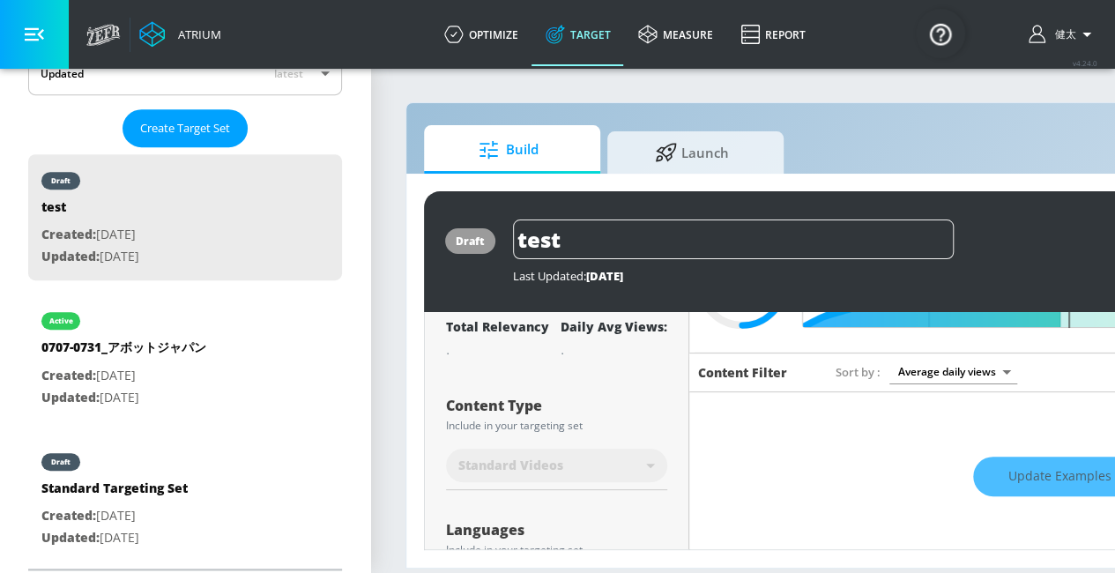
scroll to position [85, 0]
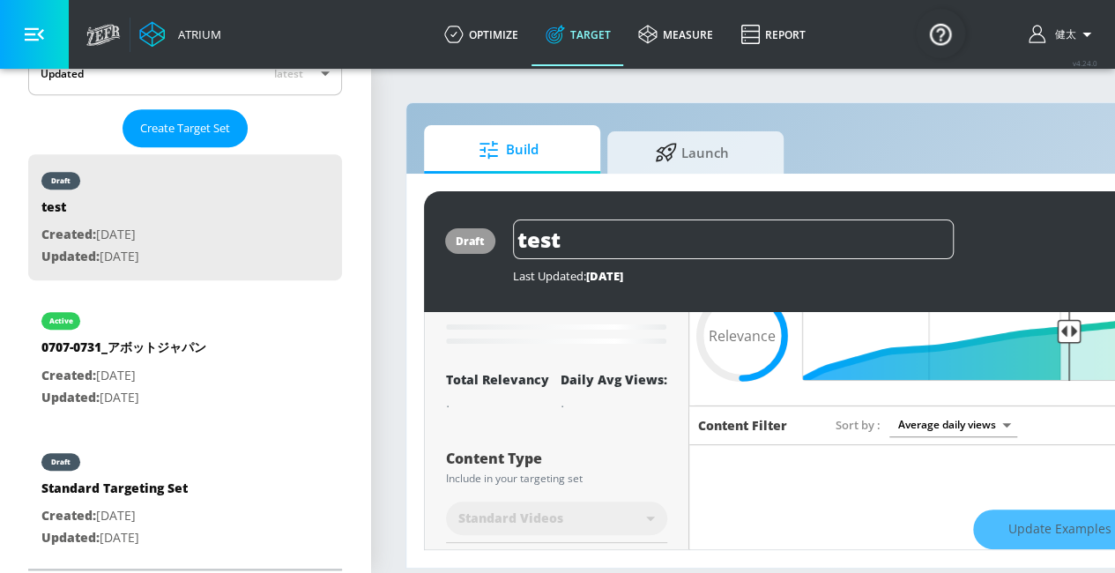
click at [1060, 524] on div "Update Examples" at bounding box center [1059, 530] width 740 height 62
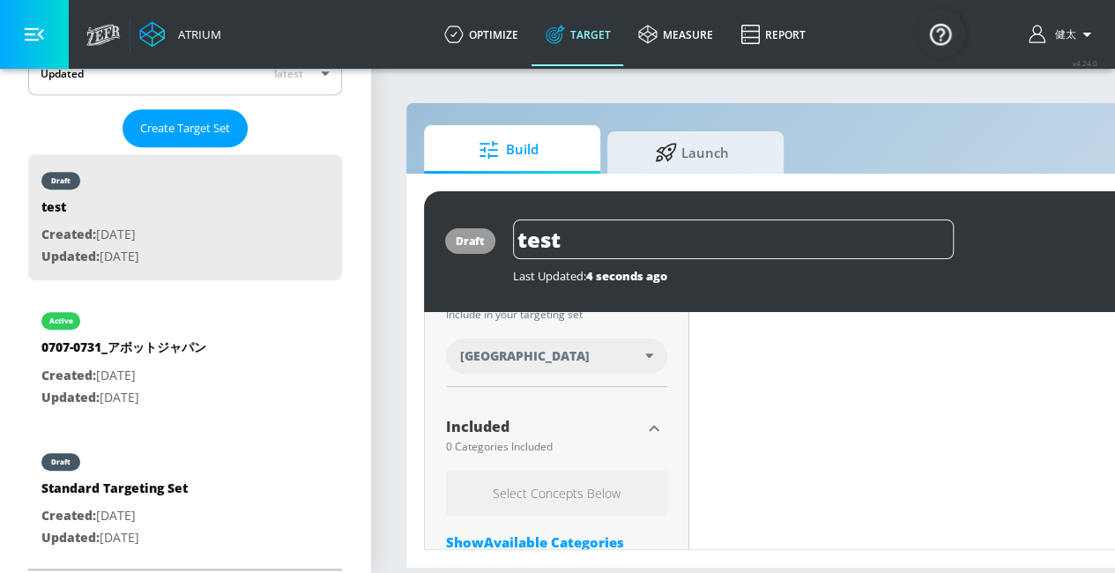
scroll to position [529, 0]
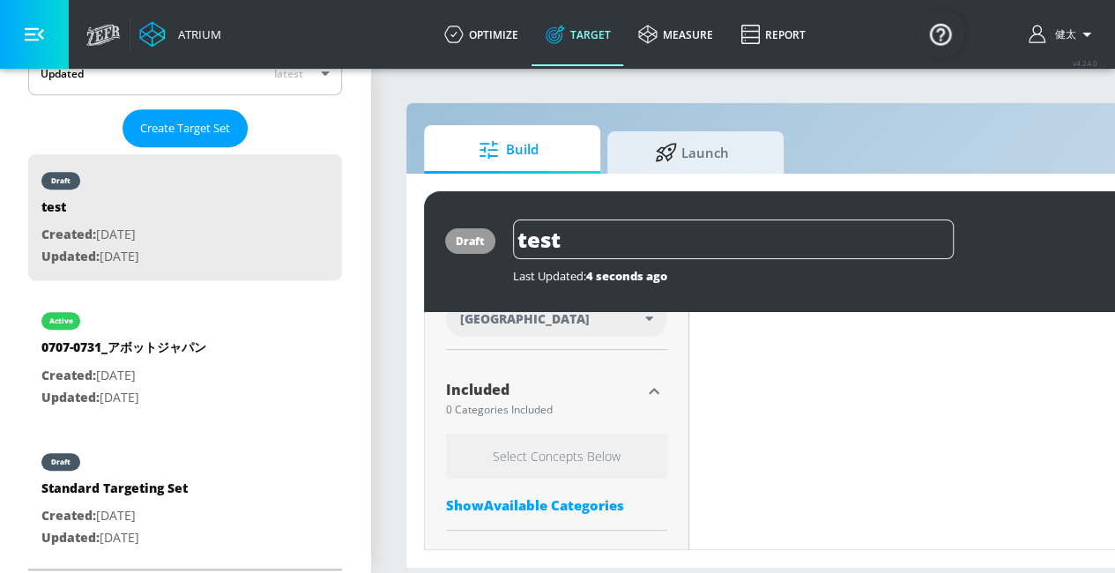
click at [587, 442] on h6 "Select Concepts Below" at bounding box center [556, 456] width 221 height 45
click at [547, 440] on h6 "Select Concepts Below" at bounding box center [556, 456] width 221 height 45
click at [583, 496] on div "Show Available Categories" at bounding box center [556, 505] width 221 height 18
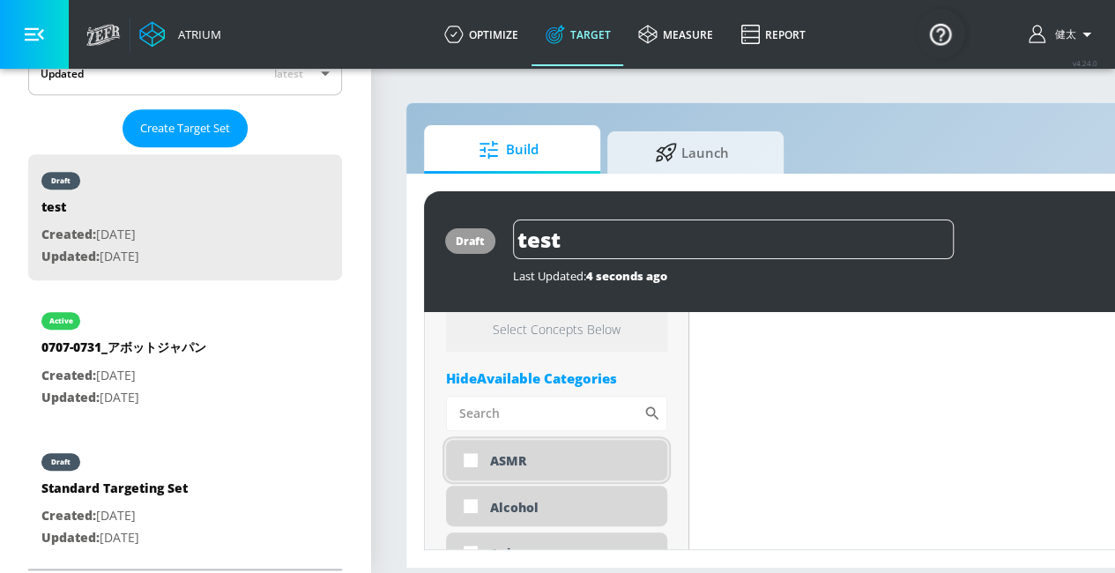
scroll to position [617, 0]
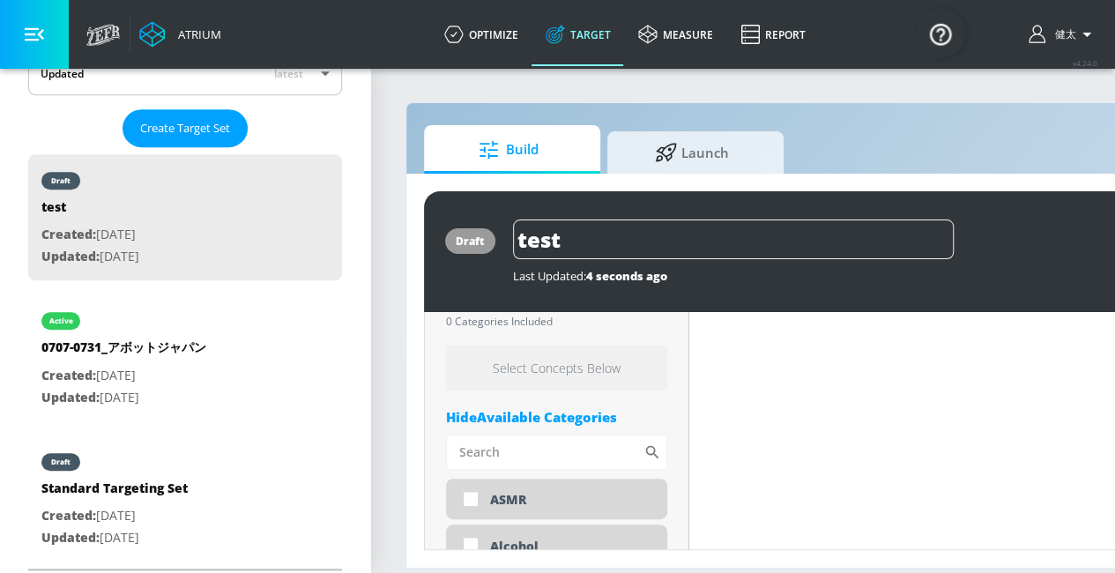
click at [569, 408] on div "Hide Available Categories" at bounding box center [556, 417] width 221 height 18
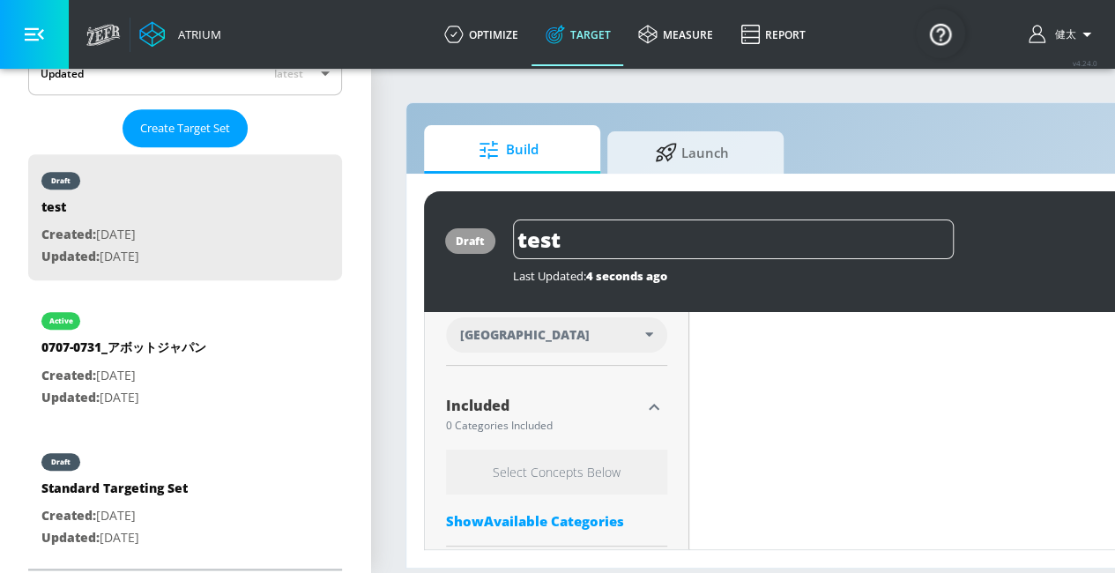
scroll to position [425, 0]
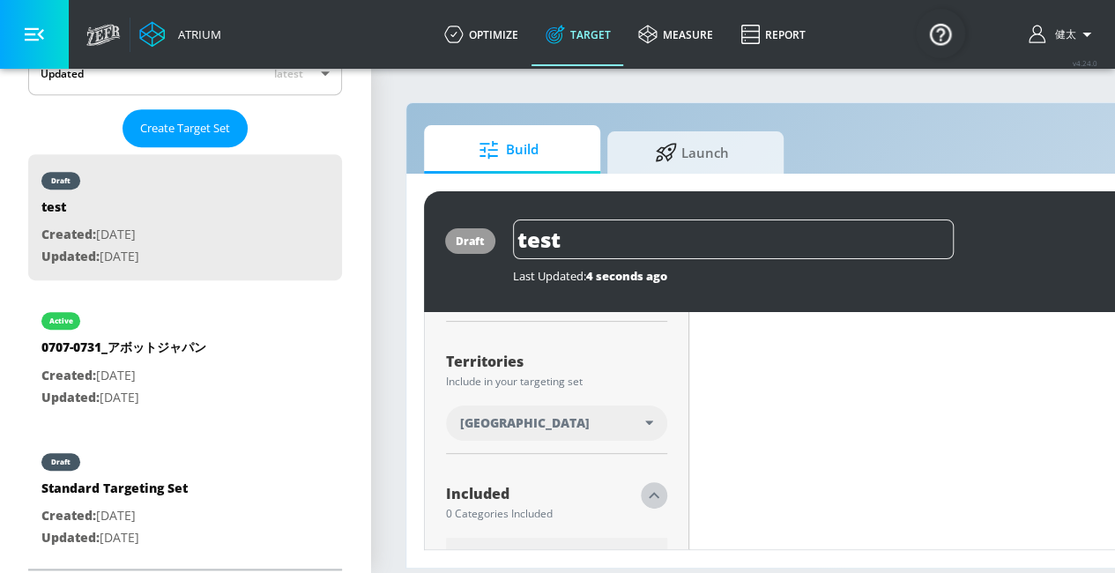
click at [652, 485] on icon "button" at bounding box center [653, 495] width 21 height 21
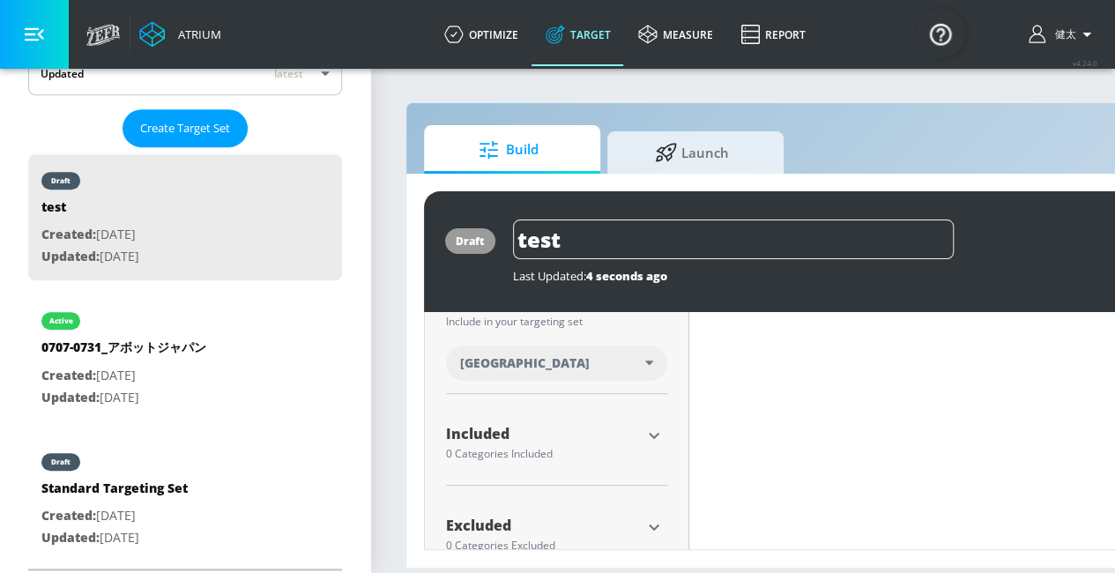
scroll to position [511, 0]
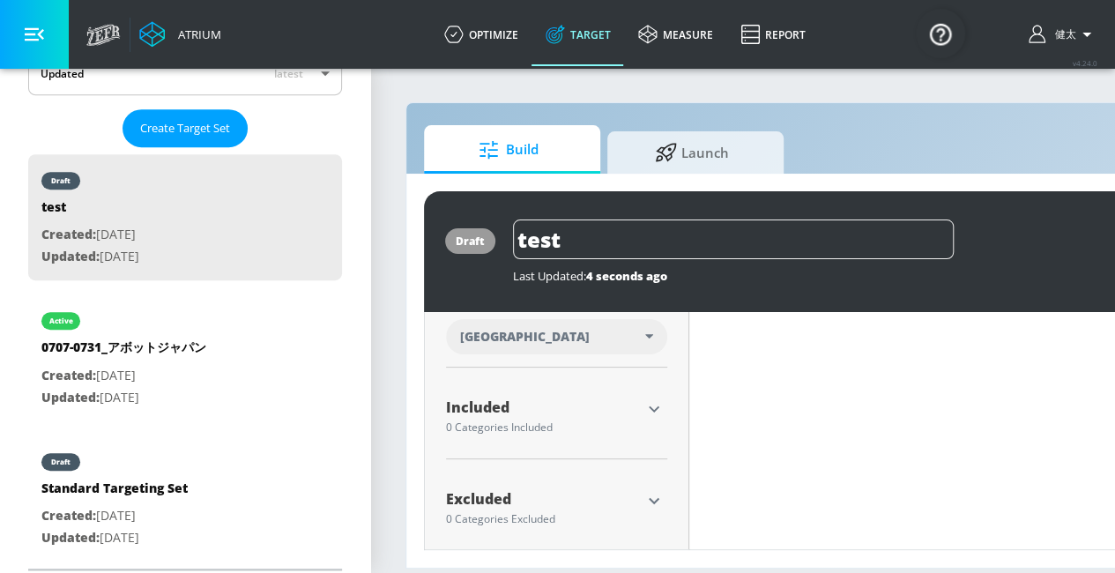
click at [659, 398] on icon "button" at bounding box center [653, 408] width 21 height 21
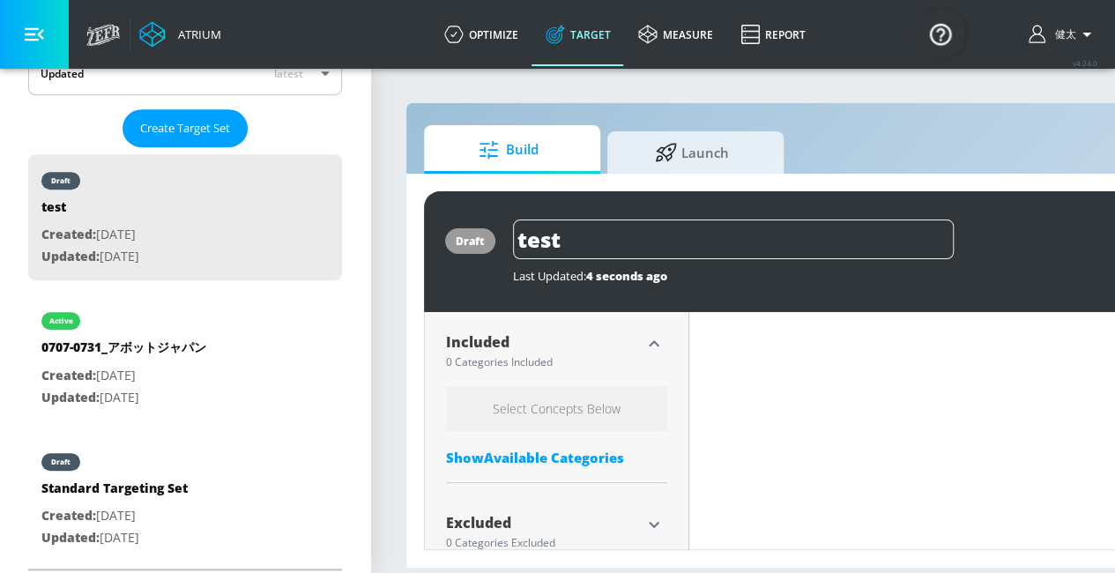
scroll to position [599, 0]
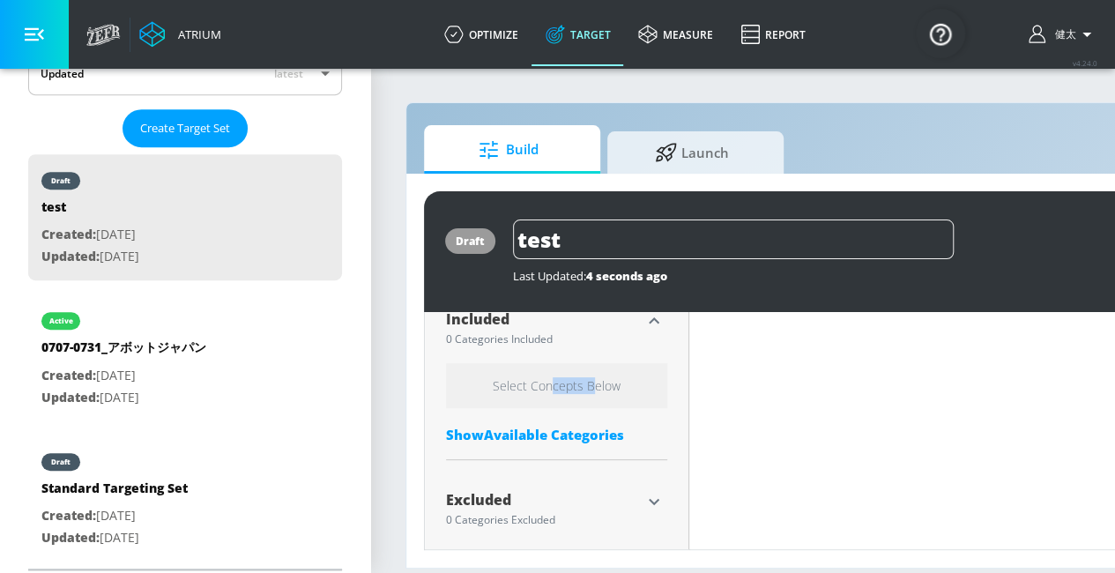
drag, startPoint x: 590, startPoint y: 373, endPoint x: 553, endPoint y: 370, distance: 37.1
click at [553, 370] on h6 "Select Concepts Below" at bounding box center [556, 385] width 221 height 45
click at [624, 382] on h6 "Select Concepts Below" at bounding box center [556, 385] width 221 height 45
click at [600, 404] on div "Select Concepts Below Show Available Categories" at bounding box center [556, 407] width 221 height 89
click at [520, 426] on div "Show Available Categories" at bounding box center [556, 435] width 221 height 18
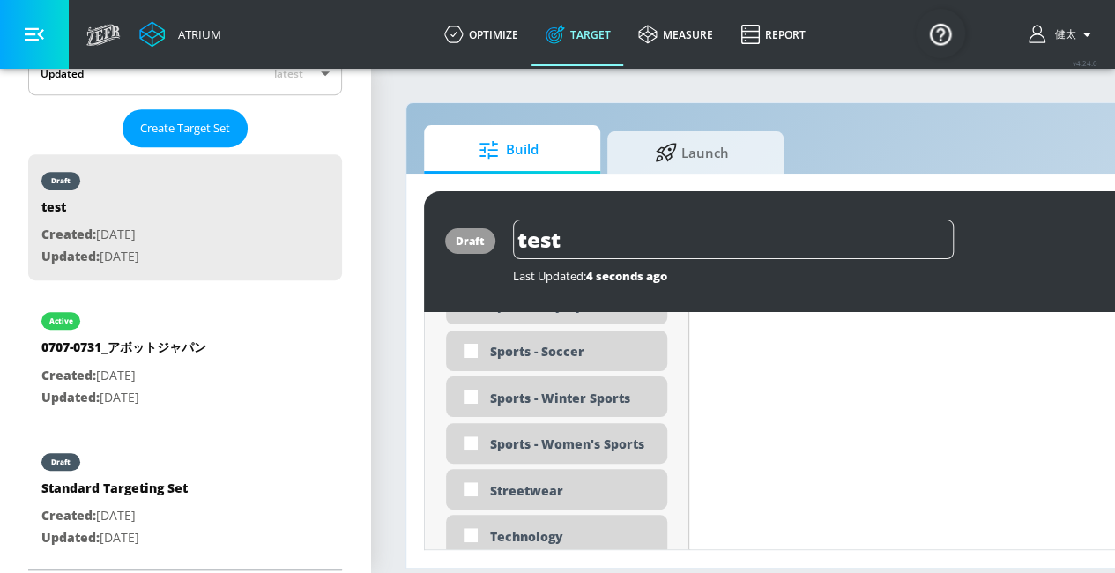
scroll to position [5446, 0]
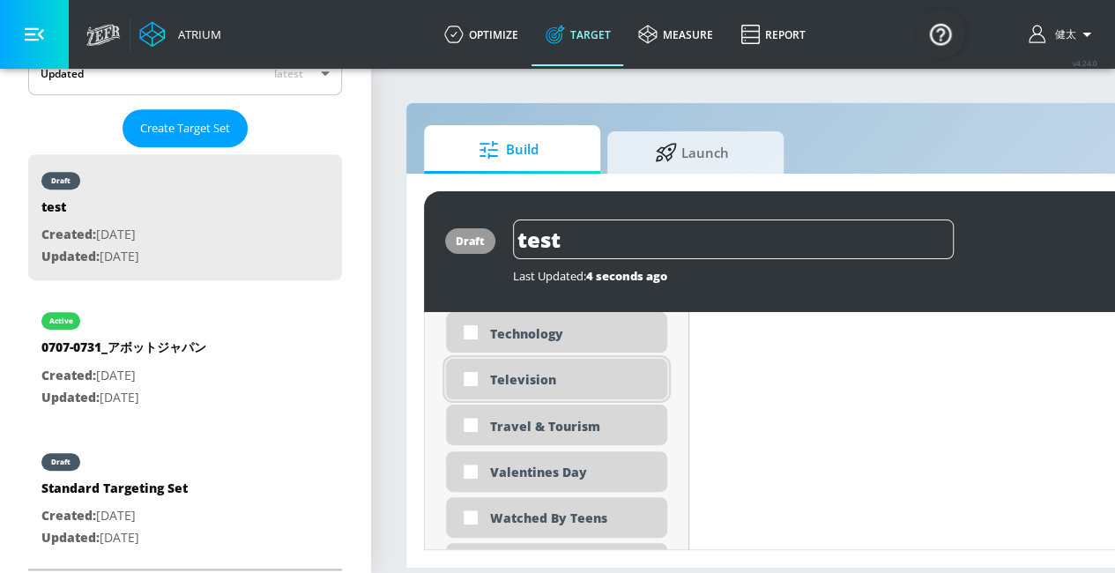
drag, startPoint x: 436, startPoint y: 472, endPoint x: 504, endPoint y: 366, distance: 126.4
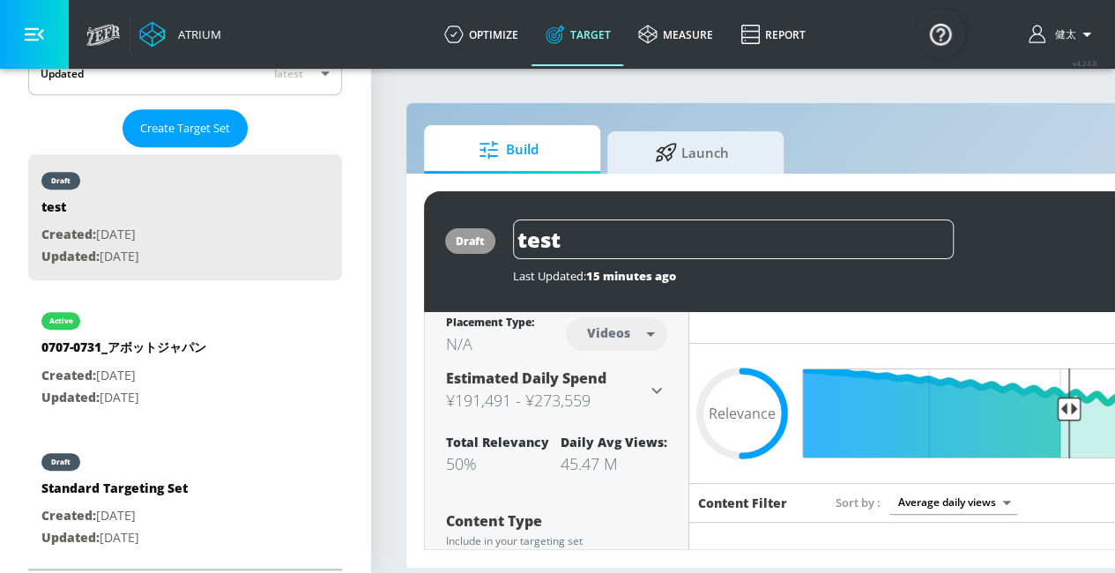
scroll to position [0, 0]
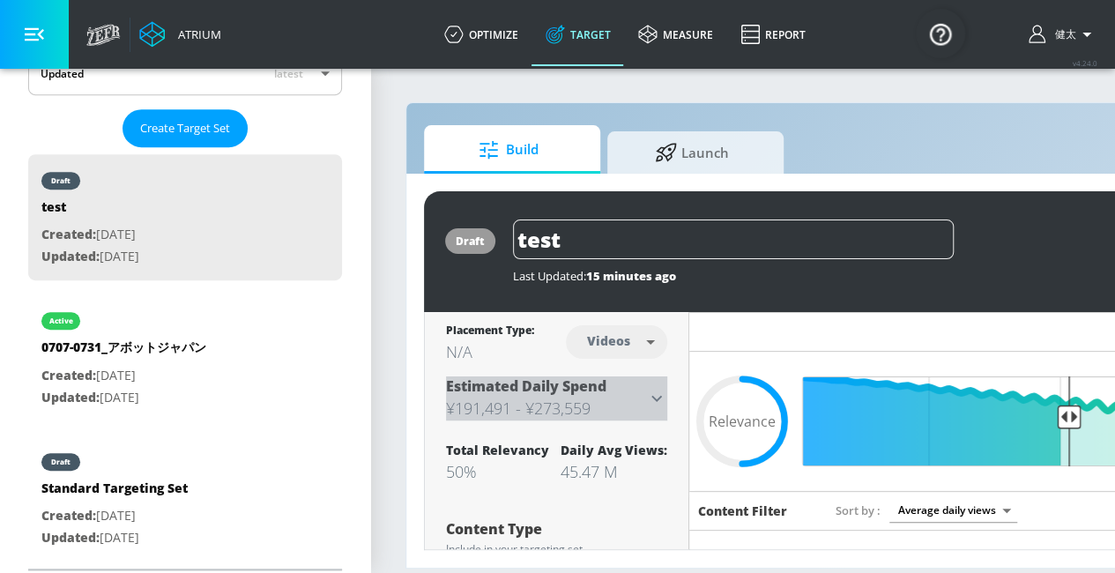
click at [657, 395] on icon at bounding box center [656, 398] width 11 height 6
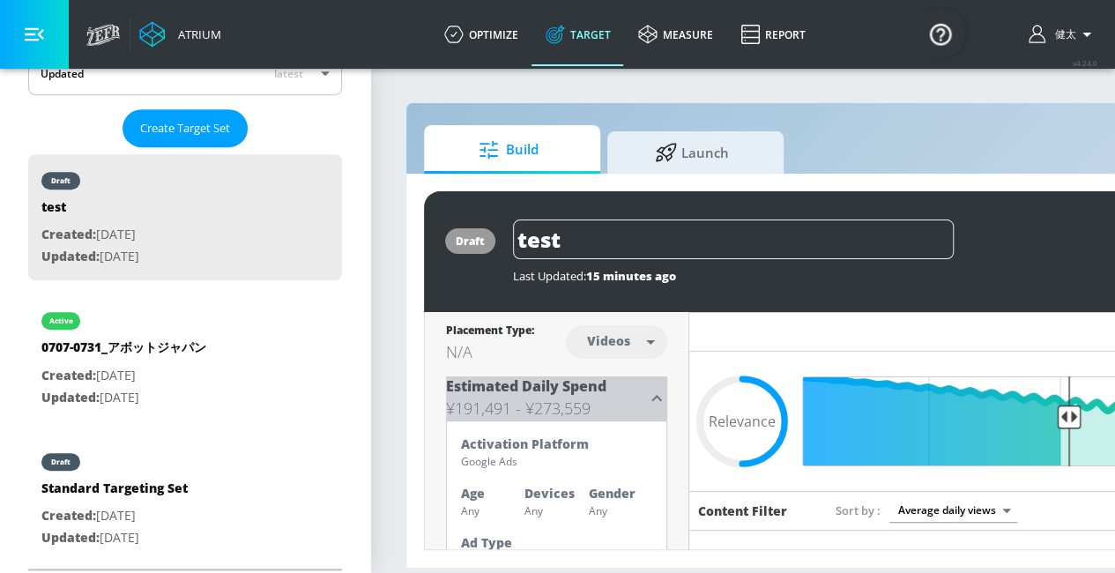
click at [657, 388] on icon at bounding box center [656, 398] width 21 height 21
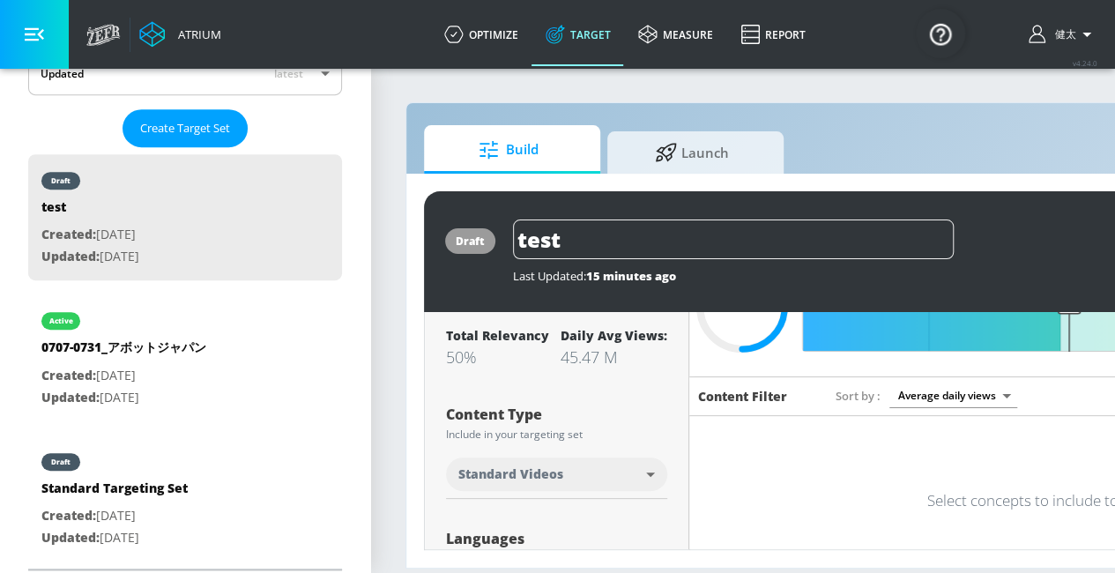
scroll to position [88, 0]
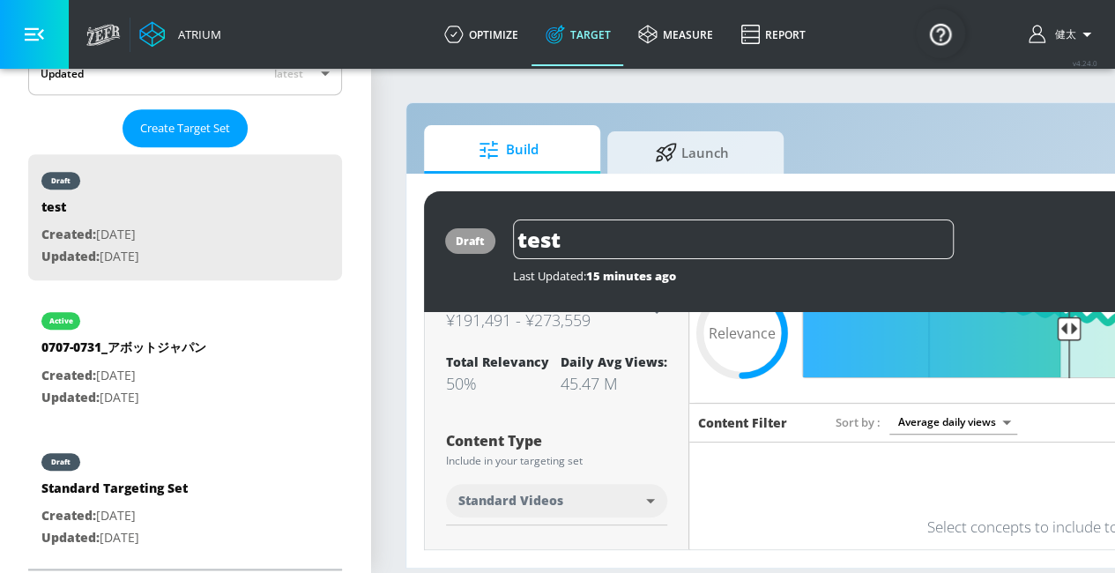
click at [995, 413] on body "Atrium optimize Target measure Report optimize Target measure Report v 4.24.0 健…" at bounding box center [557, 286] width 1115 height 573
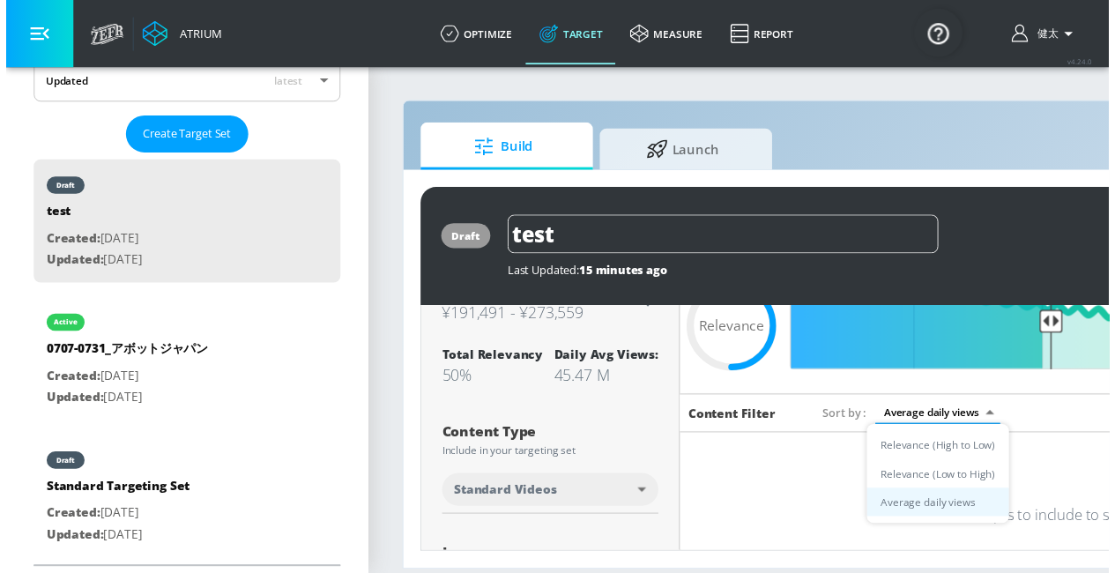
scroll to position [418, 0]
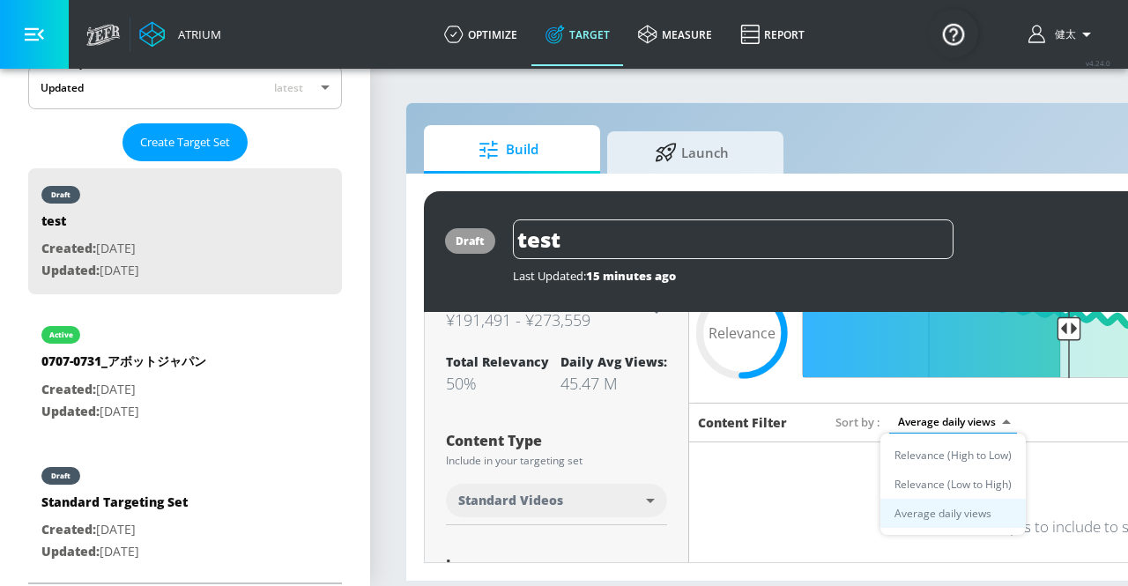
click at [996, 463] on li "Relevance (High to Low)" at bounding box center [952, 455] width 145 height 29
type input "score_desc"
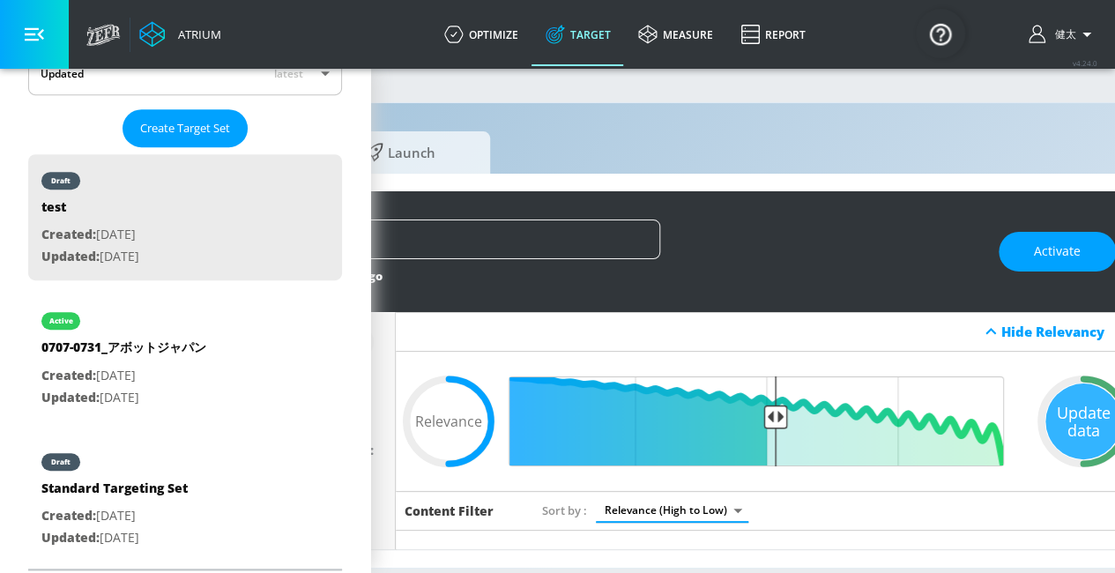
click at [19, 28] on button "button" at bounding box center [34, 34] width 69 height 69
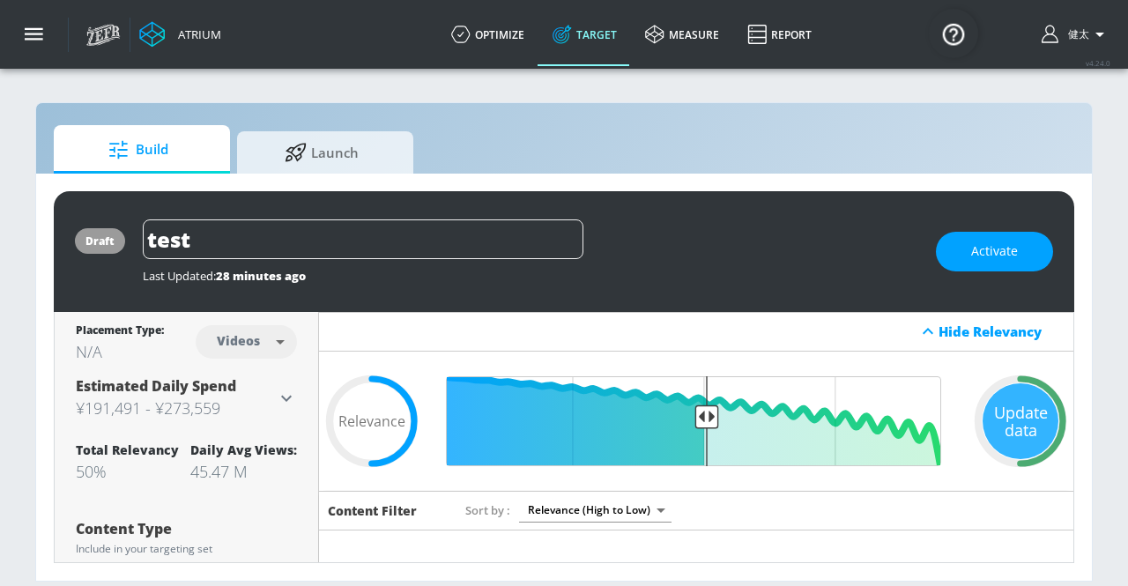
click at [943, 334] on div "Hide Relevancy" at bounding box center [1000, 332] width 125 height 18
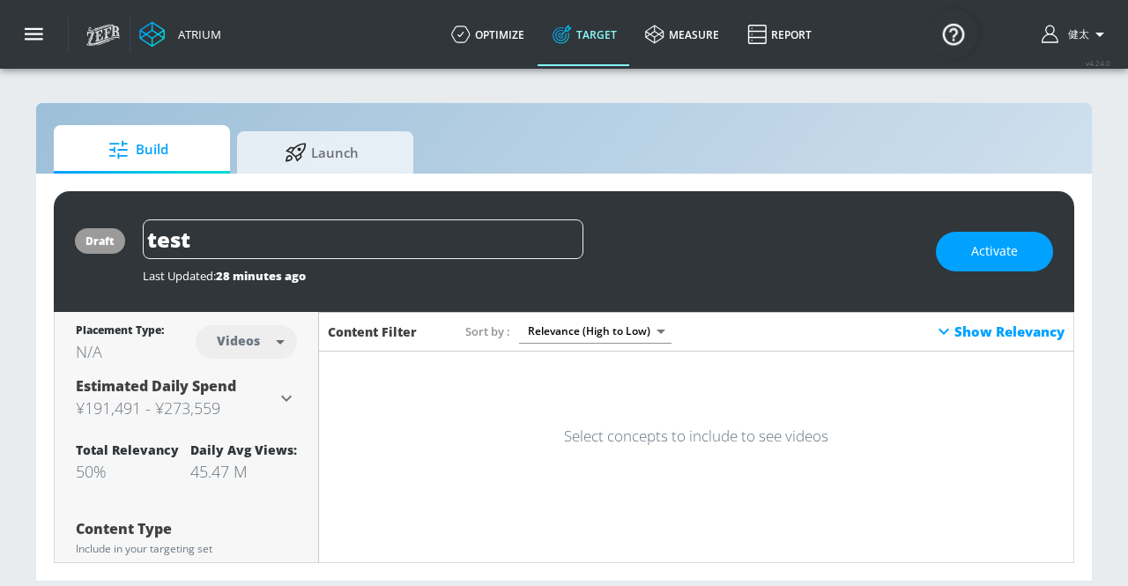
click at [943, 334] on div "Show Relevancy" at bounding box center [998, 331] width 131 height 21
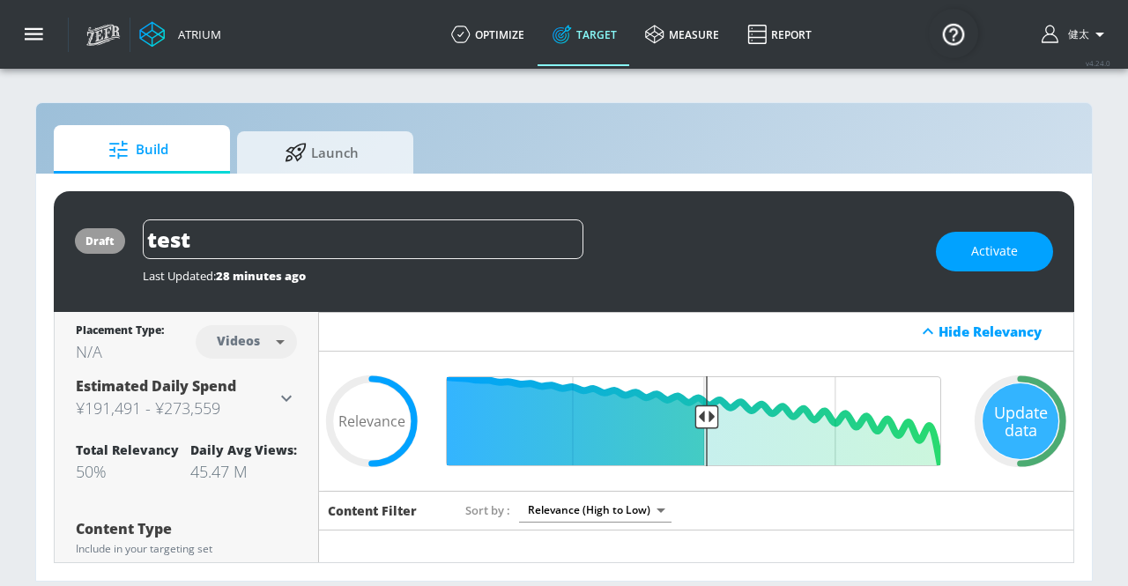
click at [943, 334] on div "Hide Relevancy" at bounding box center [1000, 332] width 125 height 18
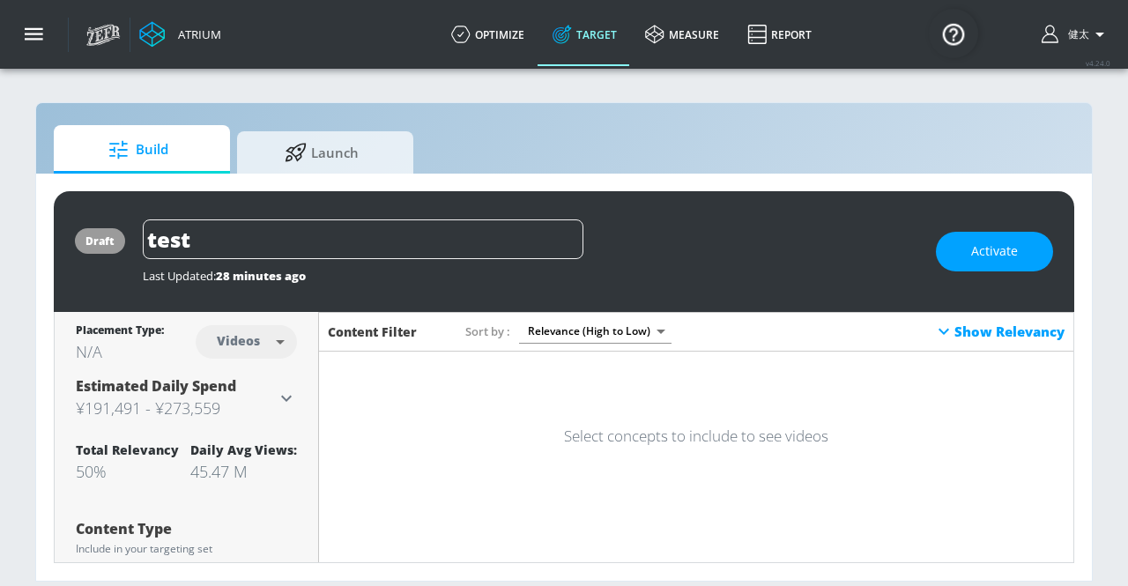
click at [943, 334] on div "Show Relevancy" at bounding box center [998, 331] width 131 height 21
